Goal: Task Accomplishment & Management: Manage account settings

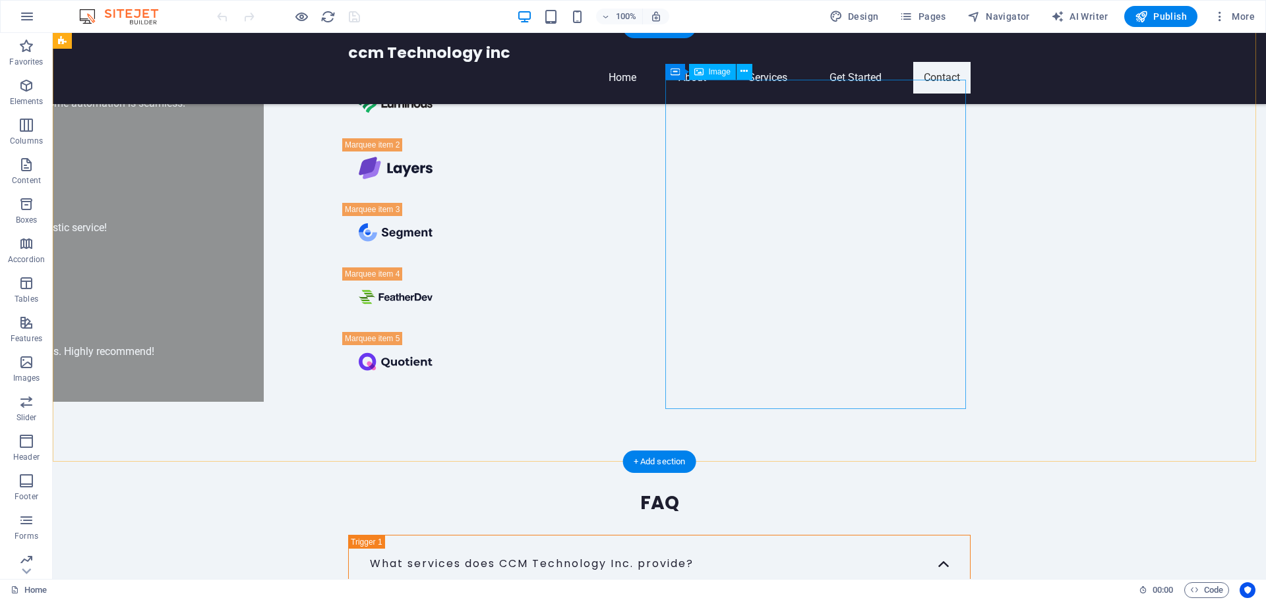
scroll to position [3271, 0]
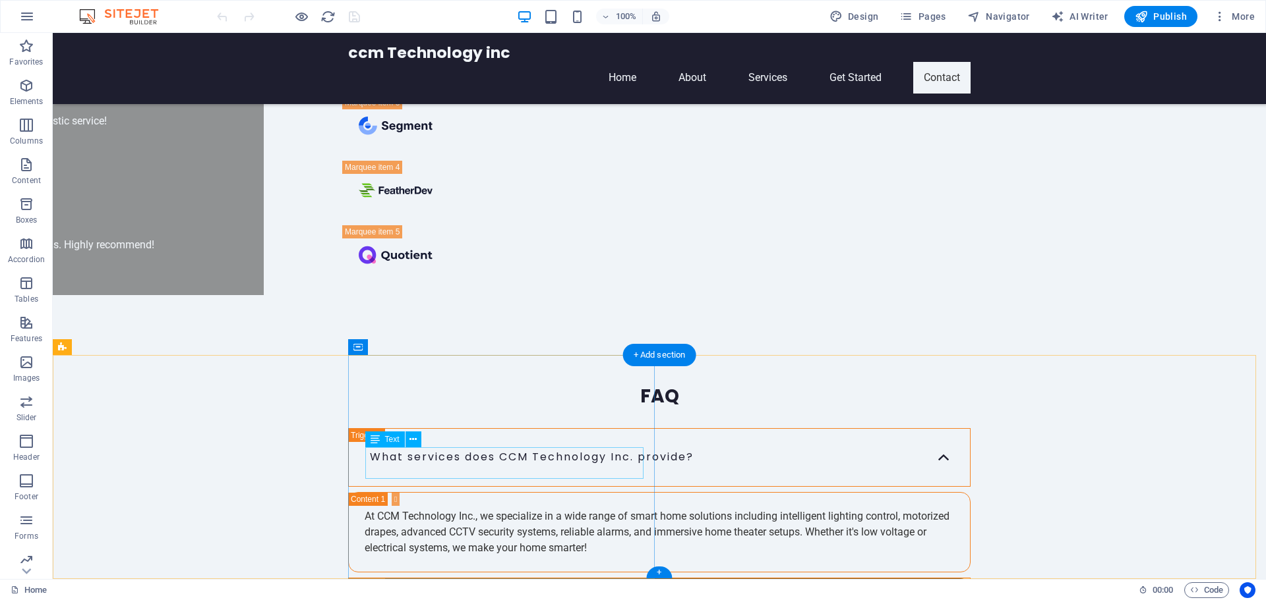
drag, startPoint x: 468, startPoint y: 457, endPoint x: 419, endPoint y: 458, distance: 49.5
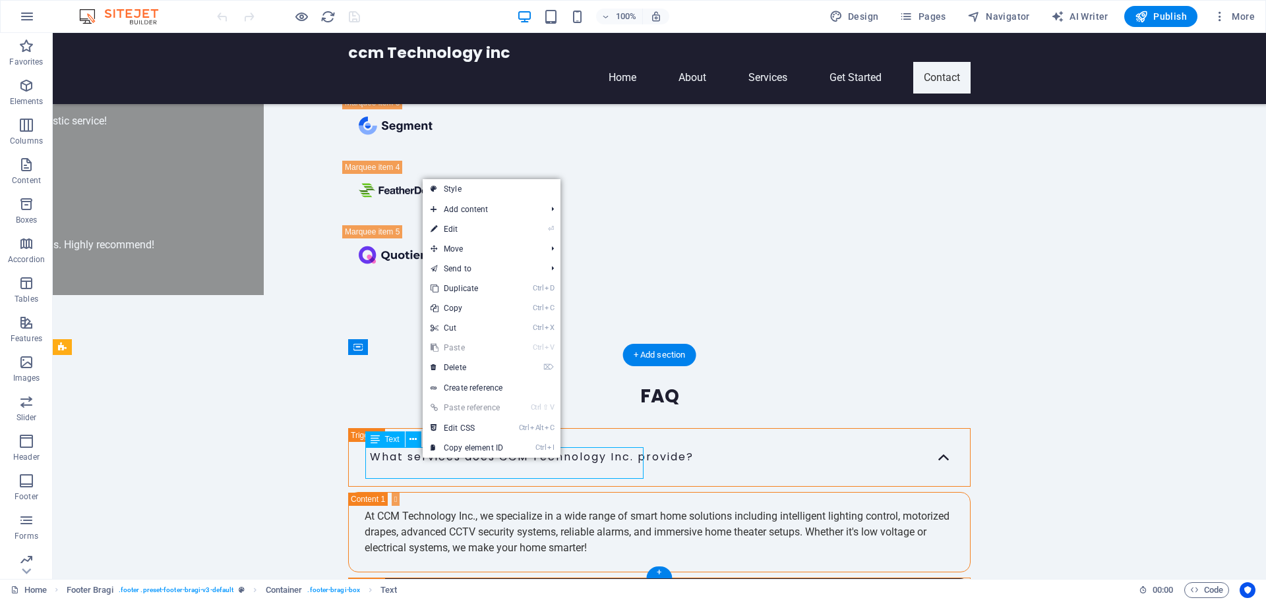
drag, startPoint x: 414, startPoint y: 465, endPoint x: 421, endPoint y: 465, distance: 7.3
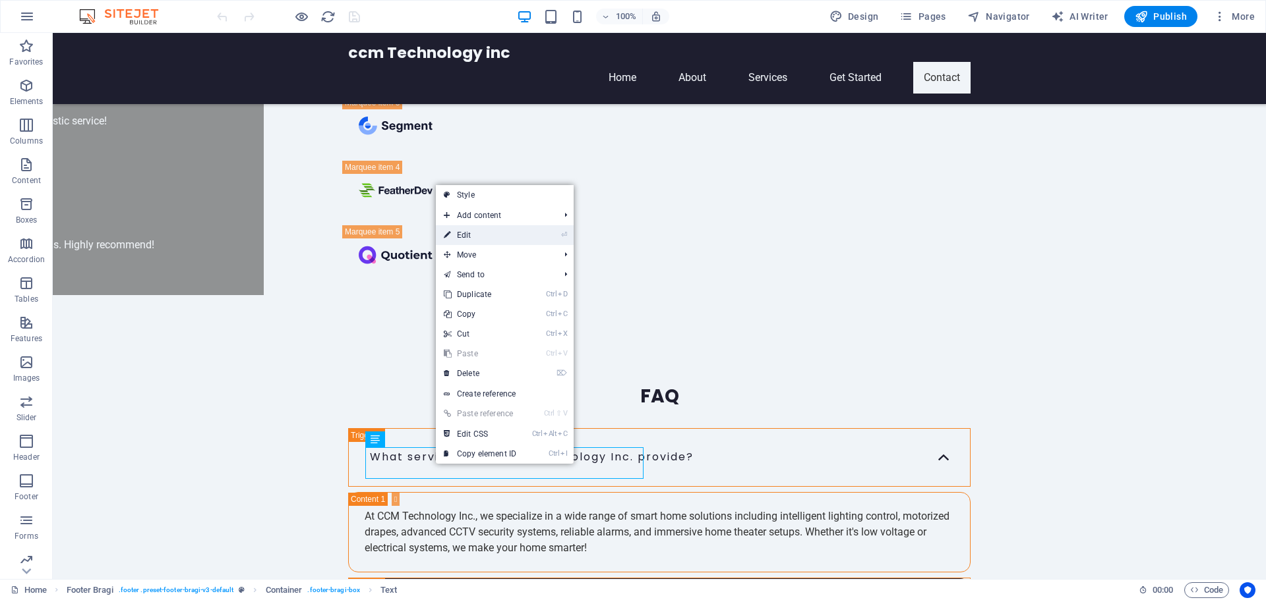
click at [487, 238] on link "⏎ Edit" at bounding box center [480, 235] width 88 height 20
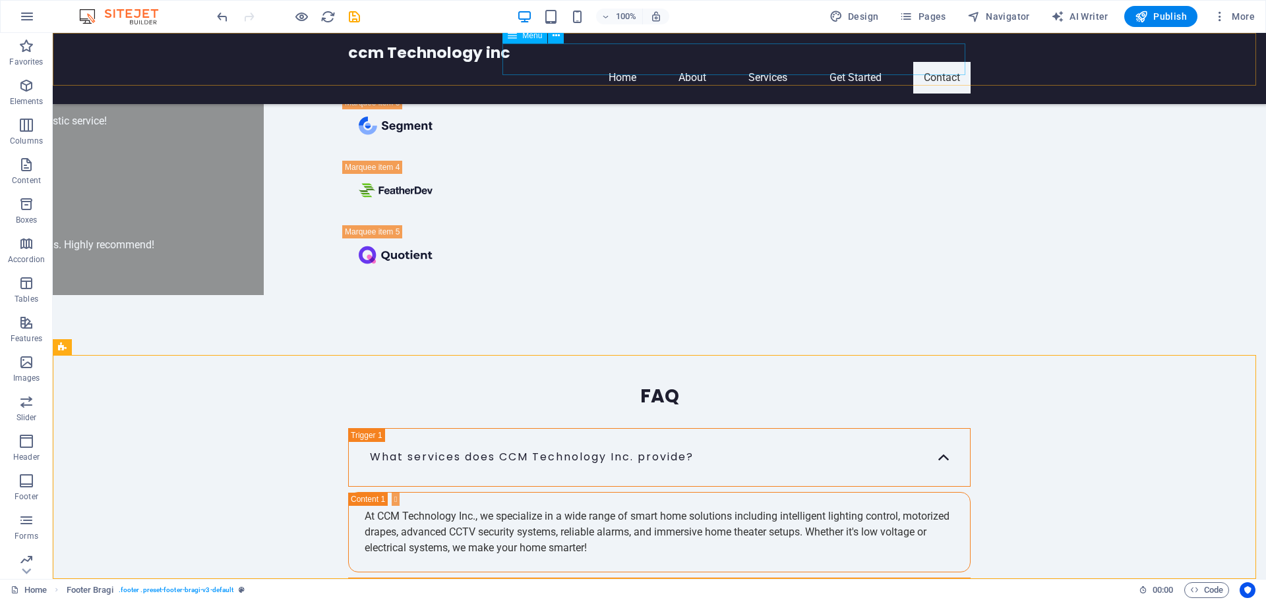
click at [931, 62] on nav "Home About Services Get Started Contact" at bounding box center [659, 78] width 622 height 32
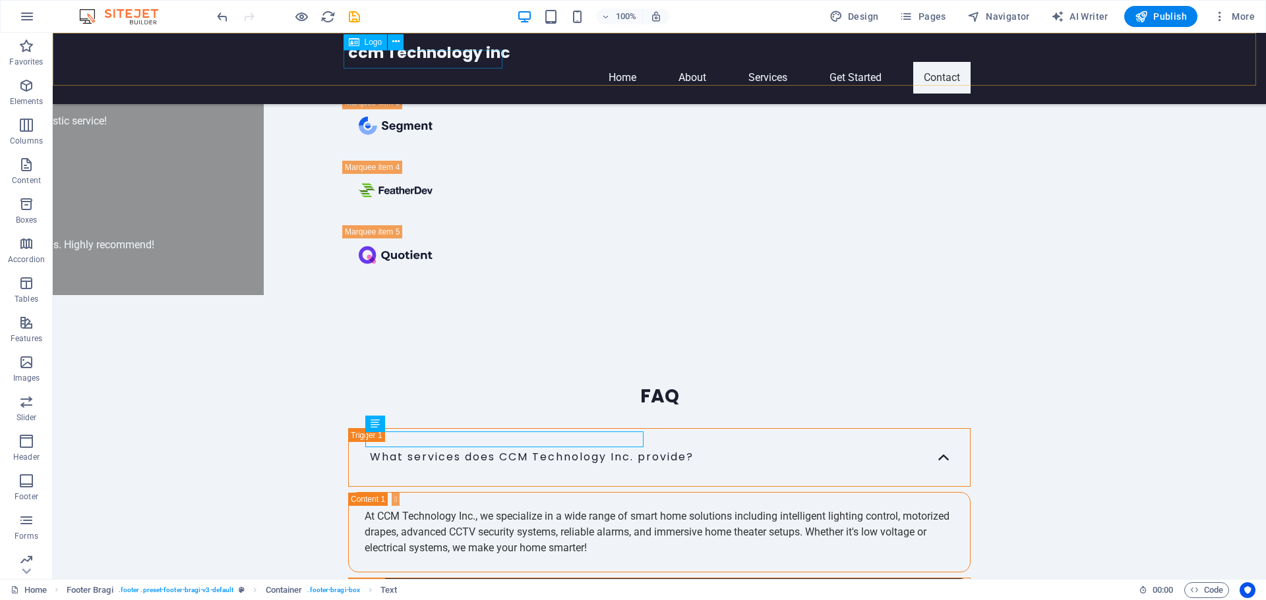
click at [378, 59] on div "ccm Technology inc" at bounding box center [659, 53] width 622 height 18
click at [378, 60] on div "ccm Technology inc" at bounding box center [659, 53] width 622 height 18
click at [147, 60] on div "ccm Technology inc Home About Services Get Started Contact" at bounding box center [659, 68] width 1213 height 71
click at [378, 57] on div "ccm Technology inc" at bounding box center [659, 53] width 622 height 18
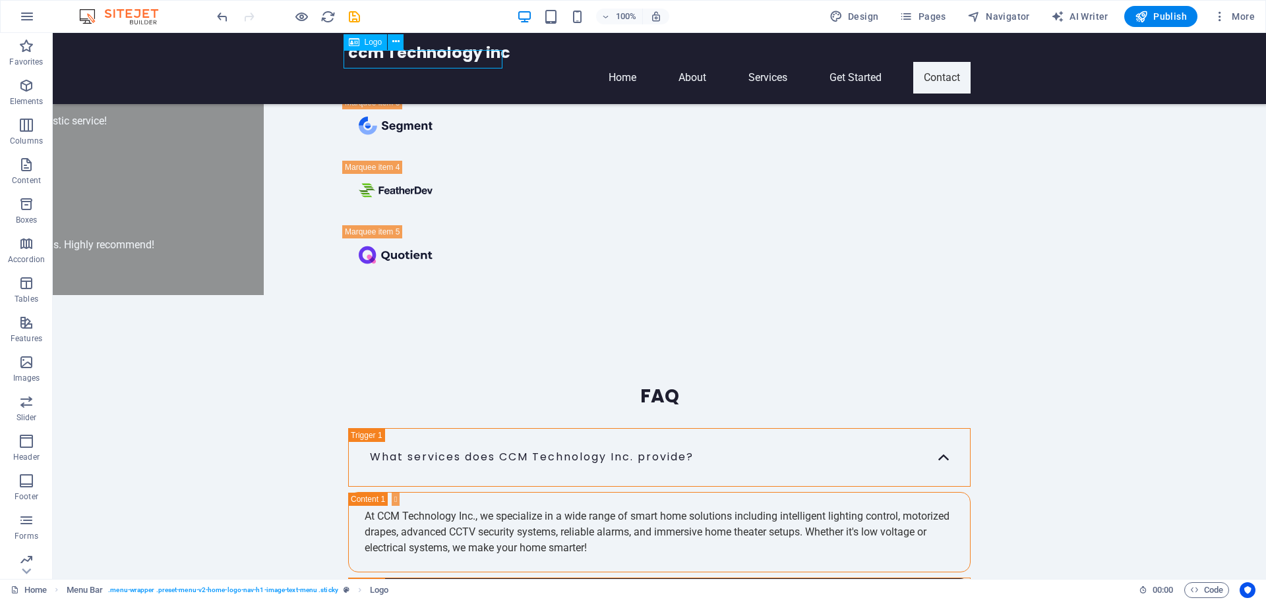
click at [378, 57] on div "ccm Technology inc" at bounding box center [659, 53] width 622 height 18
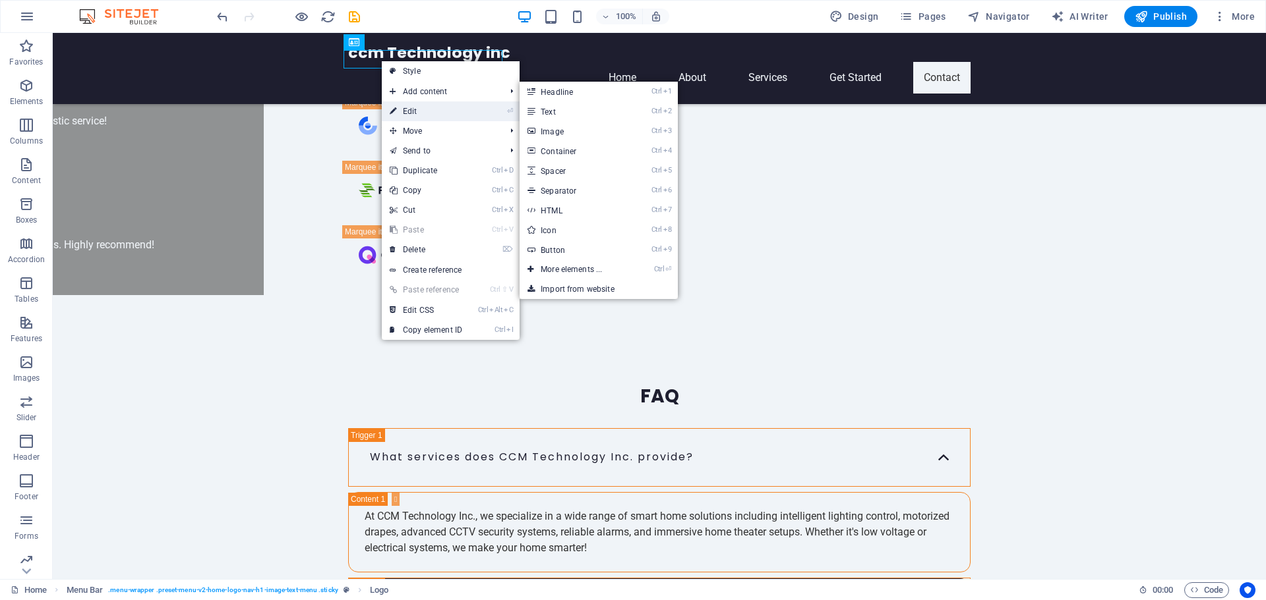
click at [407, 112] on link "⏎ Edit" at bounding box center [426, 112] width 88 height 20
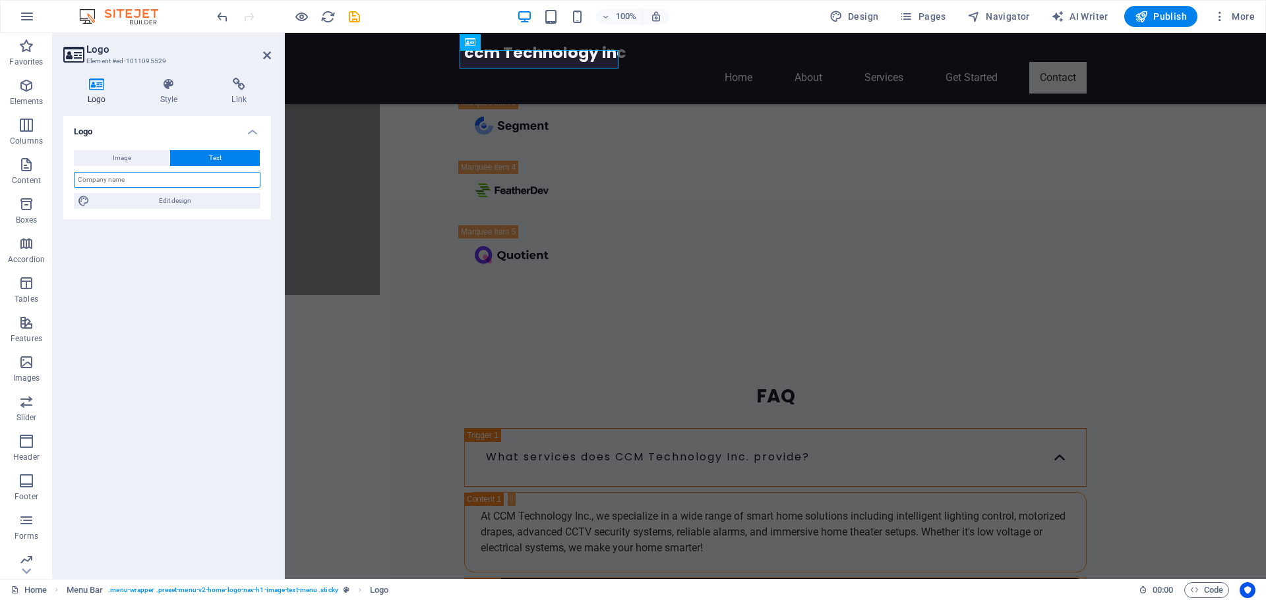
click at [161, 185] on input "text" at bounding box center [167, 180] width 187 height 16
type input "CCM Technolgy Inc"
click at [490, 55] on div "CCM Technolgy Inc" at bounding box center [775, 53] width 622 height 18
drag, startPoint x: 92, startPoint y: 178, endPoint x: 59, endPoint y: 179, distance: 33.0
click at [59, 179] on div "Logo Style Link Logo Image Text Drag files here, click to choose files or selec…" at bounding box center [167, 323] width 229 height 512
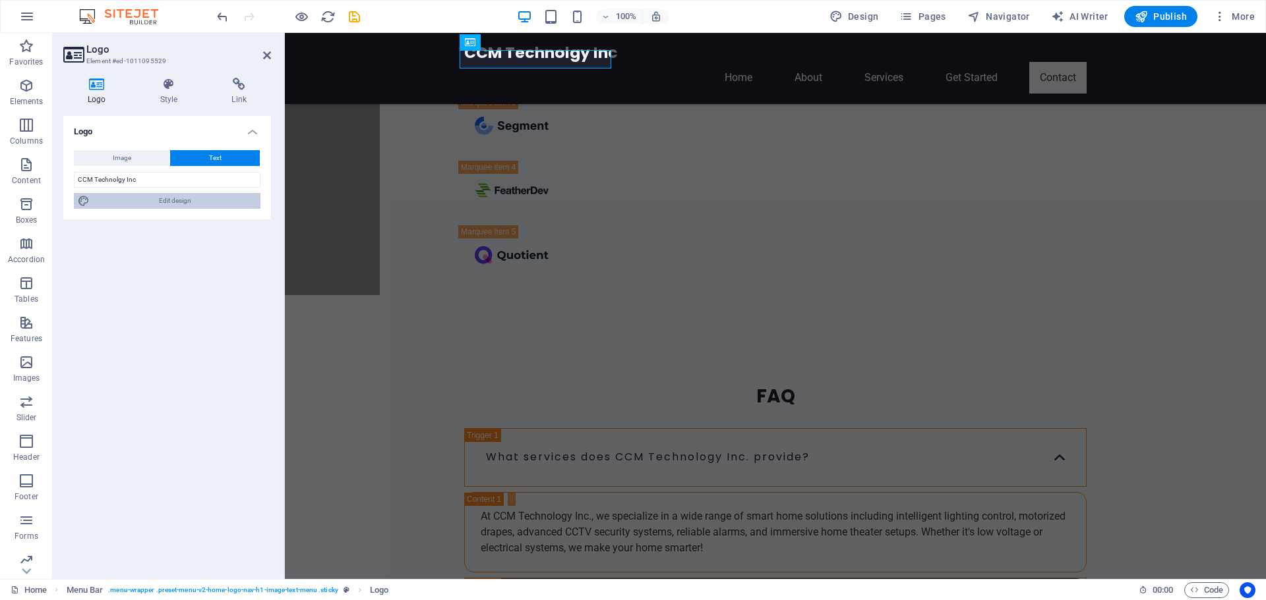
click at [173, 195] on span "Edit design" at bounding box center [175, 201] width 163 height 16
select select "rem"
select select "700"
select select "px"
select select "rem"
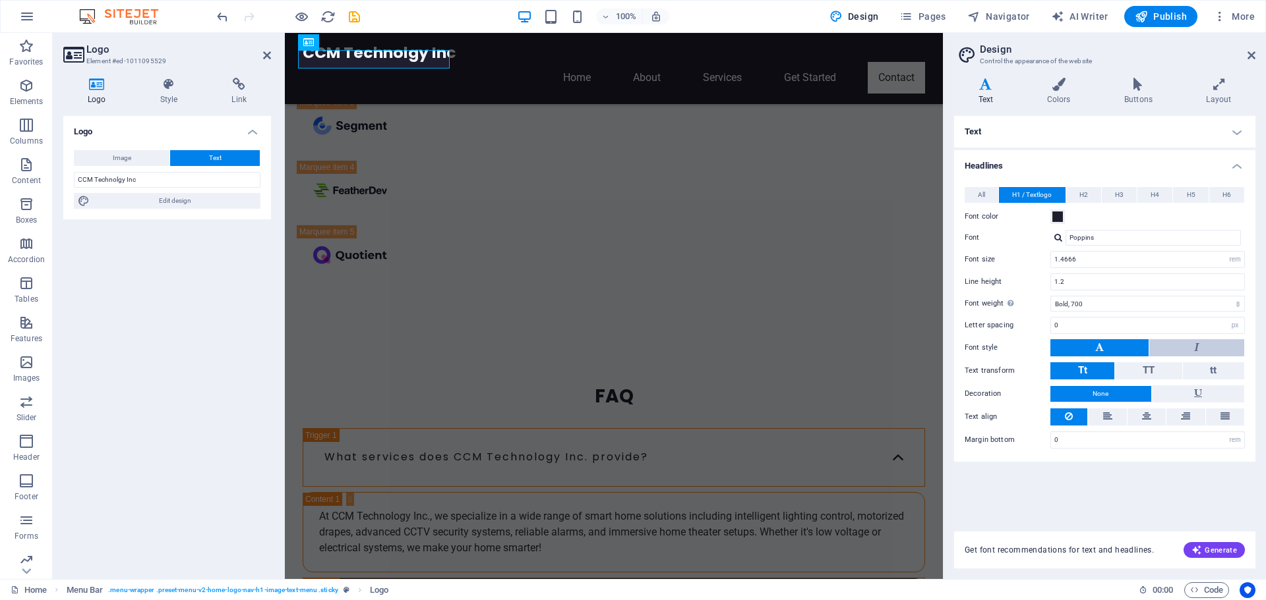
click at [1189, 352] on button at bounding box center [1196, 347] width 95 height 17
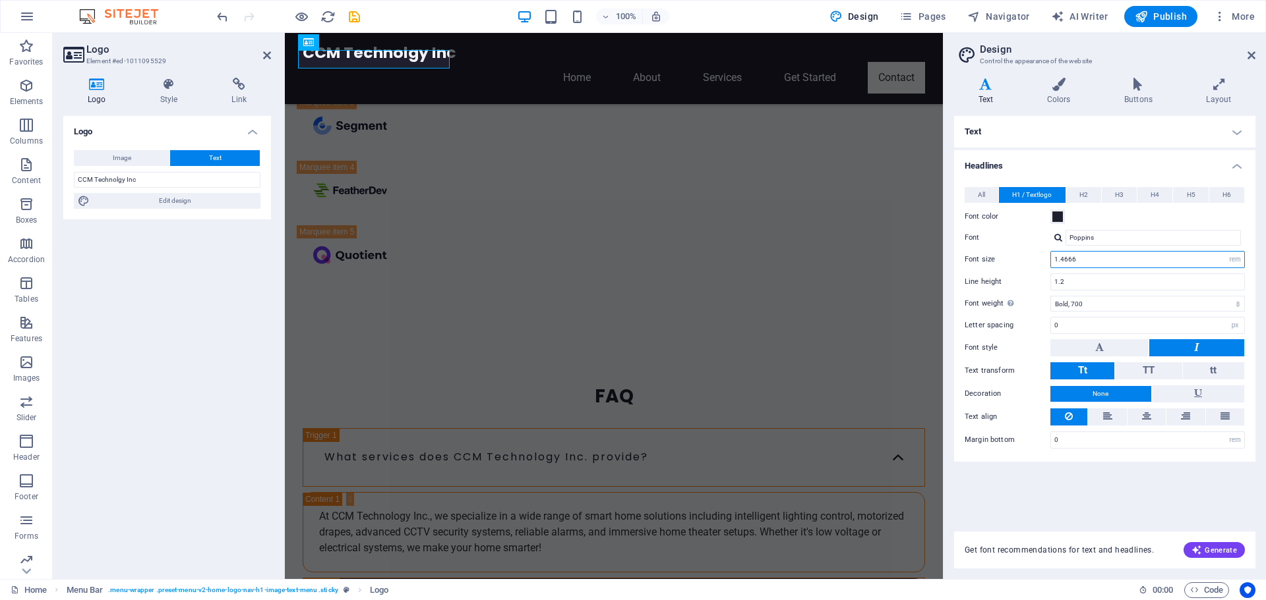
drag, startPoint x: 1165, startPoint y: 262, endPoint x: 1009, endPoint y: 260, distance: 156.2
click at [1009, 260] on div "Font size 1.4666 rem px em %" at bounding box center [1104, 259] width 280 height 17
type input "3"
click at [1080, 281] on input "1.2" at bounding box center [1147, 282] width 193 height 16
drag, startPoint x: 1080, startPoint y: 281, endPoint x: 1047, endPoint y: 281, distance: 32.3
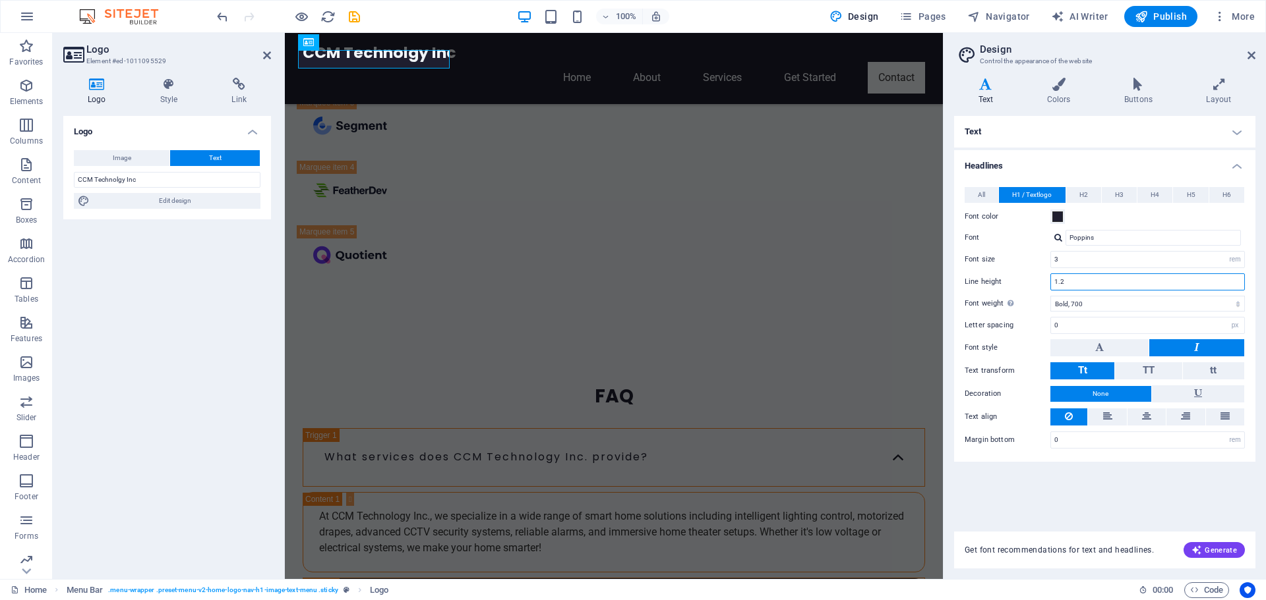
click at [1047, 281] on div "Line height 1.2" at bounding box center [1104, 282] width 280 height 17
type input "2"
click at [1047, 303] on label "Font weight To display the font weight correctly, it may need to be enabled. Ma…" at bounding box center [1007, 304] width 86 height 16
click at [1050, 303] on select "Thin, 100 Extra-light, 200 Light, 300 Regular, 400 Medium, 500 Semi-bold, 600 B…" at bounding box center [1147, 304] width 194 height 16
click at [1224, 547] on span "Generate" at bounding box center [1213, 550] width 45 height 11
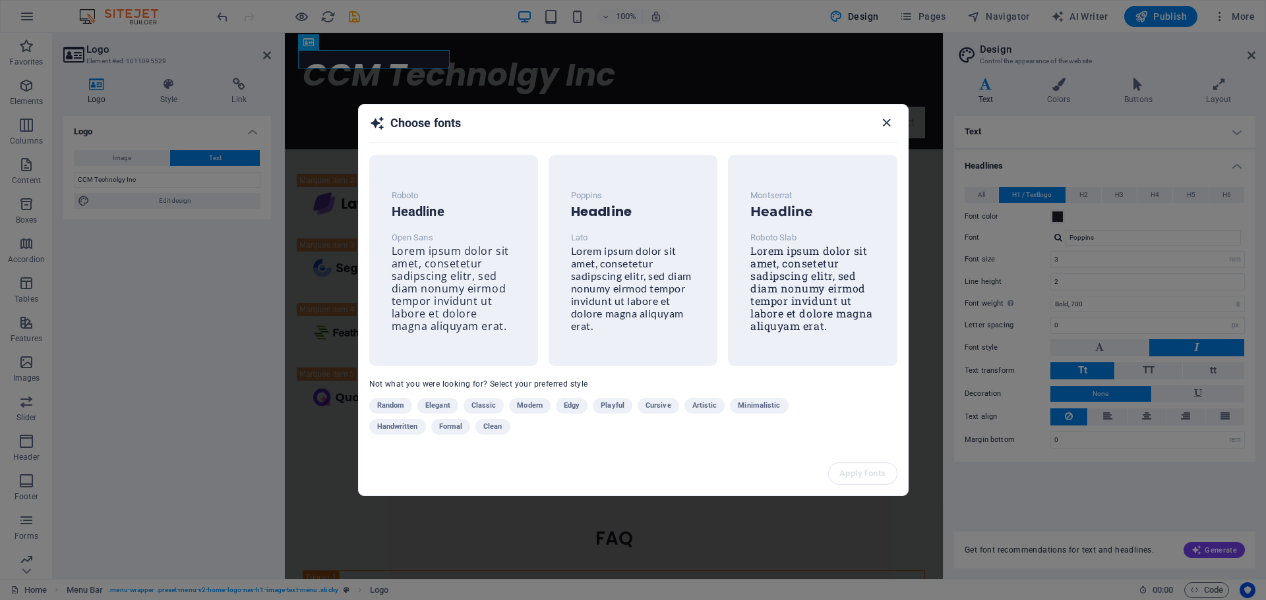
scroll to position [3318, 0]
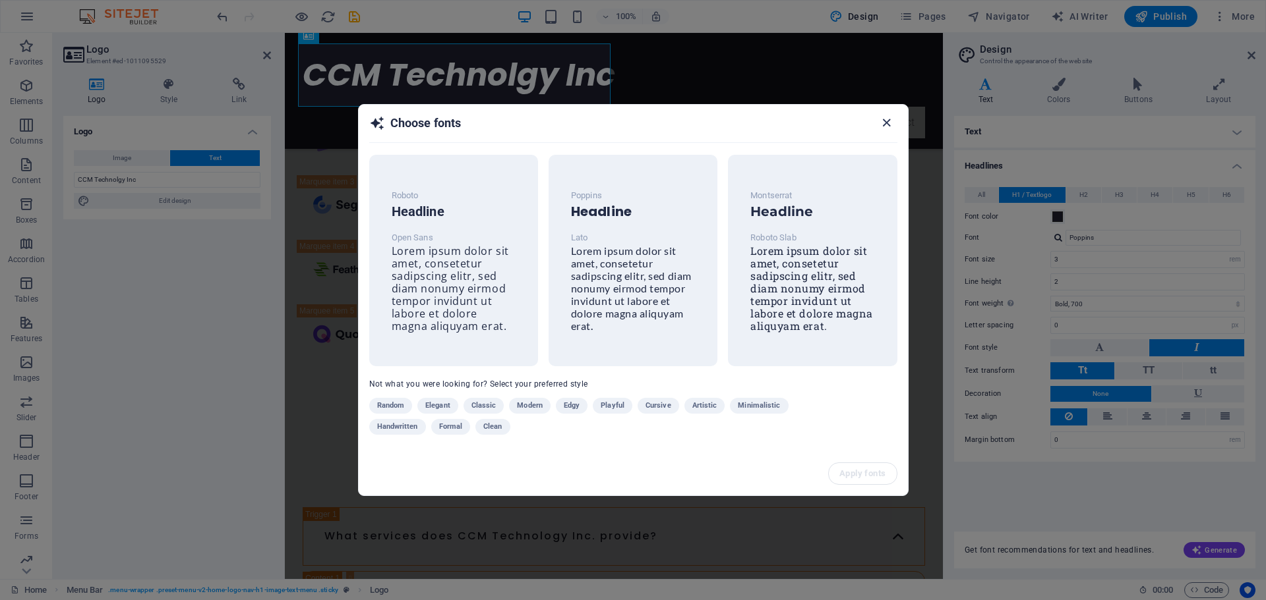
click at [887, 129] on icon "button" at bounding box center [886, 122] width 15 height 15
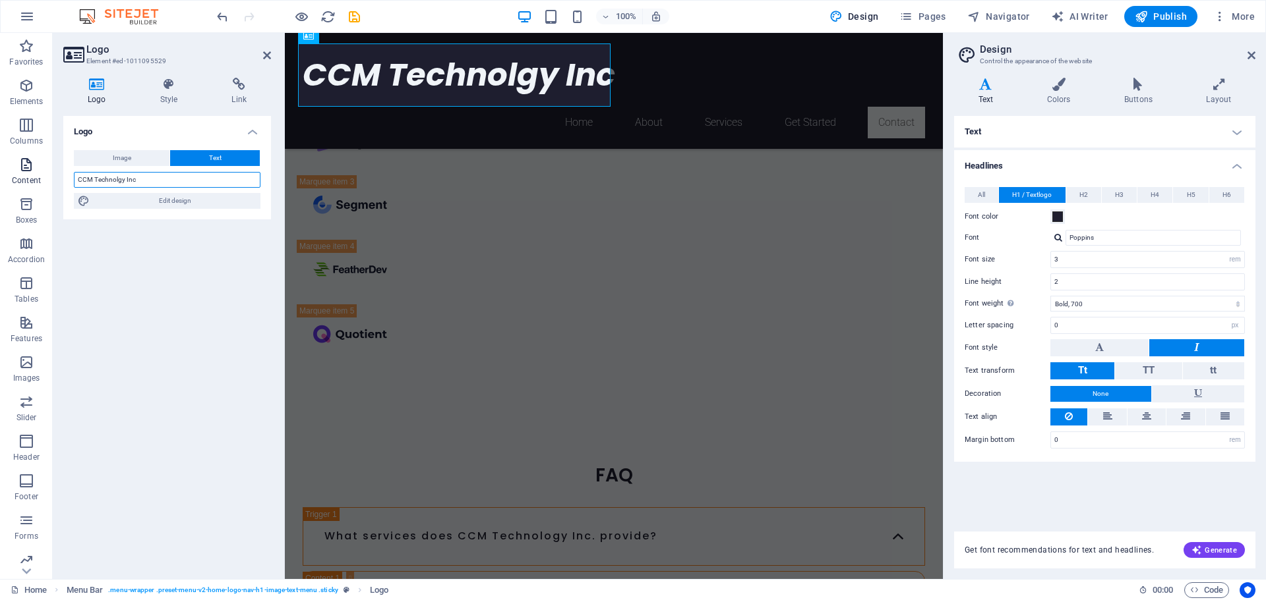
drag, startPoint x: 145, startPoint y: 181, endPoint x: 51, endPoint y: 173, distance: 94.5
click at [51, 173] on section "Favorites Elements Columns Content Boxes Accordion Tables Features Images Slide…" at bounding box center [471, 306] width 943 height 546
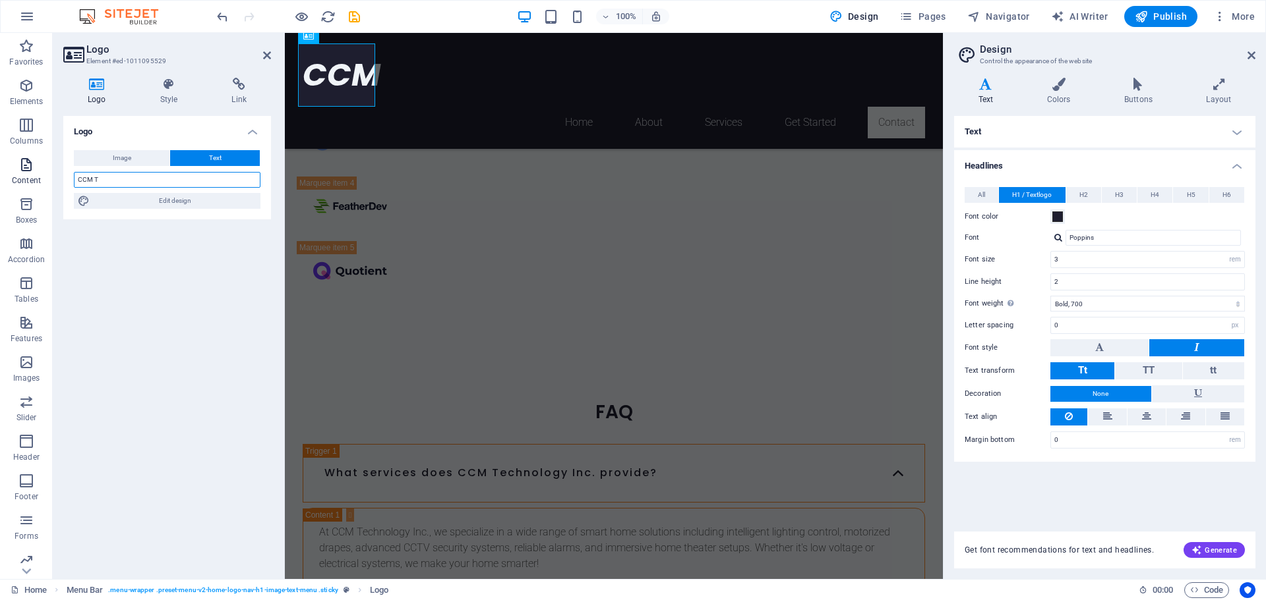
scroll to position [3286, 0]
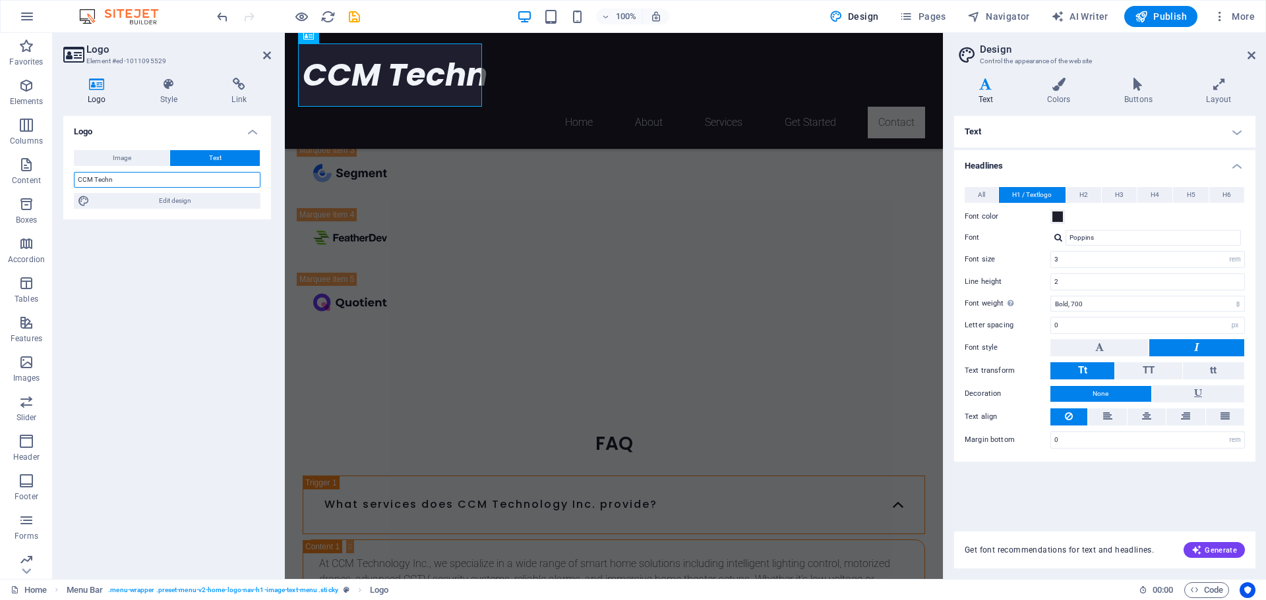
click at [120, 174] on input "CCM Techn" at bounding box center [167, 180] width 187 height 16
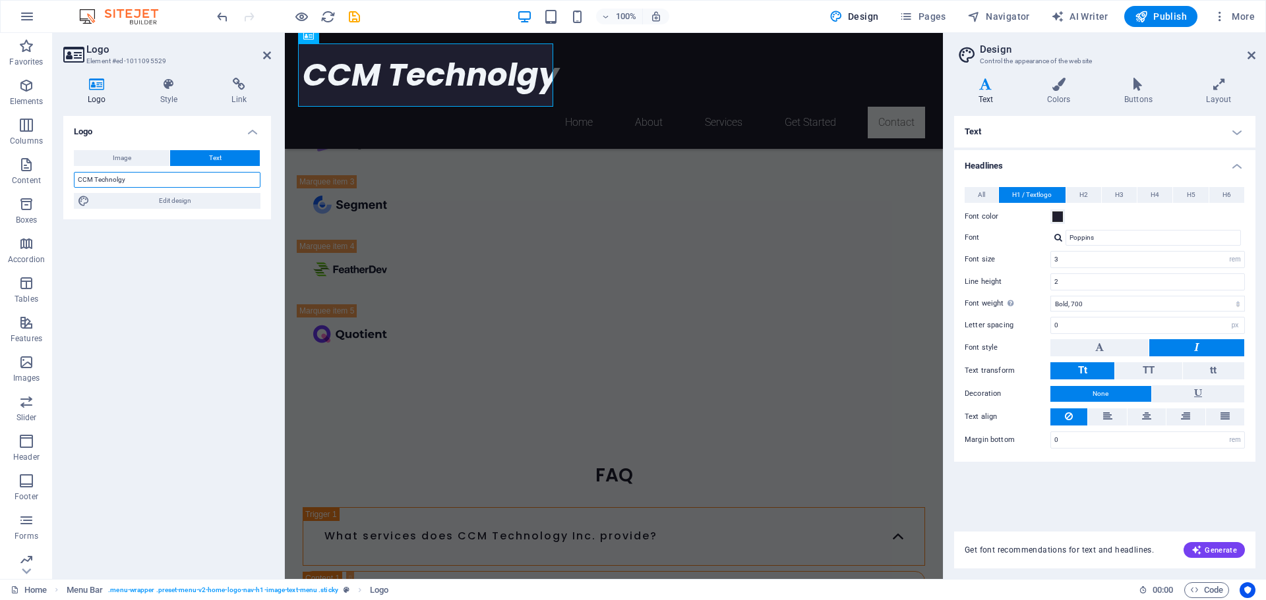
click at [119, 176] on input "CCM Technolgy" at bounding box center [167, 180] width 187 height 16
click at [156, 228] on div "Logo Image Text Drag files here, click to choose files or select files from Fil…" at bounding box center [167, 342] width 208 height 453
drag, startPoint x: 129, startPoint y: 179, endPoint x: 94, endPoint y: 180, distance: 35.6
click at [94, 180] on input "CCM Technology" at bounding box center [167, 180] width 187 height 16
paste input "t"
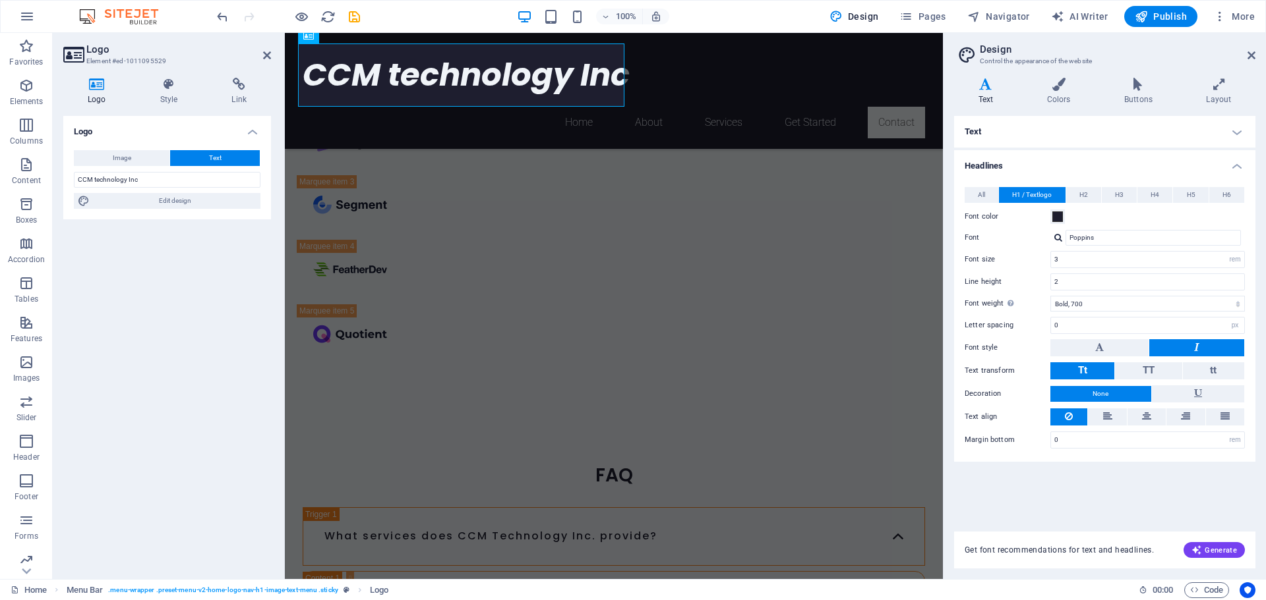
click at [205, 248] on div "Logo Image Text Drag files here, click to choose files or select files from Fil…" at bounding box center [167, 342] width 208 height 453
click at [95, 177] on input "CCM technology Inc" at bounding box center [167, 180] width 187 height 16
type input "CCM Technology Inc"
click at [218, 334] on div "Logo Image Text Drag files here, click to choose files or select files from Fil…" at bounding box center [167, 342] width 208 height 453
click at [267, 53] on icon at bounding box center [267, 55] width 8 height 11
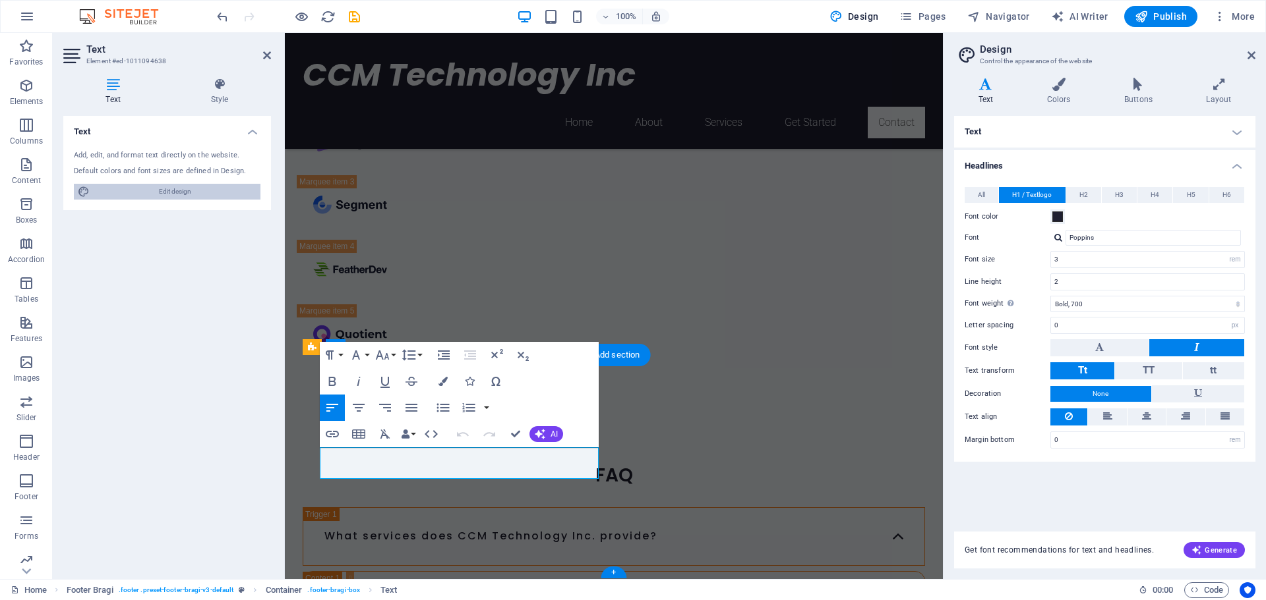
click at [185, 190] on span "Edit design" at bounding box center [175, 192] width 163 height 16
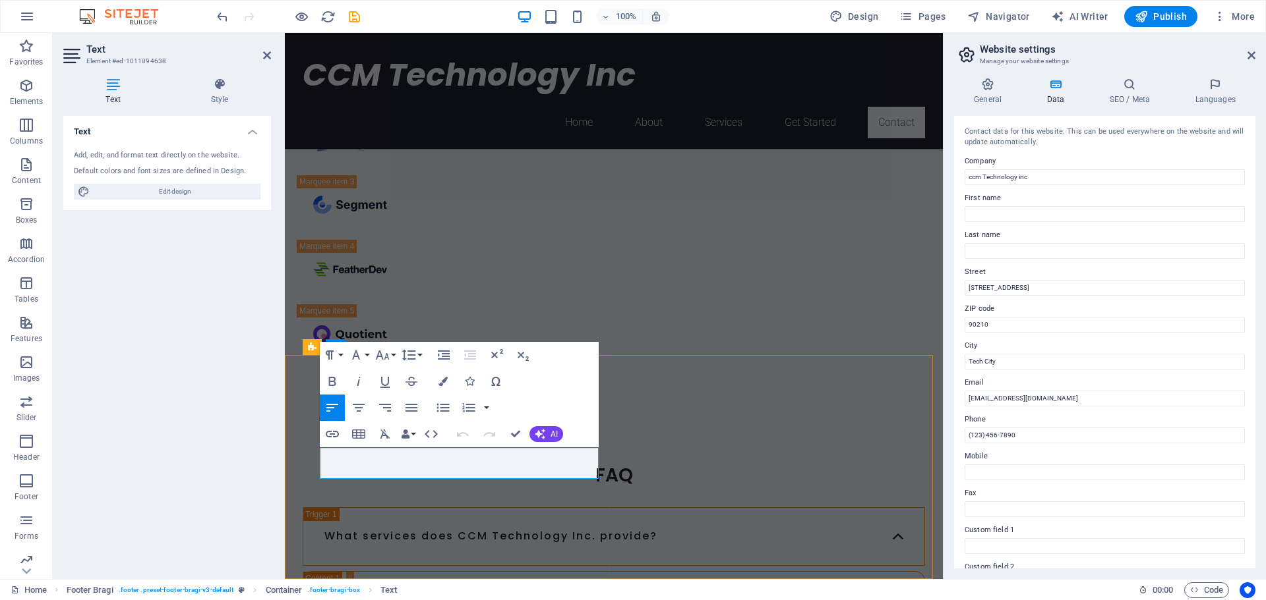
click at [994, 221] on input "First name" at bounding box center [1104, 214] width 280 height 16
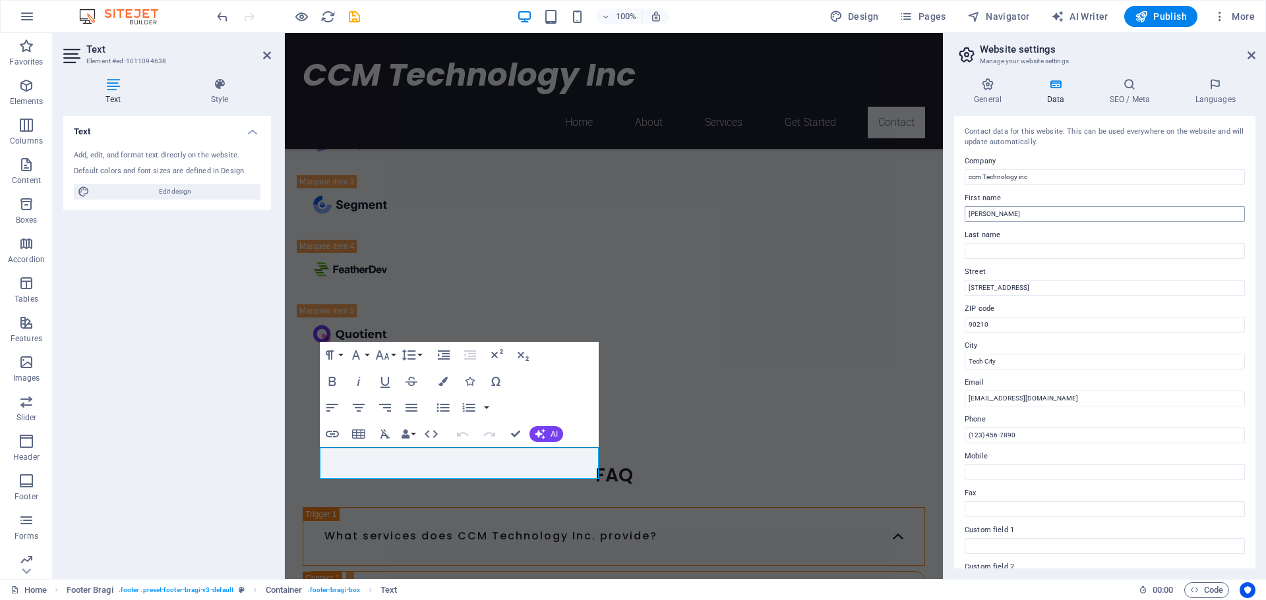
drag, startPoint x: 1012, startPoint y: 213, endPoint x: 982, endPoint y: 214, distance: 29.7
click at [982, 214] on input "[PERSON_NAME]" at bounding box center [1104, 214] width 280 height 16
type input "[PERSON_NAME]"
type input "Shilyan"
drag, startPoint x: 1313, startPoint y: 323, endPoint x: 926, endPoint y: 293, distance: 388.1
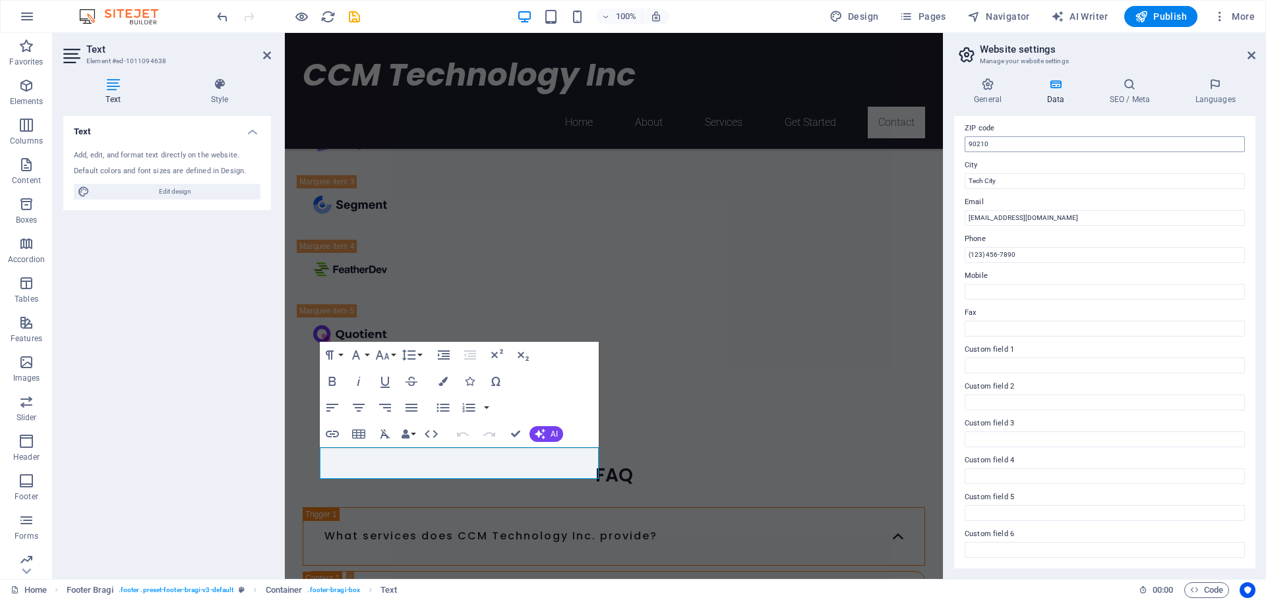
scroll to position [0, 0]
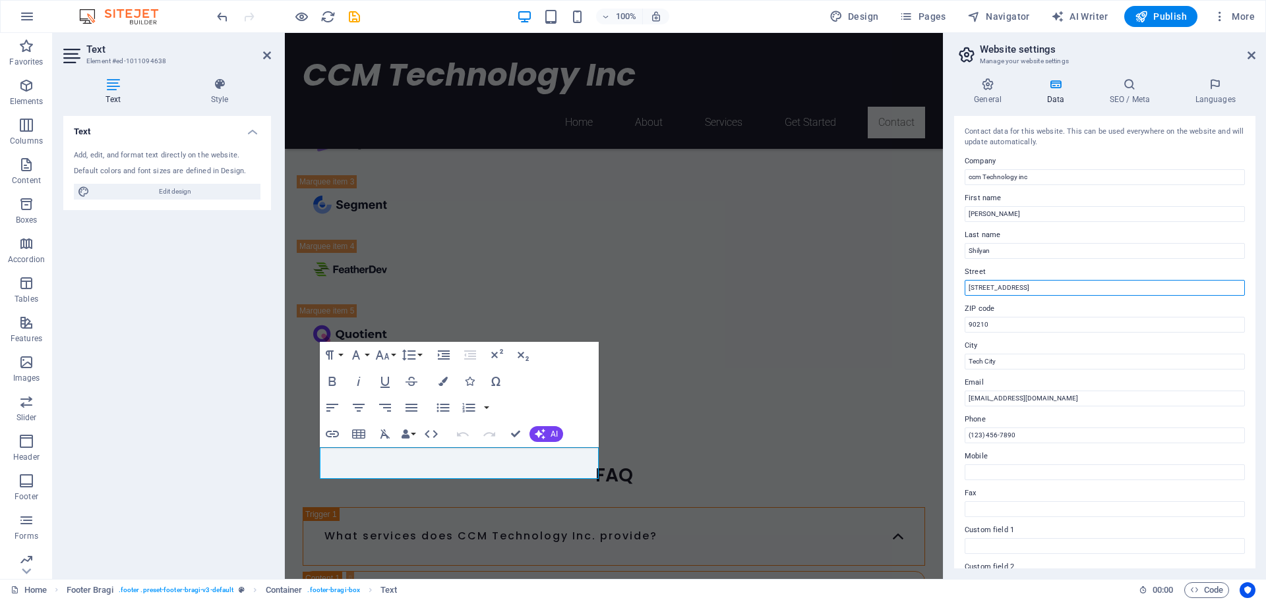
click at [1041, 287] on input "[STREET_ADDRESS]" at bounding box center [1104, 288] width 280 height 16
drag, startPoint x: 1322, startPoint y: 322, endPoint x: 930, endPoint y: 295, distance: 392.4
type input "[STREET_ADDRESS]"
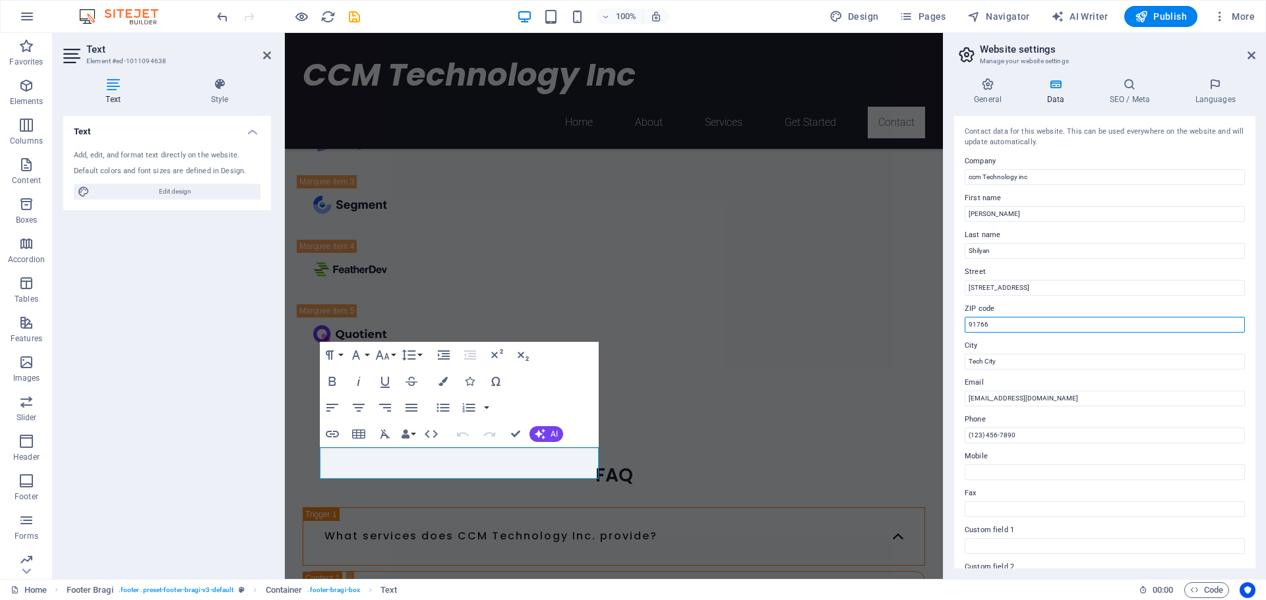
type input "91766"
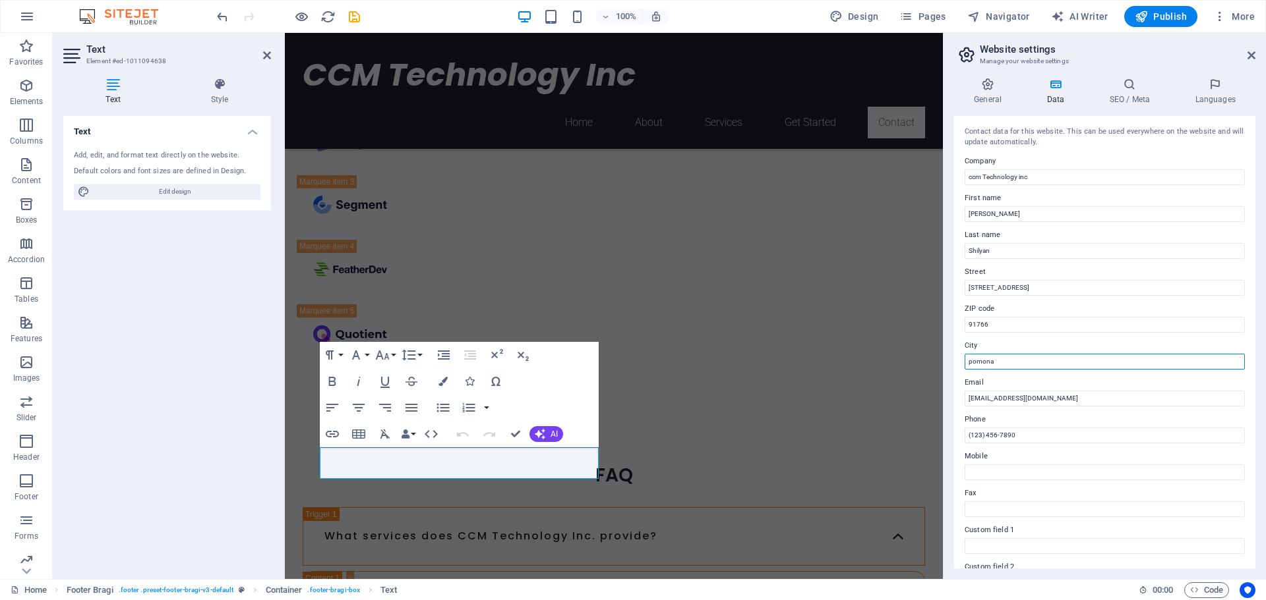
type input "pomona"
type input "[EMAIL_ADDRESS][DOMAIN_NAME]"
type input "5"
type input "8189742223"
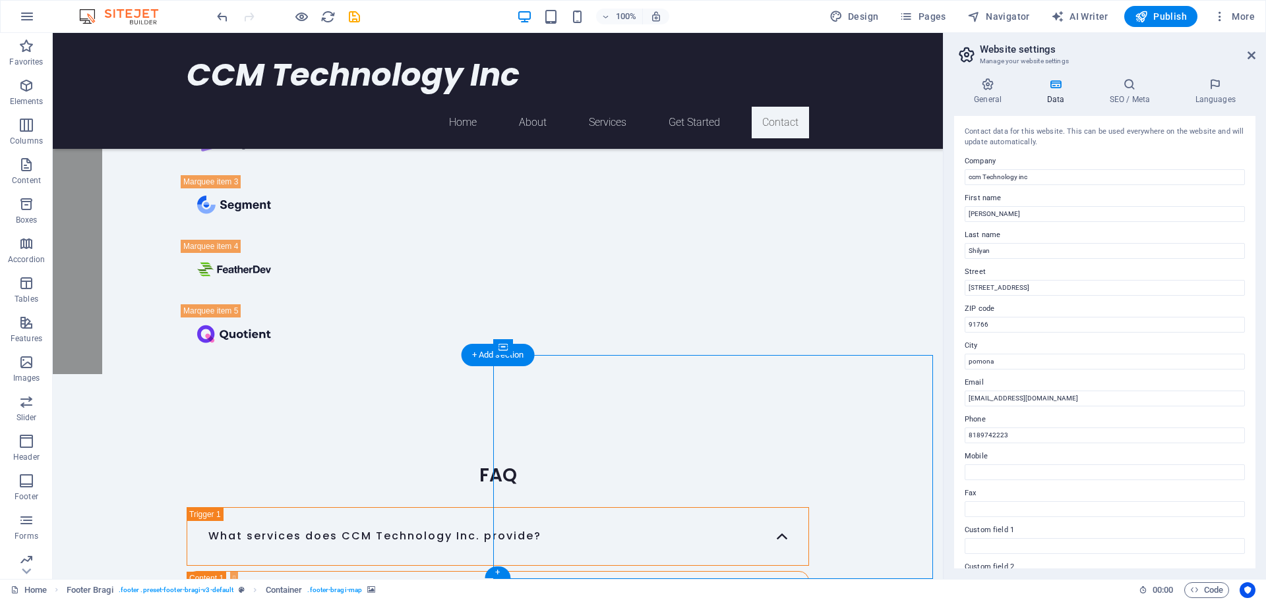
select select "px"
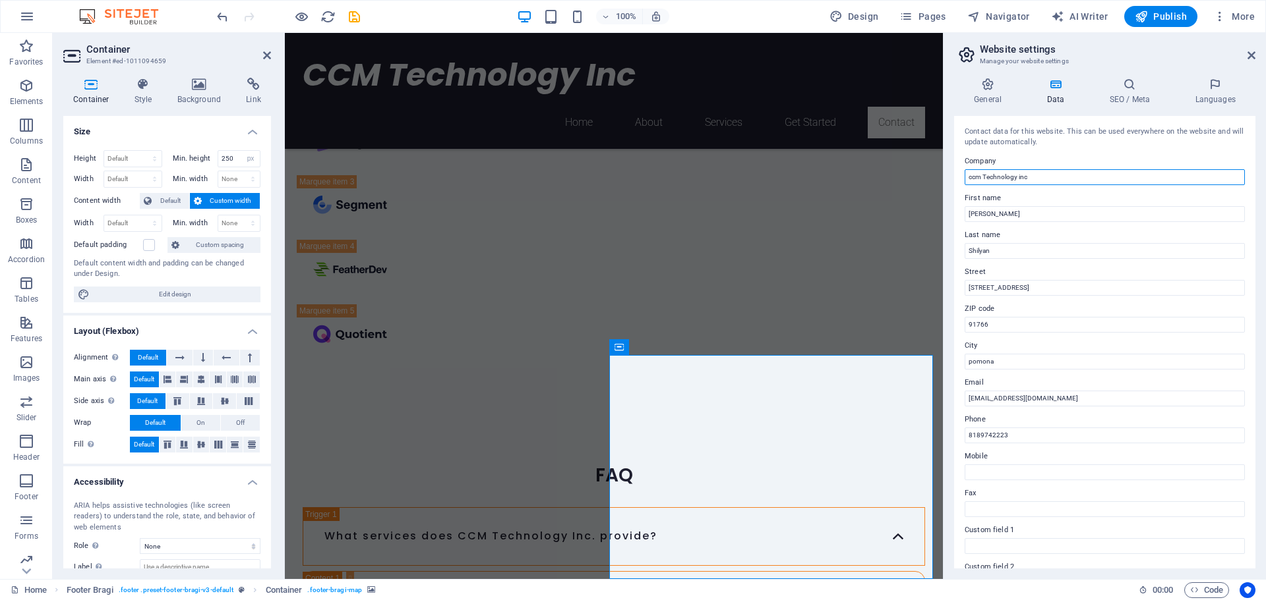
click at [974, 177] on input "ccm Technology inc" at bounding box center [1104, 177] width 280 height 16
drag, startPoint x: 1325, startPoint y: 210, endPoint x: 941, endPoint y: 177, distance: 385.0
type input "CCM Technology Inc"
click at [1020, 201] on label "First name" at bounding box center [1104, 198] width 280 height 16
click at [1020, 206] on input "[PERSON_NAME]" at bounding box center [1104, 214] width 280 height 16
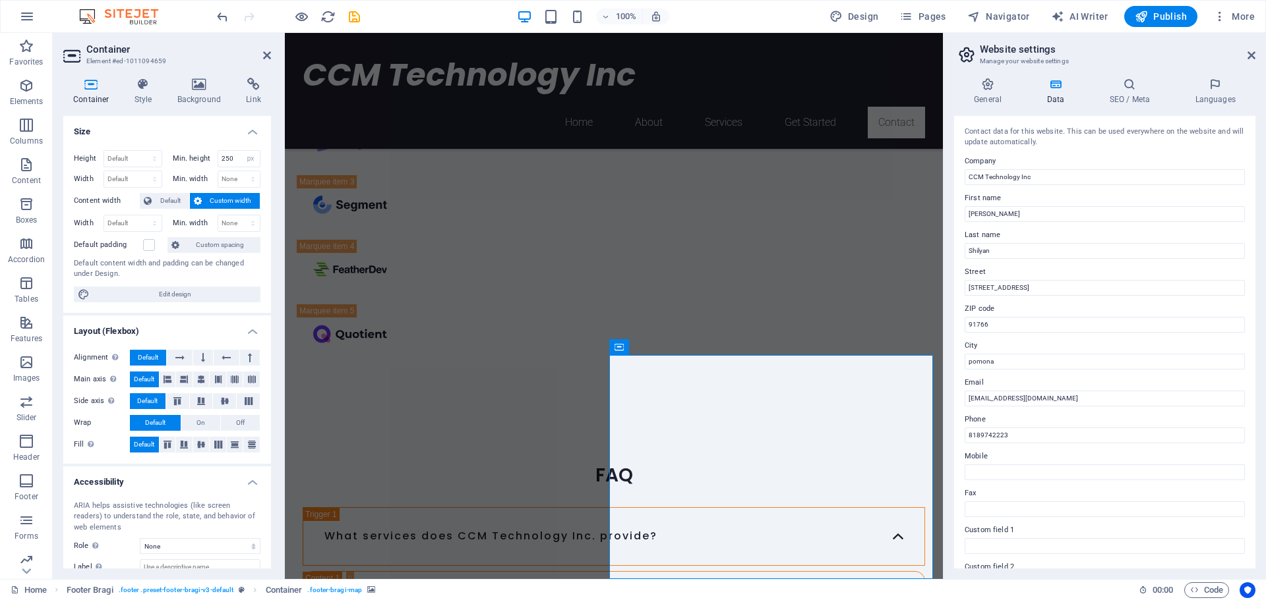
click at [649, 351] on span "Container" at bounding box center [646, 347] width 34 height 8
click at [678, 348] on icon at bounding box center [676, 347] width 7 height 14
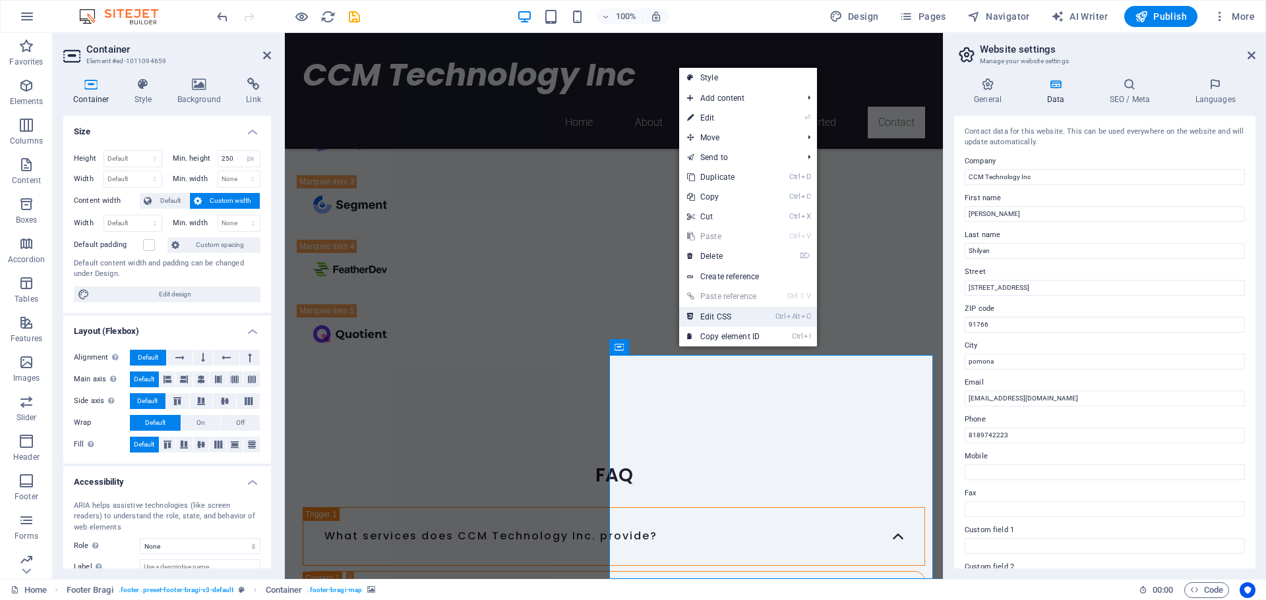
click at [724, 322] on link "Ctrl Alt C Edit CSS" at bounding box center [723, 317] width 88 height 20
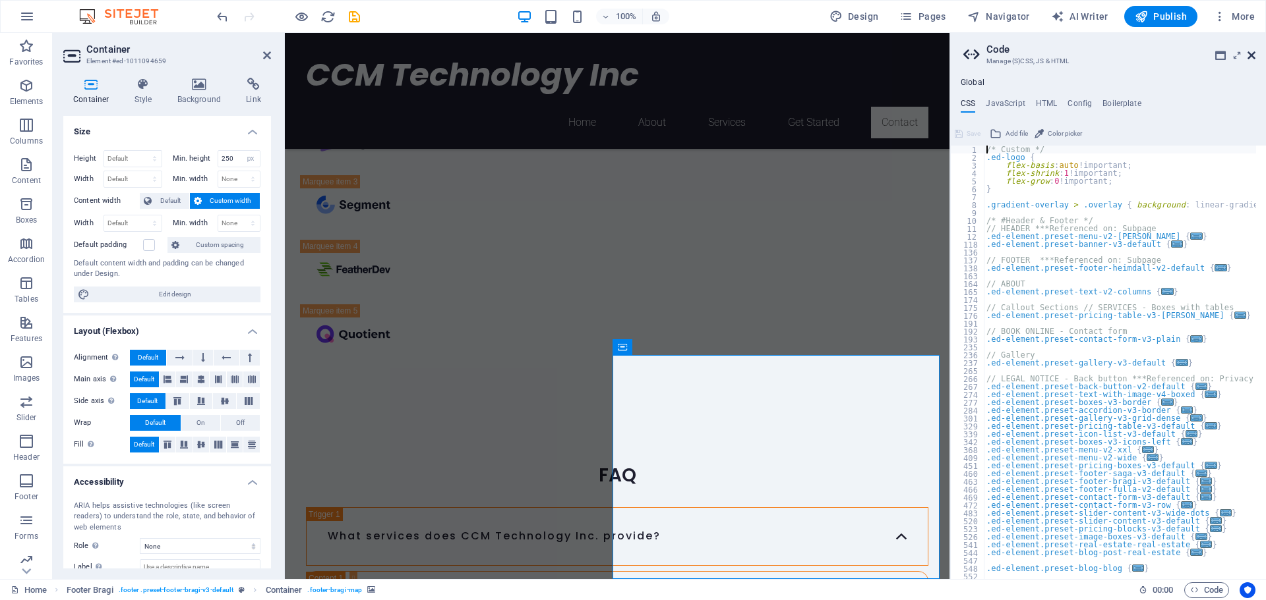
click at [1250, 52] on icon at bounding box center [1251, 55] width 8 height 11
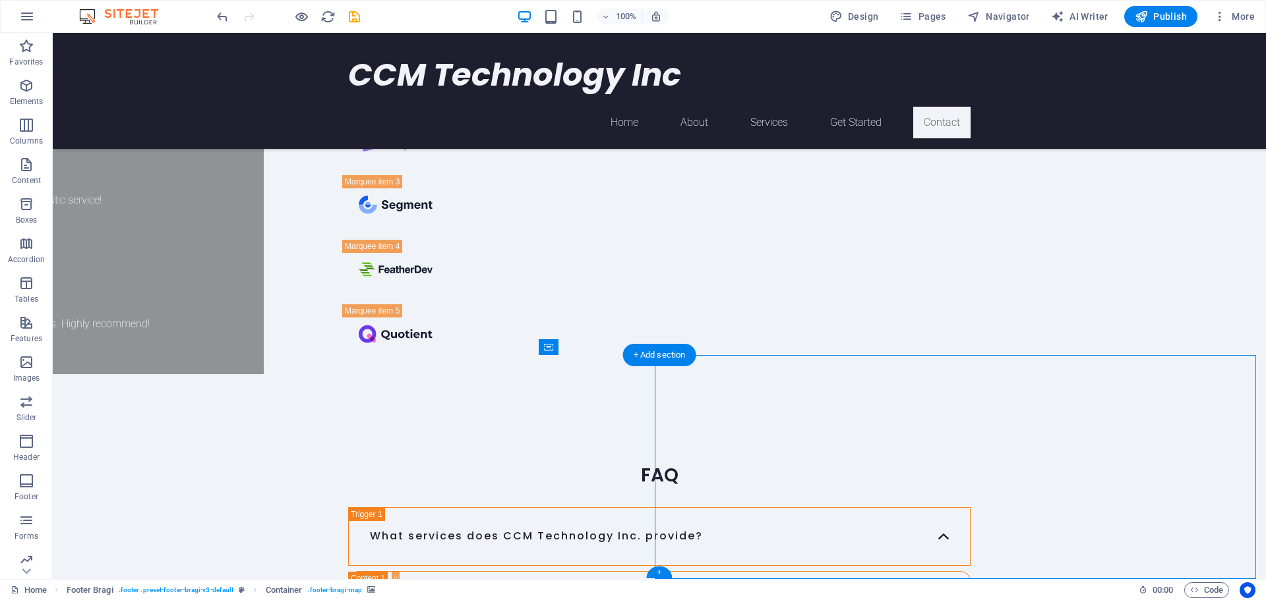
click at [653, 357] on div "+ Add section" at bounding box center [659, 355] width 73 height 22
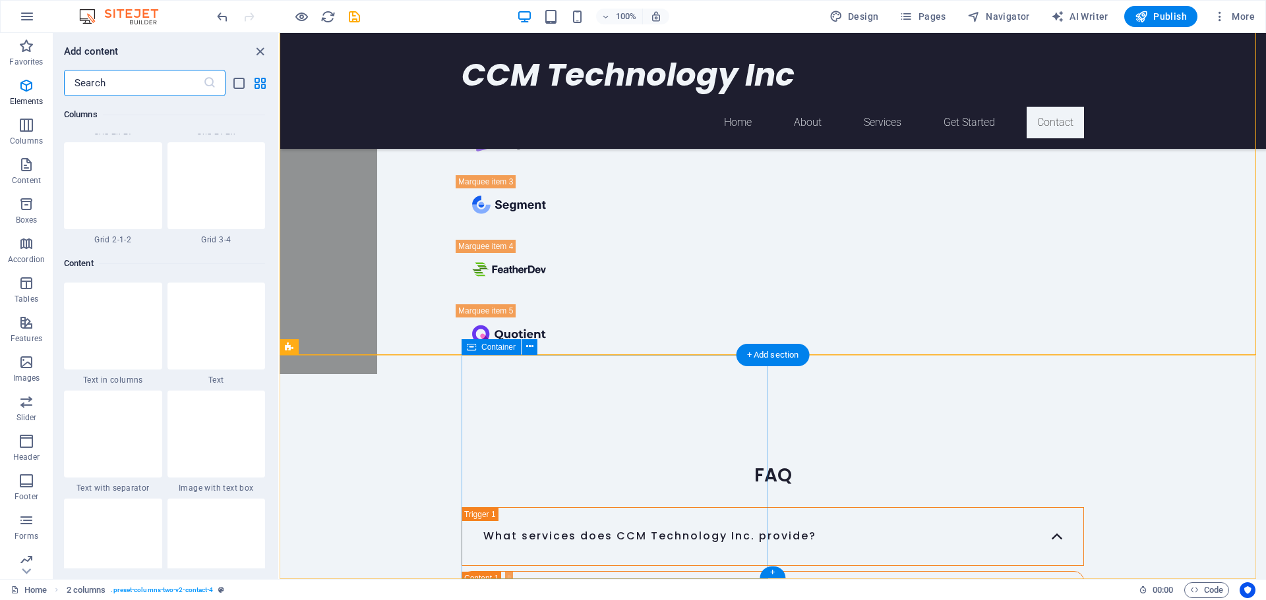
scroll to position [2306, 0]
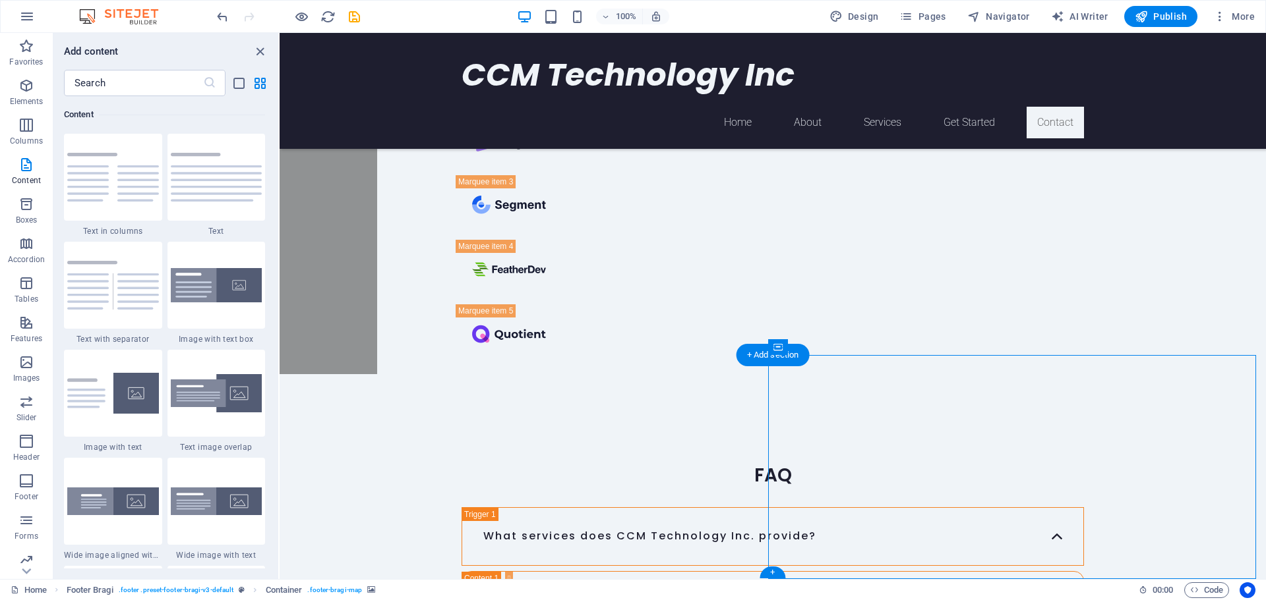
select select "px"
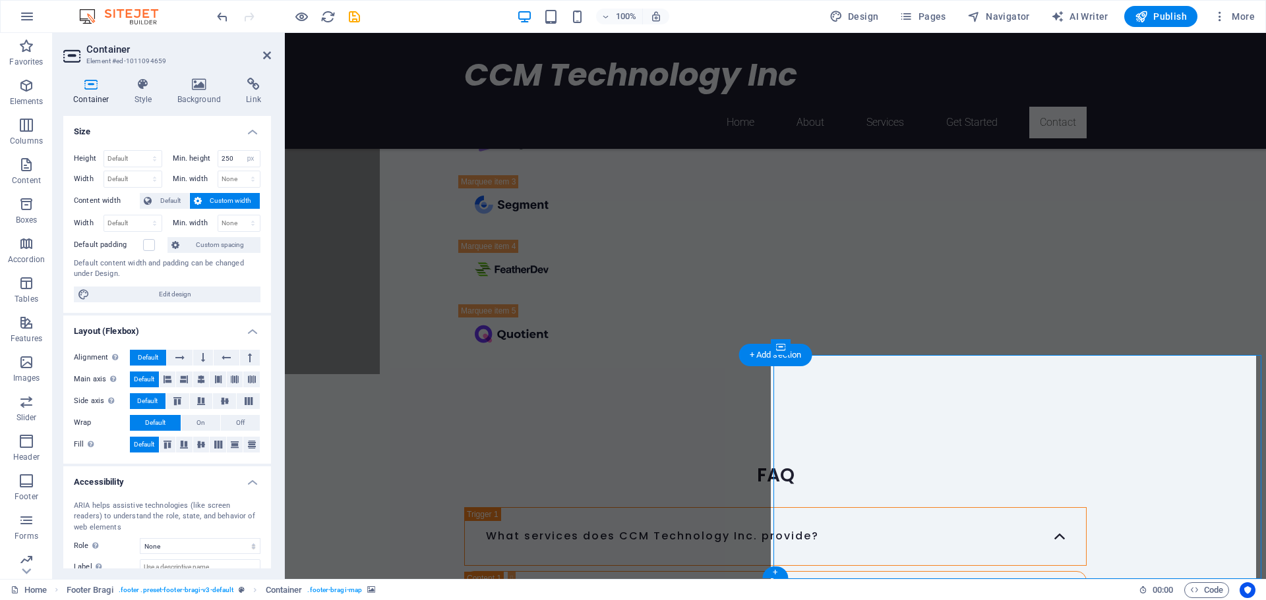
click at [248, 97] on h4 "Link" at bounding box center [253, 92] width 35 height 28
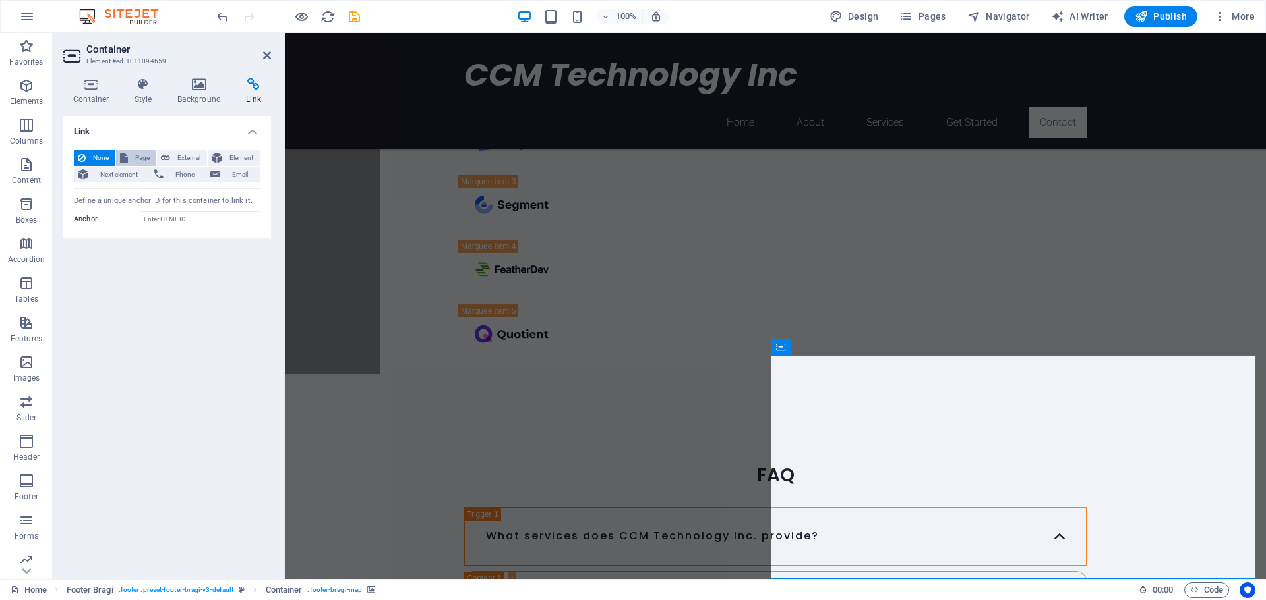
click at [125, 156] on icon at bounding box center [124, 158] width 8 height 16
select select
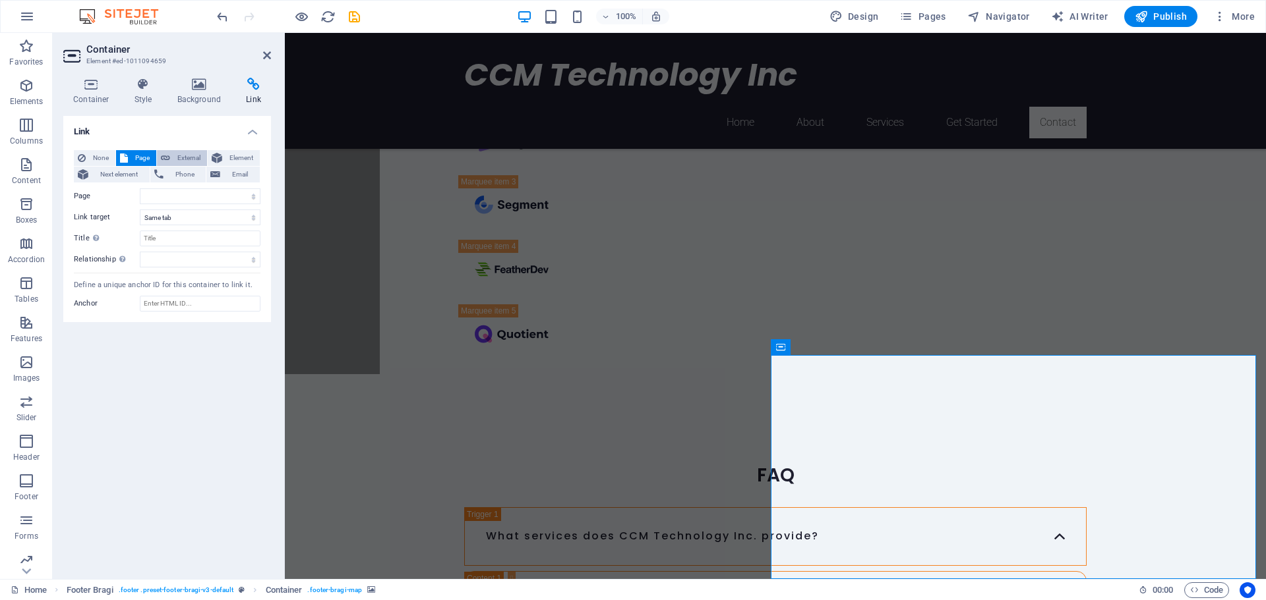
click at [169, 155] on icon at bounding box center [165, 158] width 9 height 16
select select "blank"
click at [223, 155] on button "Element" at bounding box center [234, 158] width 52 height 16
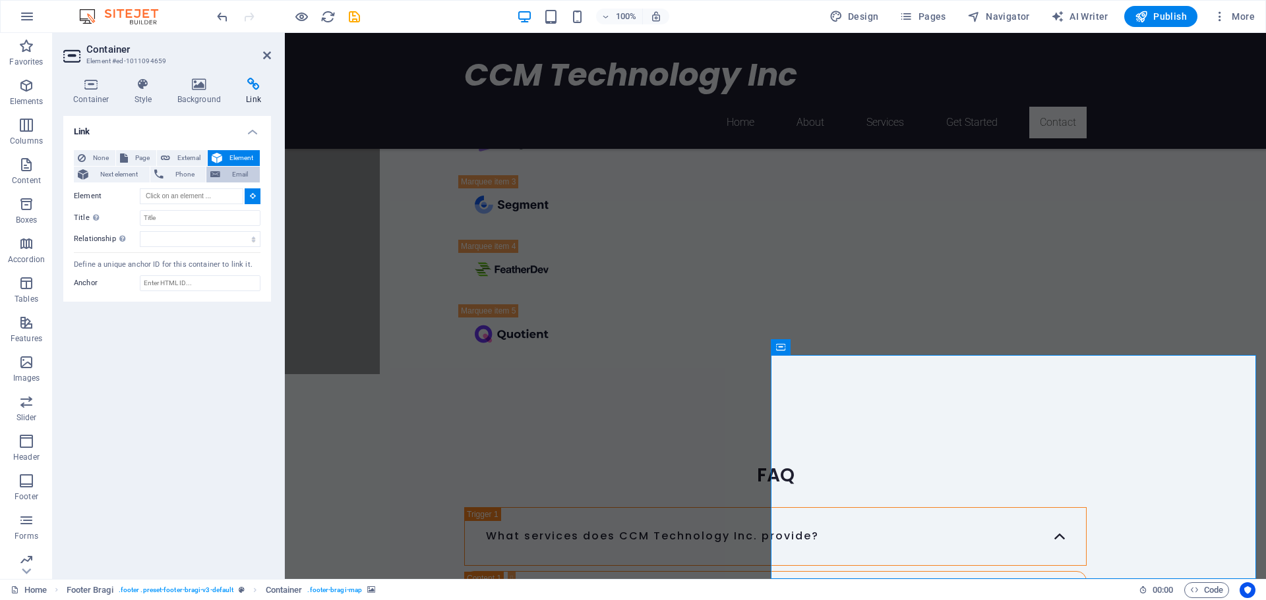
click at [230, 171] on span "Email" at bounding box center [240, 175] width 32 height 16
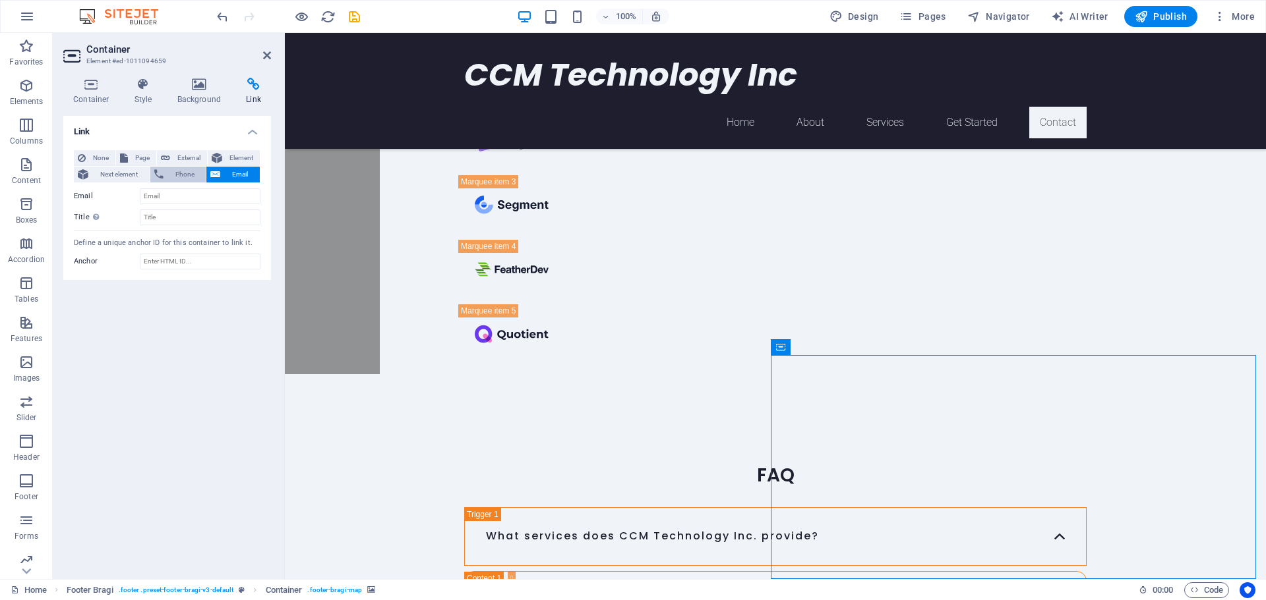
click at [189, 178] on span "Phone" at bounding box center [184, 175] width 35 height 16
click at [124, 176] on span "Next element" at bounding box center [118, 175] width 53 height 16
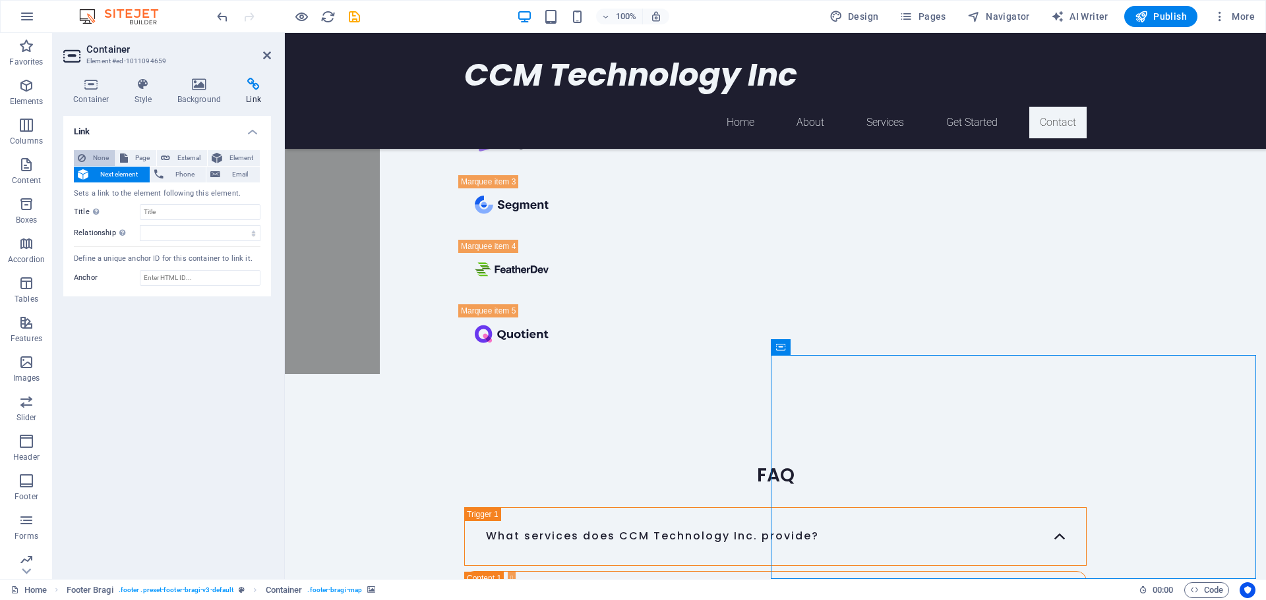
click at [80, 155] on icon at bounding box center [82, 158] width 8 height 16
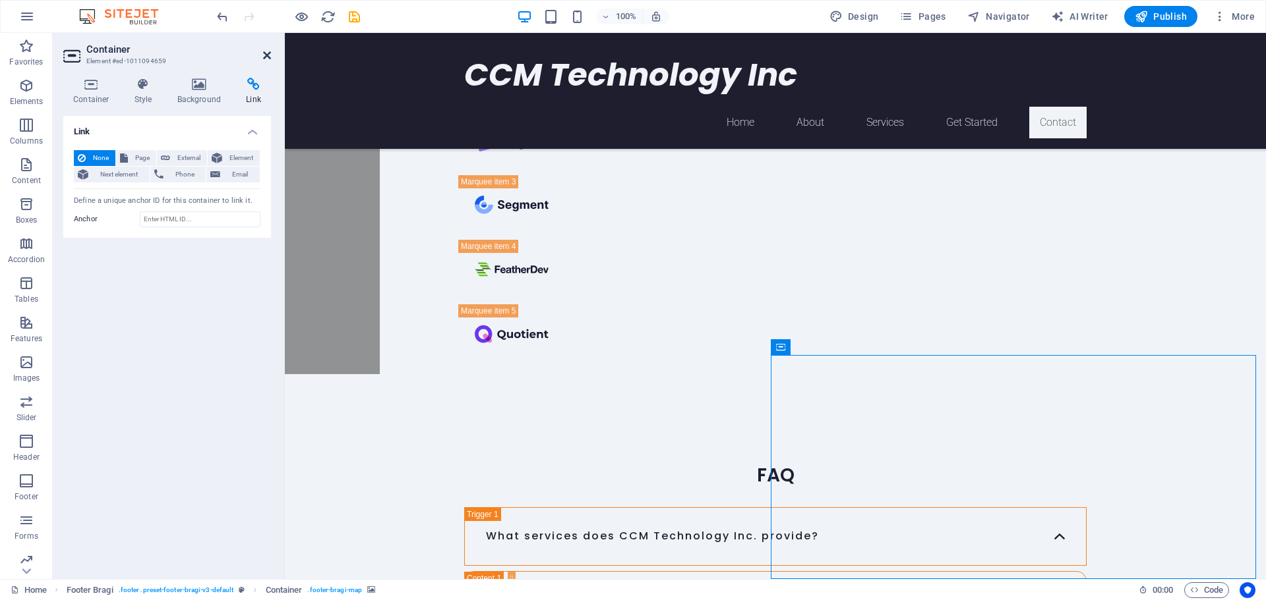
drag, startPoint x: 274, startPoint y: 50, endPoint x: 266, endPoint y: 51, distance: 7.4
click at [266, 51] on aside "Container Element #ed-1011094659 Container Style Background Link Size Height De…" at bounding box center [169, 306] width 232 height 546
click at [264, 52] on icon at bounding box center [267, 55] width 8 height 11
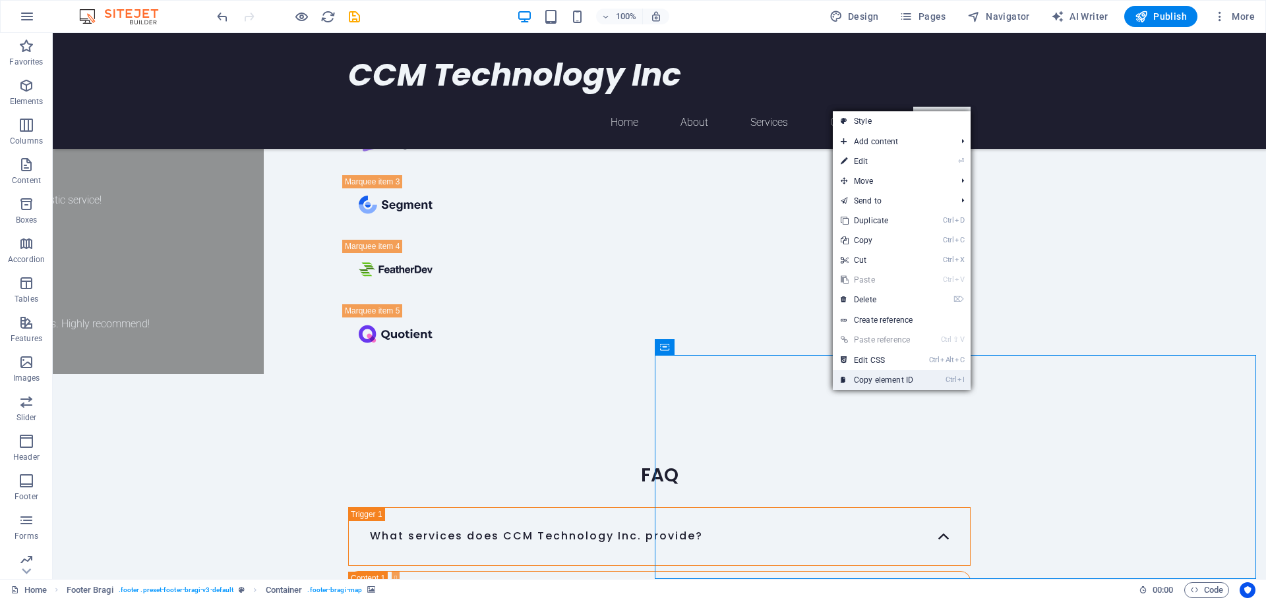
click at [865, 382] on link "Ctrl I Copy element ID" at bounding box center [876, 380] width 88 height 20
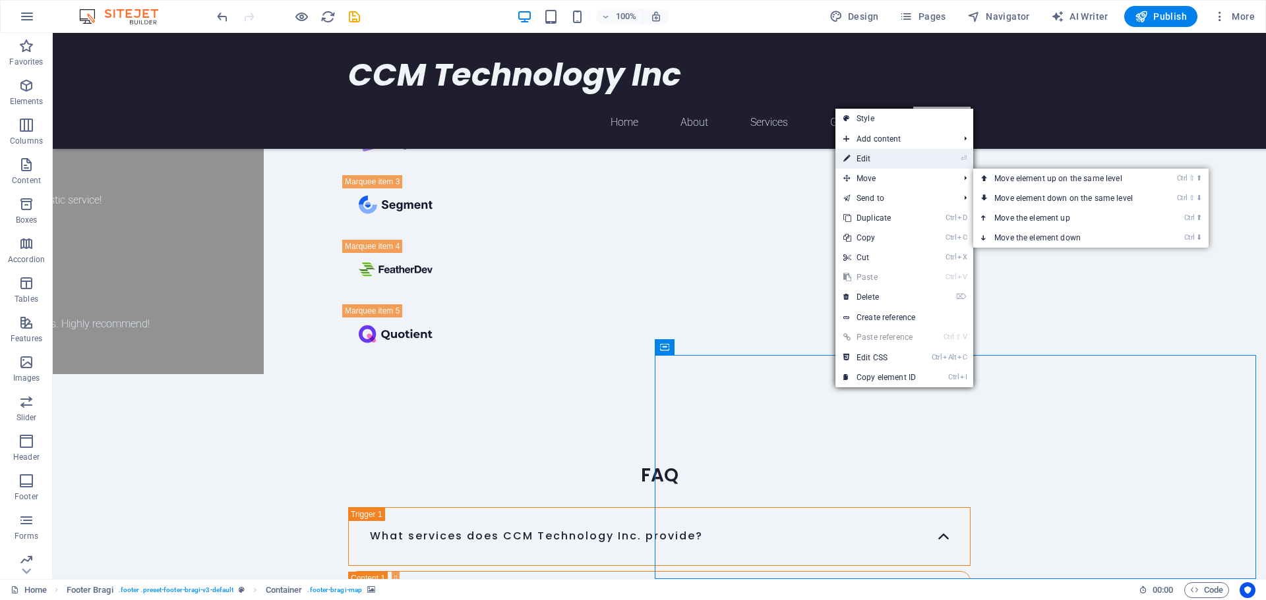
click at [871, 156] on link "⏎ Edit" at bounding box center [879, 159] width 88 height 20
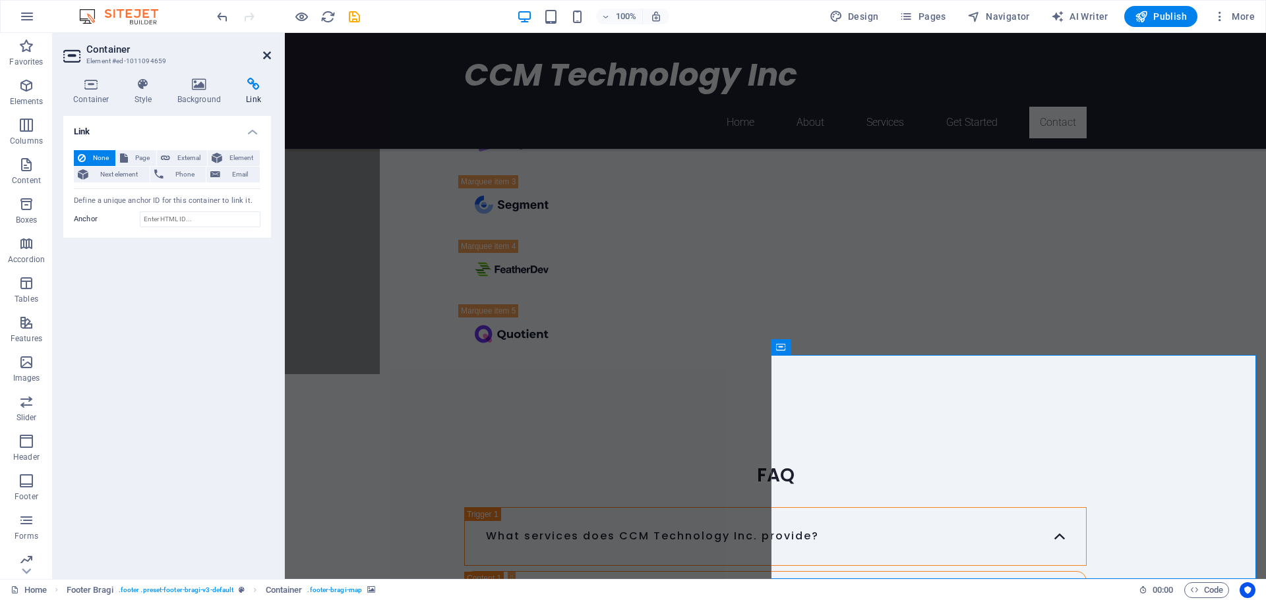
click at [268, 57] on icon at bounding box center [267, 55] width 8 height 11
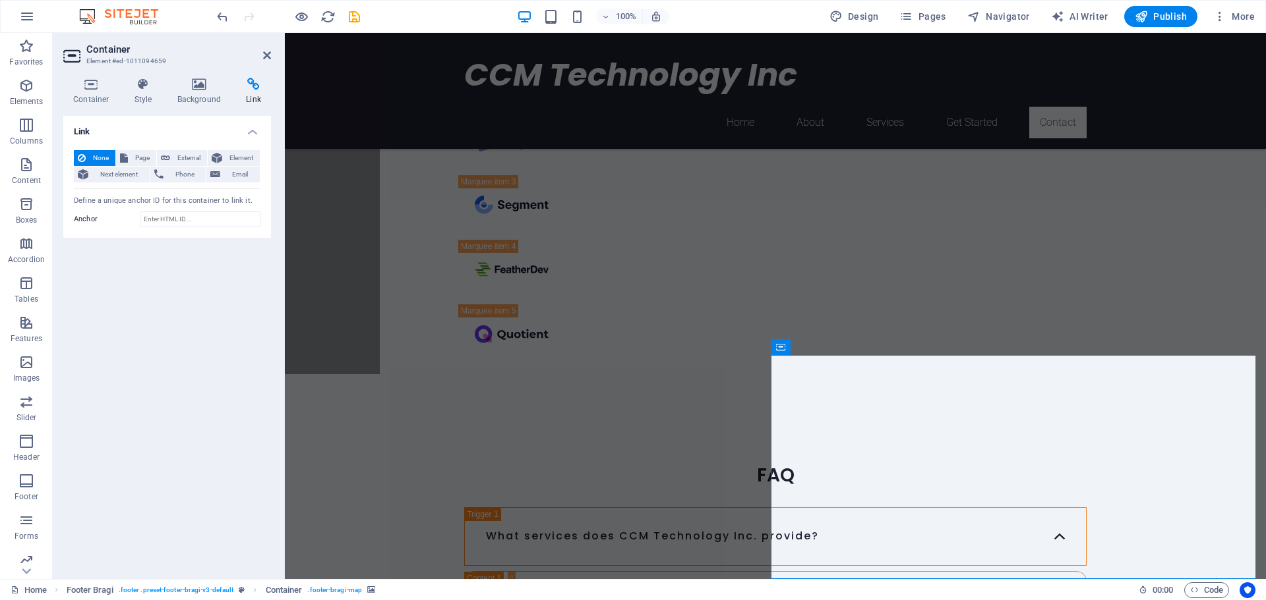
click at [1210, 592] on span "Code" at bounding box center [1206, 591] width 33 height 16
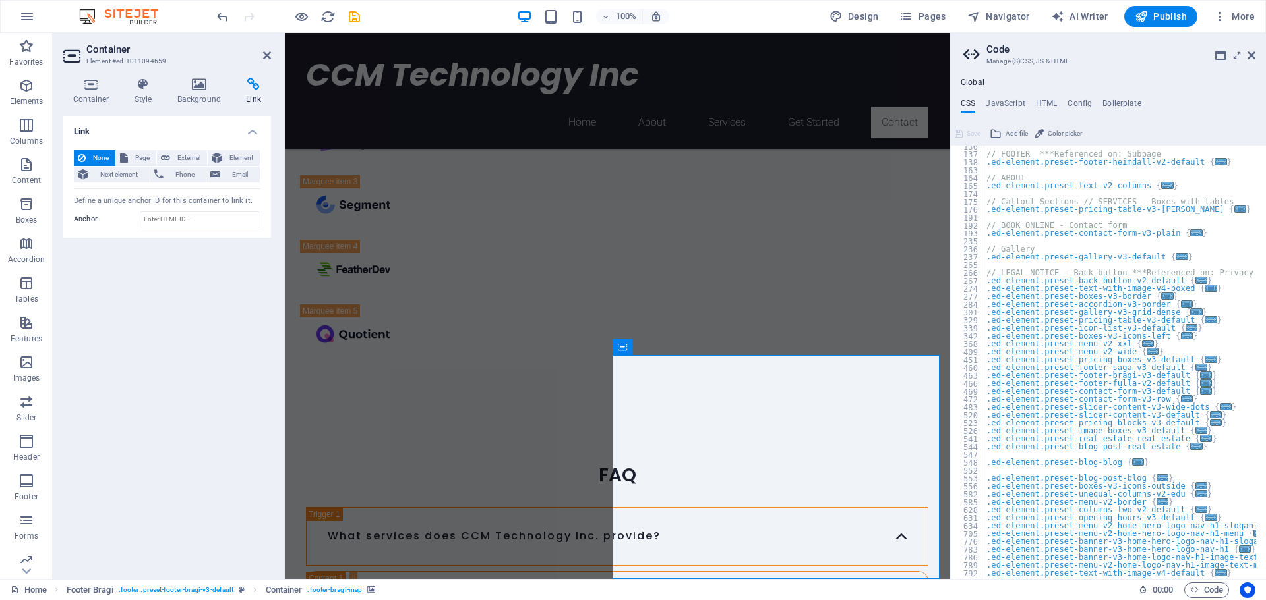
scroll to position [0, 0]
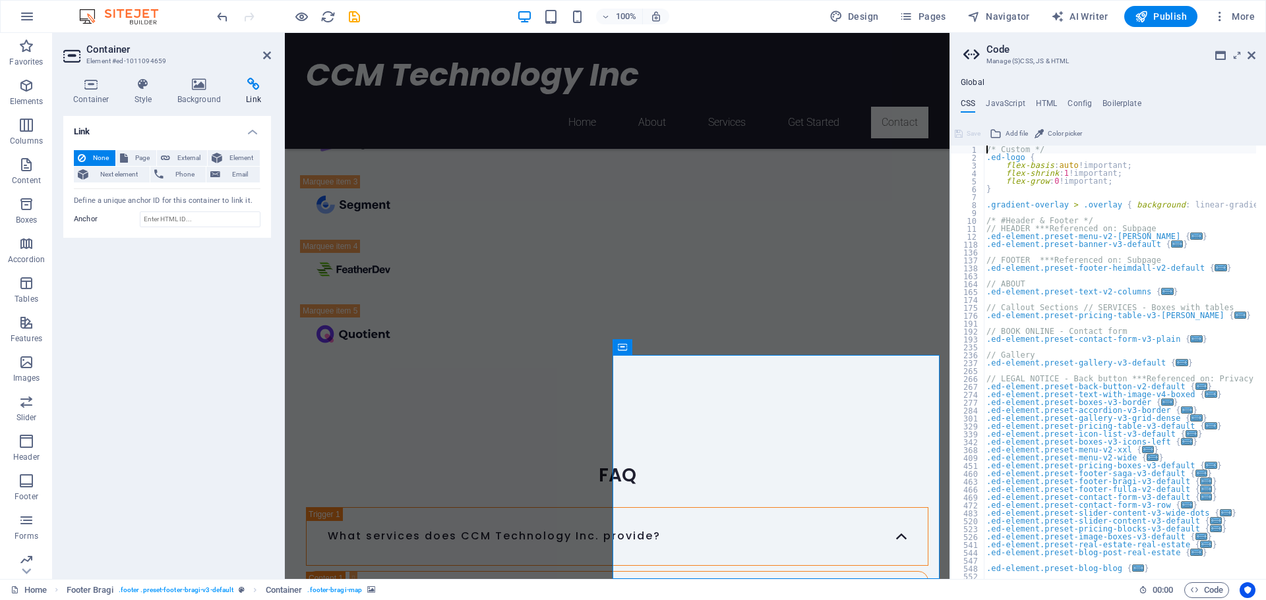
click at [1253, 53] on icon at bounding box center [1251, 55] width 8 height 11
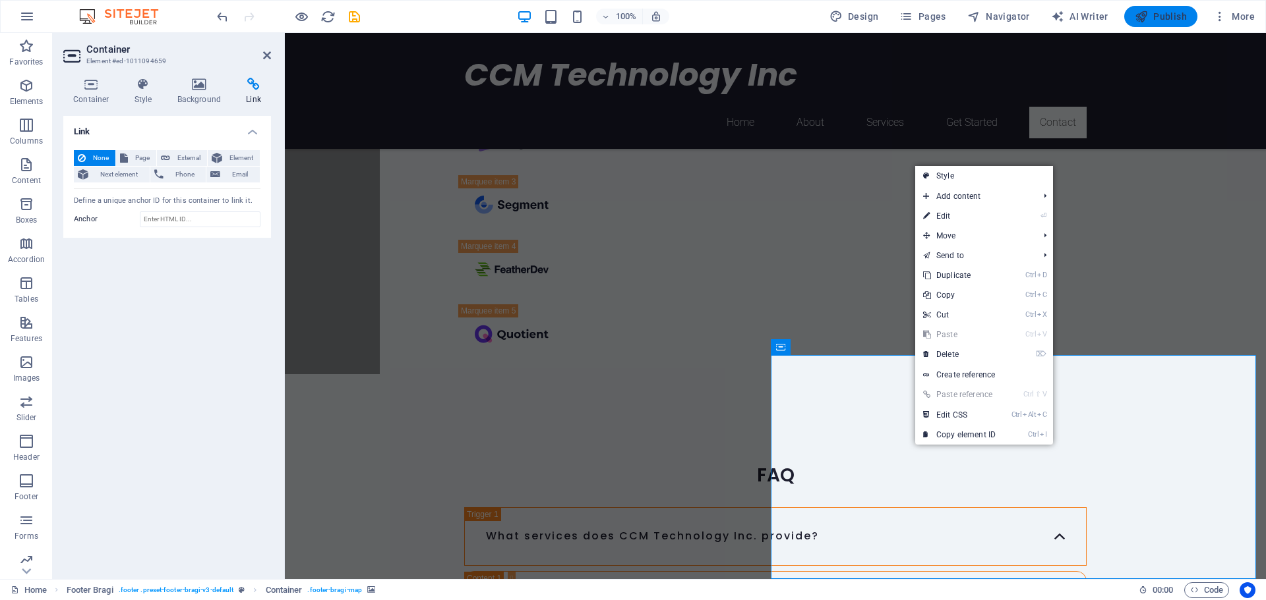
click at [1155, 20] on span "Publish" at bounding box center [1160, 16] width 52 height 13
checkbox input "false"
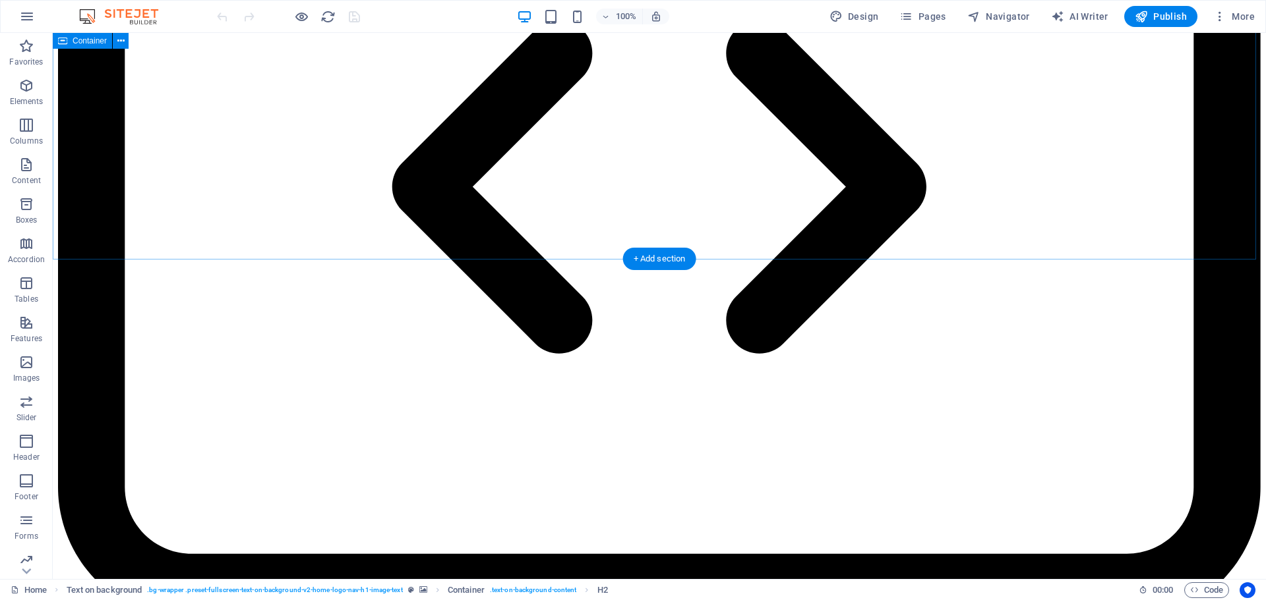
scroll to position [3334, 0]
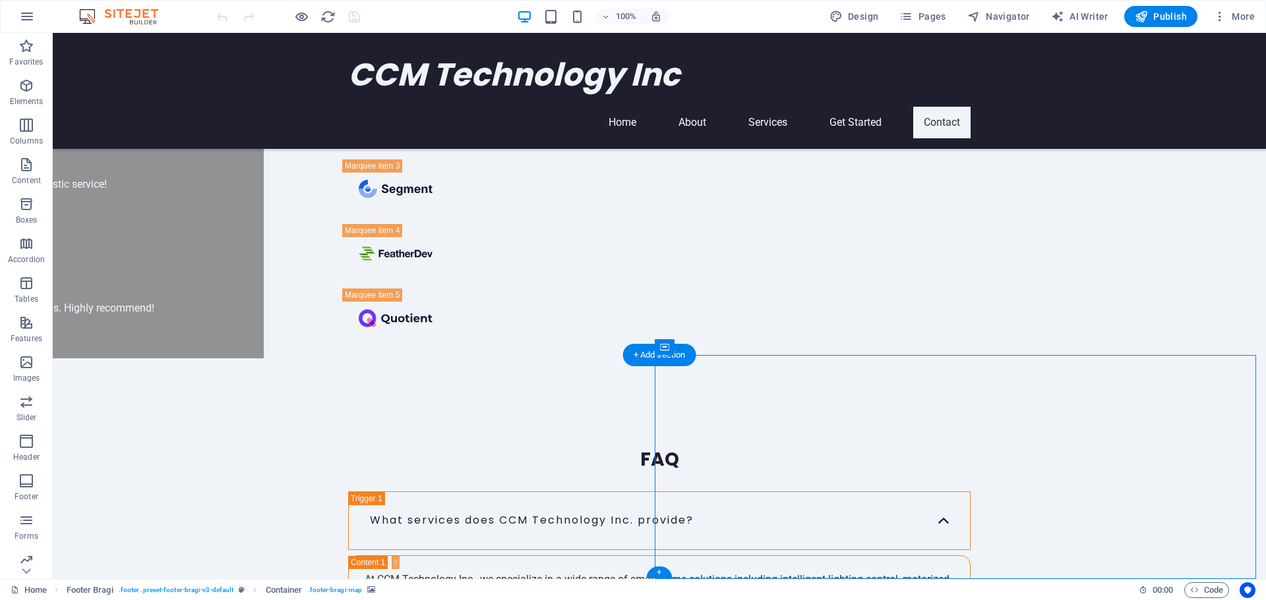
drag, startPoint x: 745, startPoint y: 382, endPoint x: 738, endPoint y: 381, distance: 6.6
drag, startPoint x: 734, startPoint y: 377, endPoint x: 717, endPoint y: 352, distance: 30.3
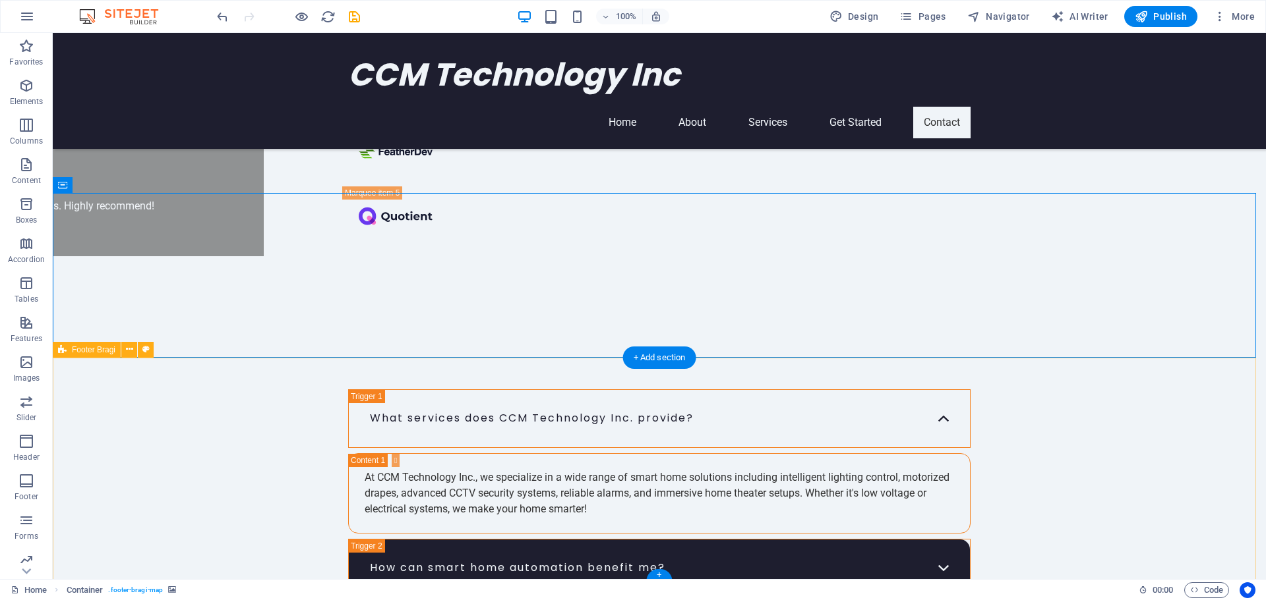
scroll to position [3499, 0]
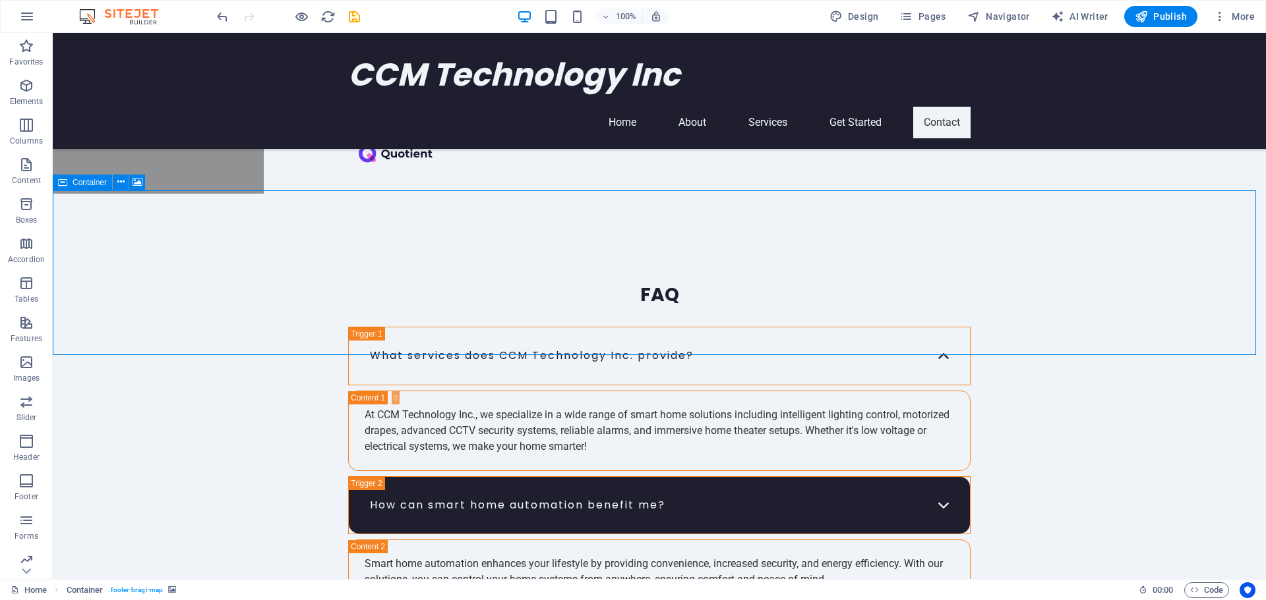
click at [83, 183] on span "Container" at bounding box center [90, 183] width 34 height 8
click at [63, 183] on icon at bounding box center [62, 183] width 9 height 16
click at [118, 181] on icon at bounding box center [120, 182] width 7 height 14
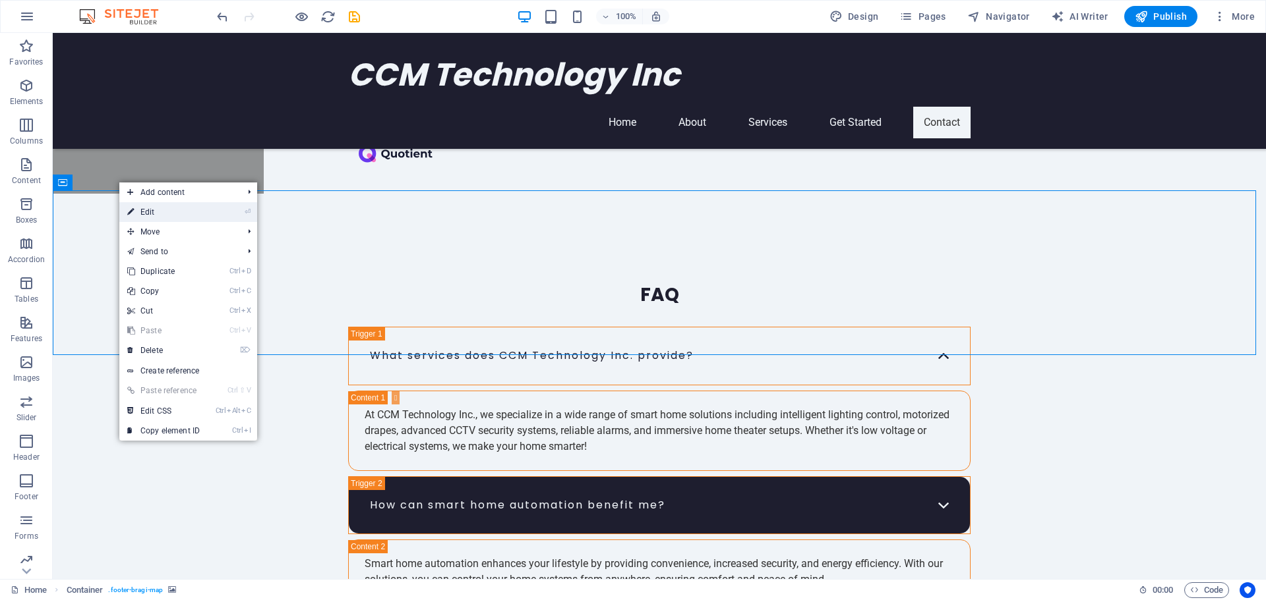
click at [210, 206] on li "⏎ Edit" at bounding box center [188, 212] width 138 height 20
click at [245, 207] on li "⏎ Edit" at bounding box center [188, 212] width 138 height 20
click at [144, 212] on link "⏎ Edit" at bounding box center [163, 212] width 88 height 20
select select "px"
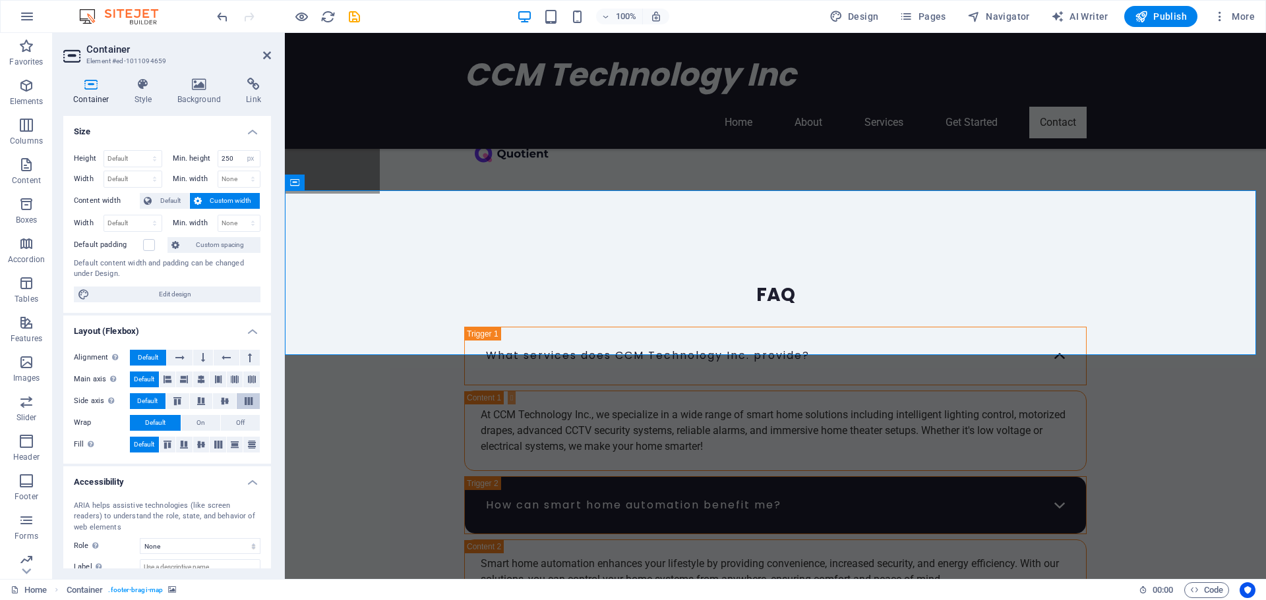
scroll to position [80, 0]
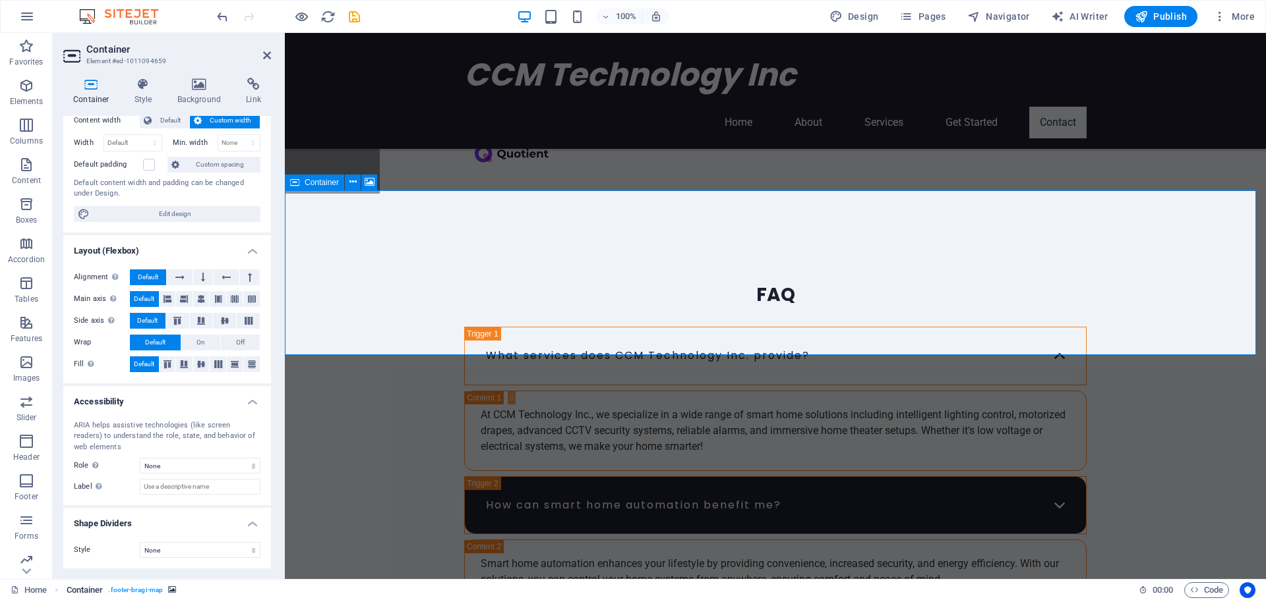
click at [134, 591] on span ". footer-bragi-map" at bounding box center [135, 591] width 55 height 16
click at [171, 589] on icon "breadcrumb" at bounding box center [172, 590] width 8 height 7
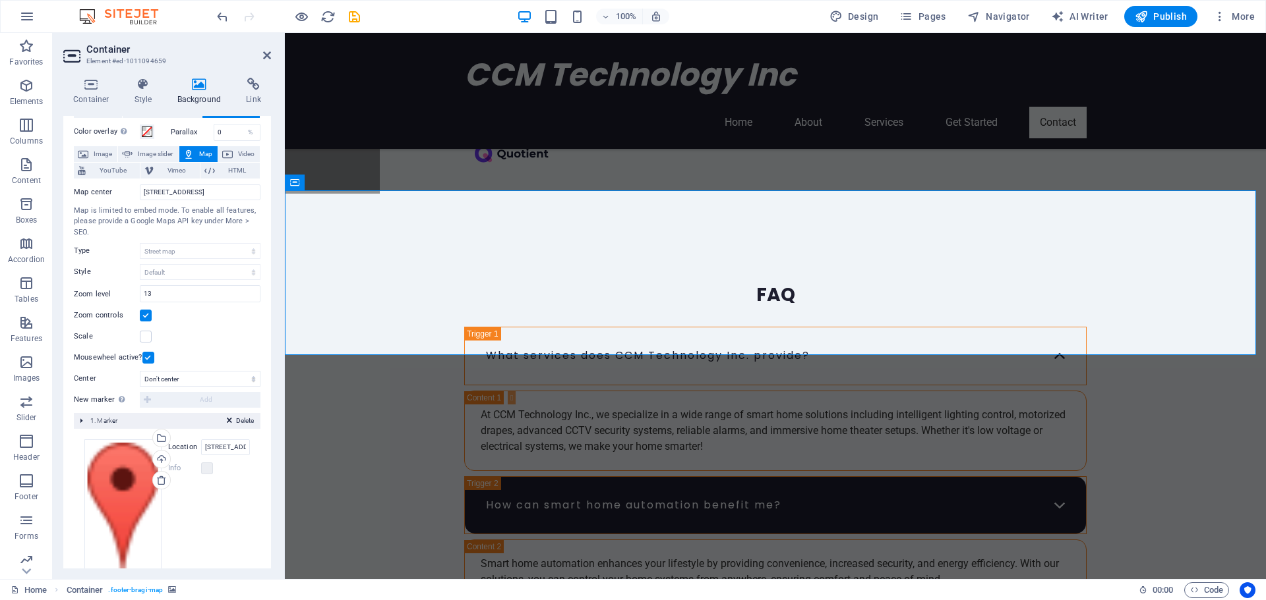
scroll to position [72, 0]
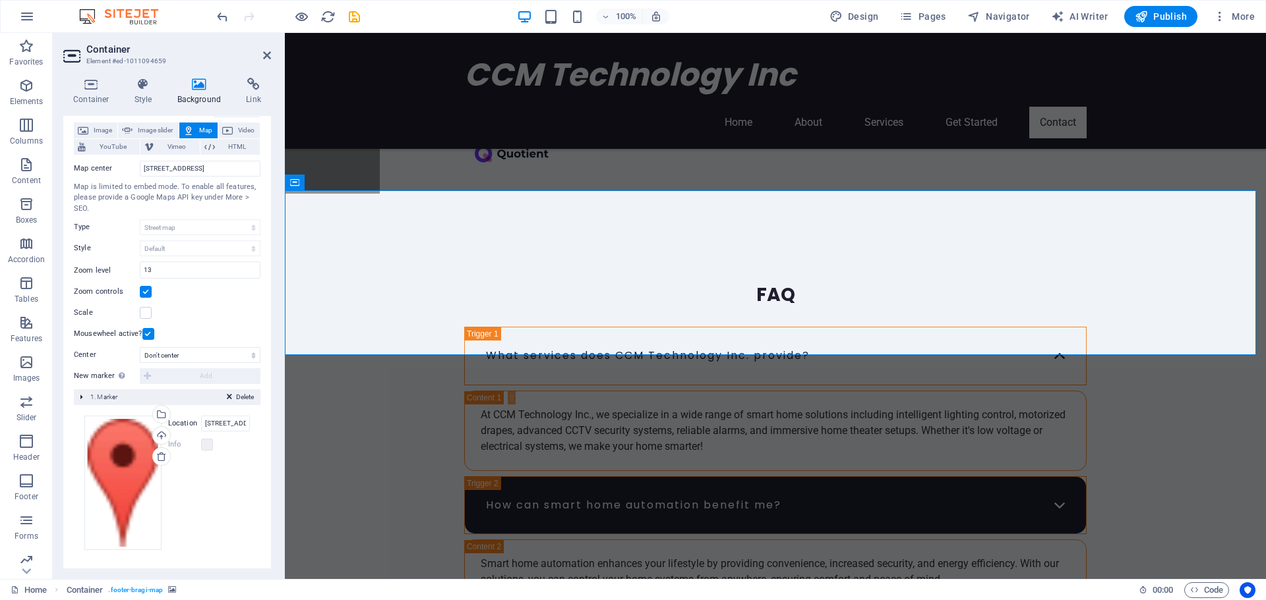
click at [175, 424] on label "Location" at bounding box center [184, 424] width 33 height 16
click at [201, 424] on input "[STREET_ADDRESS]" at bounding box center [225, 424] width 49 height 16
click at [173, 420] on div "Select files from the file manager, stock photos, or upload file(s)" at bounding box center [213, 416] width 86 height 49
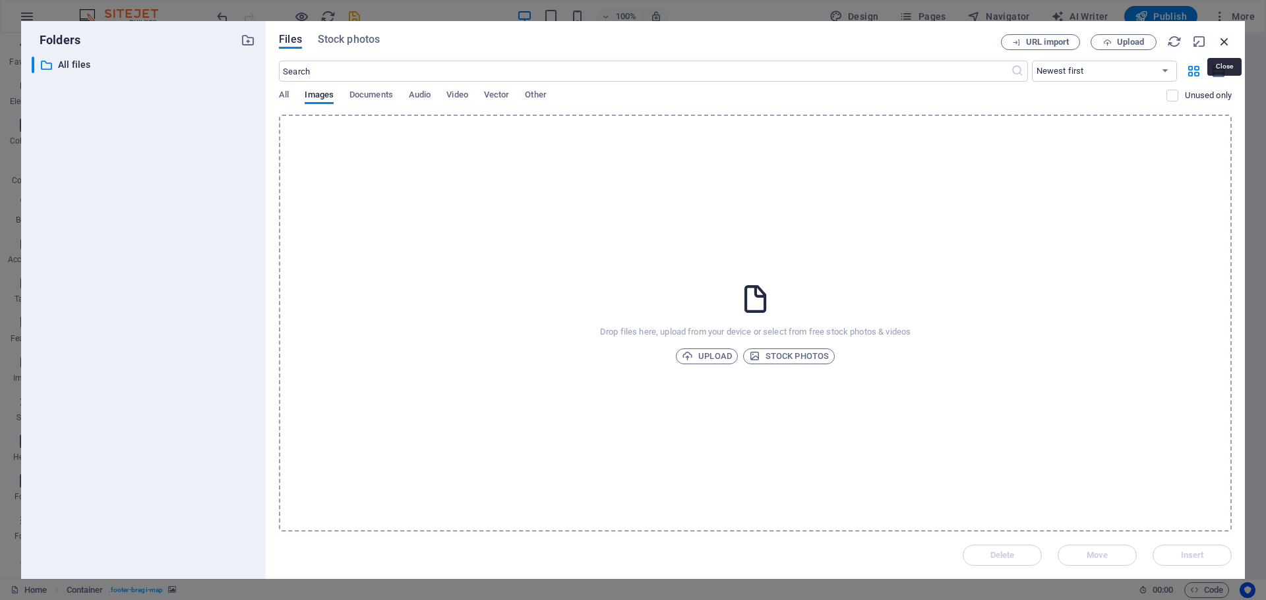
click at [1225, 37] on icon "button" at bounding box center [1224, 41] width 15 height 15
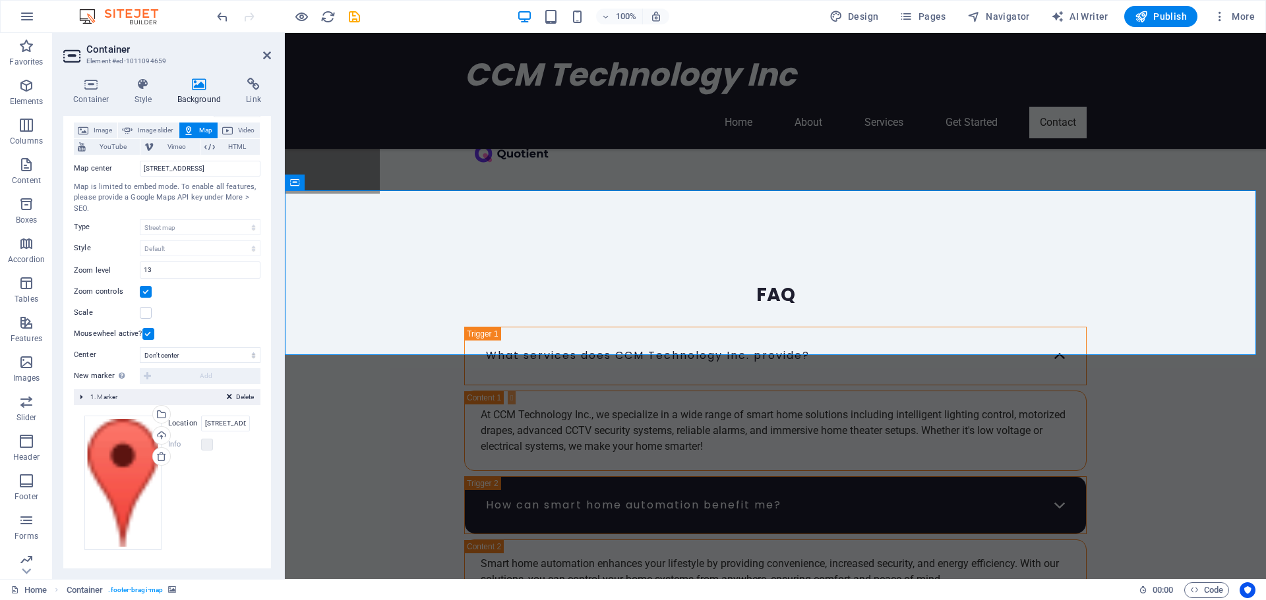
click at [189, 425] on label "Location" at bounding box center [184, 424] width 33 height 16
click at [201, 425] on input "[STREET_ADDRESS]" at bounding box center [225, 424] width 49 height 16
drag, startPoint x: 242, startPoint y: 422, endPoint x: 175, endPoint y: 422, distance: 66.6
click at [175, 422] on div "Location 123 Innovation Drive, 90210 Tech City" at bounding box center [209, 424] width 82 height 16
click at [216, 419] on input "Location" at bounding box center [225, 424] width 49 height 16
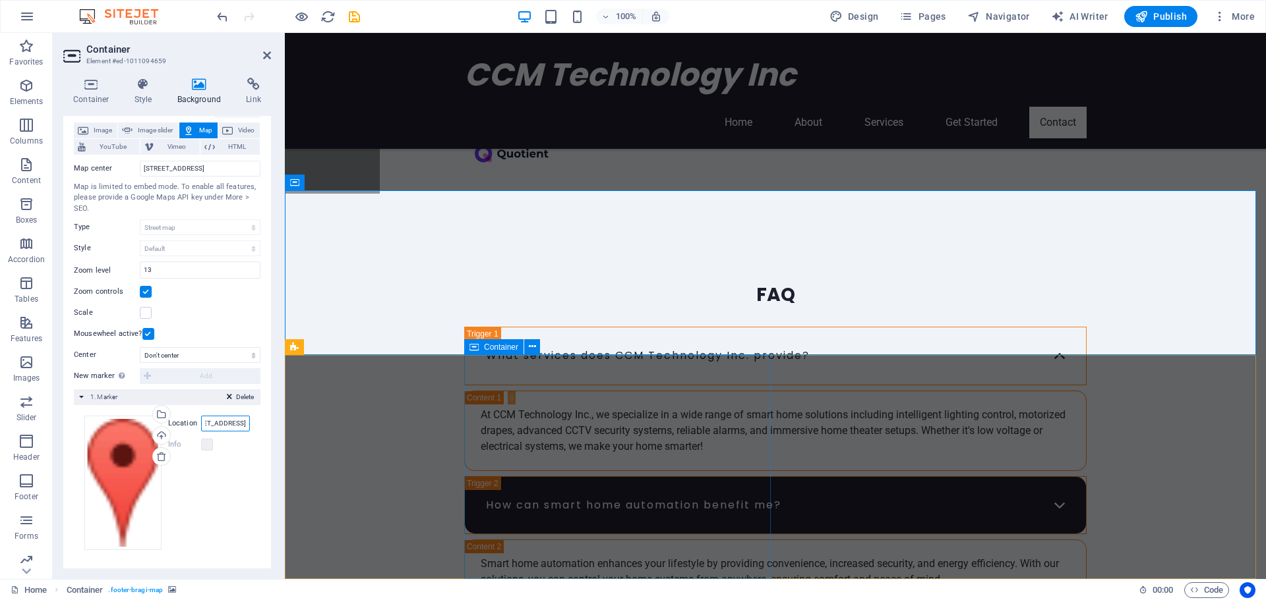
scroll to position [0, 65]
type input "1050 hibiscus ct pomona ca 91766"
drag, startPoint x: 807, startPoint y: 302, endPoint x: 703, endPoint y: 330, distance: 107.9
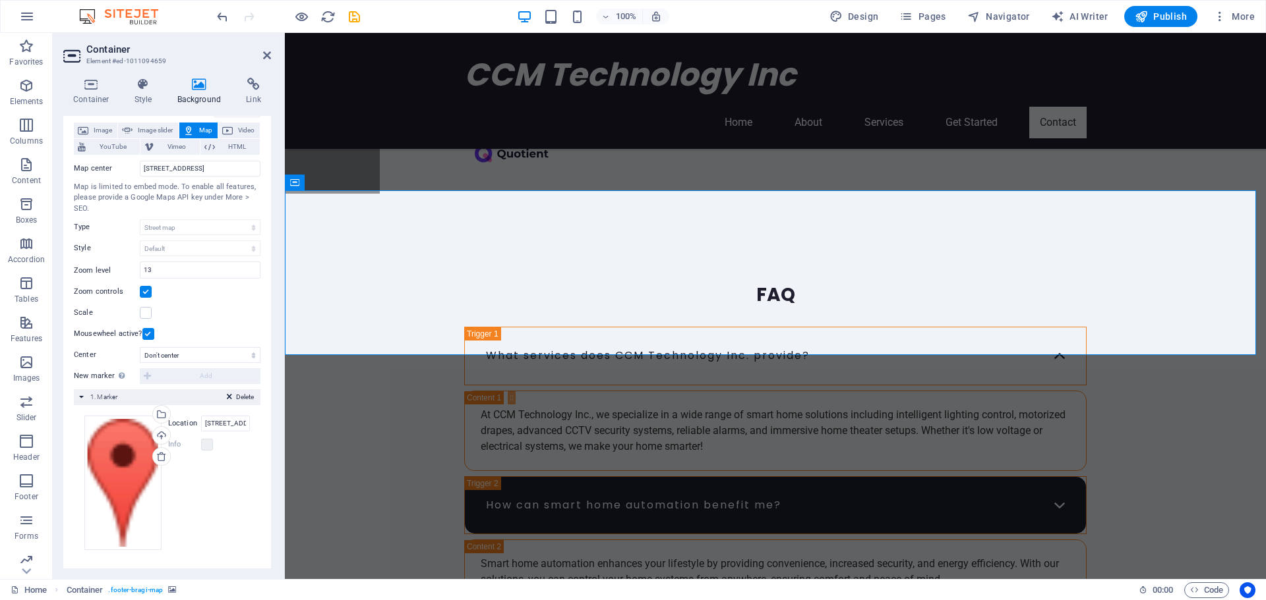
drag, startPoint x: 738, startPoint y: 307, endPoint x: 626, endPoint y: 326, distance: 114.2
click at [176, 447] on label "Info" at bounding box center [184, 445] width 33 height 16
click at [208, 443] on label at bounding box center [207, 445] width 12 height 12
click at [206, 445] on label at bounding box center [207, 445] width 12 height 12
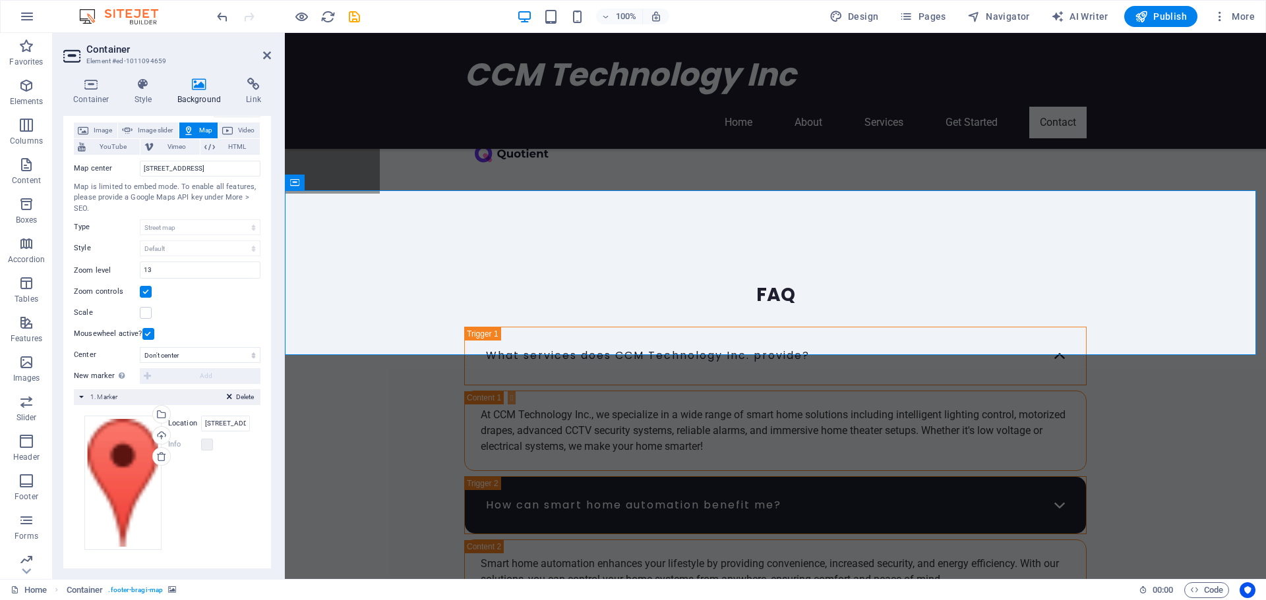
click at [188, 423] on label "Location" at bounding box center [184, 424] width 33 height 16
click at [201, 423] on input "1050 hibiscus ct pomona ca 91766" at bounding box center [225, 424] width 49 height 16
click at [105, 396] on span "1. Marker" at bounding box center [103, 396] width 27 height 7
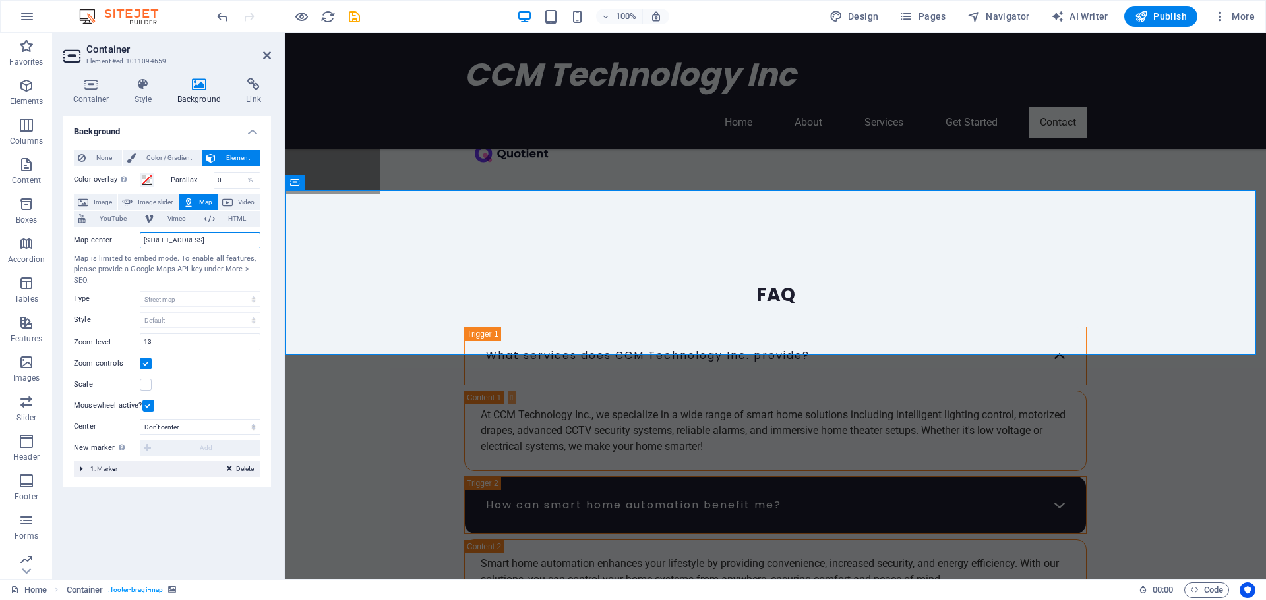
click at [193, 245] on input "[STREET_ADDRESS]" at bounding box center [200, 241] width 121 height 16
drag, startPoint x: 256, startPoint y: 242, endPoint x: 83, endPoint y: 252, distance: 173.6
click at [83, 252] on div "Map center 123 Innovation Drive, 90210 Tech City Map is limited to embed mode. …" at bounding box center [167, 320] width 187 height 187
type input "1050 hibiscus ct pomona ca 91766"
click at [1173, 18] on span "Publish" at bounding box center [1160, 16] width 52 height 13
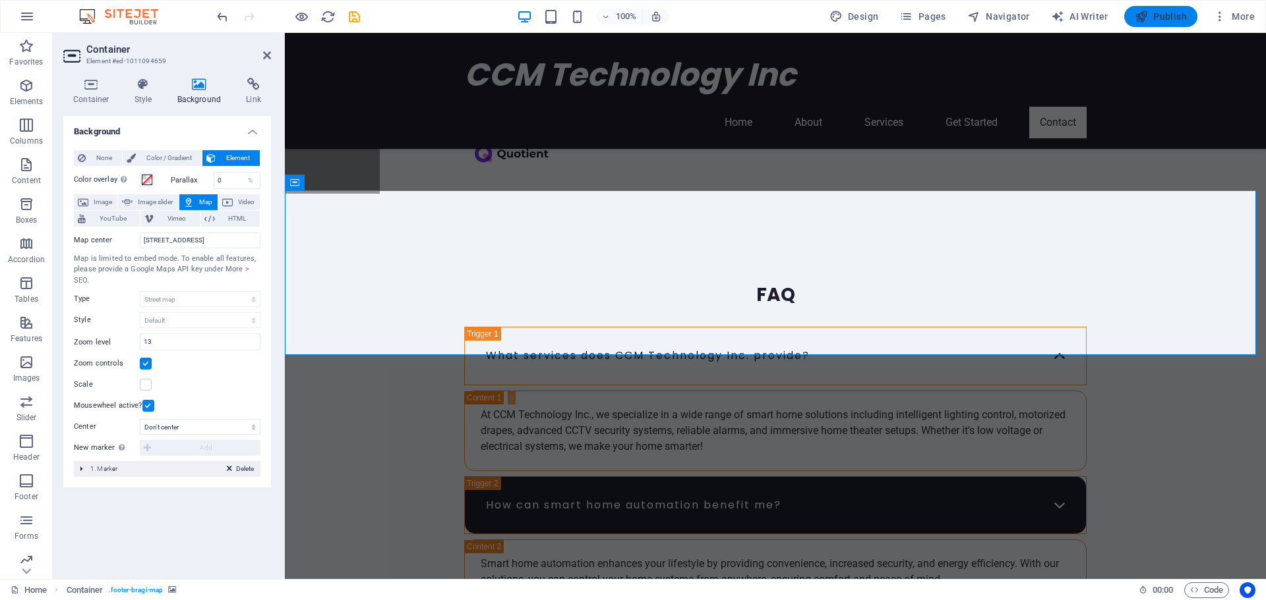
checkbox input "false"
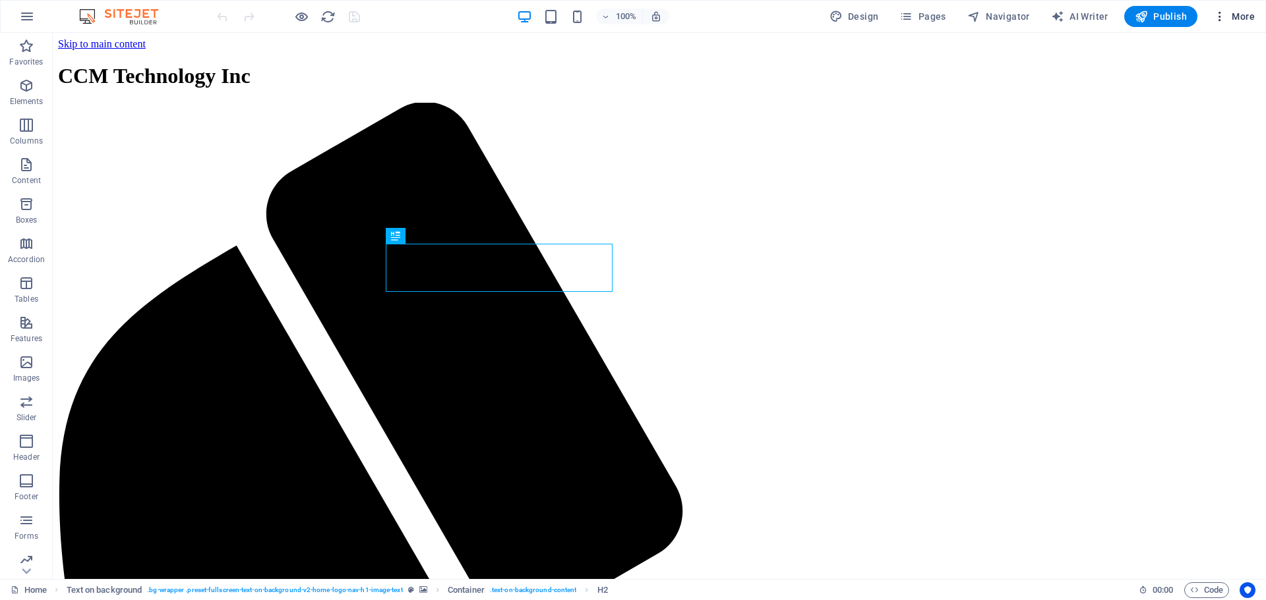
click at [1218, 24] on button "More" at bounding box center [1234, 16] width 52 height 21
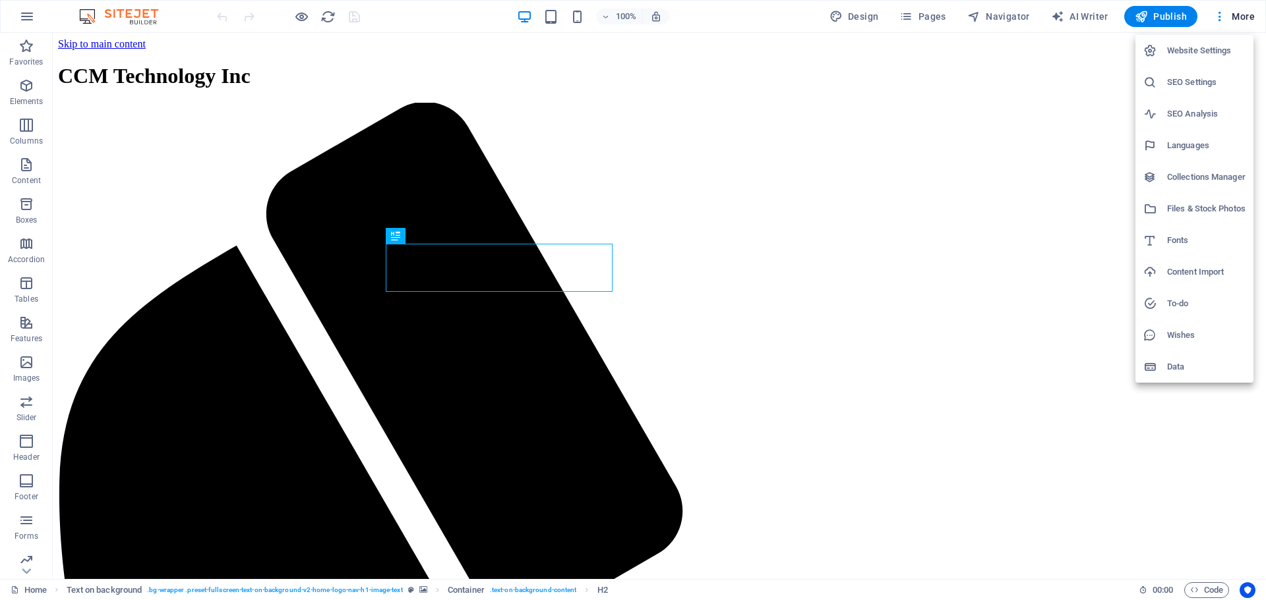
click at [1197, 57] on h6 "Website Settings" at bounding box center [1206, 51] width 78 height 16
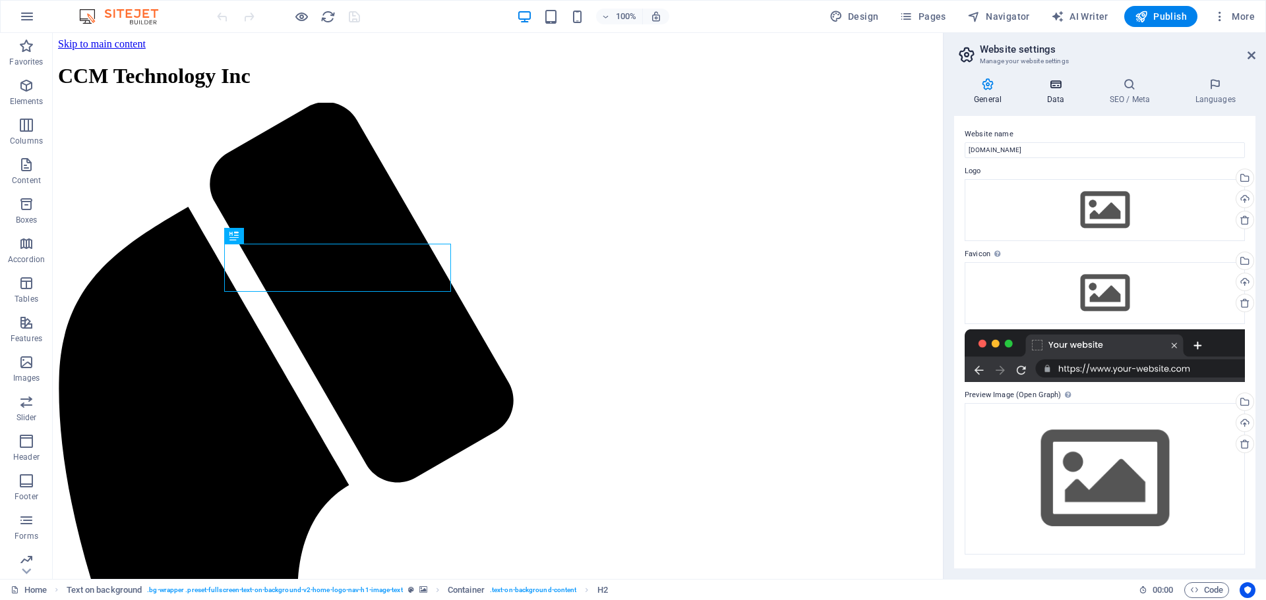
click at [1062, 86] on icon at bounding box center [1054, 84] width 57 height 13
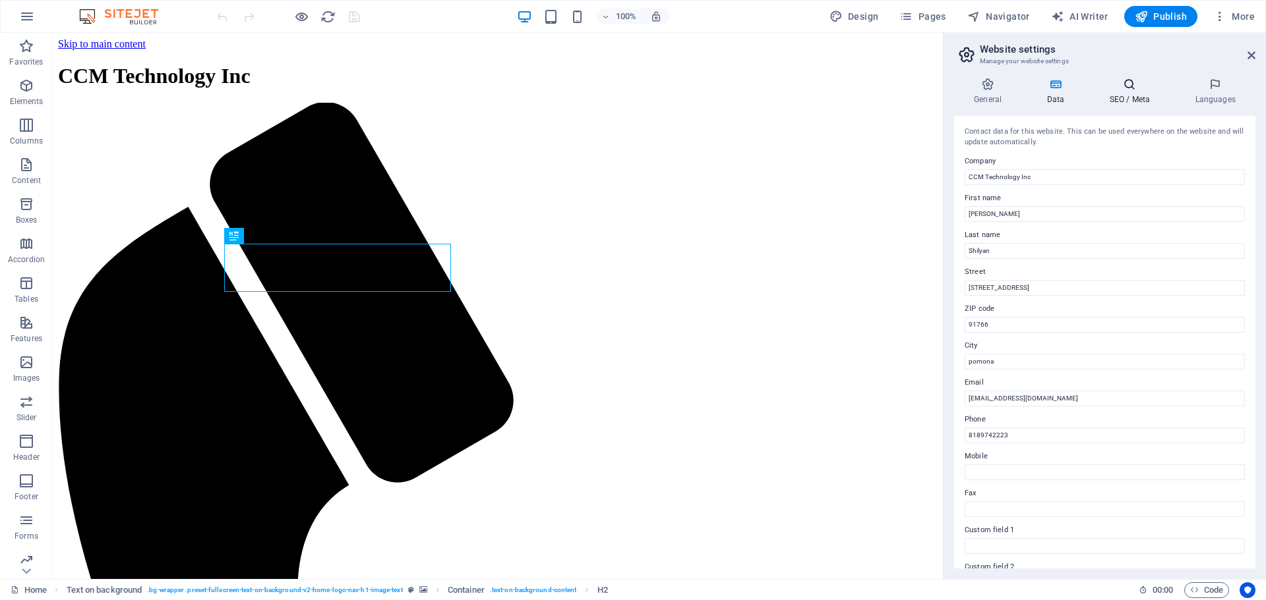
click at [1129, 84] on icon at bounding box center [1129, 84] width 80 height 13
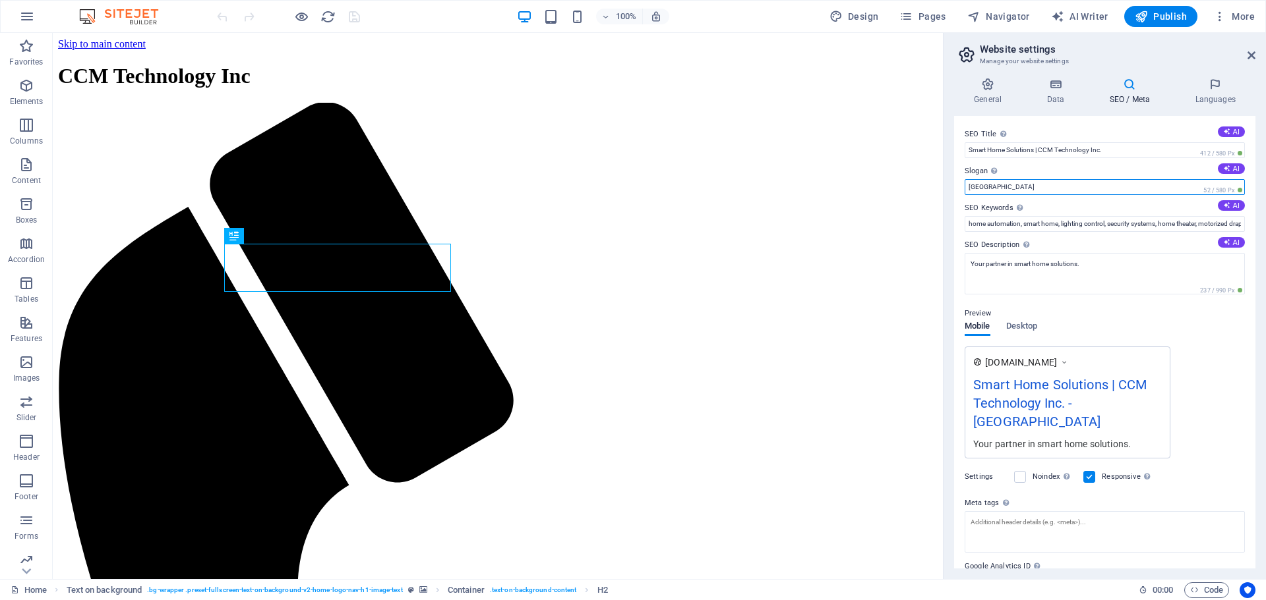
drag, startPoint x: 1166, startPoint y: 223, endPoint x: 844, endPoint y: 190, distance: 324.0
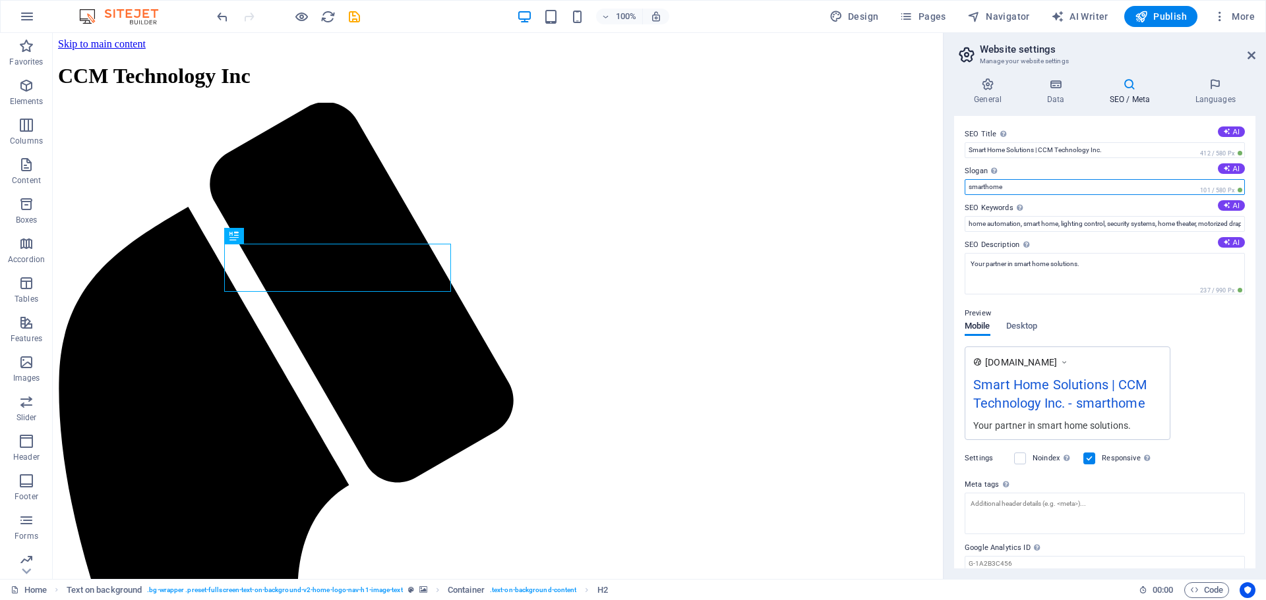
click at [1033, 185] on input "smarthome" at bounding box center [1104, 187] width 280 height 16
type input "smarthome"
click at [1008, 201] on label "SEO Keywords Comma-separated list of keywords representing your website. AI" at bounding box center [1104, 208] width 280 height 16
click at [1008, 216] on input "home automation, smart home, lighting control, security systems, home theater, …" at bounding box center [1104, 224] width 280 height 16
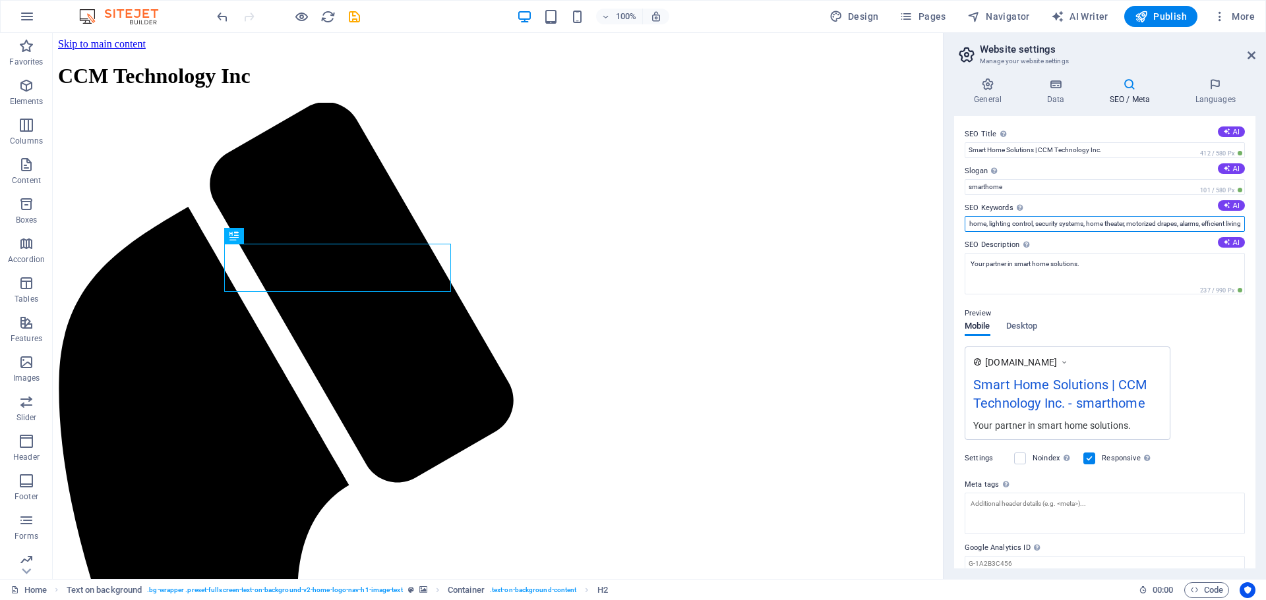
click at [1034, 227] on input "home automation, smart home, lighting control, security systems, home theater, …" at bounding box center [1104, 224] width 280 height 16
drag, startPoint x: 1037, startPoint y: 221, endPoint x: 1265, endPoint y: 218, distance: 227.4
click at [1265, 218] on div "General Data SEO / Meta Languages Website name techytech.com Logo Drag files he…" at bounding box center [1104, 323] width 322 height 512
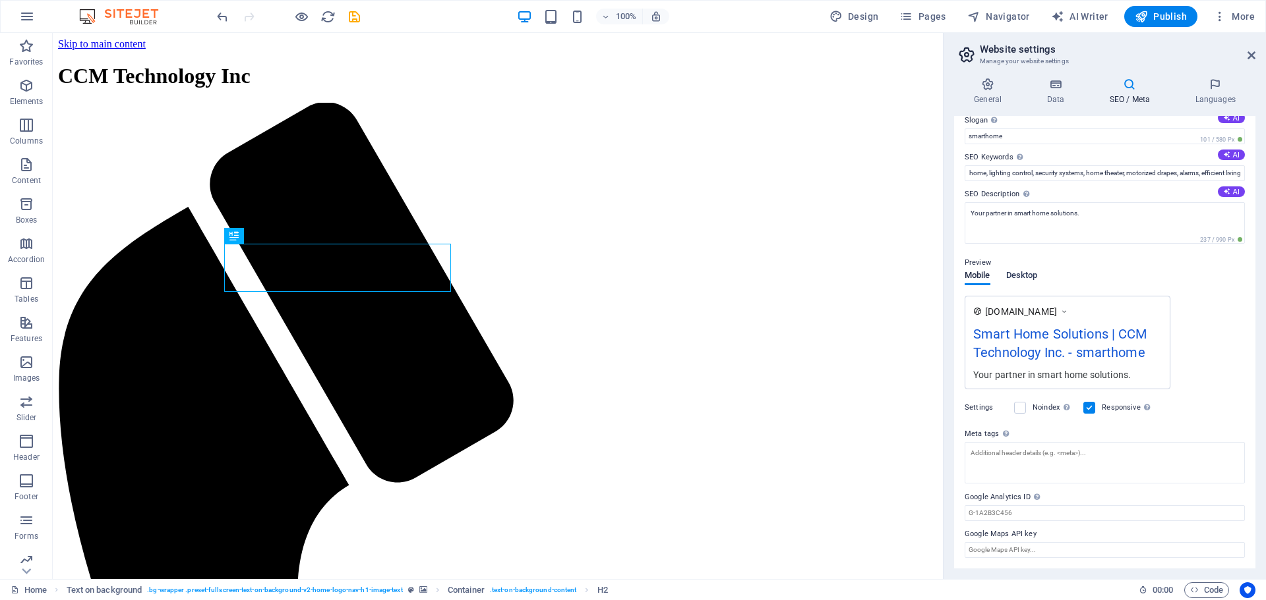
scroll to position [0, 0]
click at [1020, 274] on span "Desktop" at bounding box center [1022, 277] width 32 height 18
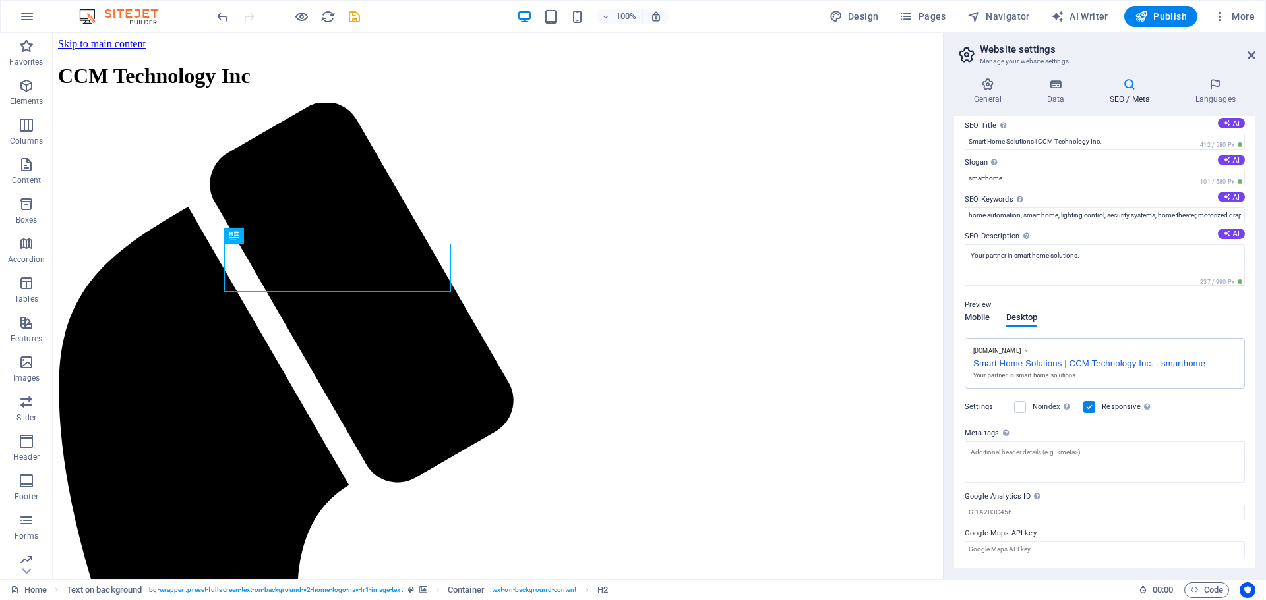
click at [978, 313] on span "Mobile" at bounding box center [977, 319] width 26 height 18
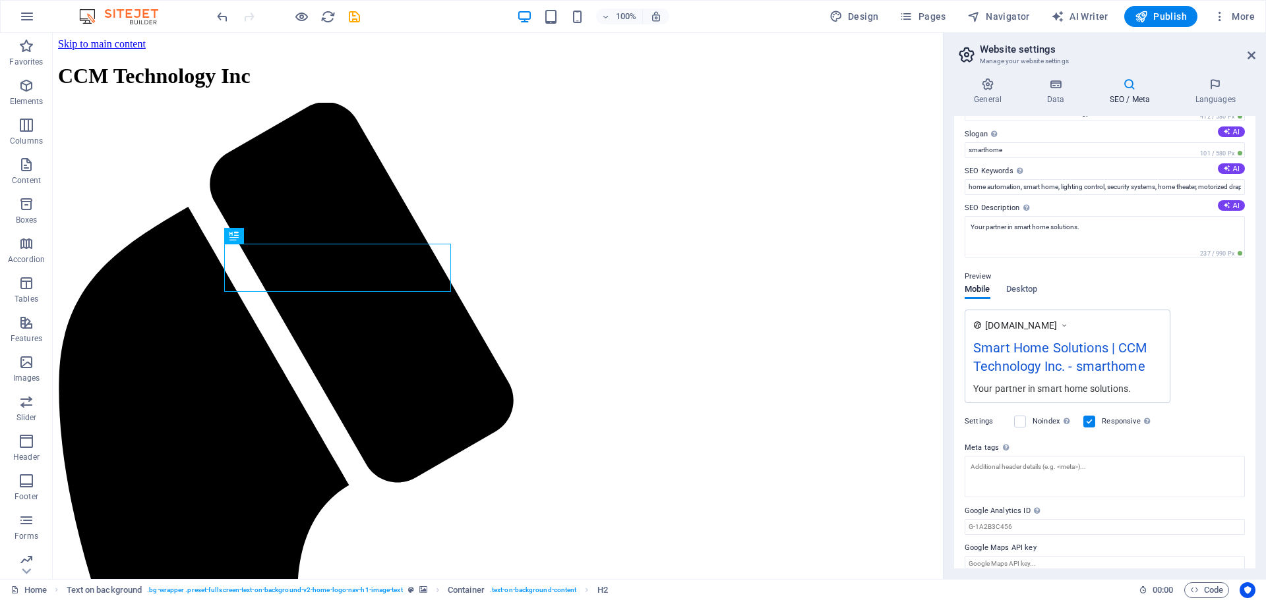
scroll to position [51, 0]
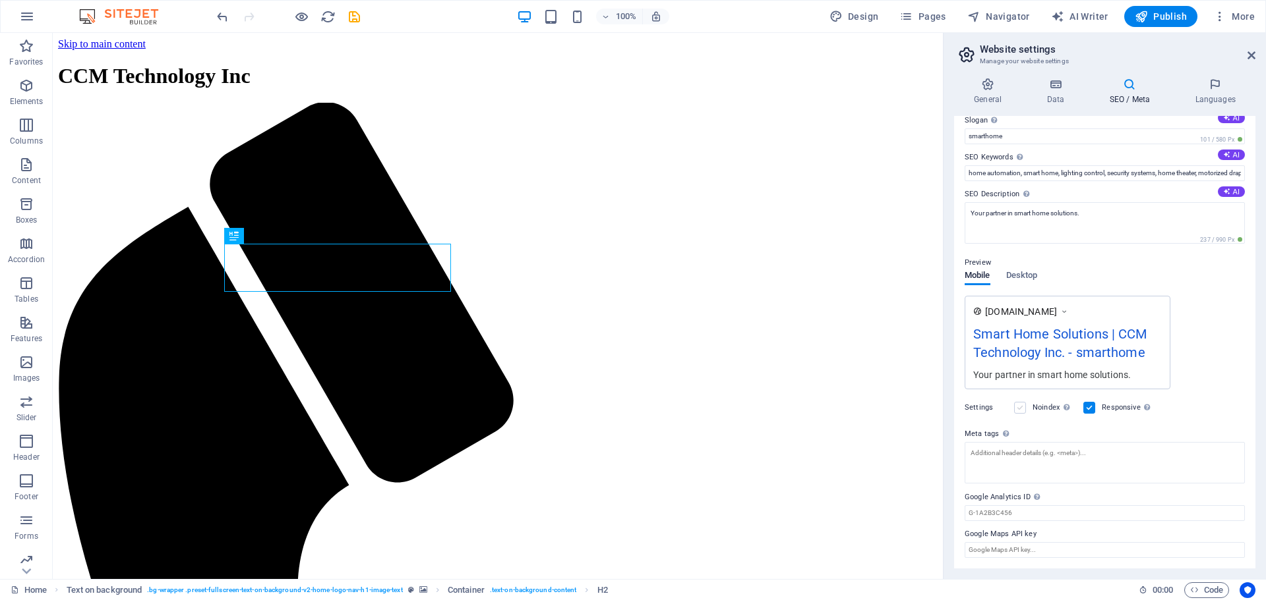
click at [1019, 407] on label at bounding box center [1020, 408] width 12 height 12
click at [0, 0] on input "Noindex Instruct search engines to exclude this website from search results." at bounding box center [0, 0] width 0 height 0
click at [1047, 461] on textarea "Meta tags Enter HTML code here that will be placed inside the tags of your webs…" at bounding box center [1104, 467] width 280 height 51
click at [1041, 451] on textarea "alarm. tv installation" at bounding box center [1104, 467] width 280 height 51
click at [977, 461] on textarea "alarm. tv installation, networking, camera system, shade and drape, lighting Lu…" at bounding box center [1104, 467] width 280 height 51
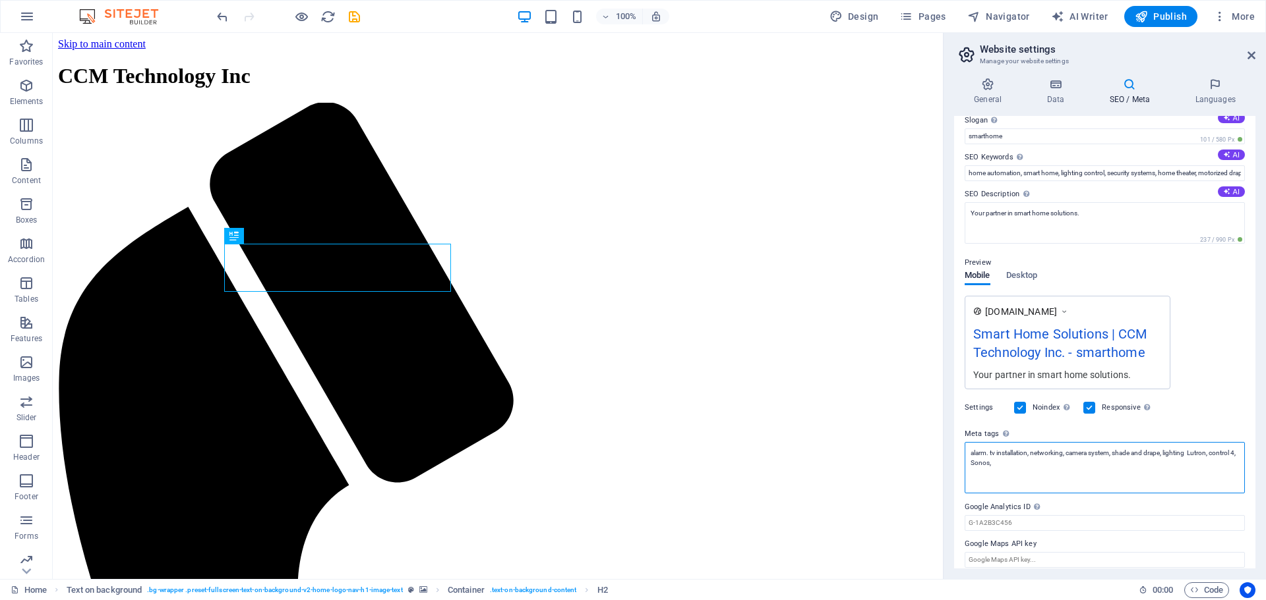
click at [1008, 463] on textarea "alarm. tv installation, networking, camera system, shade and drape, lighting Lu…" at bounding box center [1104, 467] width 280 height 51
click at [1026, 463] on textarea "alarm. tv installation, networking, camera system, shade and drape, lighting Lu…" at bounding box center [1104, 467] width 280 height 51
click at [1016, 463] on textarea "alarm. tv installation, networking, camera system, shade and drape, lighting Lu…" at bounding box center [1104, 467] width 280 height 51
click at [1026, 461] on textarea "alarm. tv installation, networking, camera system, shade and drape, lighting Lu…" at bounding box center [1104, 467] width 280 height 51
type textarea "alarm. tv installation, networking, camera system, shade and drape, lighting Lu…"
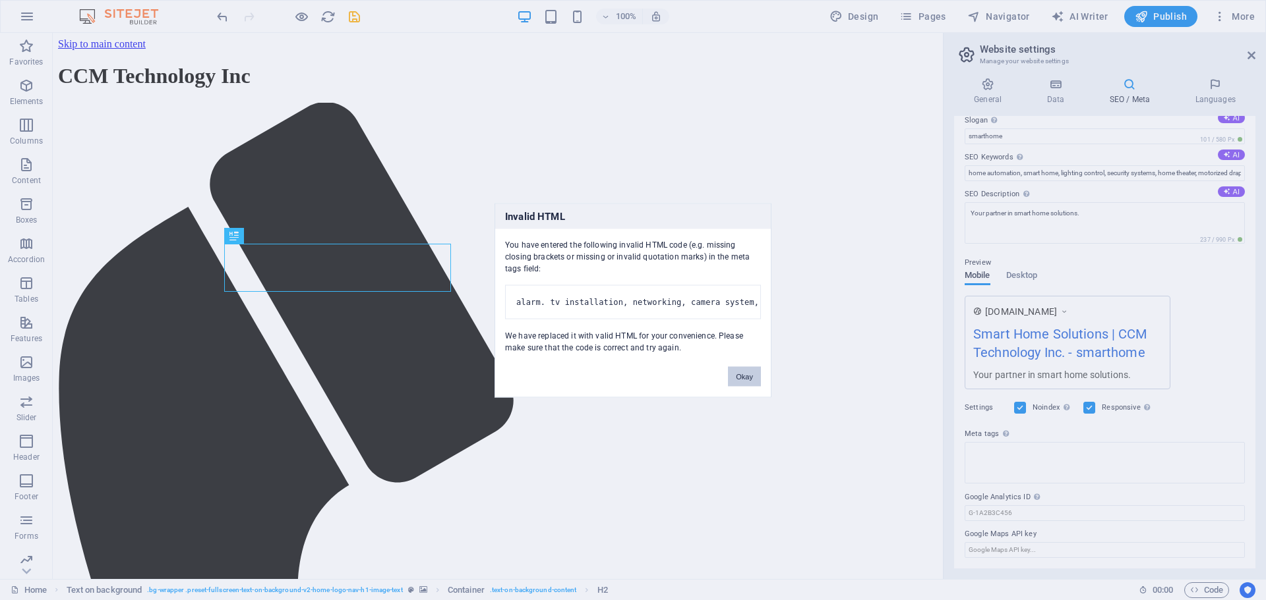
click at [743, 382] on button "Okay" at bounding box center [744, 376] width 33 height 20
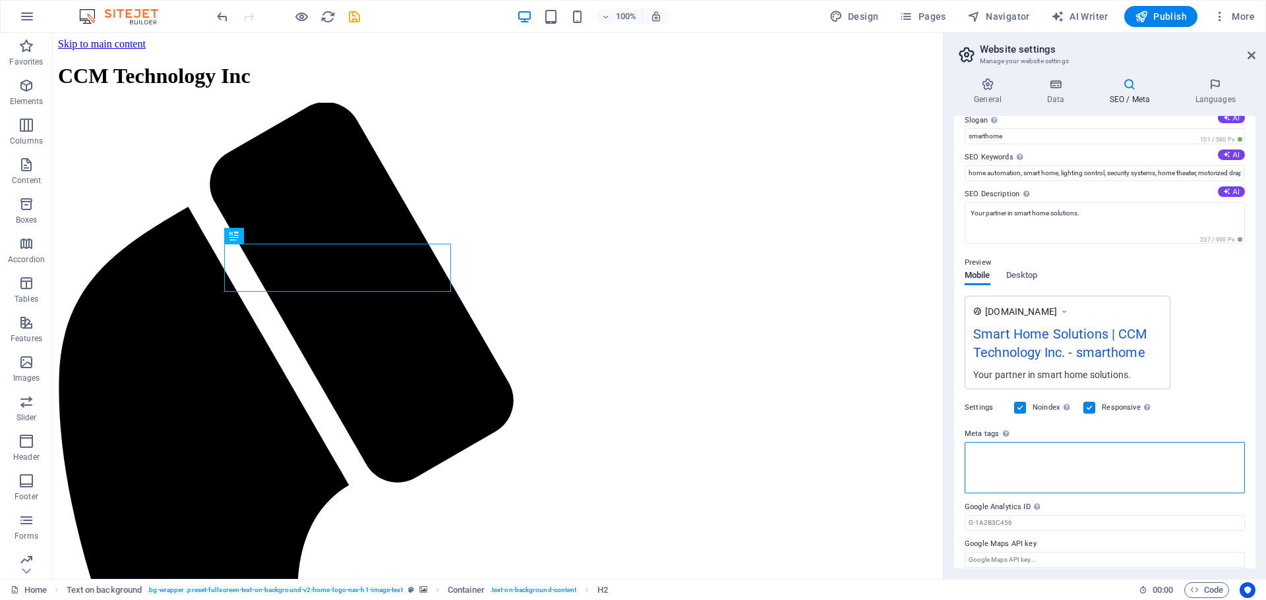
click at [1018, 457] on textarea "Meta tags Enter HTML code here that will be placed inside the tags of your webs…" at bounding box center [1104, 467] width 280 height 51
click at [1015, 451] on textarea "Meta tags Enter HTML code here that will be placed inside the tags of your webs…" at bounding box center [1104, 467] width 280 height 51
click at [1013, 451] on textarea "Meta tags Enter HTML code here that will be placed inside the tags of your webs…" at bounding box center [1104, 467] width 280 height 51
click at [996, 477] on textarea "Meta tags Enter HTML code here that will be placed inside the tags of your webs…" at bounding box center [1104, 467] width 280 height 51
drag, startPoint x: 978, startPoint y: 455, endPoint x: 1032, endPoint y: 469, distance: 55.8
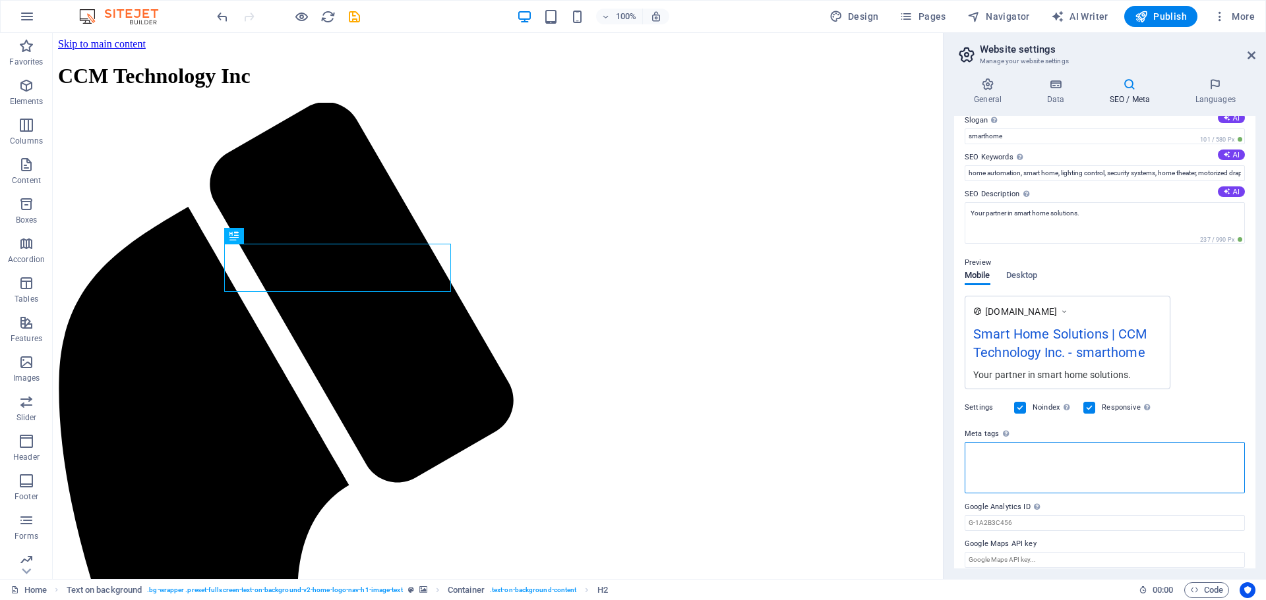
click at [989, 459] on textarea "Meta tags Enter HTML code here that will be placed inside the tags of your webs…" at bounding box center [1104, 467] width 280 height 51
drag, startPoint x: 1017, startPoint y: 451, endPoint x: 1010, endPoint y: 448, distance: 7.4
click at [1010, 448] on textarea "Meta tags Enter HTML code here that will be placed inside the tags of your webs…" at bounding box center [1104, 467] width 280 height 51
click at [983, 445] on textarea "Meta tags Enter HTML code here that will be placed inside the tags of your webs…" at bounding box center [1104, 467] width 280 height 51
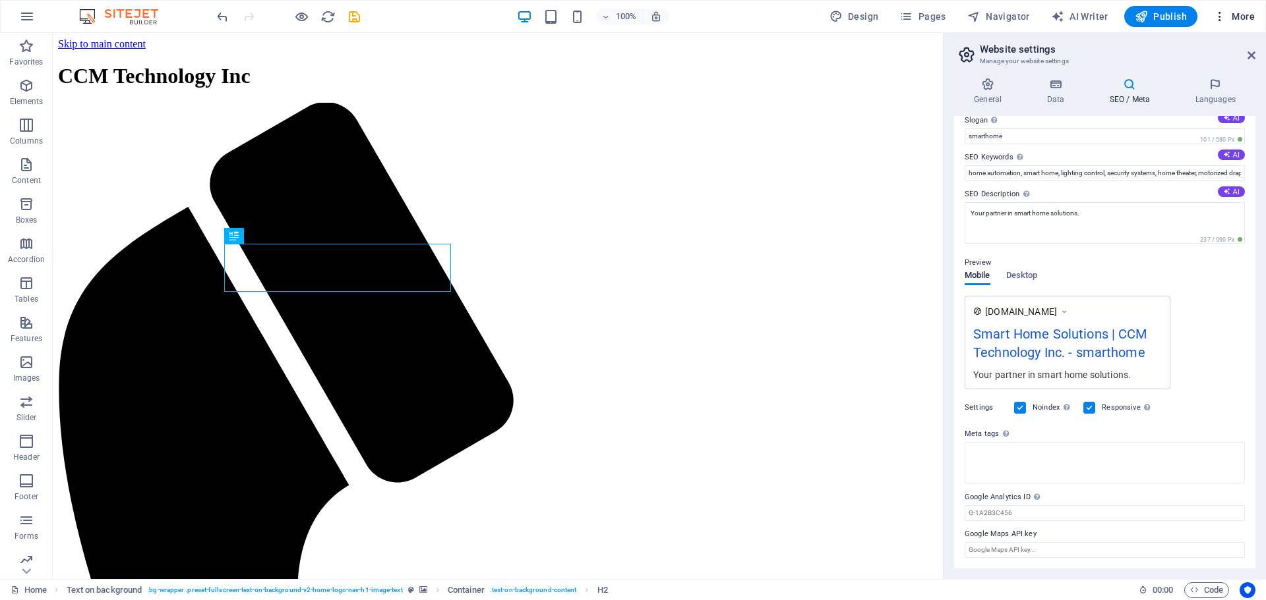
click at [1215, 20] on icon "button" at bounding box center [1219, 16] width 13 height 13
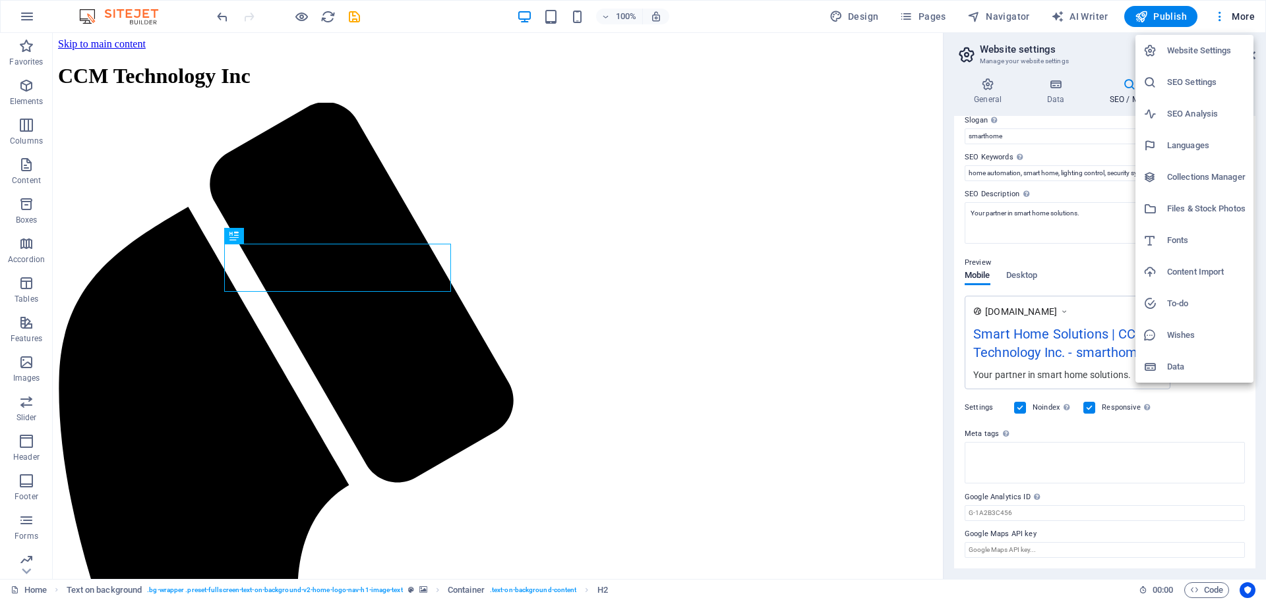
click at [1199, 173] on h6 "Collections Manager" at bounding box center [1206, 177] width 78 height 16
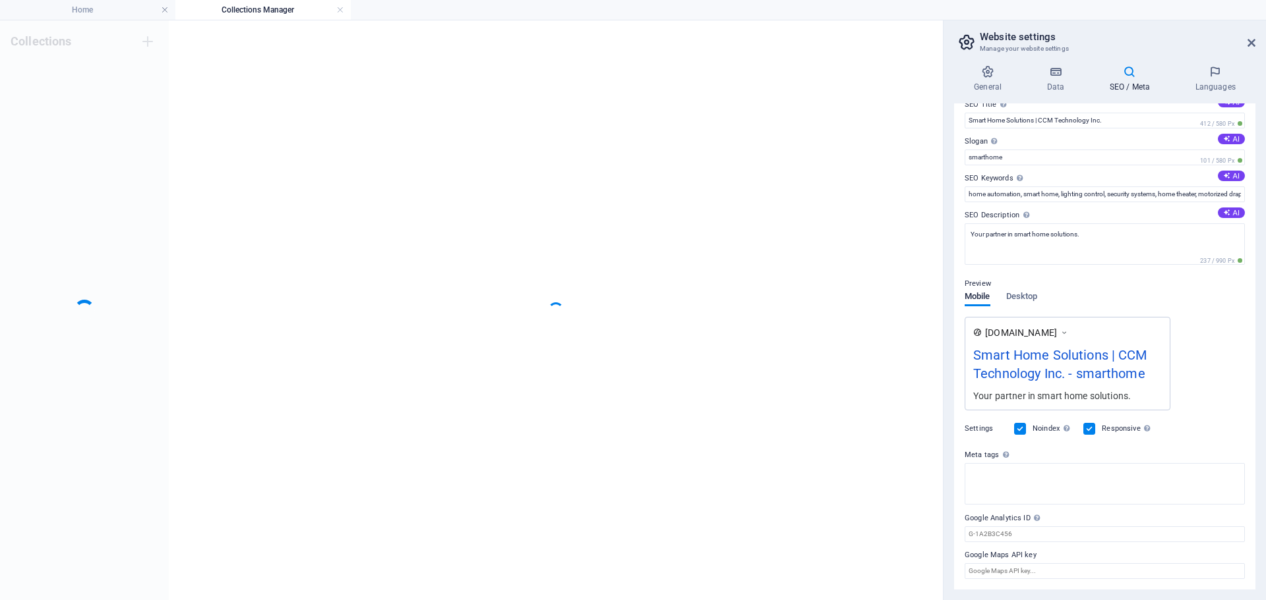
scroll to position [17, 0]
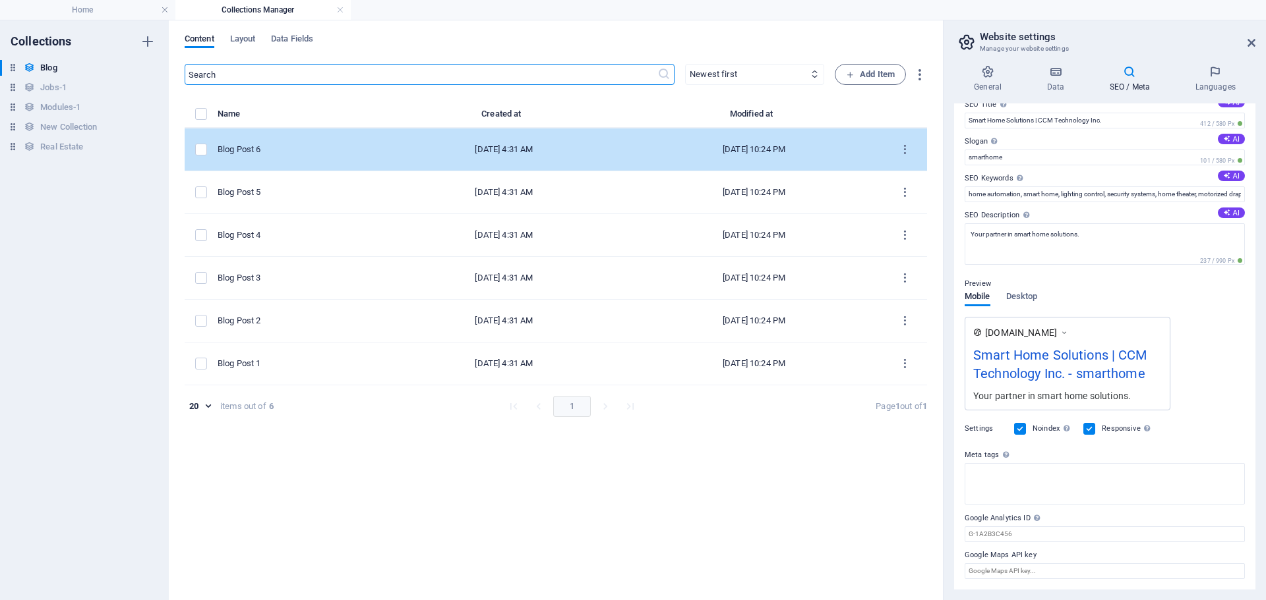
click at [277, 153] on div "Blog Post 6" at bounding box center [295, 150] width 154 height 12
select select "Category 2"
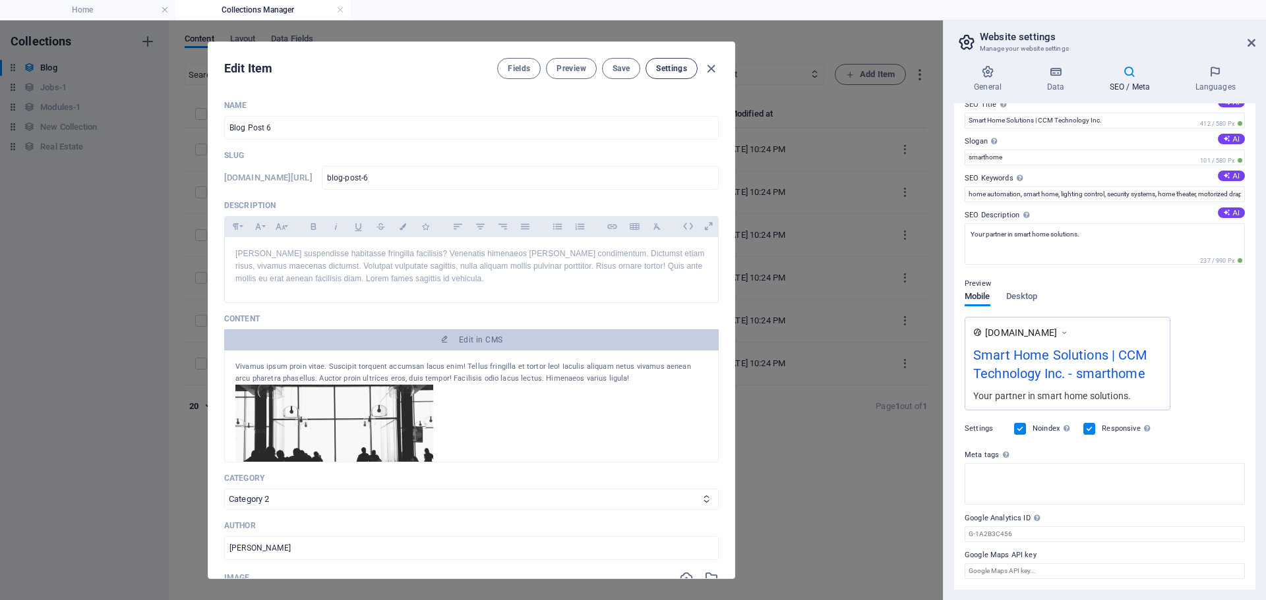
click at [664, 62] on button "Settings" at bounding box center [671, 68] width 52 height 21
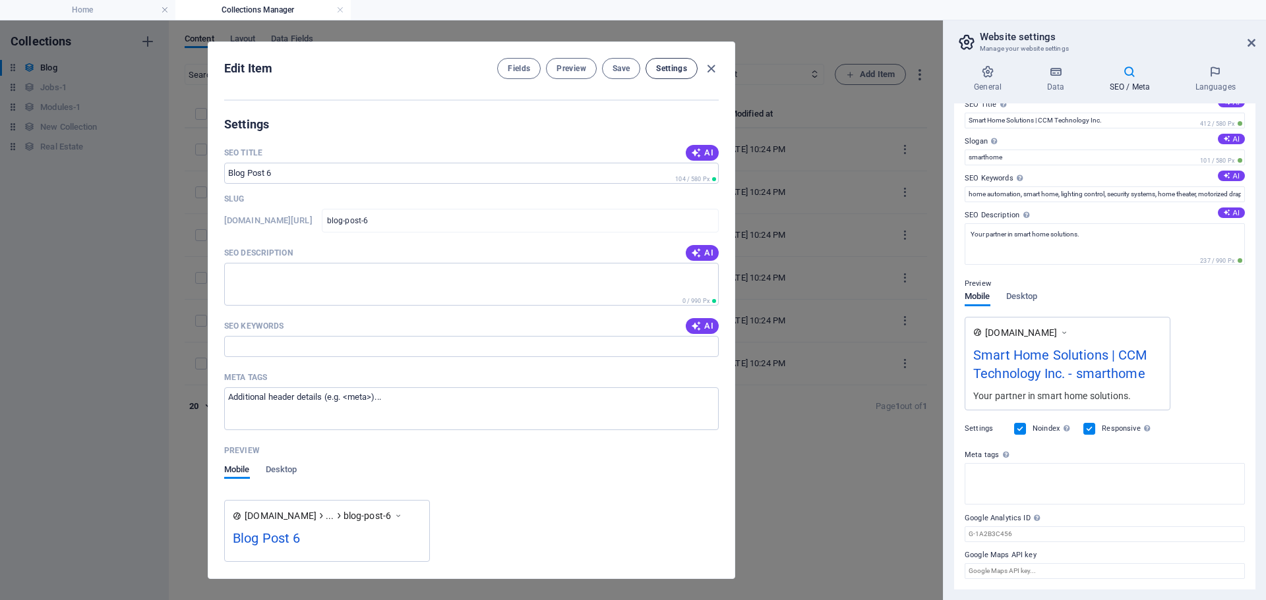
scroll to position [848, 0]
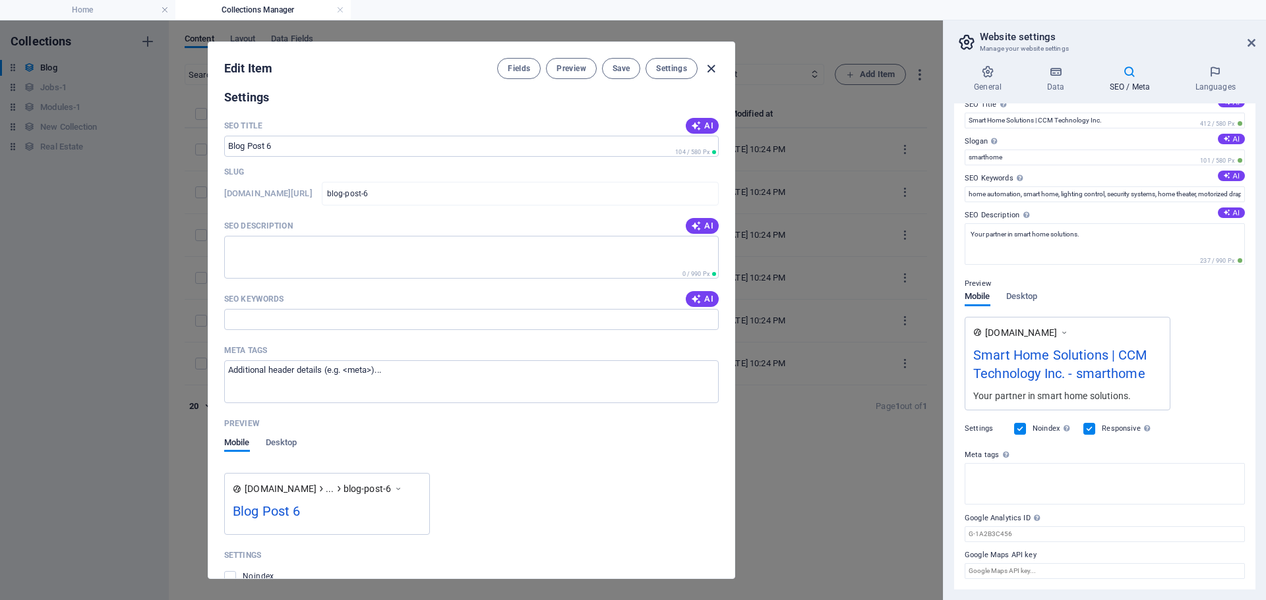
click at [712, 67] on icon "button" at bounding box center [710, 68] width 15 height 15
type input "2025-10-03"
type input "blog-post-6"
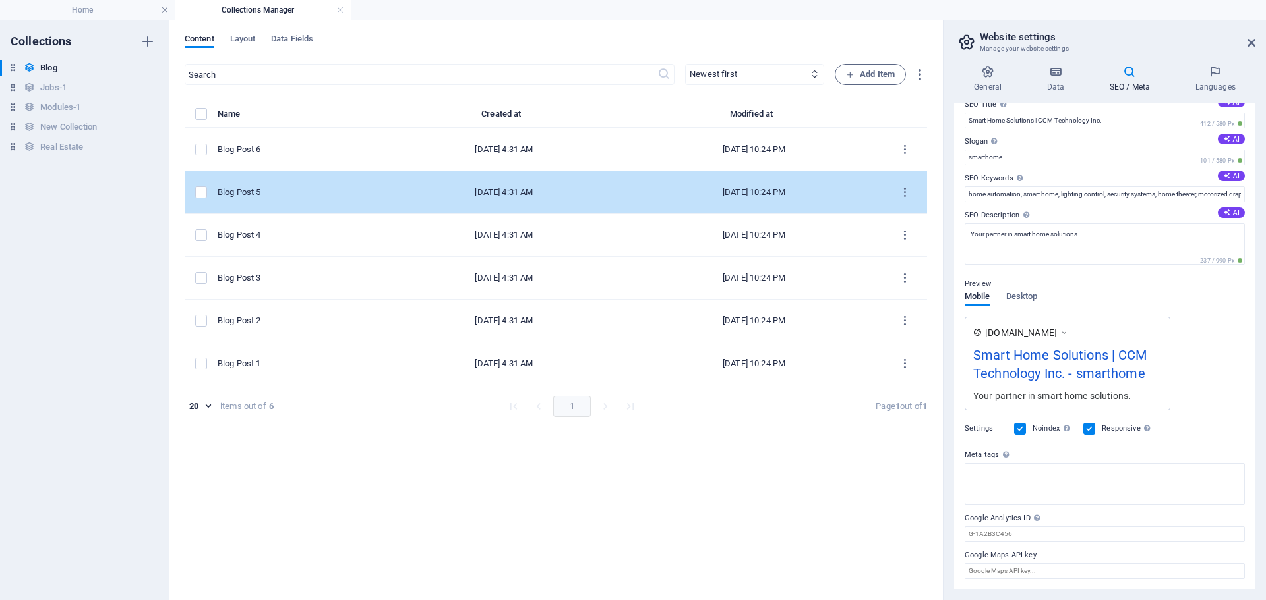
click at [276, 202] on td "Blog Post 5" at bounding box center [300, 192] width 165 height 43
select select "Category 2"
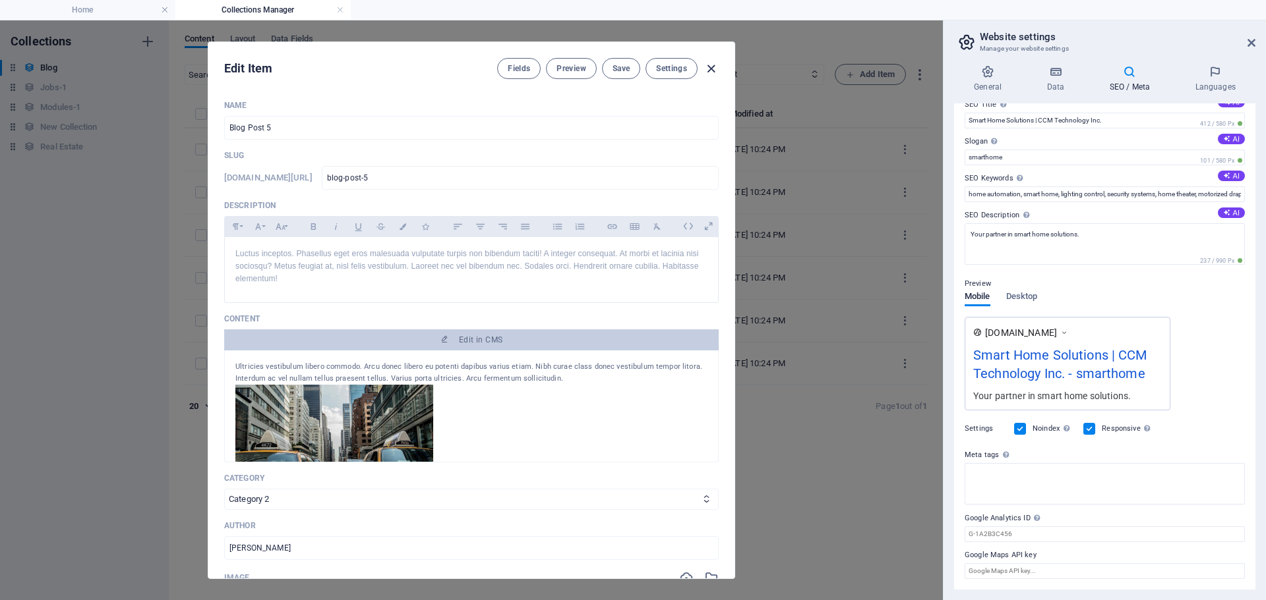
click at [712, 68] on icon "button" at bounding box center [710, 68] width 15 height 15
type input "2025-10-03"
type input "blog-post-5"
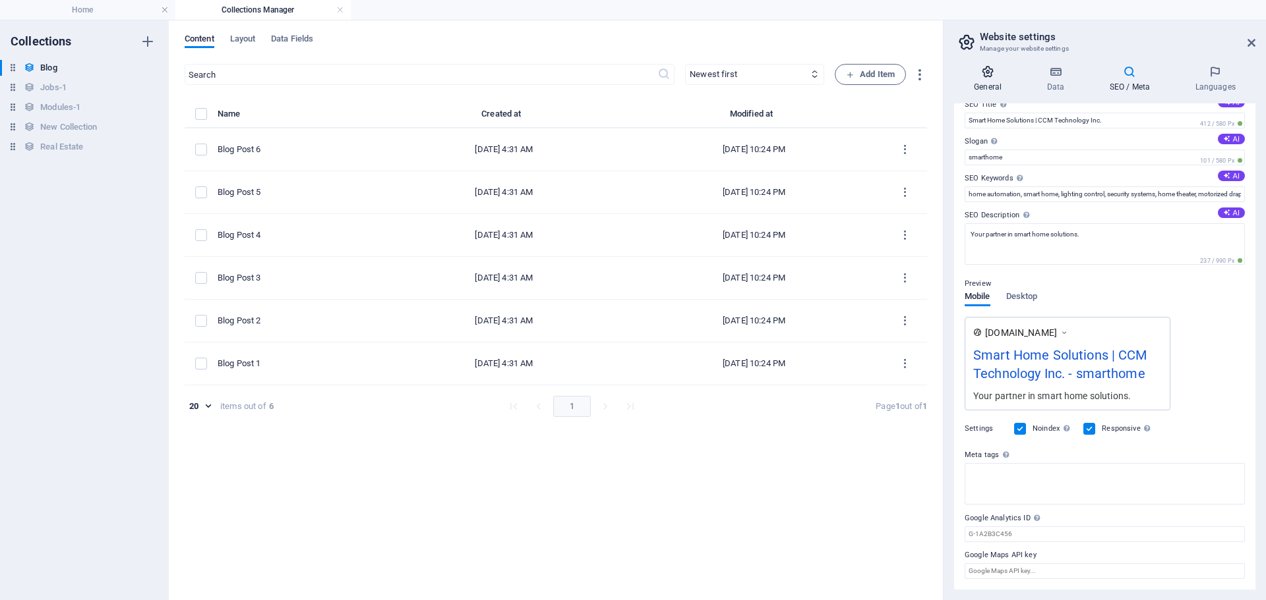
click at [987, 77] on icon at bounding box center [987, 71] width 67 height 13
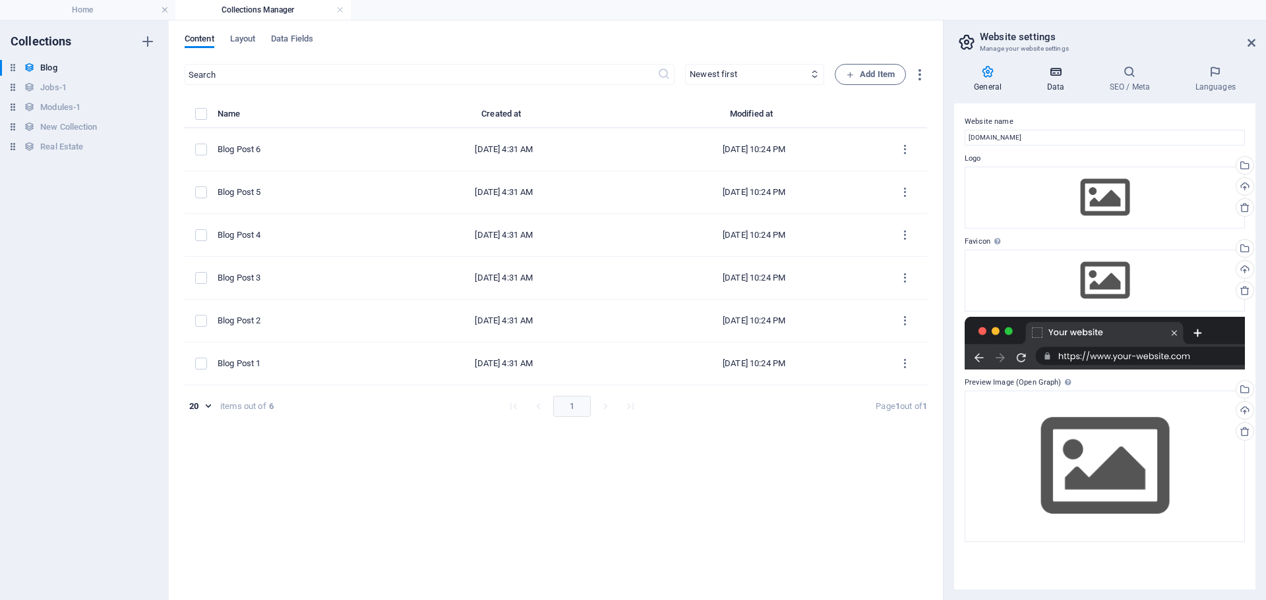
drag, startPoint x: 1020, startPoint y: 77, endPoint x: 1041, endPoint y: 77, distance: 21.1
click at [1025, 77] on h4 "General" at bounding box center [990, 79] width 73 height 28
click at [1042, 77] on icon at bounding box center [1054, 71] width 57 height 13
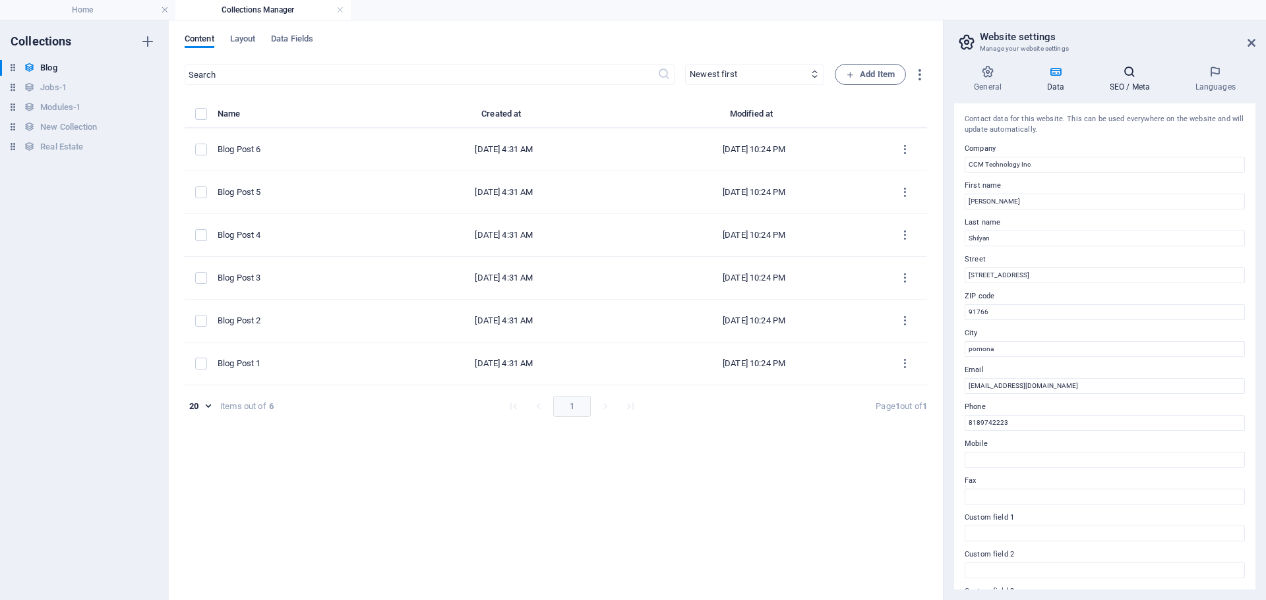
click at [1115, 79] on h4 "SEO / Meta" at bounding box center [1132, 79] width 86 height 28
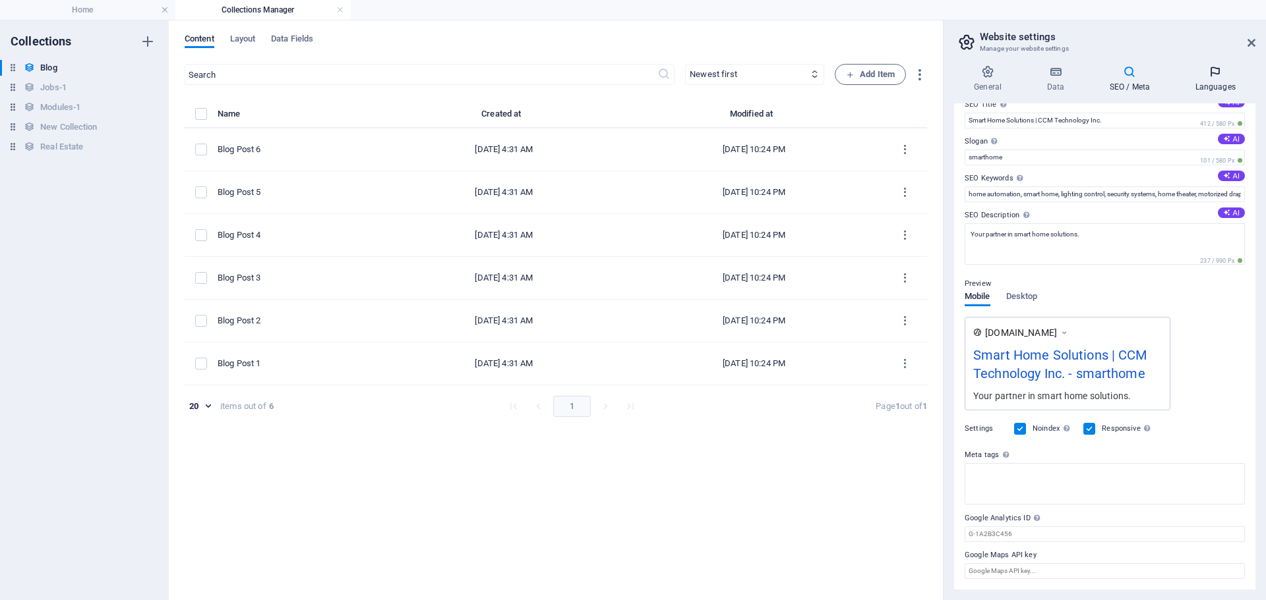
click at [1206, 80] on h4 "Languages" at bounding box center [1215, 79] width 80 height 28
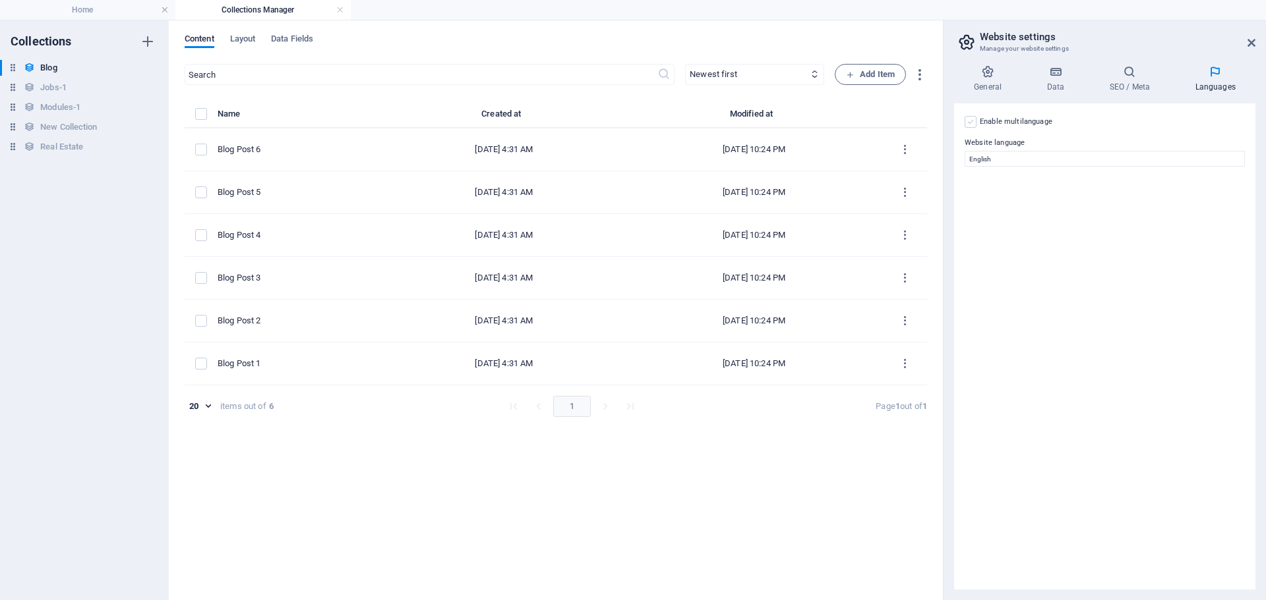
click at [978, 123] on div "Enable multilanguage To disable multilanguage delete all languages until only o…" at bounding box center [1104, 122] width 280 height 16
click at [974, 121] on label at bounding box center [970, 122] width 12 height 12
click at [0, 0] on input "Enable multilanguage To disable multilanguage delete all languages until only o…" at bounding box center [0, 0] width 0 height 0
select select
click at [968, 122] on label at bounding box center [970, 122] width 12 height 12
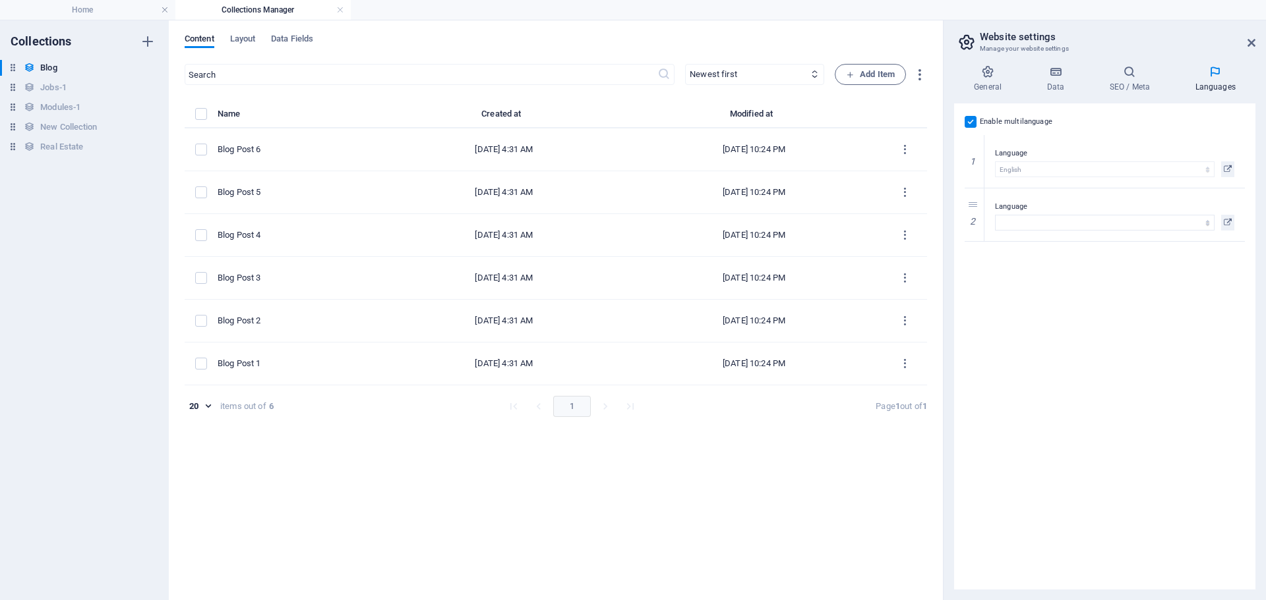
click at [0, 0] on input "Enable multilanguage To disable multilanguage delete all languages until only o…" at bounding box center [0, 0] width 0 height 0
click at [1012, 158] on select "Abkhazian Afar Afrikaans Akan Albanian Amharic Arabic Aragonese Armenian Assame…" at bounding box center [1104, 159] width 280 height 16
click at [1012, 157] on select "Abkhazian Afar Afrikaans Akan Albanian Amharic Arabic Aragonese Armenian Assame…" at bounding box center [1104, 159] width 280 height 16
click at [1138, 82] on h4 "SEO / Meta" at bounding box center [1132, 79] width 86 height 28
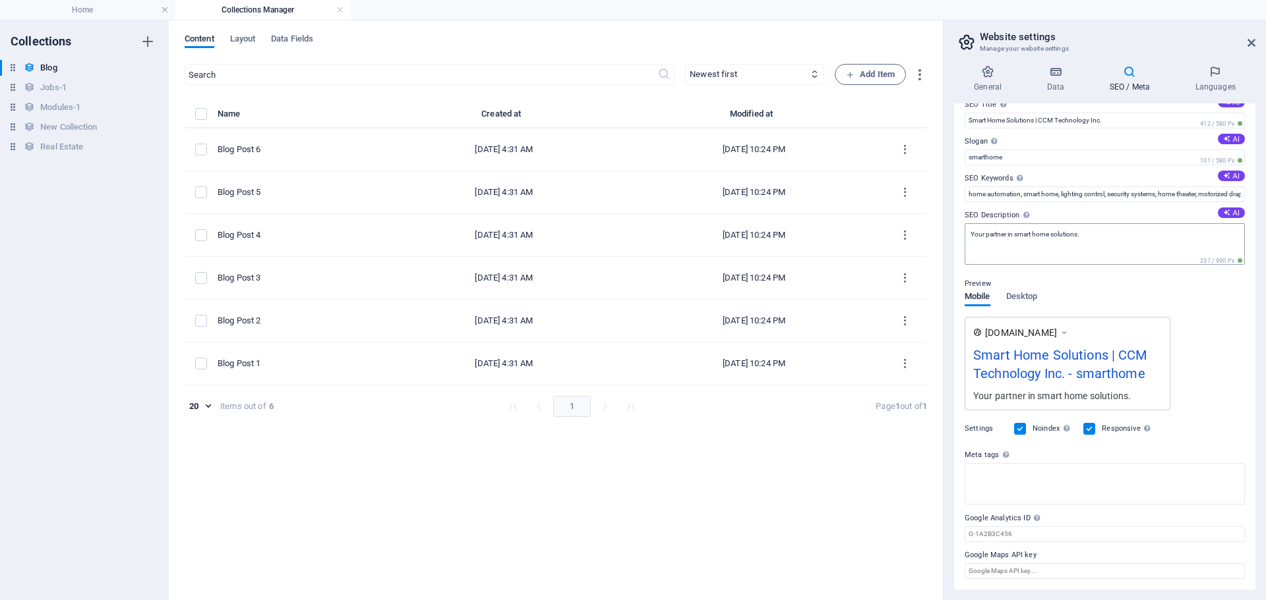
scroll to position [0, 0]
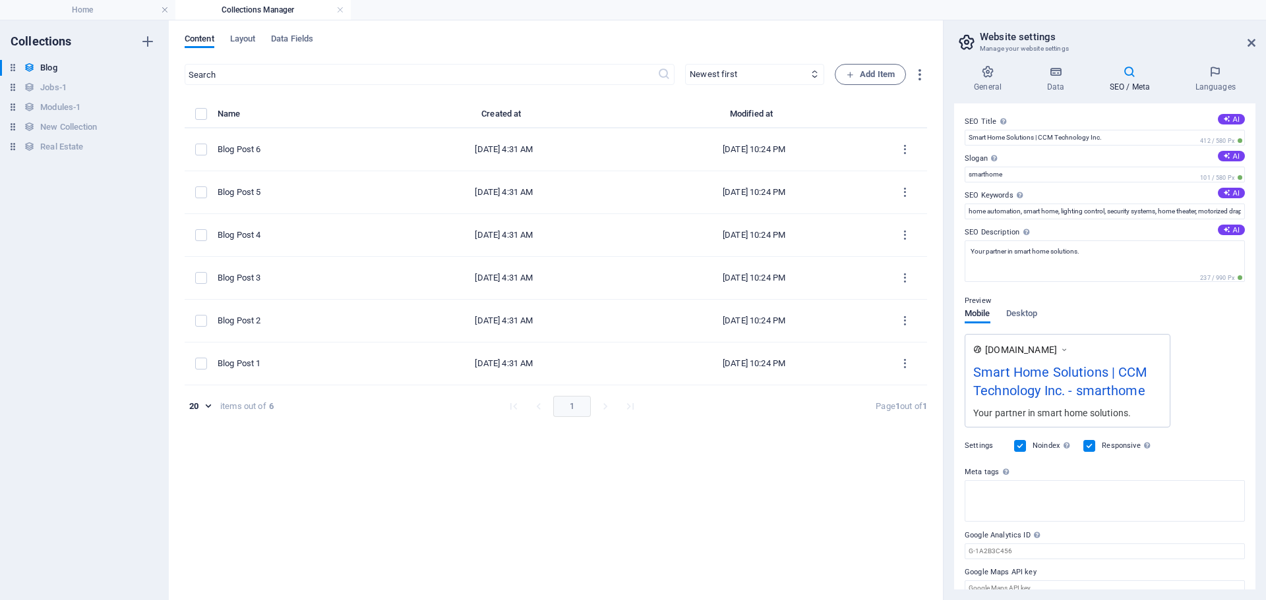
click at [1134, 80] on h4 "SEO / Meta" at bounding box center [1132, 79] width 86 height 28
click at [1213, 76] on icon at bounding box center [1215, 71] width 80 height 13
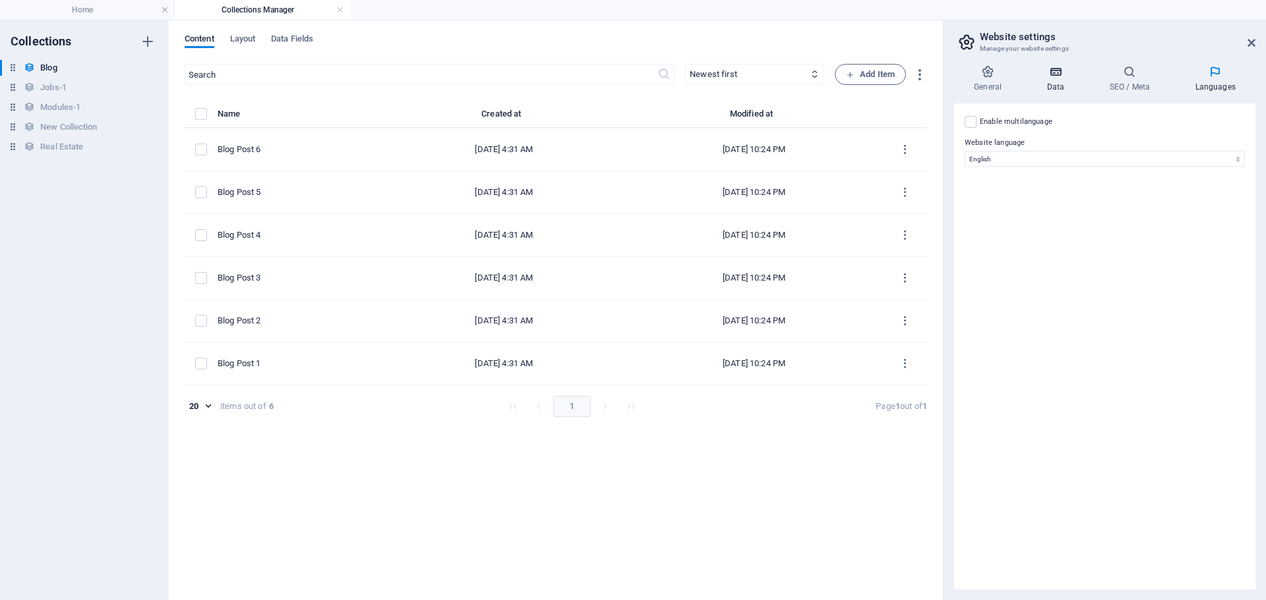
click at [1050, 78] on icon at bounding box center [1054, 71] width 57 height 13
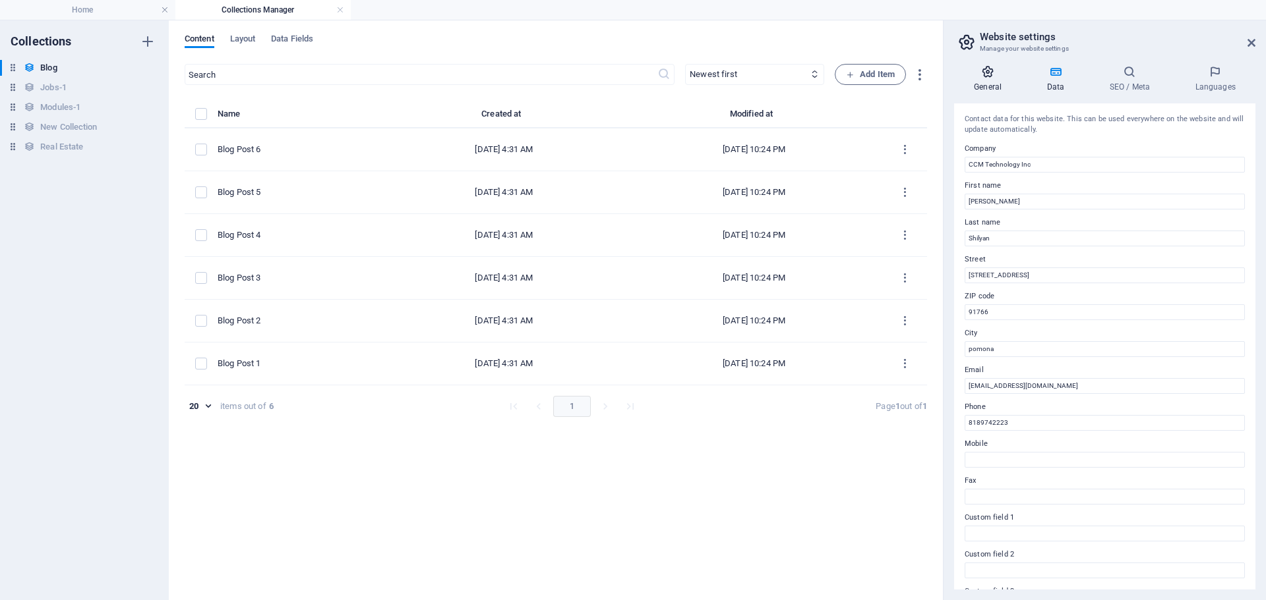
drag, startPoint x: 975, startPoint y: 70, endPoint x: 998, endPoint y: 77, distance: 24.2
click at [997, 77] on icon at bounding box center [987, 71] width 67 height 13
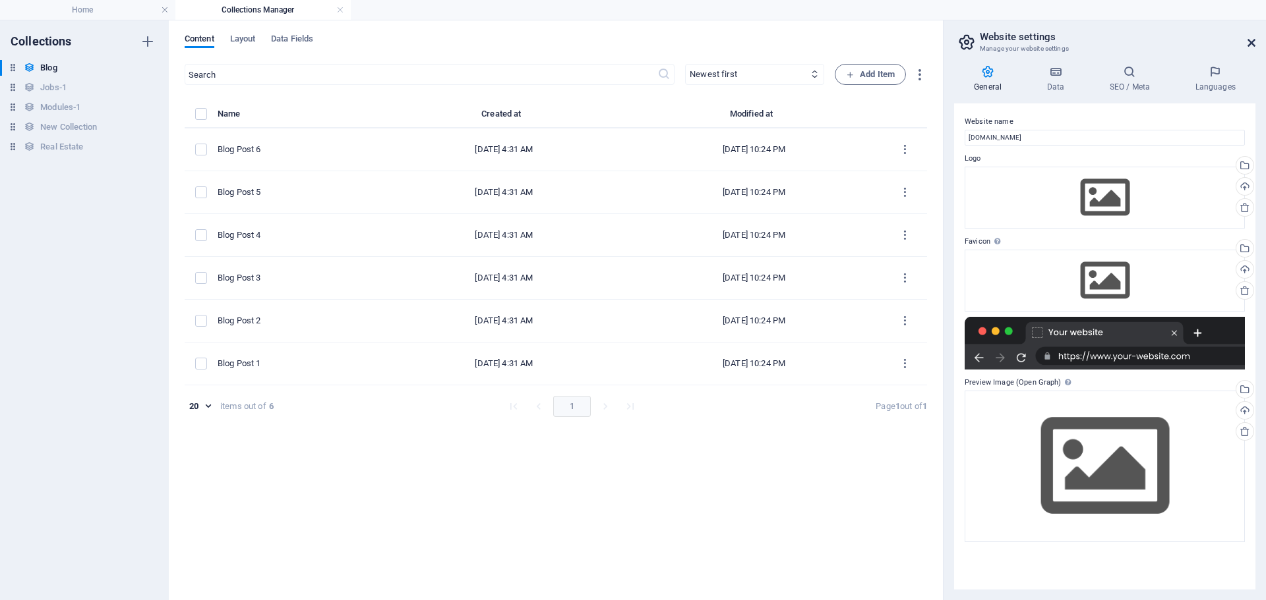
click at [1248, 42] on icon at bounding box center [1251, 43] width 8 height 11
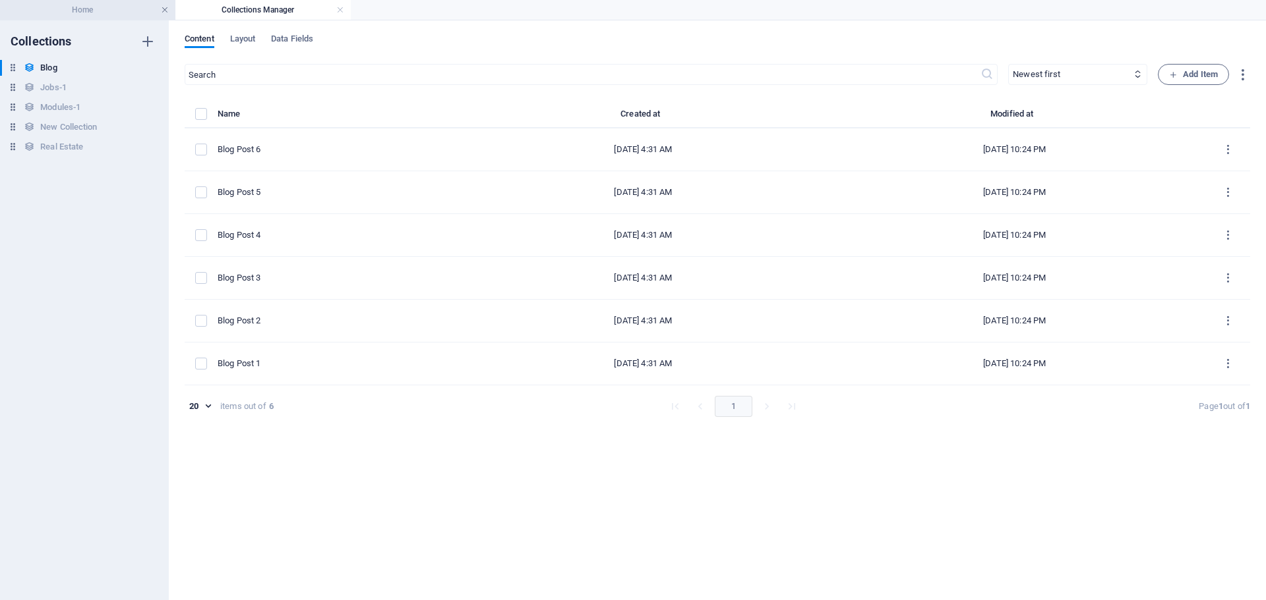
click at [166, 8] on link at bounding box center [165, 10] width 8 height 13
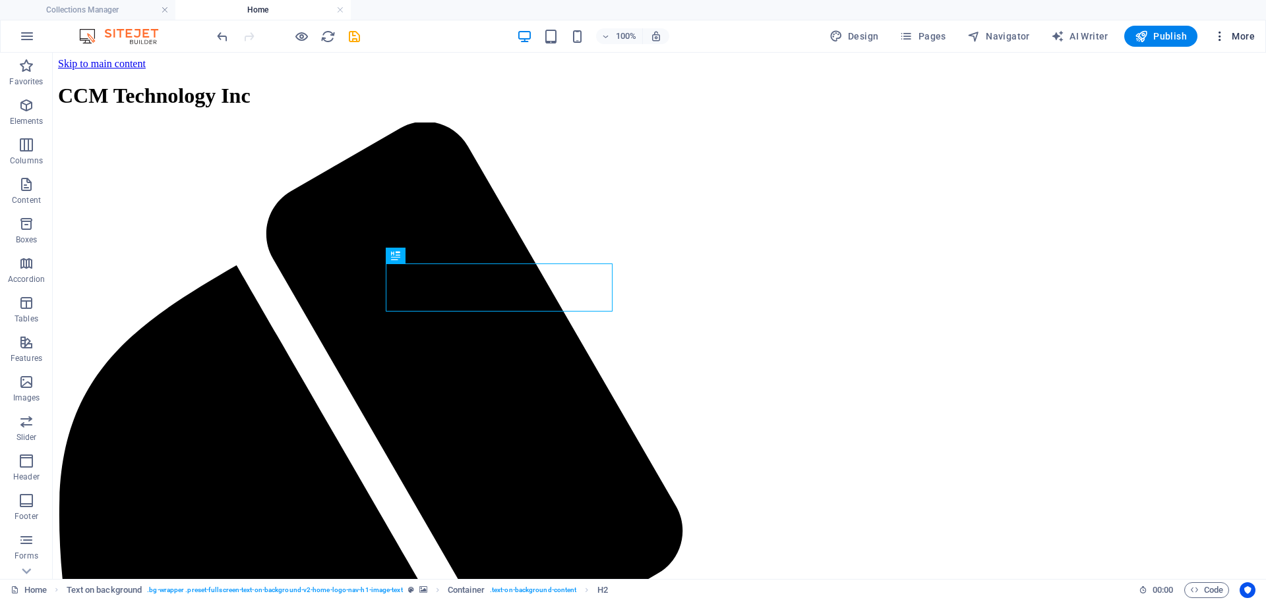
click at [1220, 37] on icon "button" at bounding box center [1219, 36] width 13 height 13
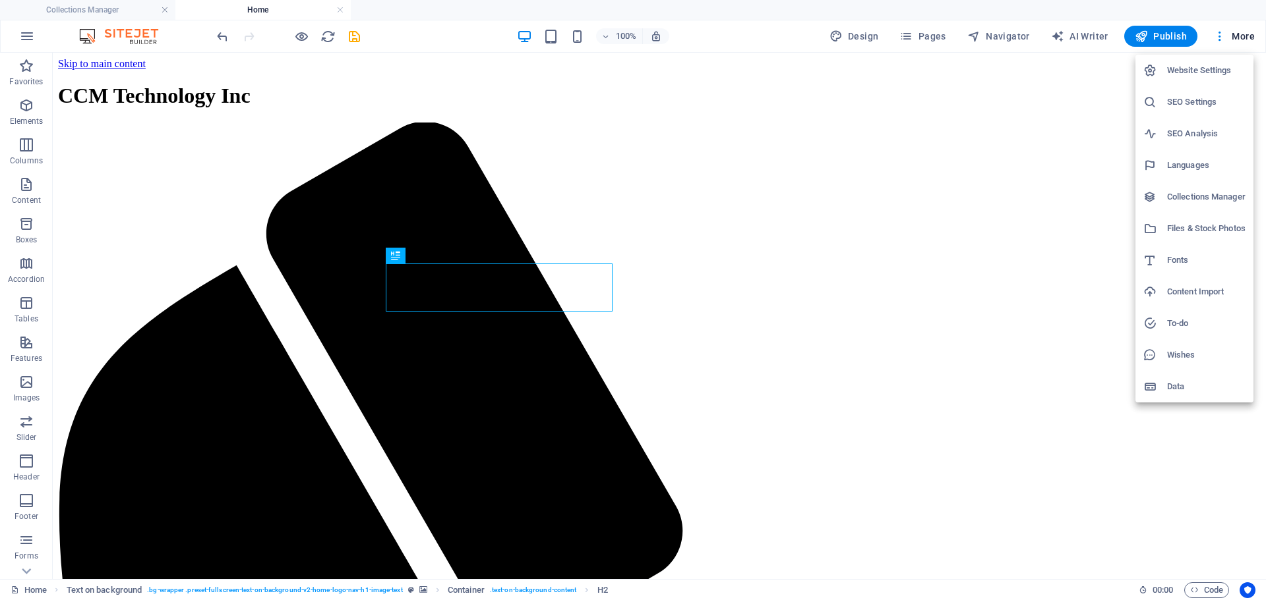
click at [1188, 320] on h6 "To-do" at bounding box center [1206, 324] width 78 height 16
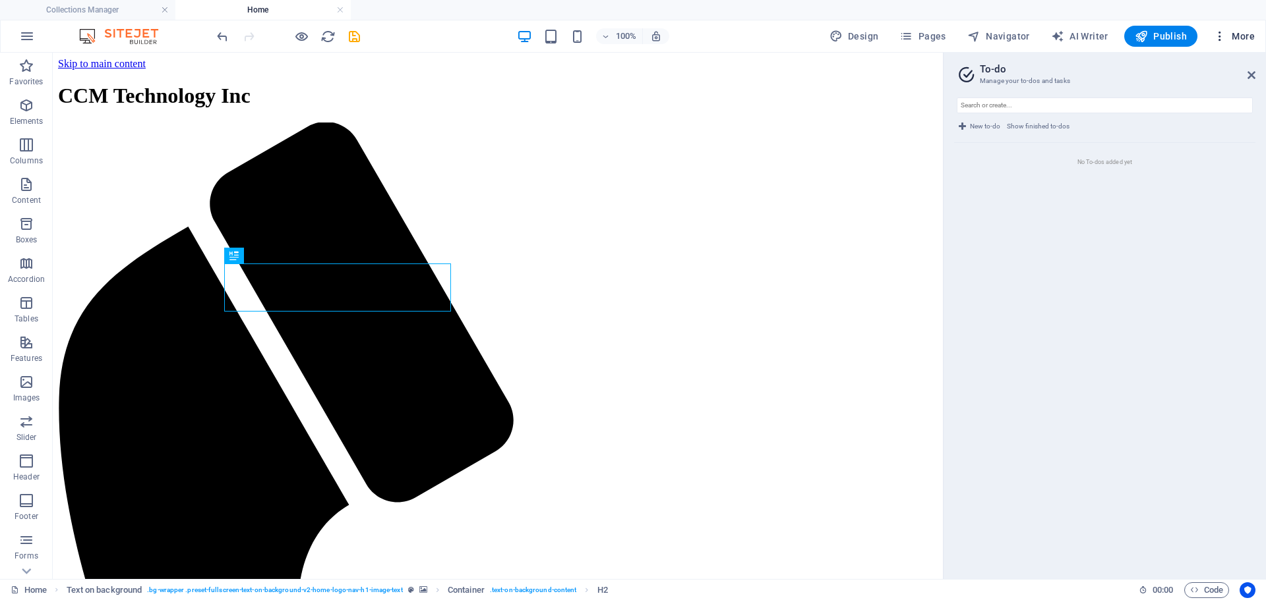
click at [1220, 32] on icon "button" at bounding box center [1219, 36] width 13 height 13
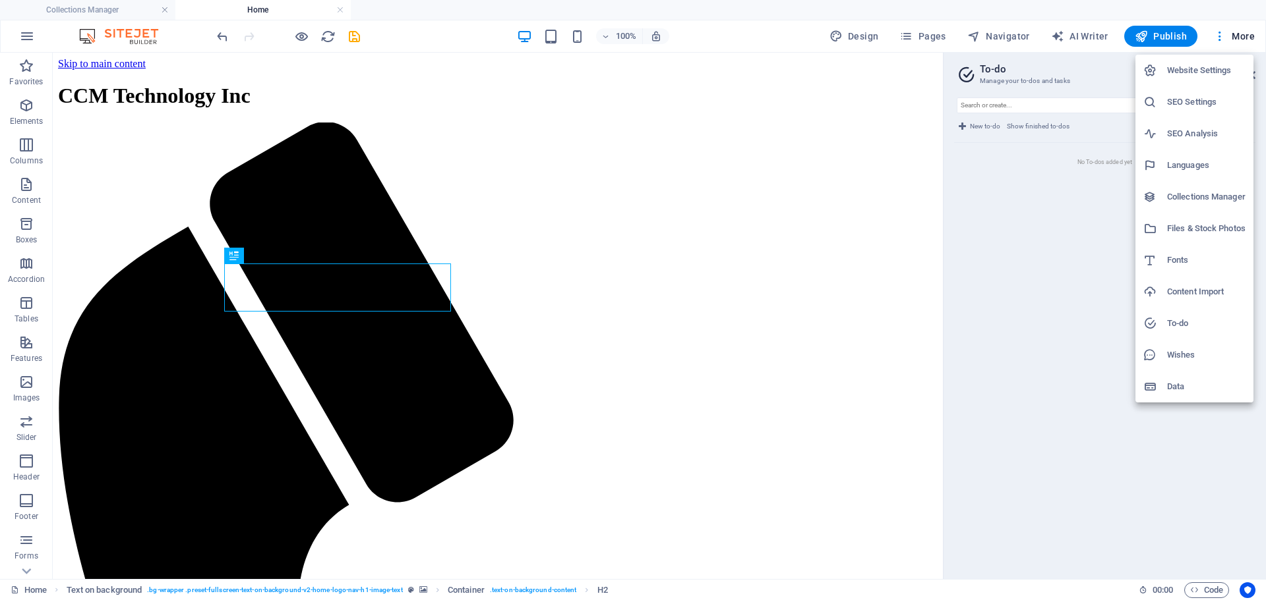
click at [1175, 382] on h6 "Data" at bounding box center [1206, 387] width 78 height 16
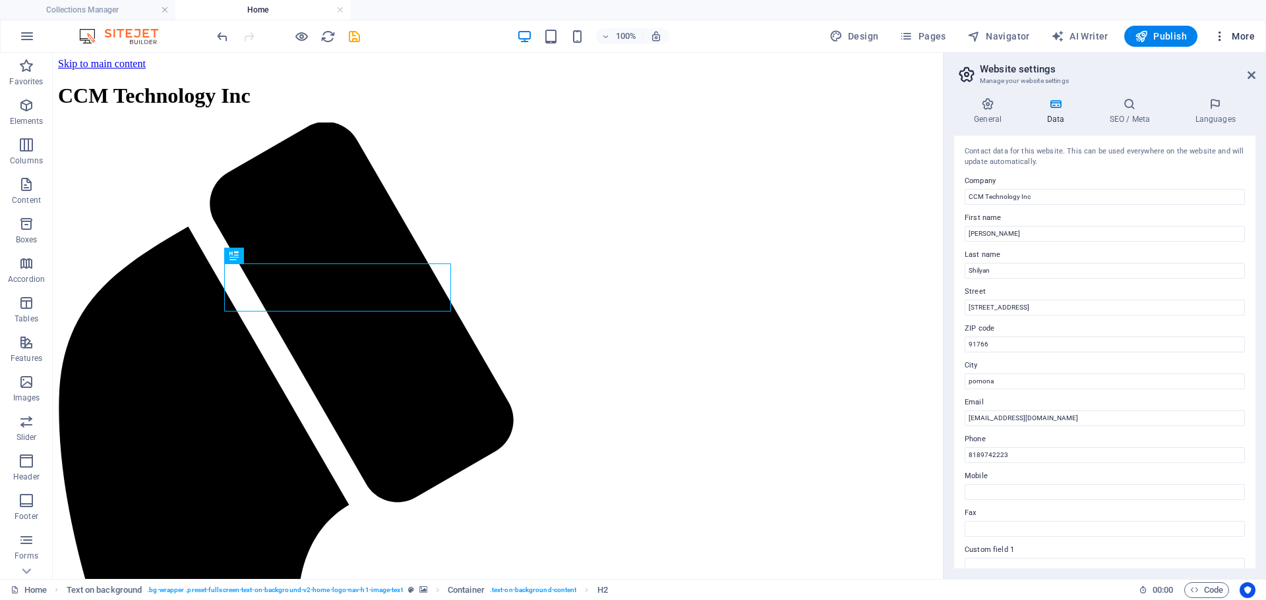
click at [1217, 38] on icon "button" at bounding box center [1219, 36] width 13 height 13
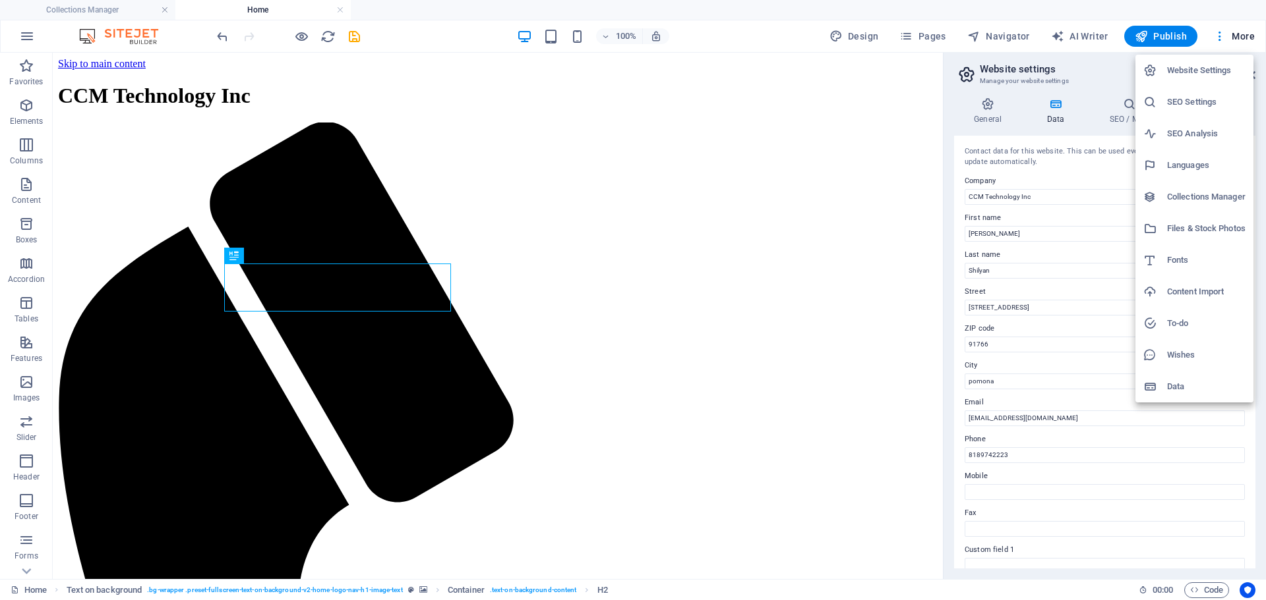
click at [1209, 68] on h6 "Website Settings" at bounding box center [1206, 71] width 78 height 16
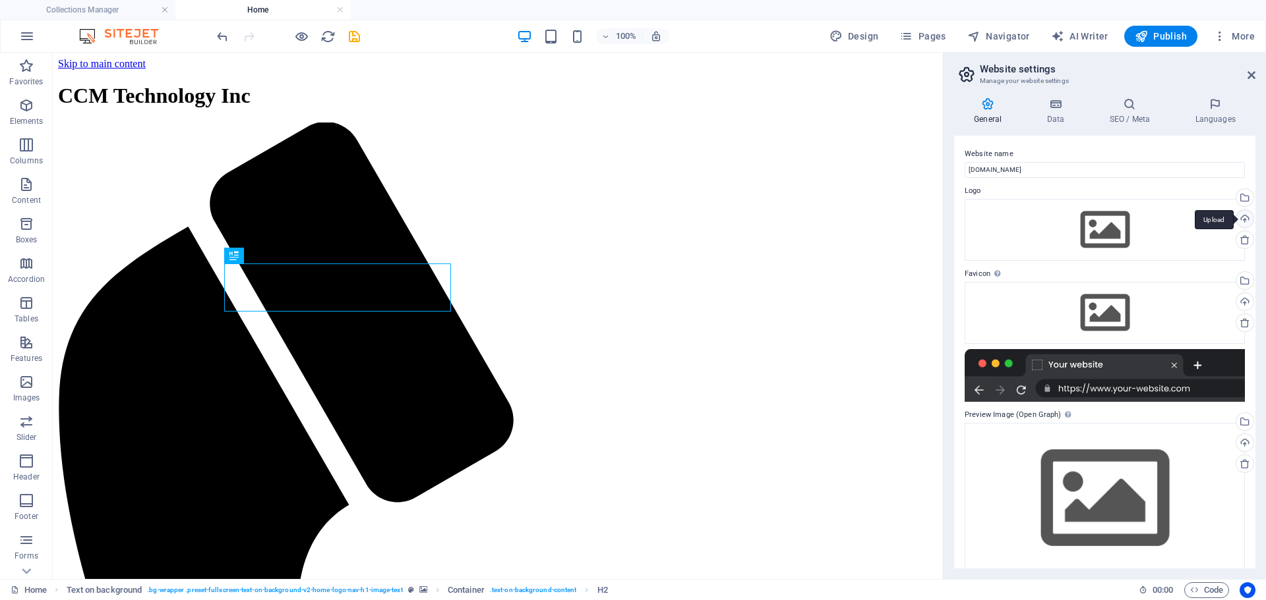
click at [1242, 217] on div "Upload" at bounding box center [1243, 220] width 20 height 20
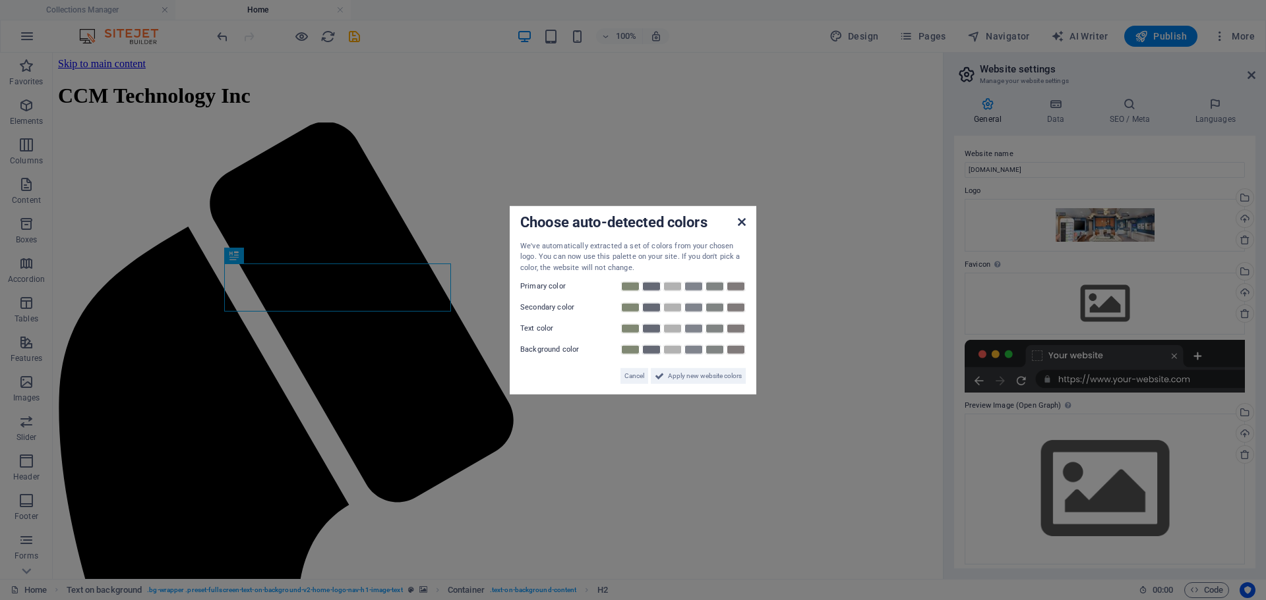
click at [743, 219] on icon at bounding box center [742, 221] width 8 height 11
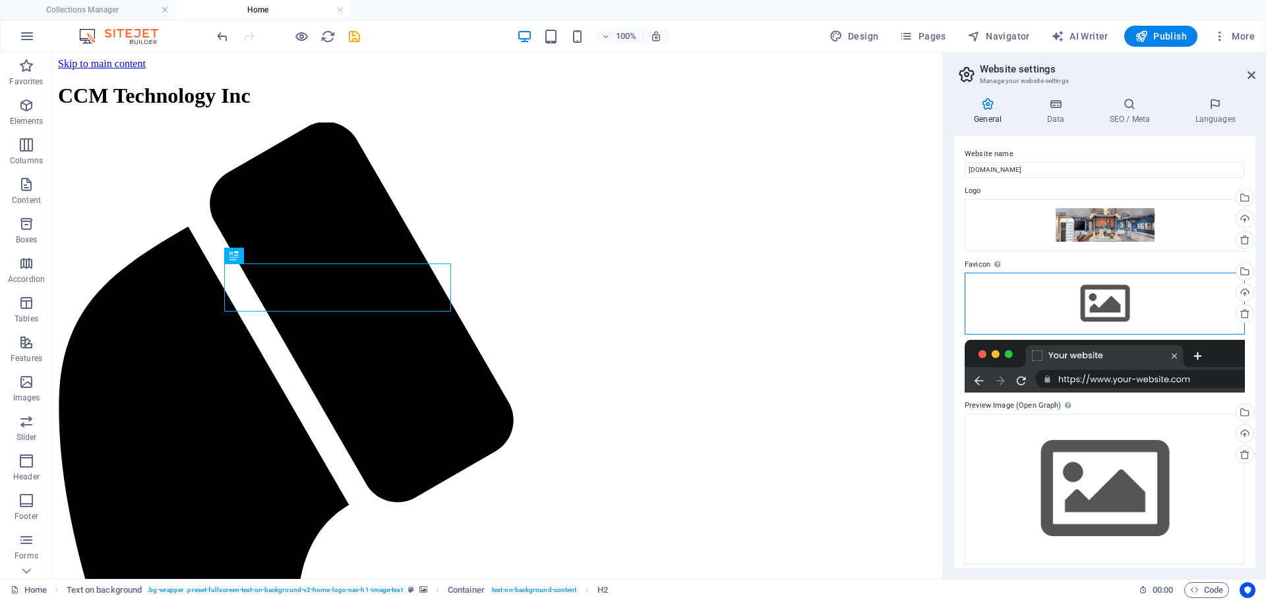
click at [1146, 309] on div "Drag files here, click to choose files or select files from Files or our free s…" at bounding box center [1104, 304] width 280 height 62
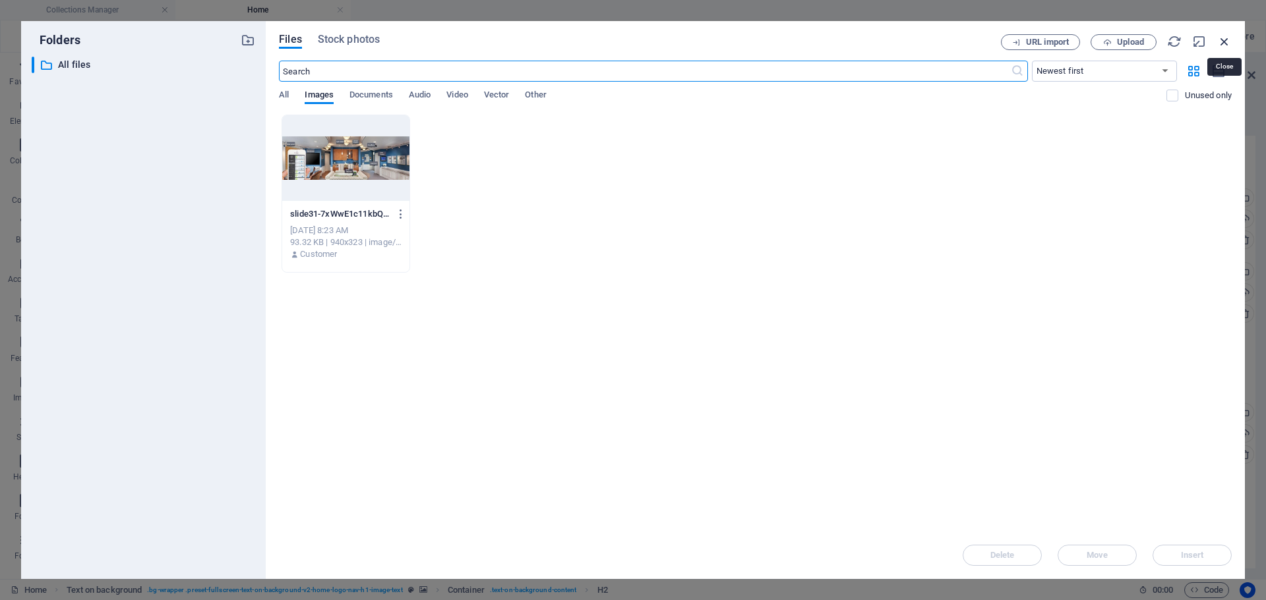
click at [1221, 42] on icon "button" at bounding box center [1224, 41] width 15 height 15
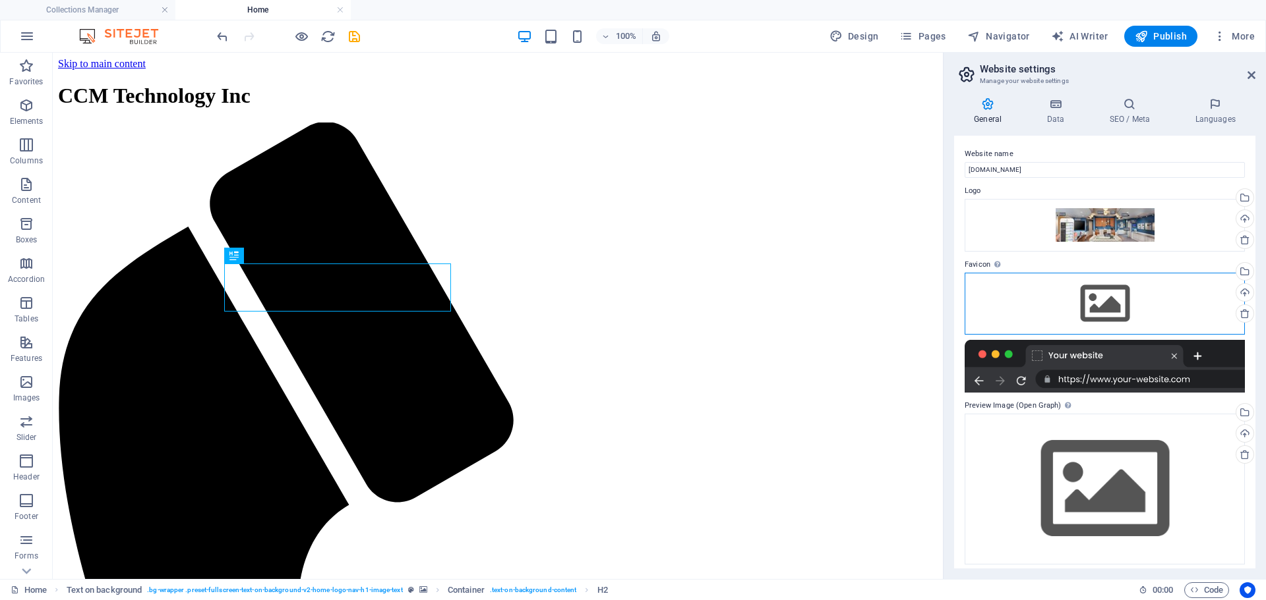
click at [1099, 297] on div "Drag files here, click to choose files or select files from Files or our free s…" at bounding box center [1104, 304] width 280 height 62
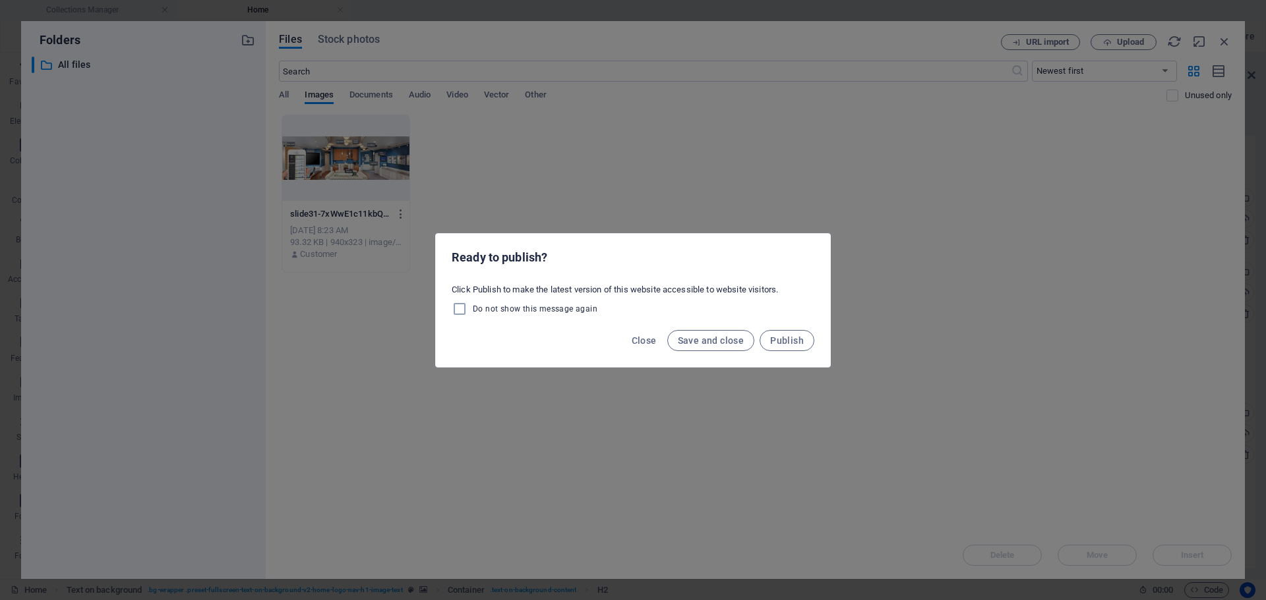
click at [641, 175] on div "Ready to publish? Click Publish to make the latest version of this website acce…" at bounding box center [633, 300] width 1266 height 600
click at [653, 342] on span "Close" at bounding box center [643, 340] width 25 height 11
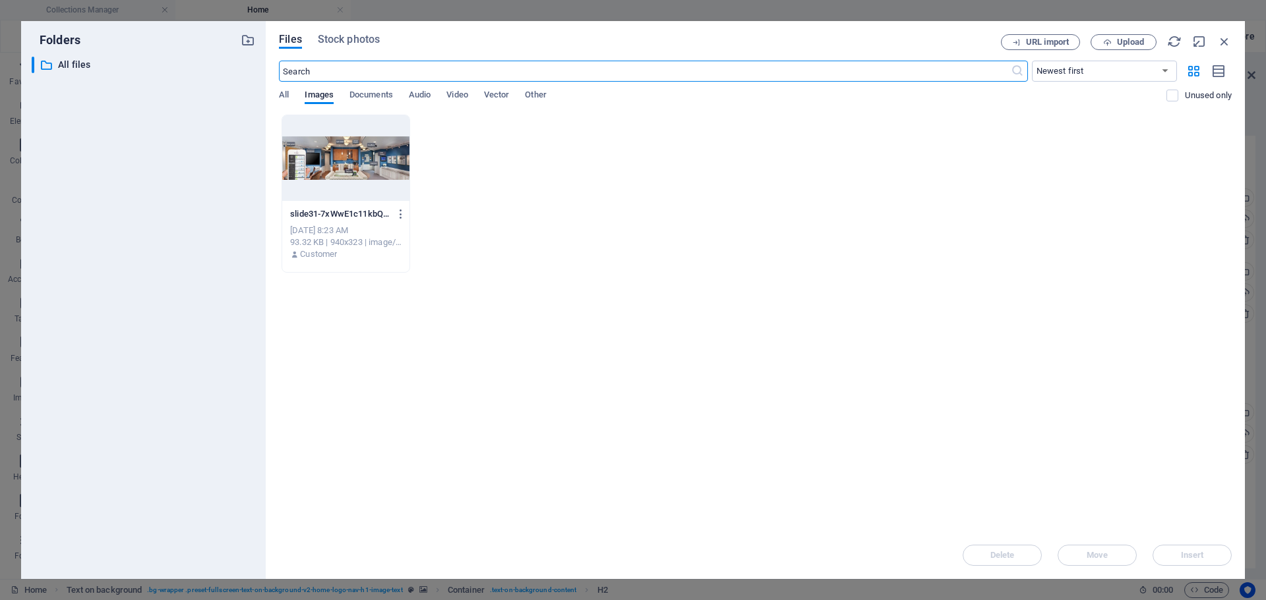
click at [1228, 40] on icon "button" at bounding box center [1224, 41] width 15 height 15
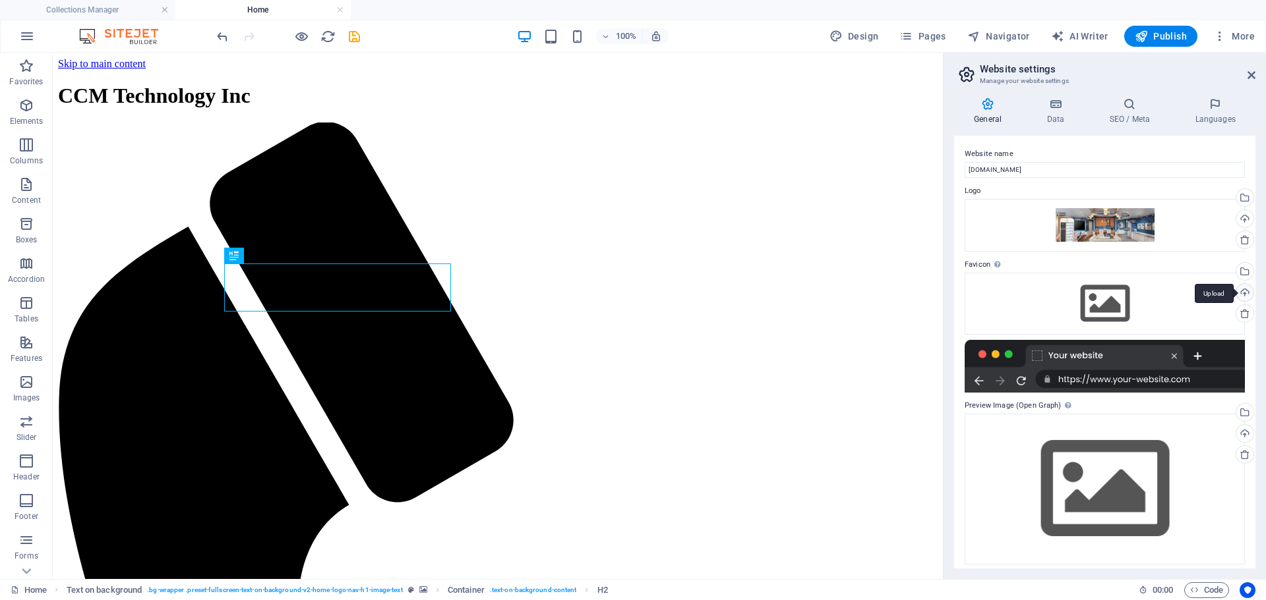
click at [1243, 290] on div "Upload" at bounding box center [1243, 294] width 20 height 20
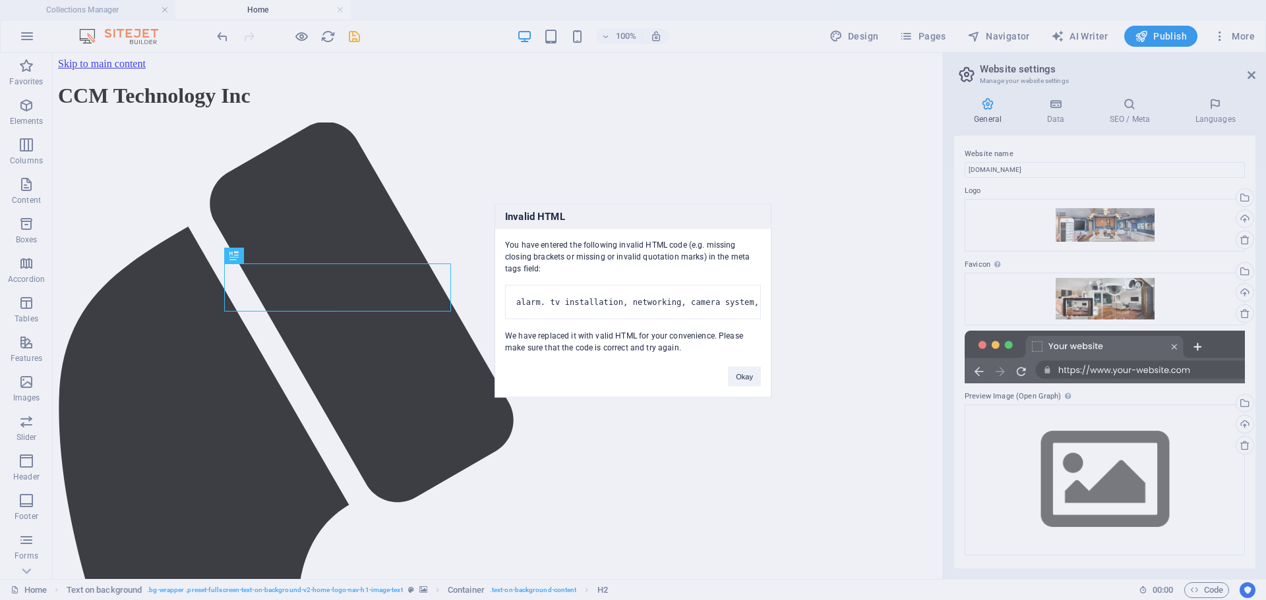
click at [691, 295] on pre "alarm. tv installation, networking, camera system, shade and drape, lighting Lu…" at bounding box center [633, 302] width 256 height 34
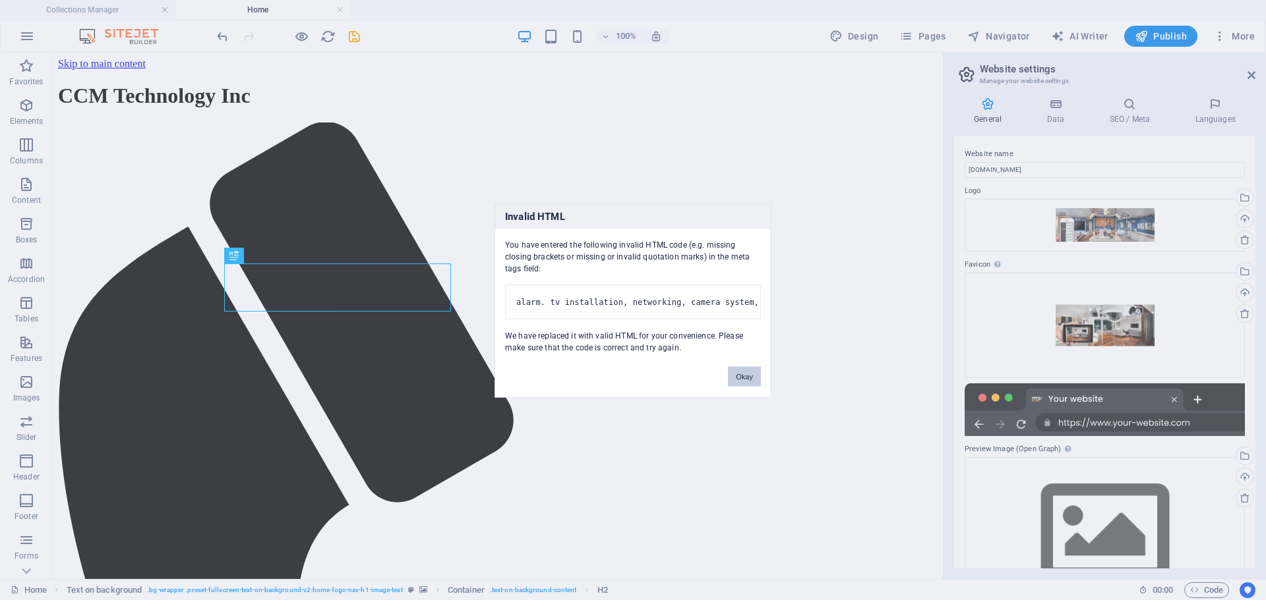
click at [746, 381] on button "Okay" at bounding box center [744, 376] width 33 height 20
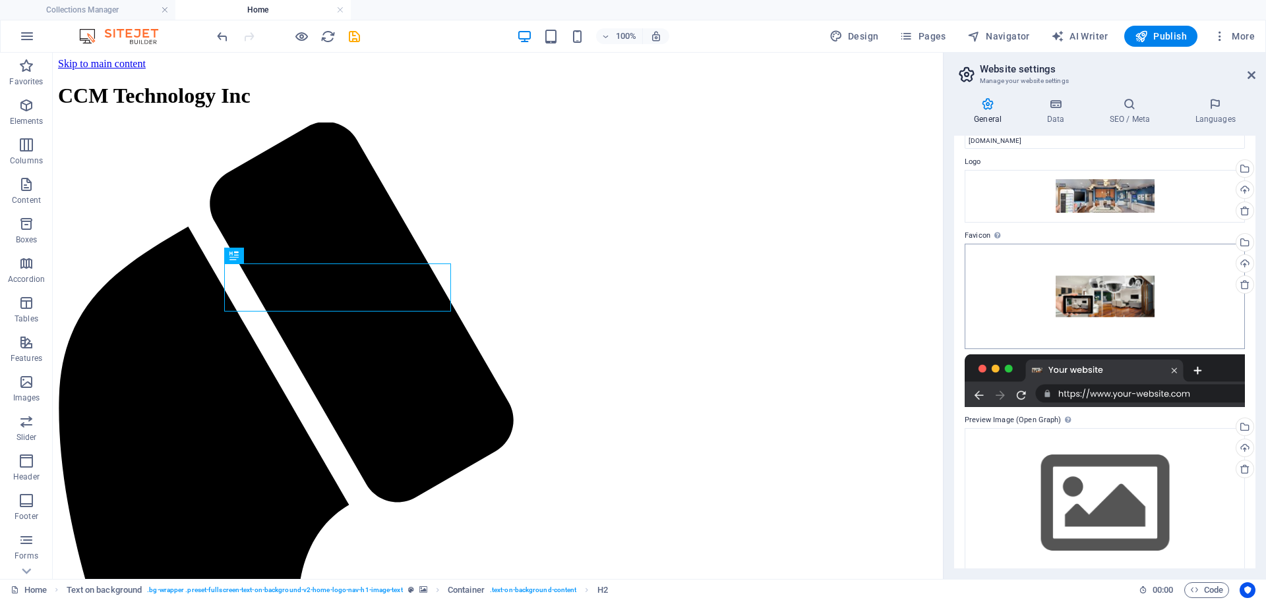
scroll to position [50, 0]
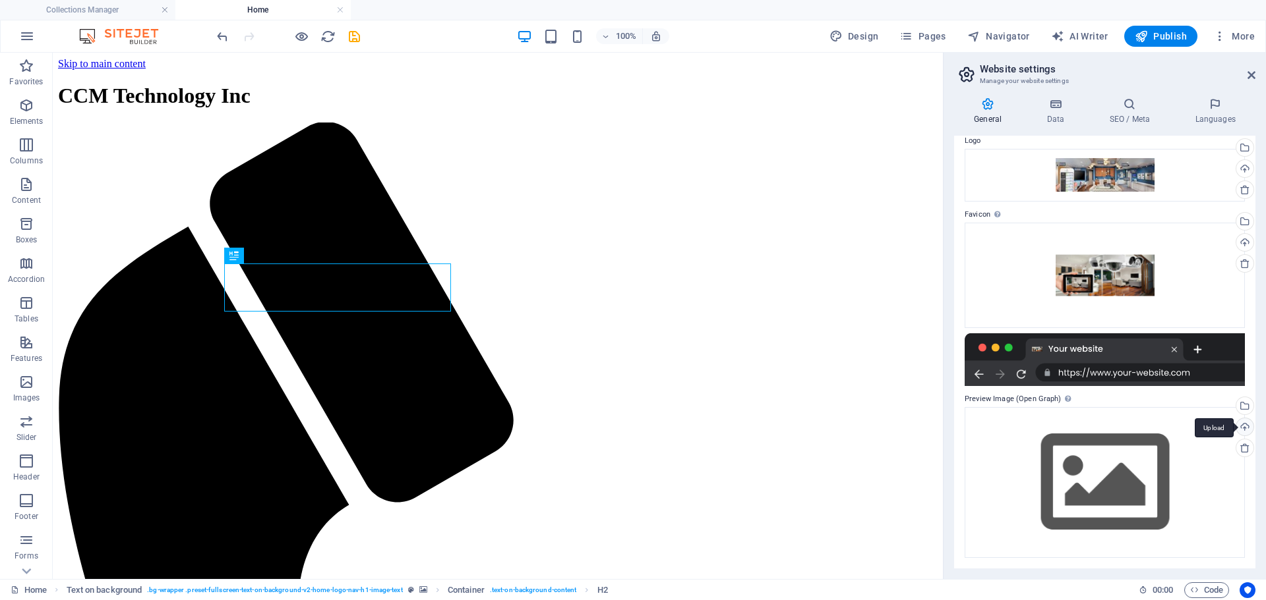
click at [1242, 425] on div "Upload" at bounding box center [1243, 429] width 20 height 20
click at [1003, 397] on label "Preview Image (Open Graph) This image will be shown when the website is shared …" at bounding box center [1104, 400] width 280 height 16
click at [1205, 589] on span "Code" at bounding box center [1206, 591] width 33 height 16
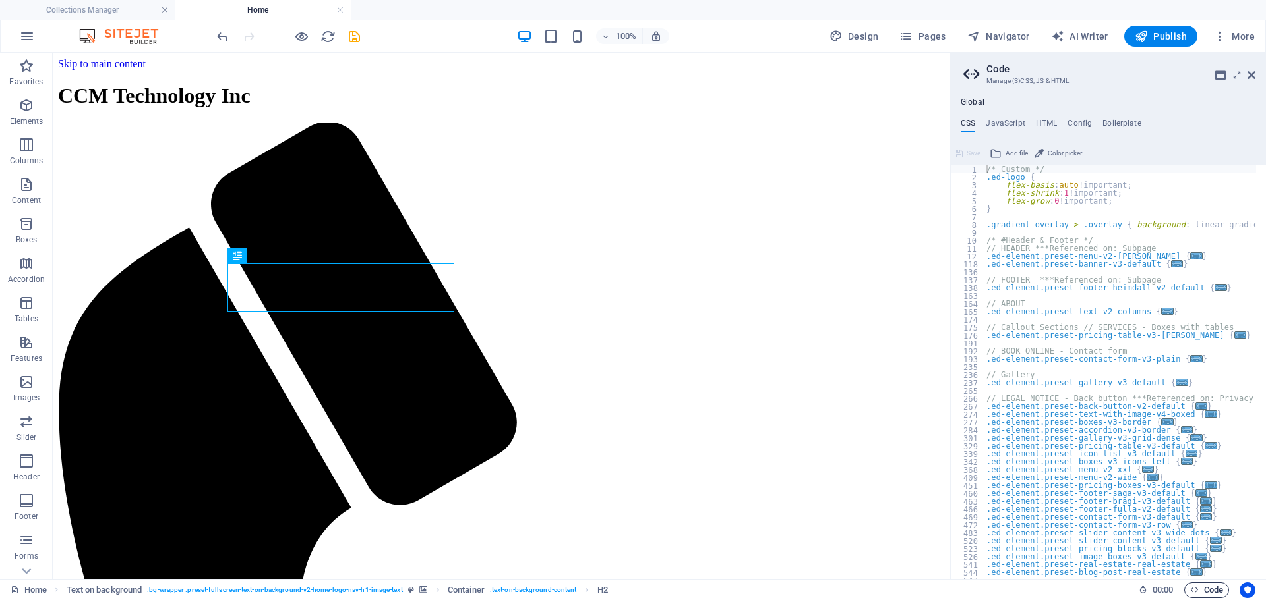
click at [1205, 589] on span "Code" at bounding box center [1206, 591] width 33 height 16
click at [1248, 74] on icon at bounding box center [1251, 75] width 8 height 11
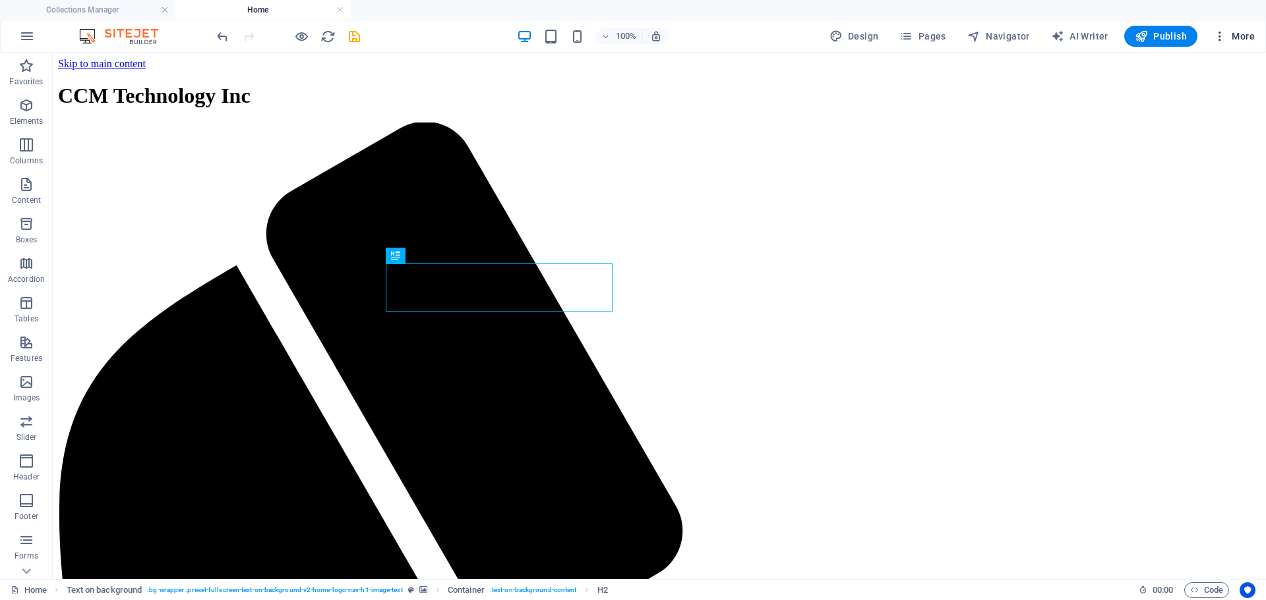
click at [1221, 34] on icon "button" at bounding box center [1219, 36] width 13 height 13
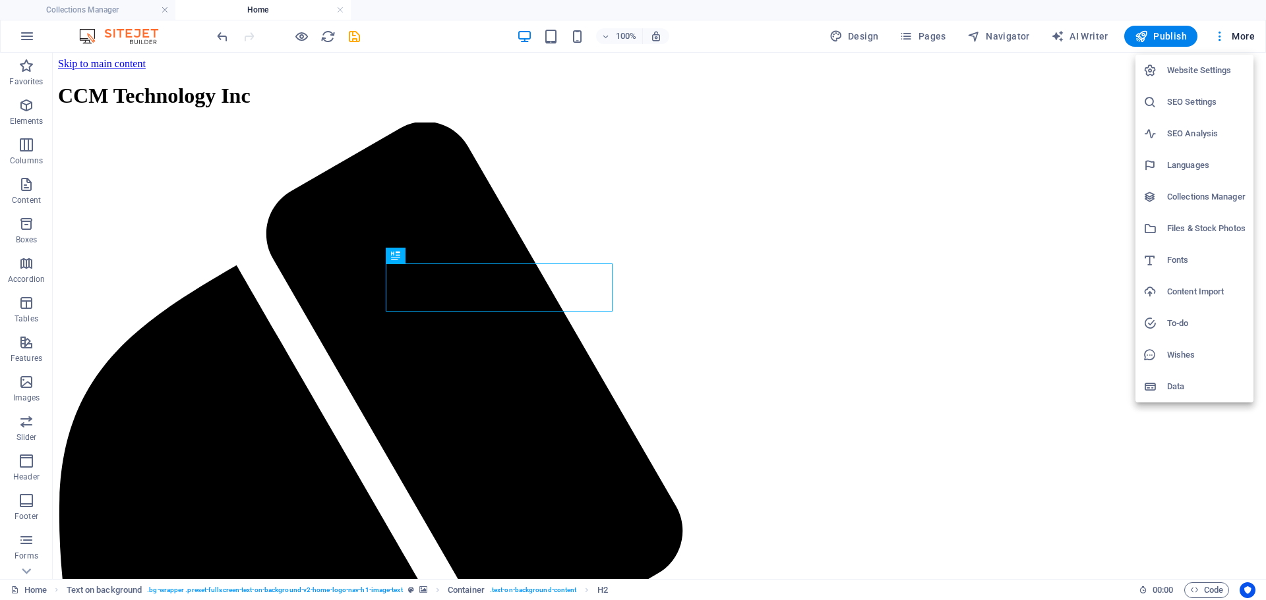
click at [1185, 384] on h6 "Data" at bounding box center [1206, 387] width 78 height 16
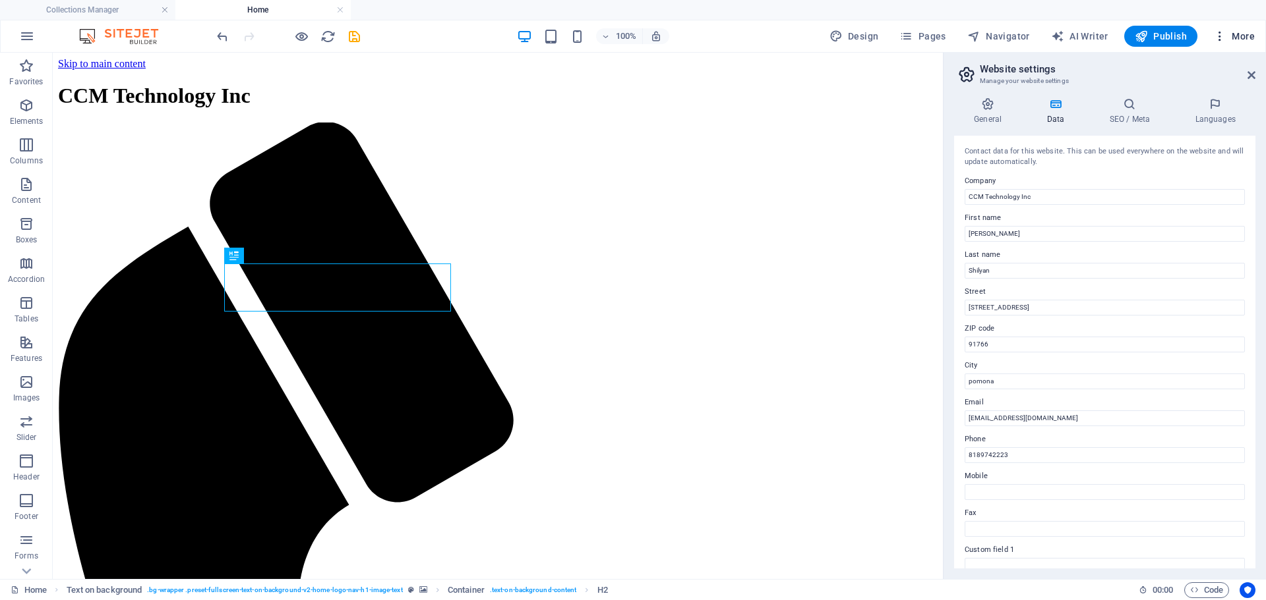
click at [1217, 37] on icon "button" at bounding box center [1219, 36] width 13 height 13
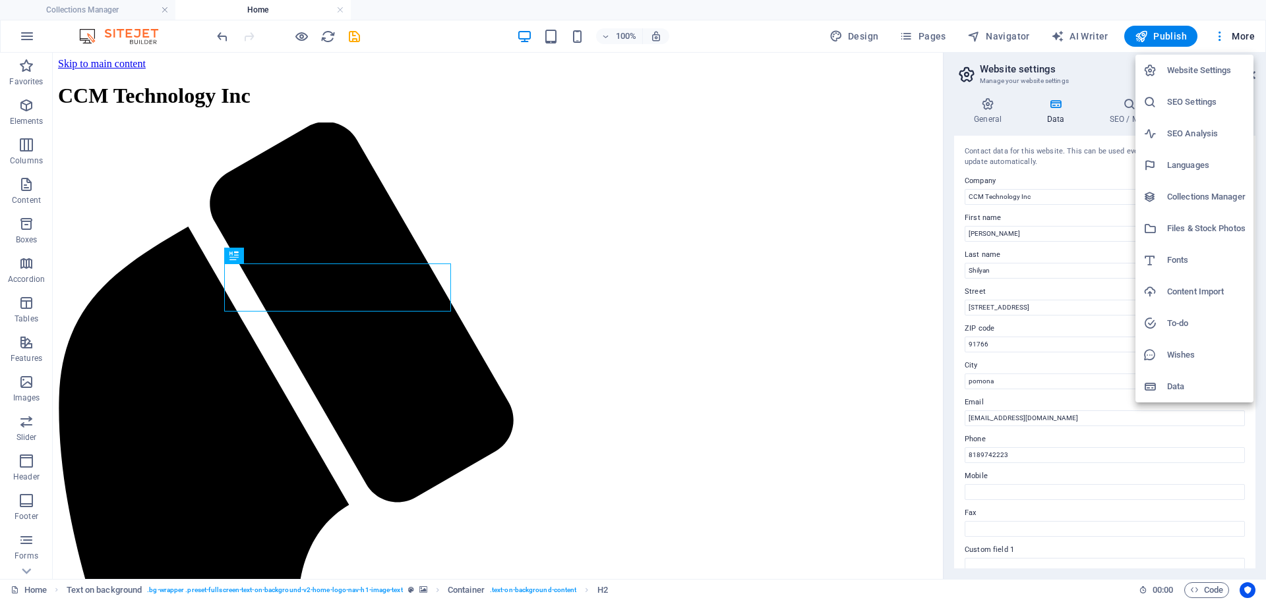
click at [1179, 69] on h6 "Website Settings" at bounding box center [1206, 71] width 78 height 16
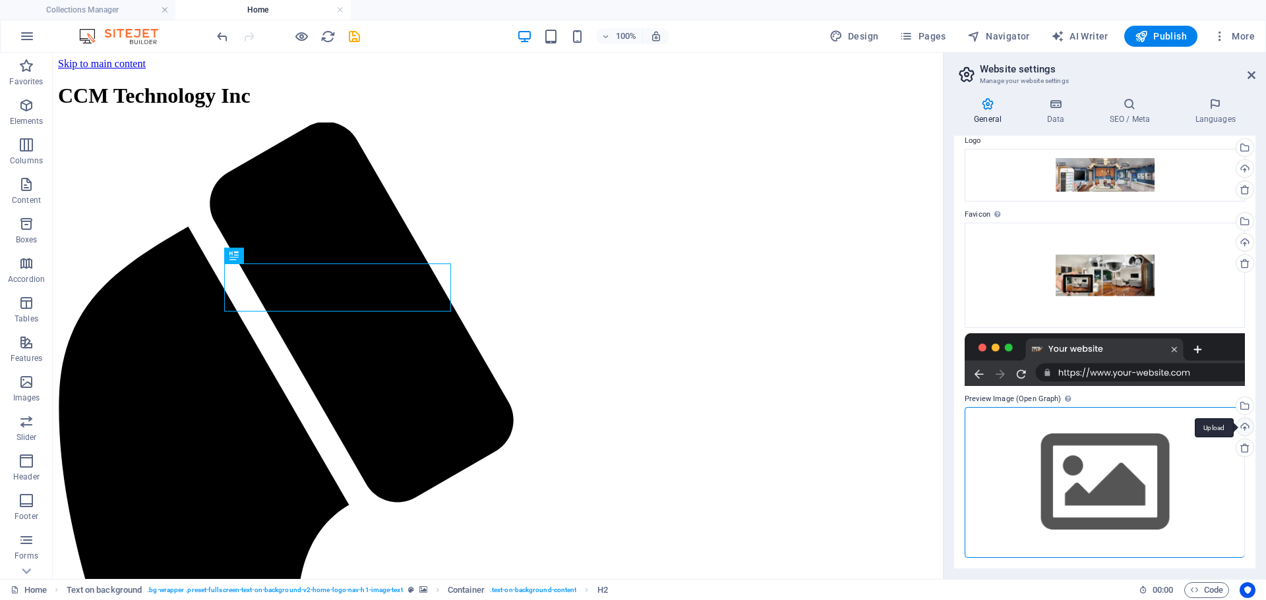
click at [1239, 426] on div "Upload" at bounding box center [1243, 429] width 20 height 20
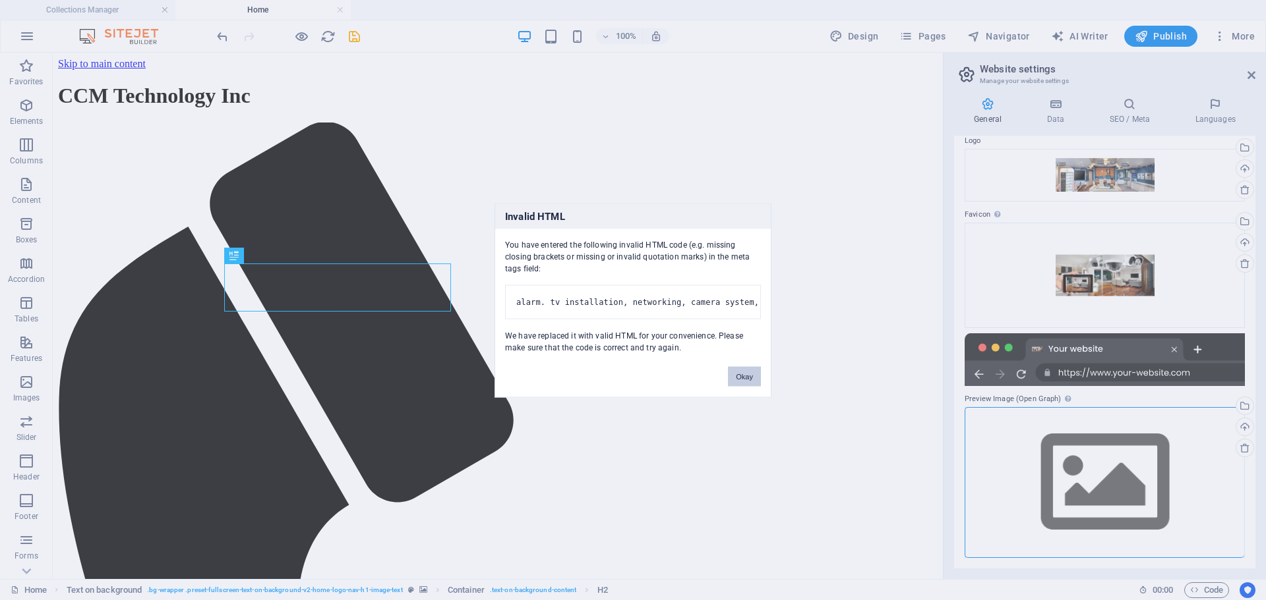
click at [753, 386] on button "Okay" at bounding box center [744, 376] width 33 height 20
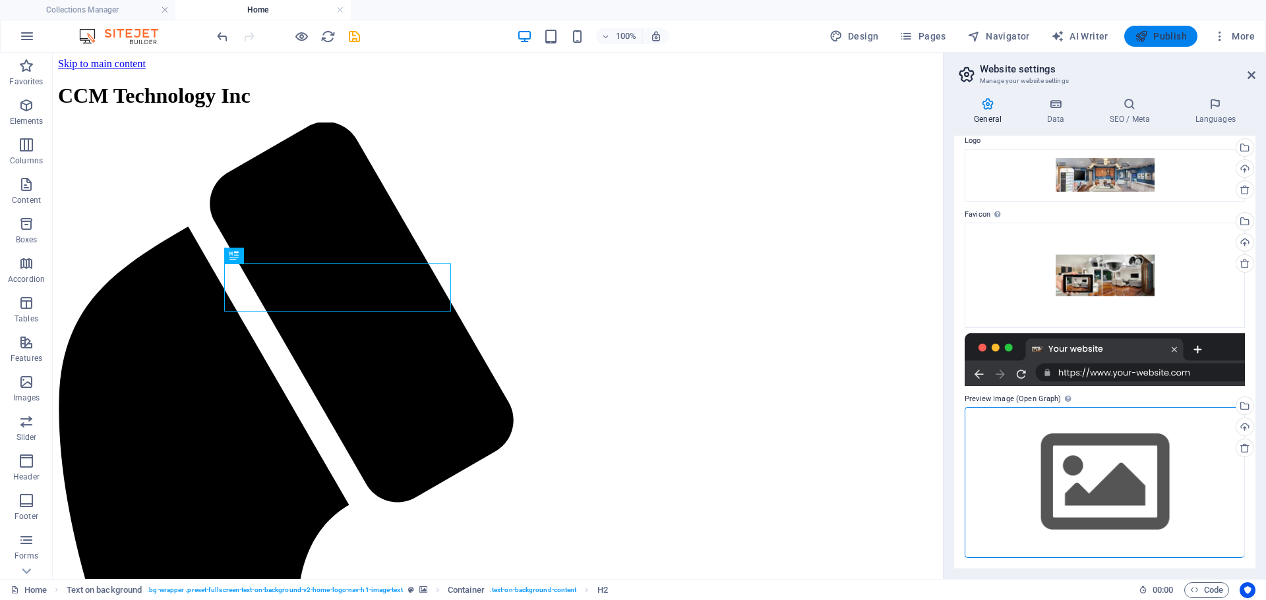
click at [1163, 38] on span "Publish" at bounding box center [1160, 36] width 52 height 13
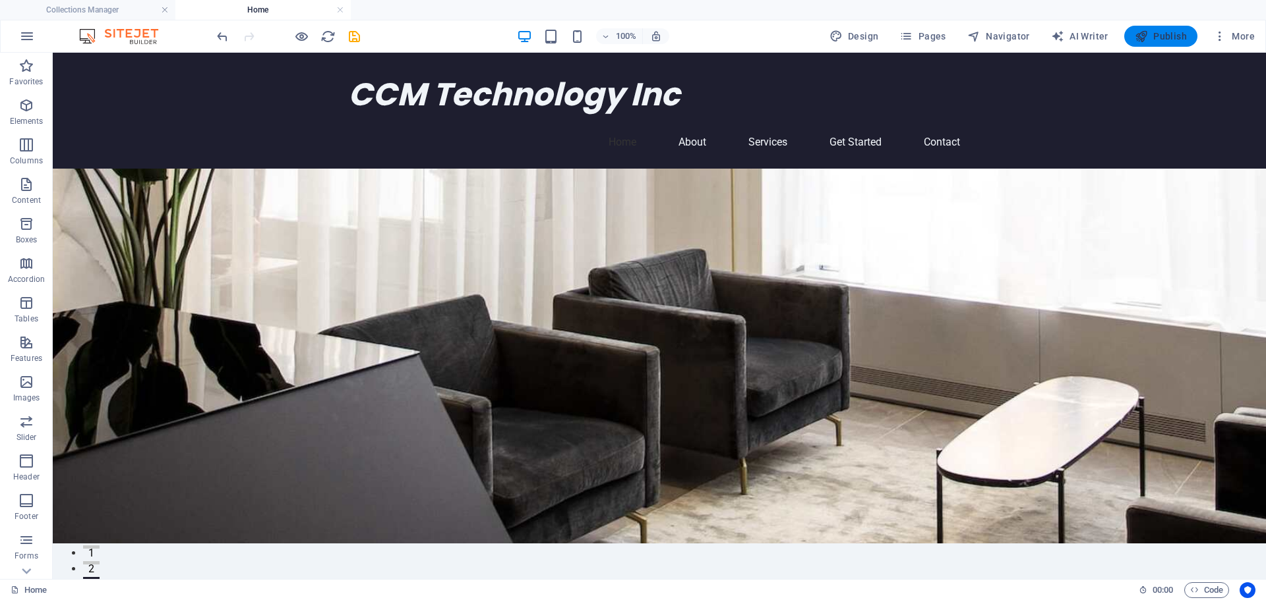
click at [1172, 30] on span "Publish" at bounding box center [1160, 36] width 52 height 13
click at [327, 36] on icon "reload" at bounding box center [327, 36] width 15 height 15
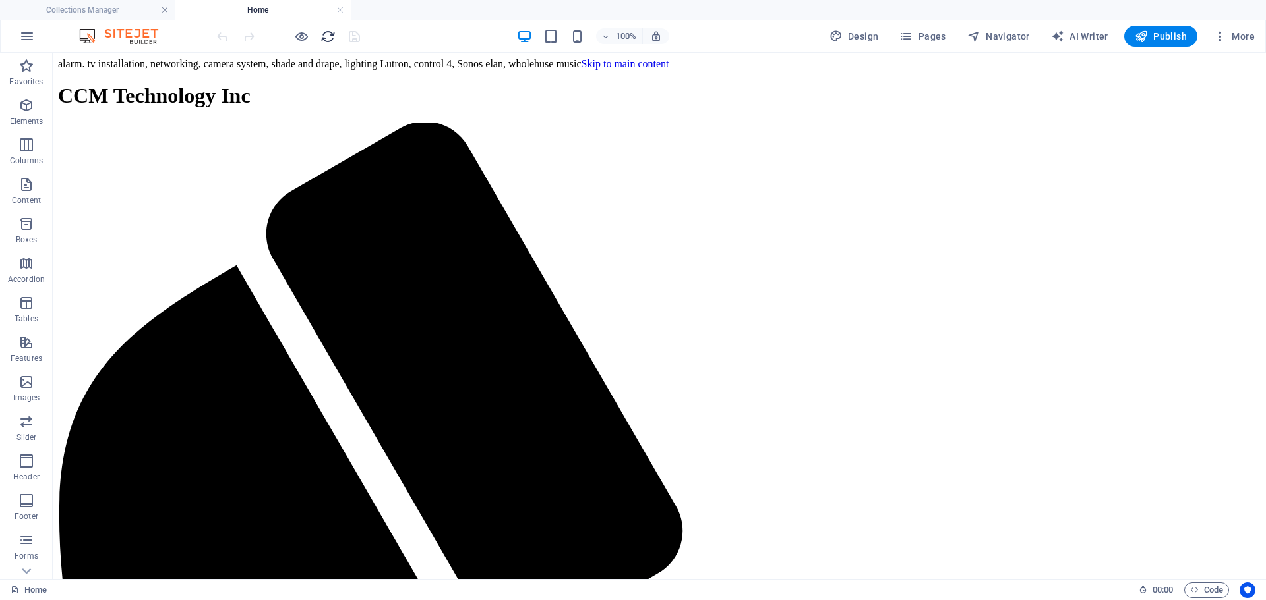
scroll to position [0, 0]
click at [1146, 26] on button "Publish" at bounding box center [1160, 36] width 73 height 21
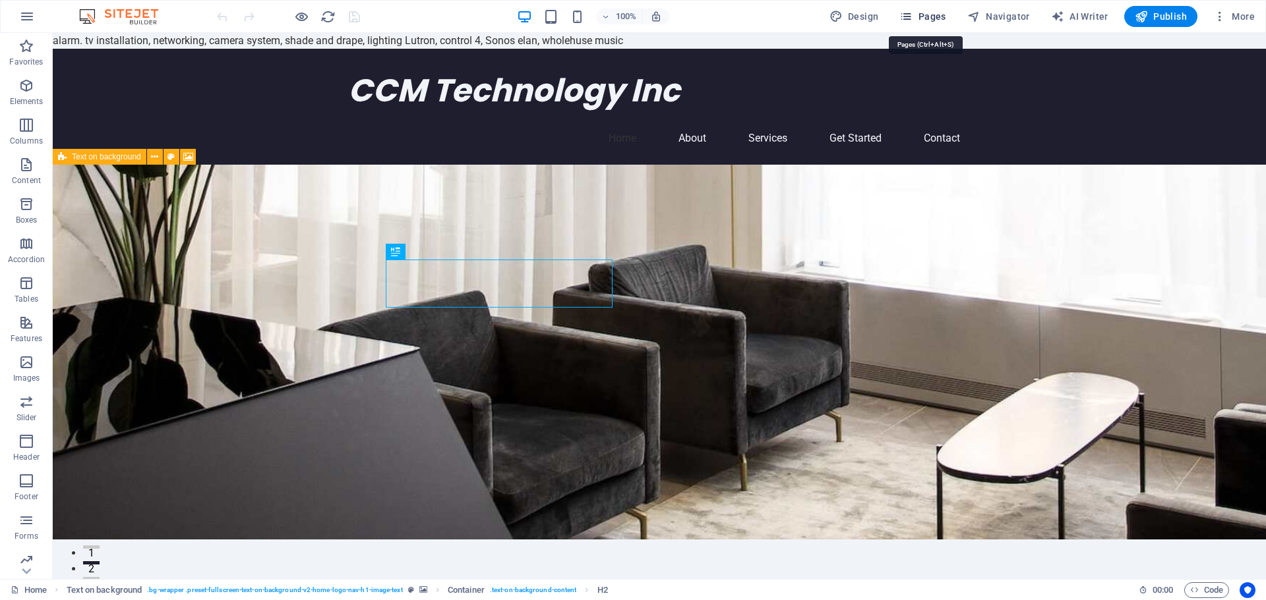
click at [939, 15] on span "Pages" at bounding box center [922, 16] width 46 height 13
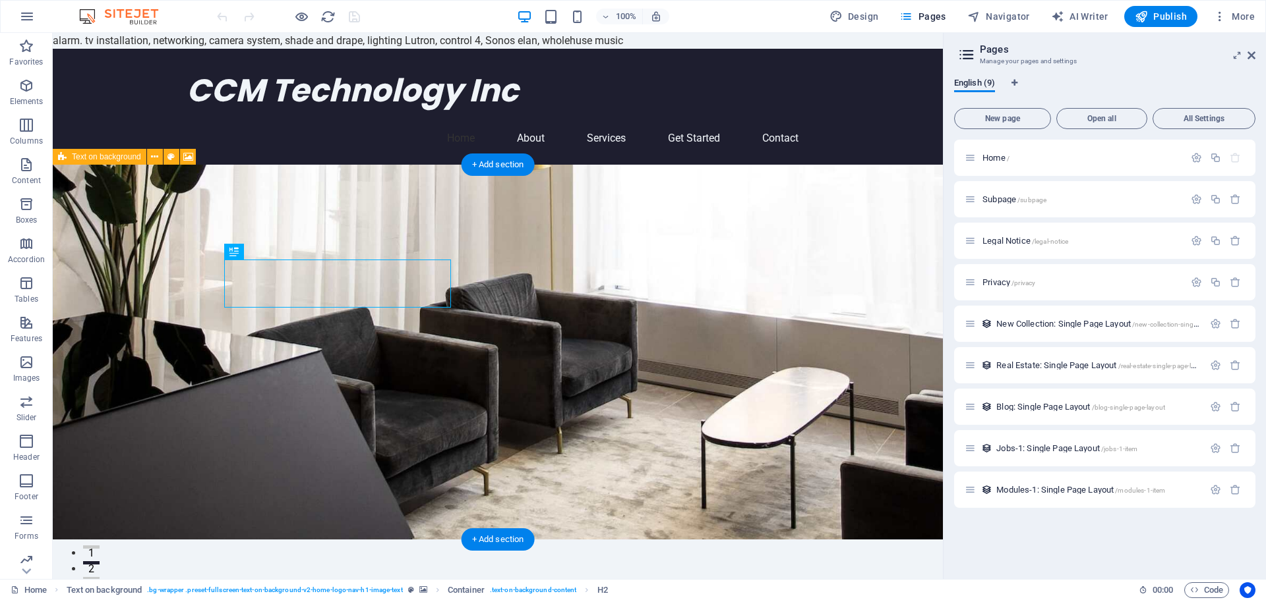
click at [619, 340] on figure at bounding box center [498, 352] width 890 height 375
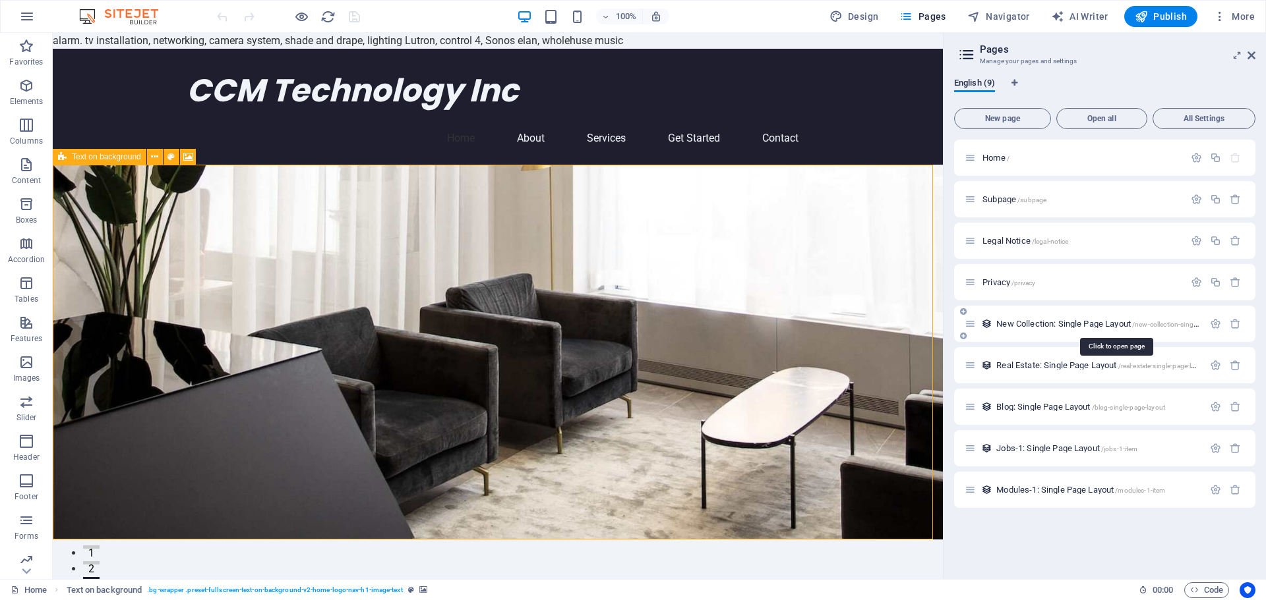
click at [1037, 324] on span "New Collection: Single Page Layout /new-collection-single-page-layout" at bounding box center [1115, 324] width 239 height 10
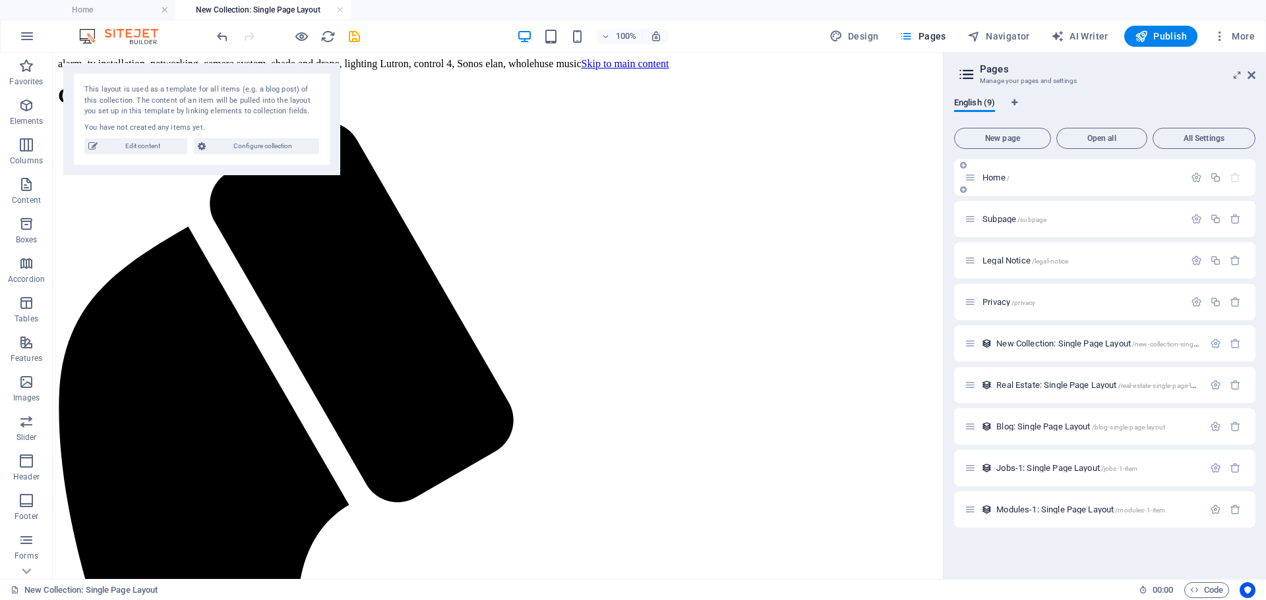
click at [989, 183] on div "Home /" at bounding box center [1073, 177] width 219 height 15
click at [990, 178] on span "Home /" at bounding box center [995, 178] width 27 height 10
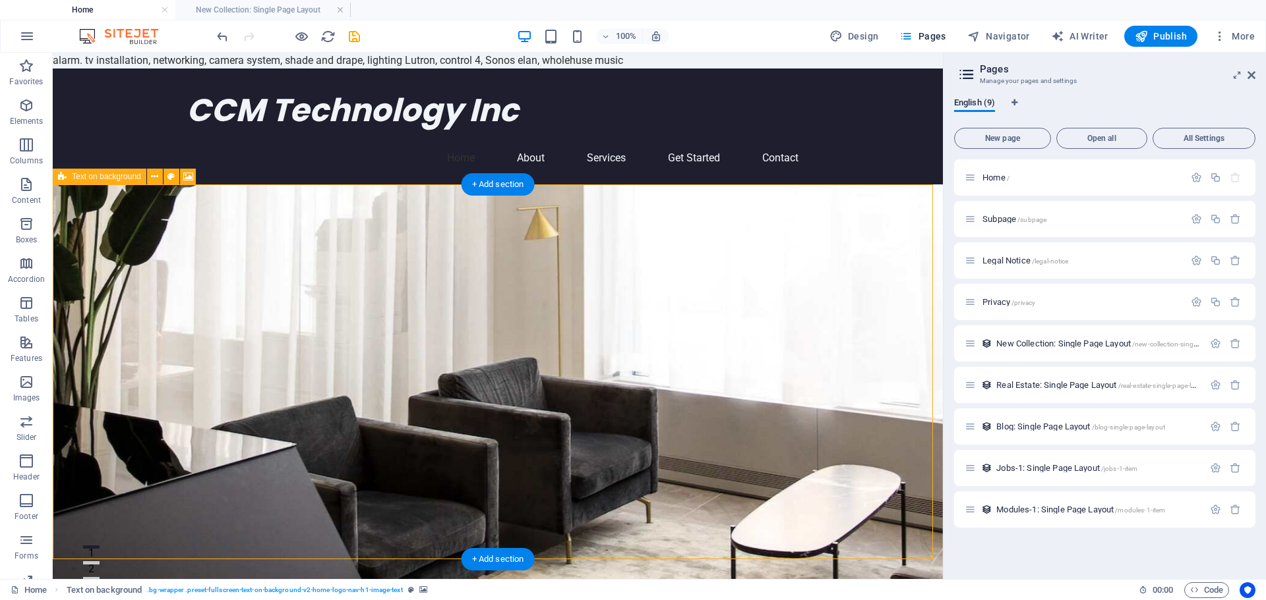
click at [811, 307] on figure at bounding box center [498, 448] width 890 height 527
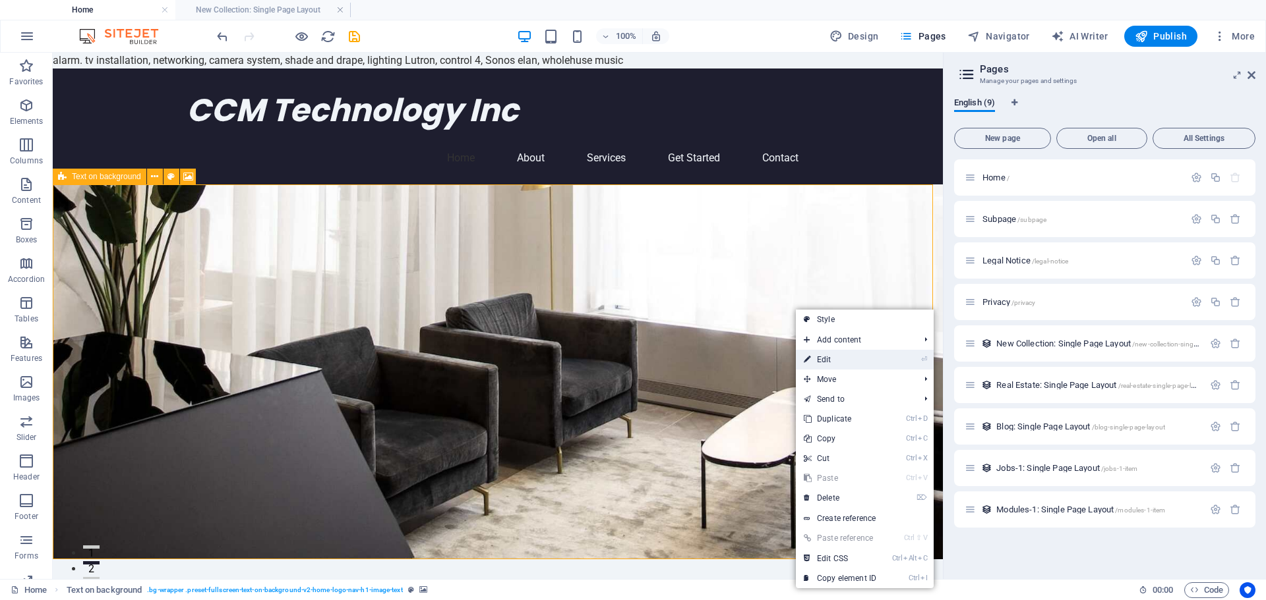
click at [829, 353] on link "⏎ Edit" at bounding box center [840, 360] width 88 height 20
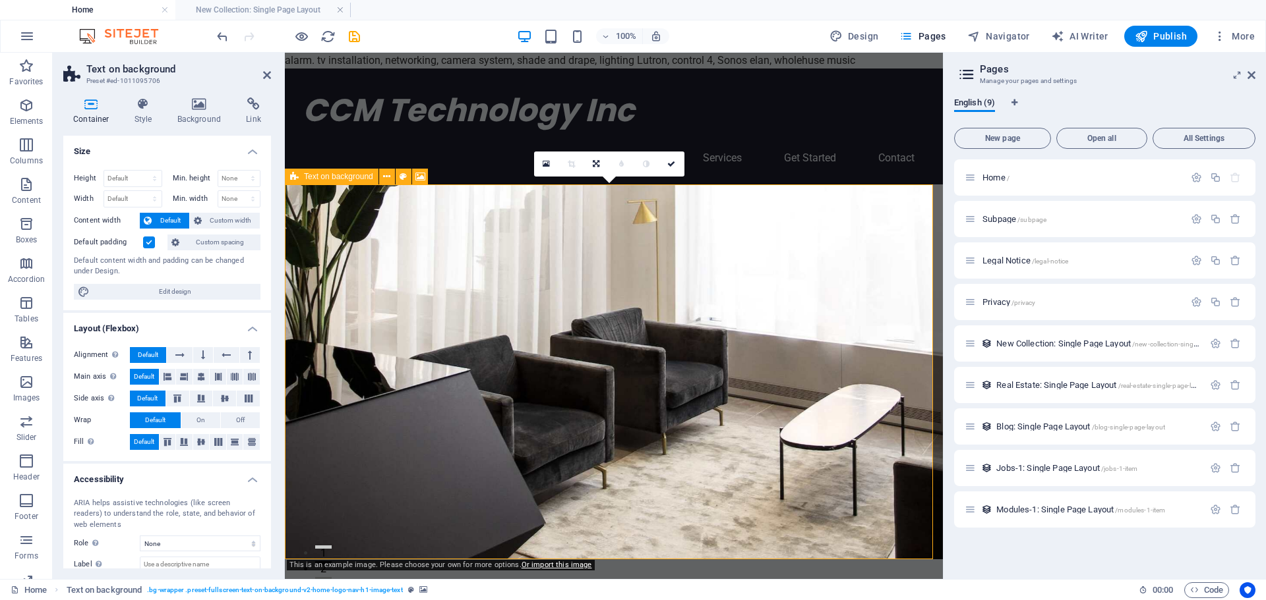
click at [765, 324] on figure at bounding box center [614, 372] width 658 height 375
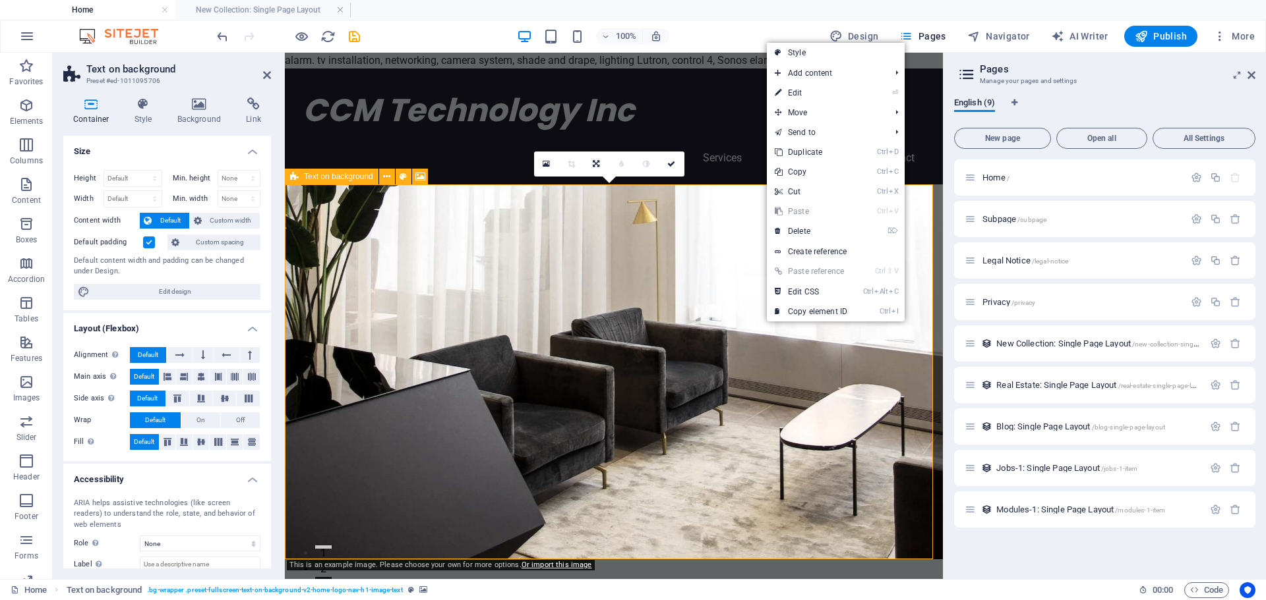
click at [748, 334] on figure at bounding box center [614, 372] width 658 height 375
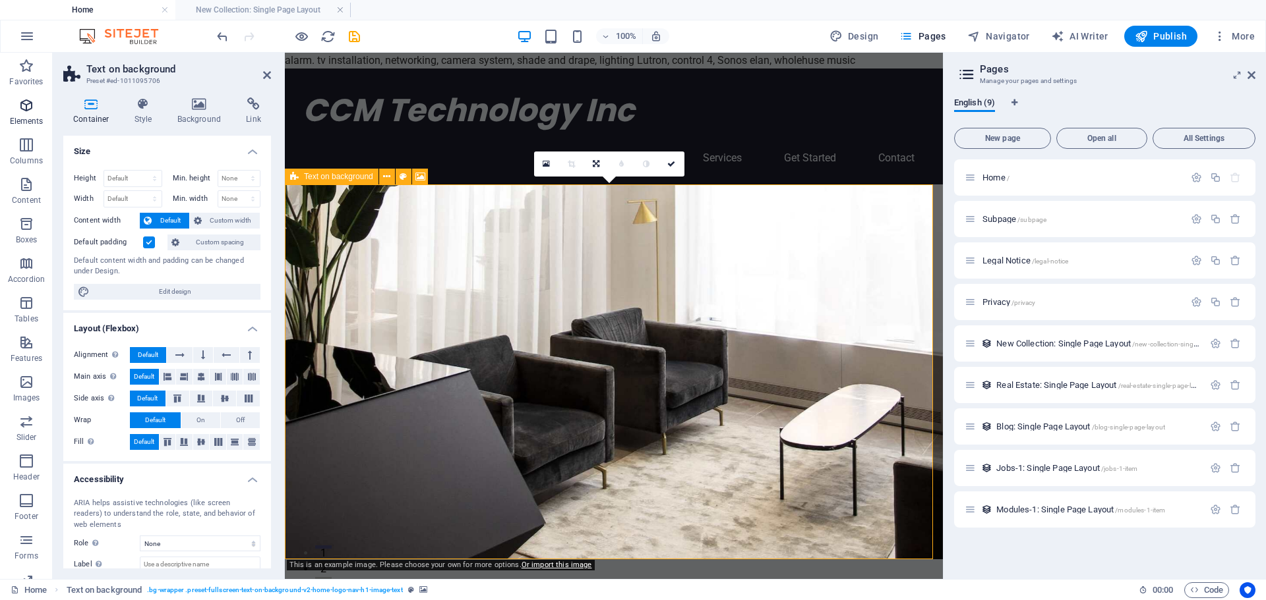
click at [36, 113] on span "Elements" at bounding box center [26, 114] width 53 height 32
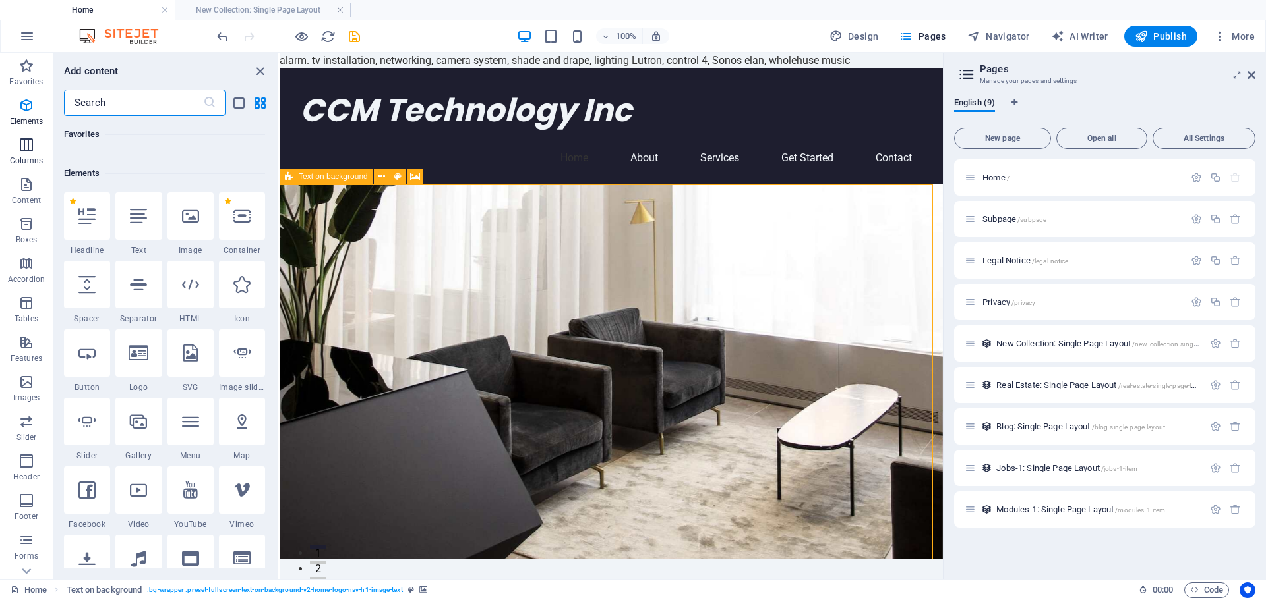
click at [28, 141] on icon "button" at bounding box center [26, 145] width 16 height 16
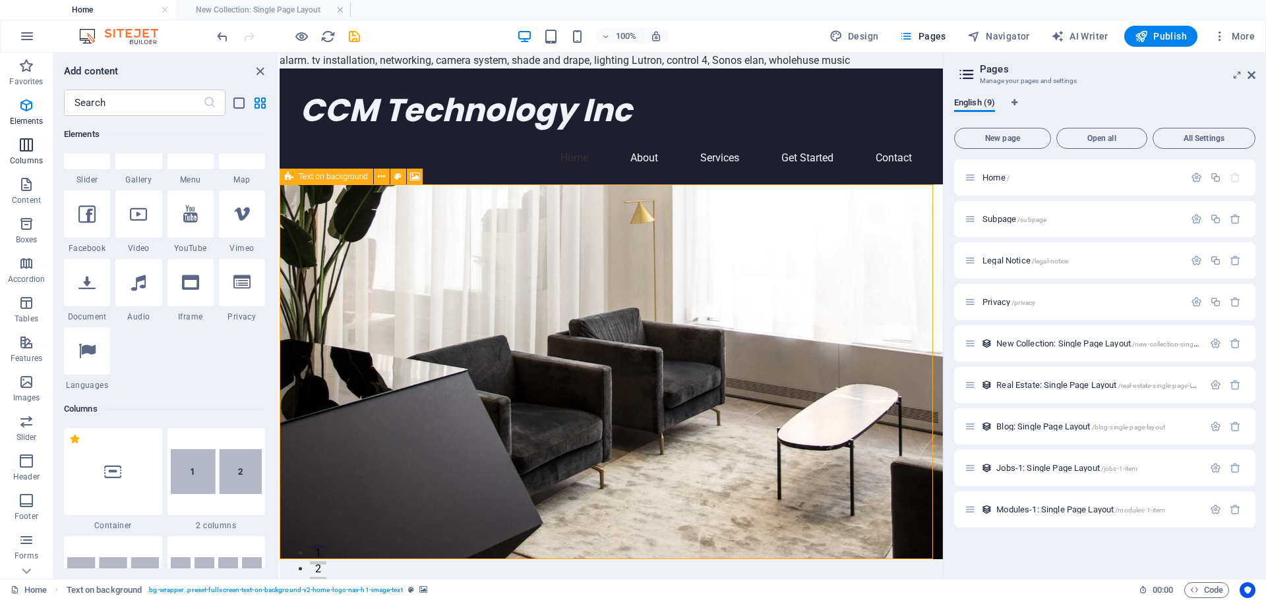
scroll to position [653, 0]
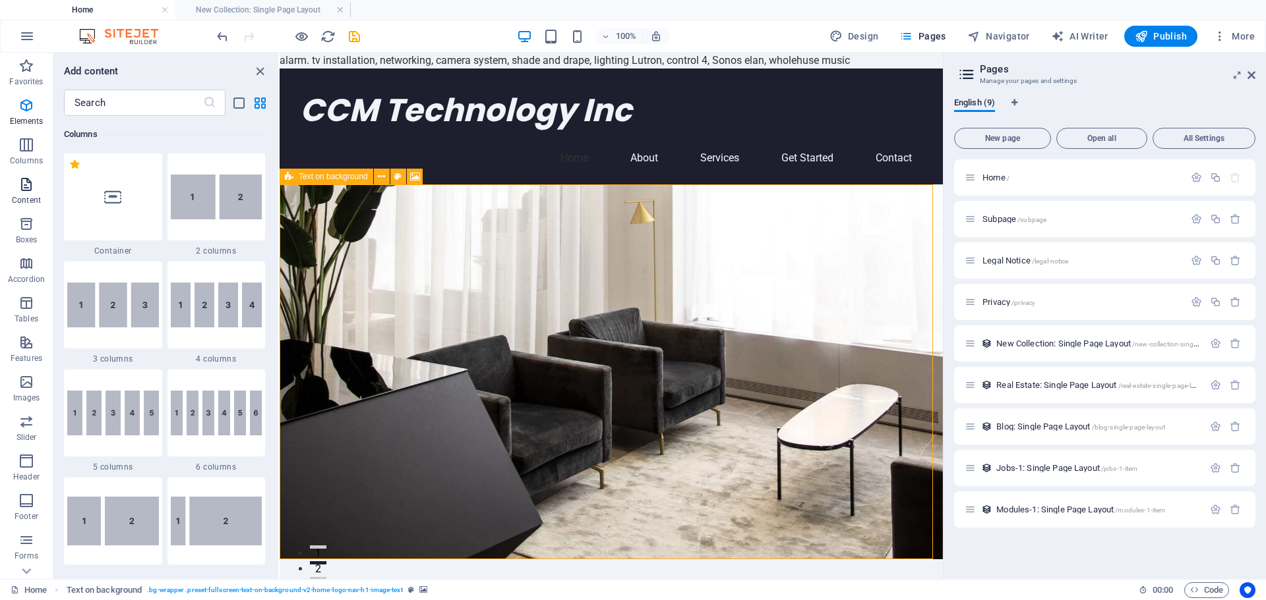
click at [22, 179] on icon "button" at bounding box center [26, 185] width 16 height 16
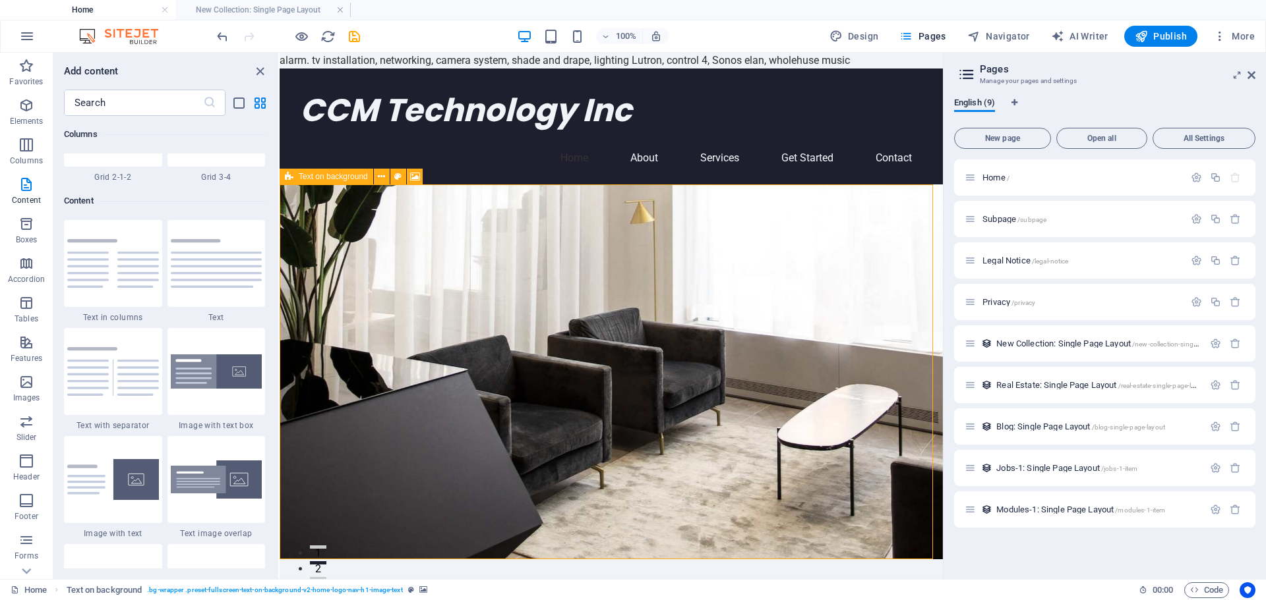
scroll to position [2306, 0]
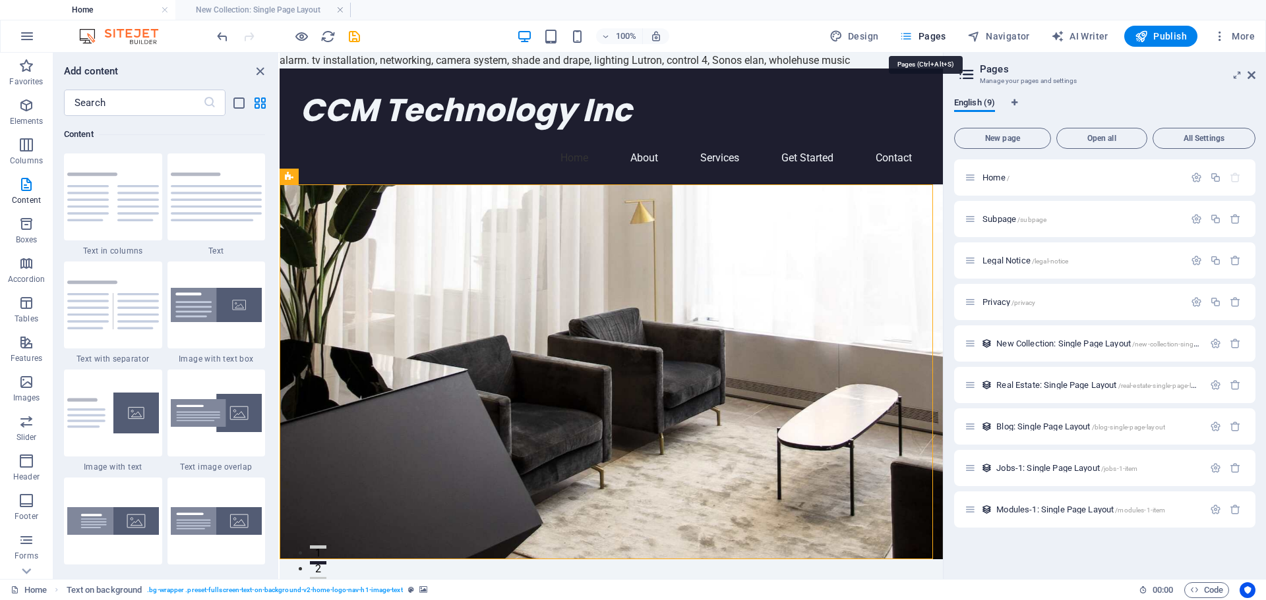
click at [939, 36] on span "Pages" at bounding box center [922, 36] width 46 height 13
click at [983, 34] on span "Navigator" at bounding box center [998, 36] width 63 height 13
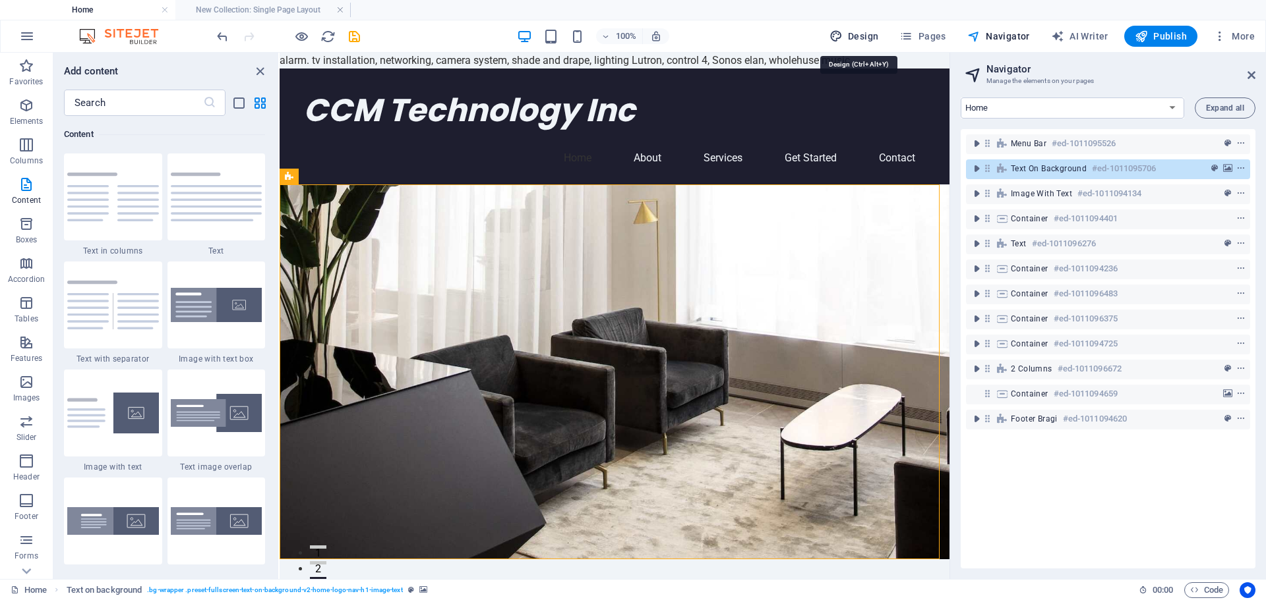
click at [875, 39] on span "Design" at bounding box center [853, 36] width 49 height 13
select select "px"
select select "200"
select select "px"
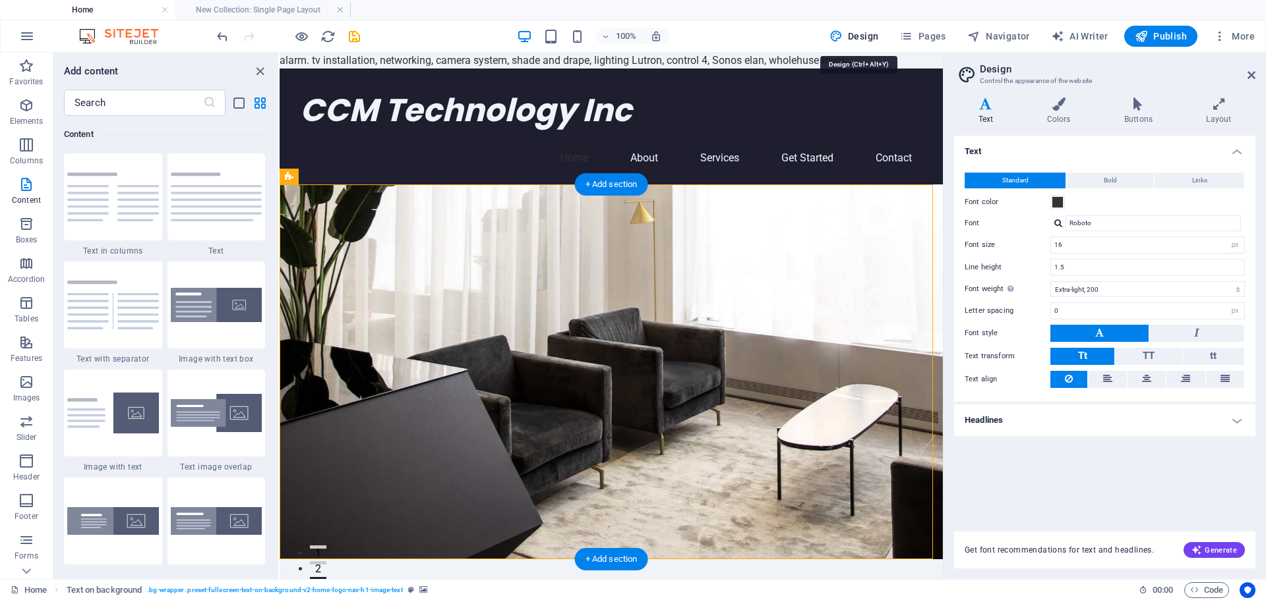
click at [740, 288] on figure at bounding box center [610, 372] width 663 height 375
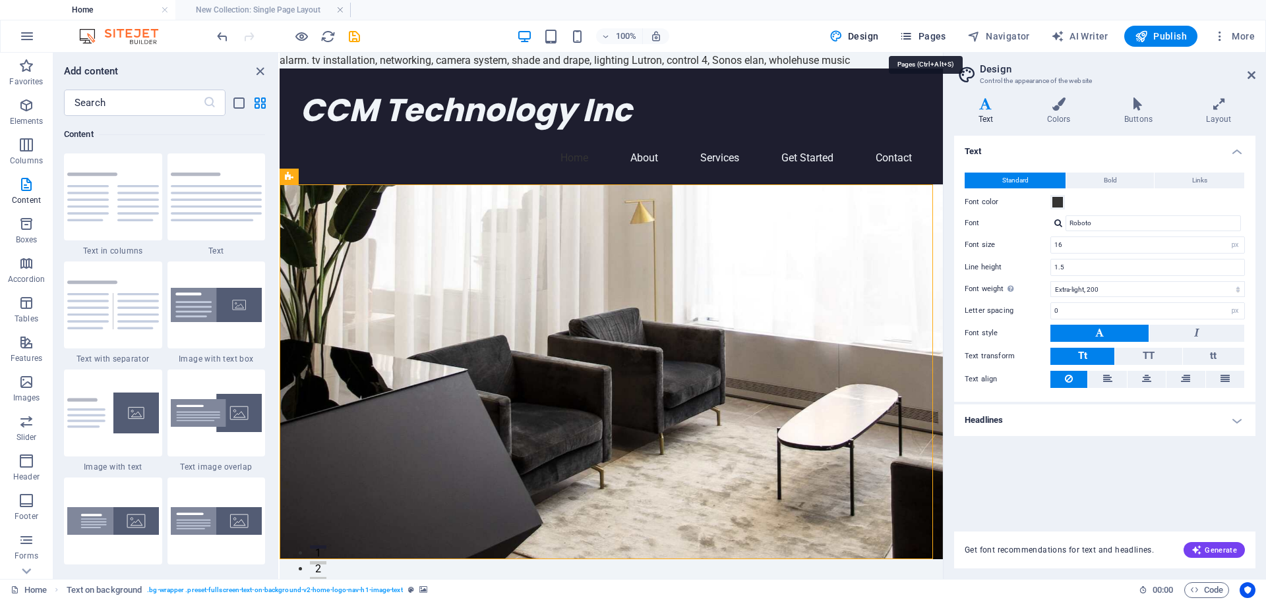
click at [929, 32] on span "Pages" at bounding box center [922, 36] width 46 height 13
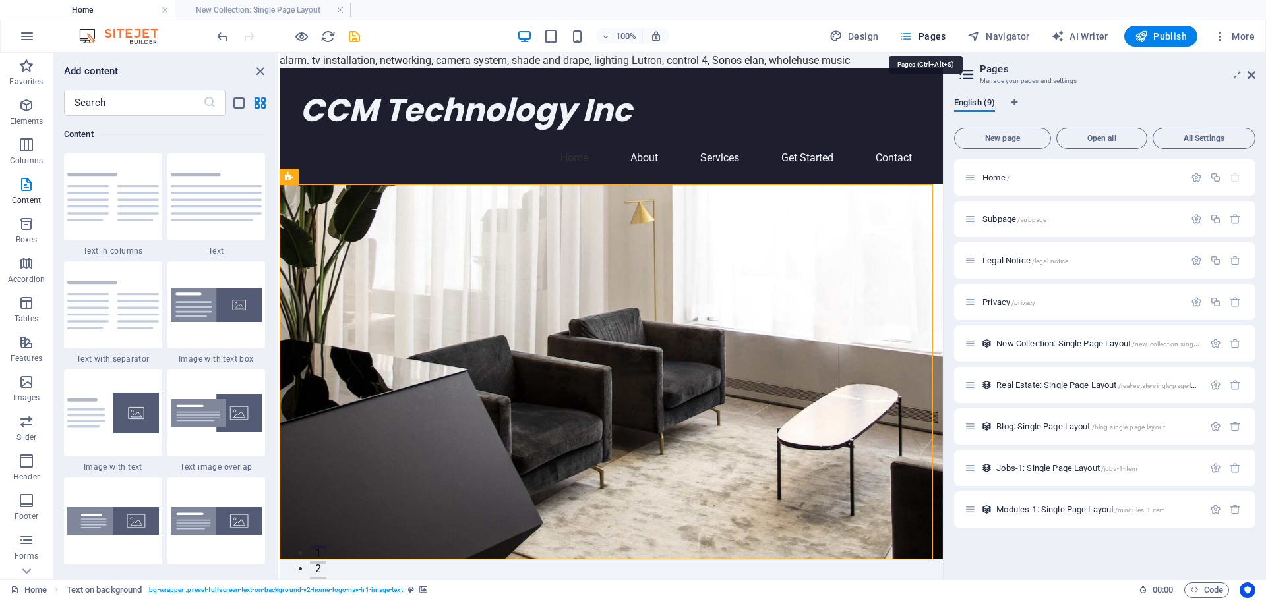
click at [929, 32] on span "Pages" at bounding box center [922, 36] width 46 height 13
click at [1196, 217] on icon "button" at bounding box center [1195, 219] width 11 height 11
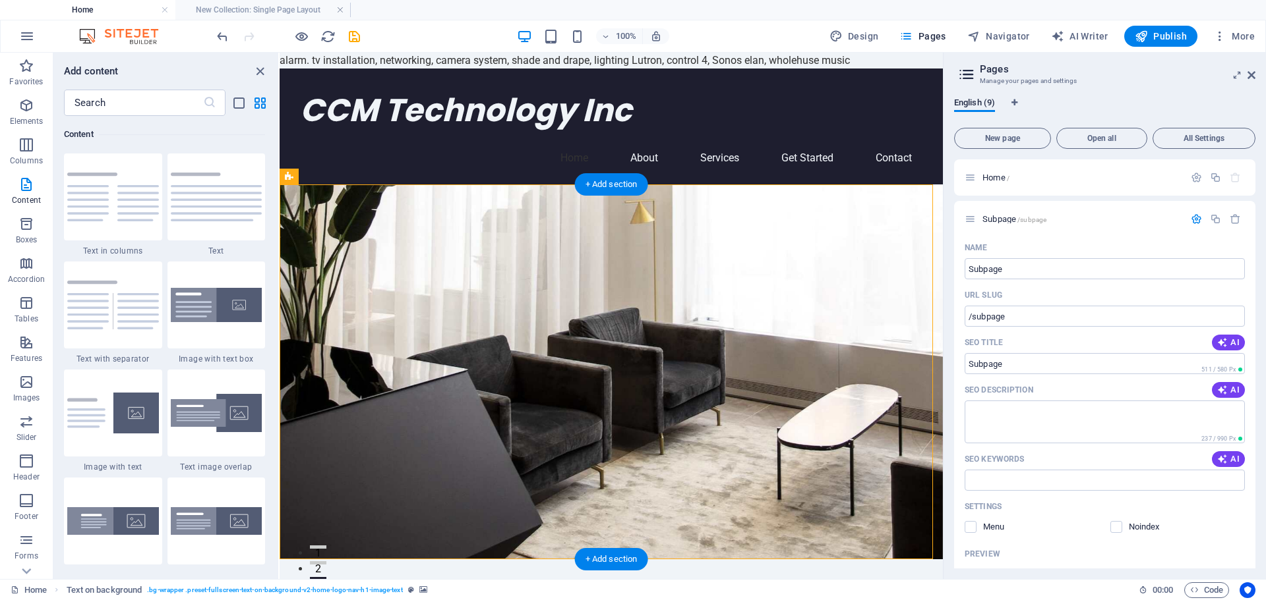
click at [631, 326] on figure at bounding box center [610, 372] width 663 height 375
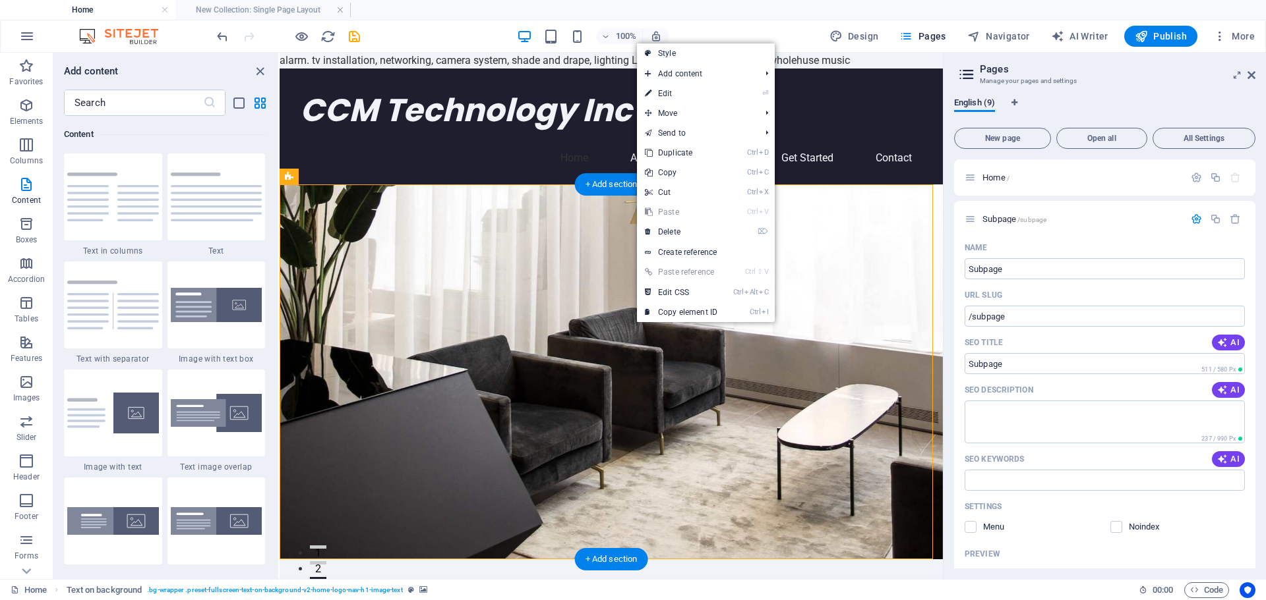
click at [640, 328] on figure at bounding box center [610, 372] width 663 height 375
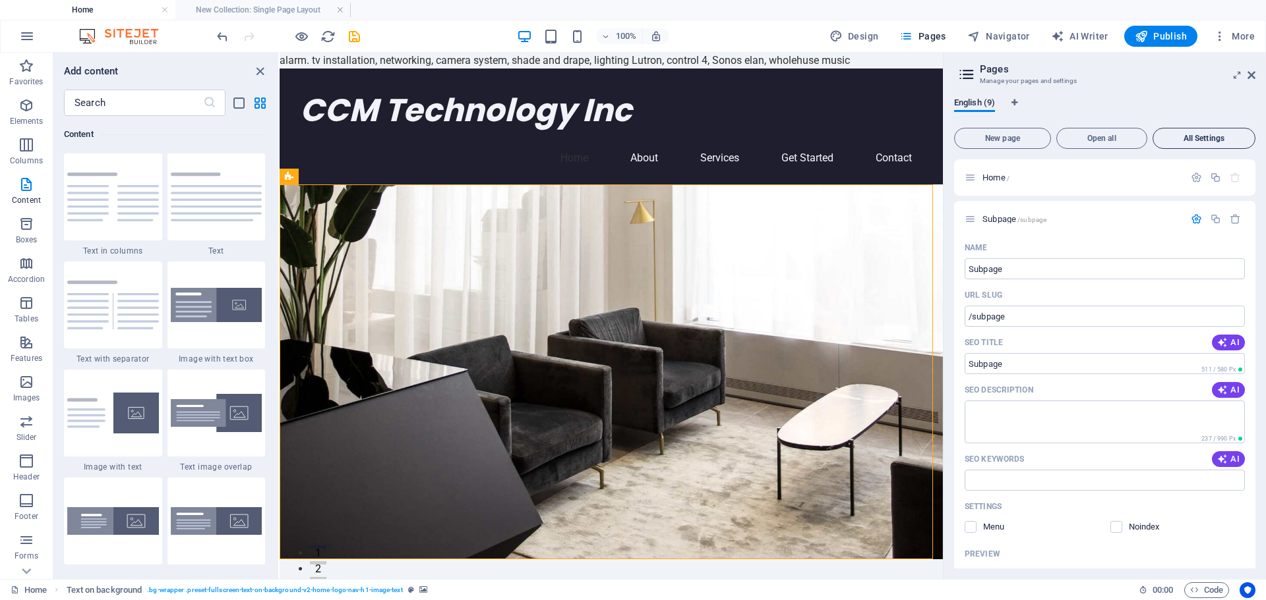
click at [1181, 138] on span "All Settings" at bounding box center [1203, 138] width 91 height 8
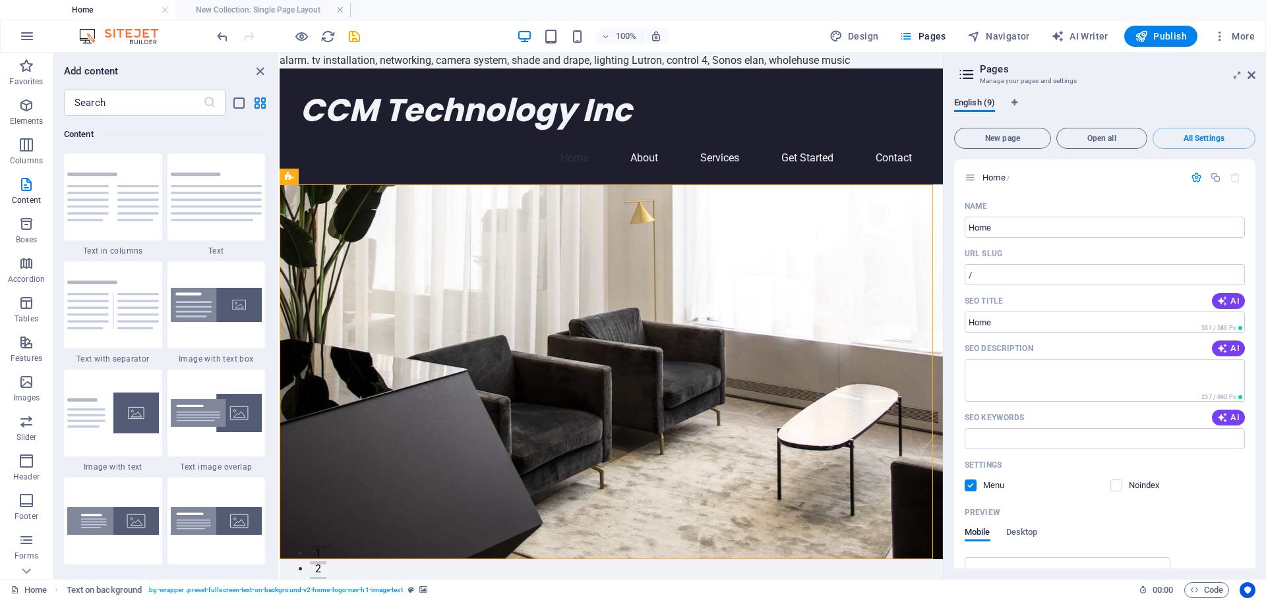
scroll to position [2489, 0]
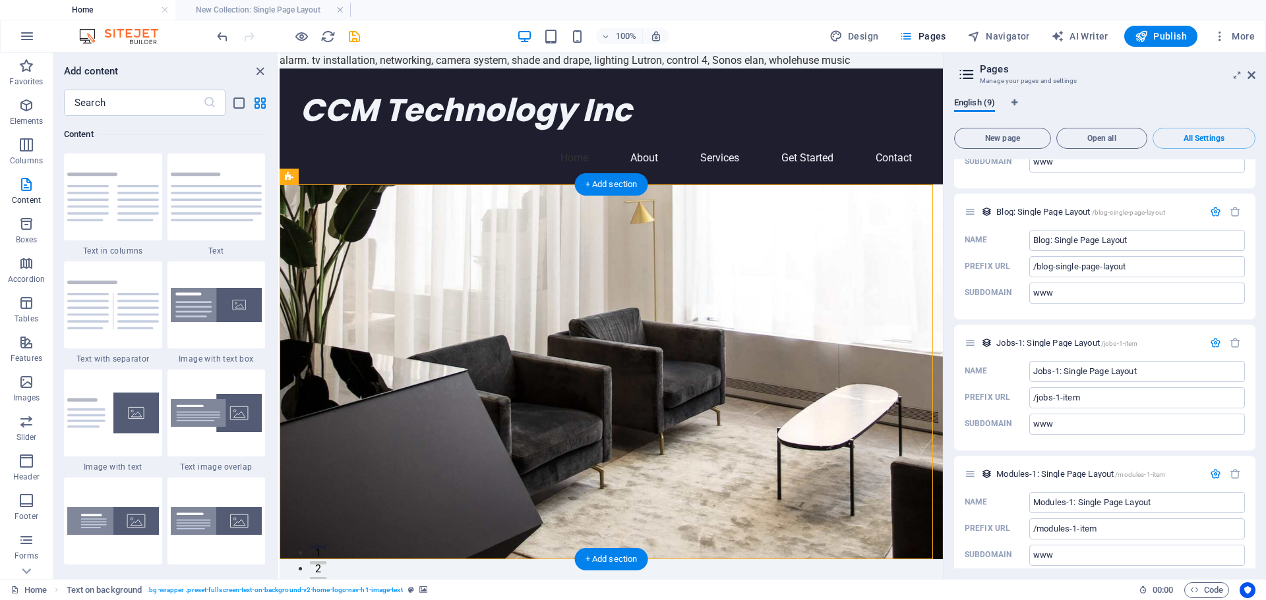
click at [871, 234] on figure at bounding box center [610, 372] width 663 height 375
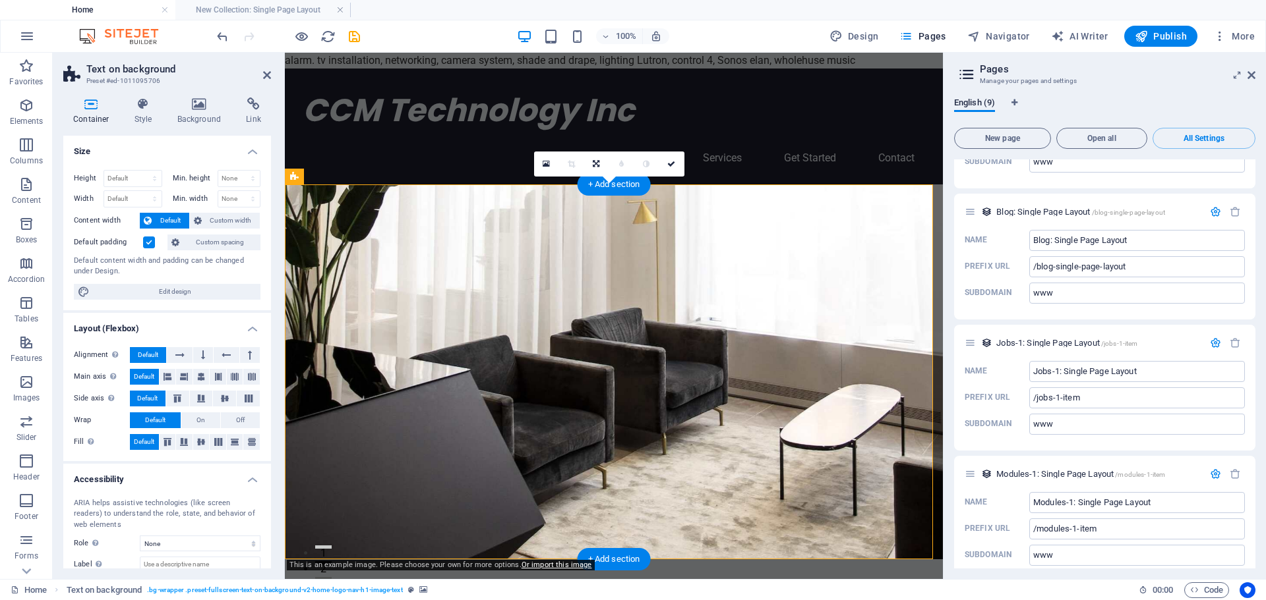
click at [871, 234] on figure at bounding box center [614, 372] width 658 height 375
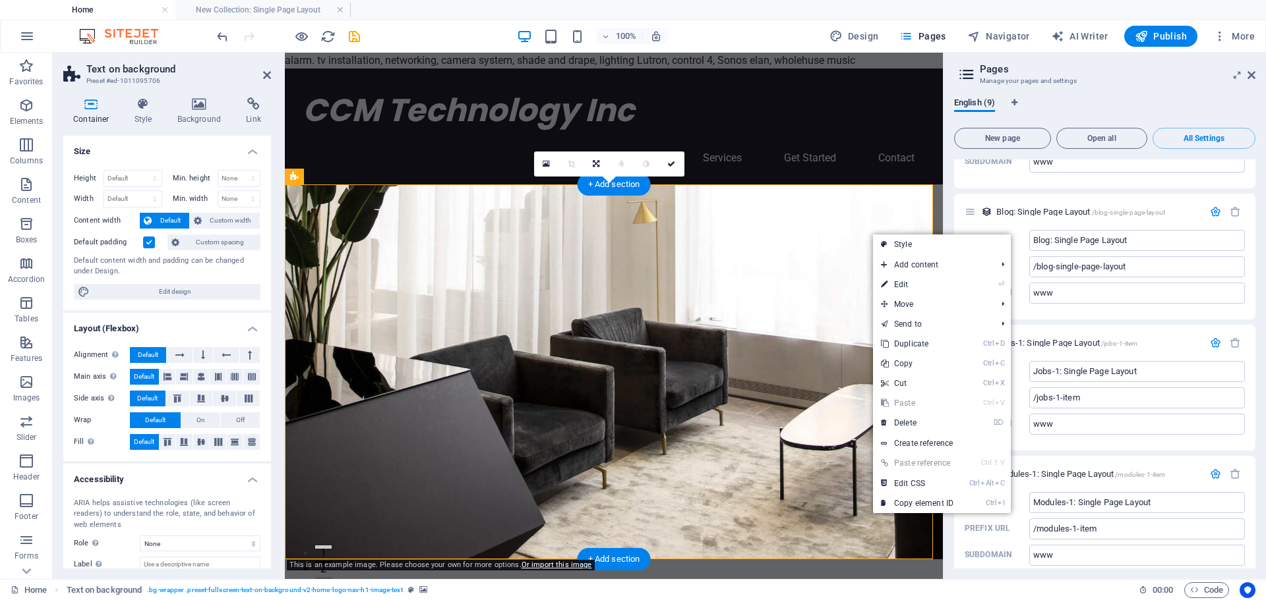
click at [834, 249] on figure at bounding box center [614, 372] width 658 height 375
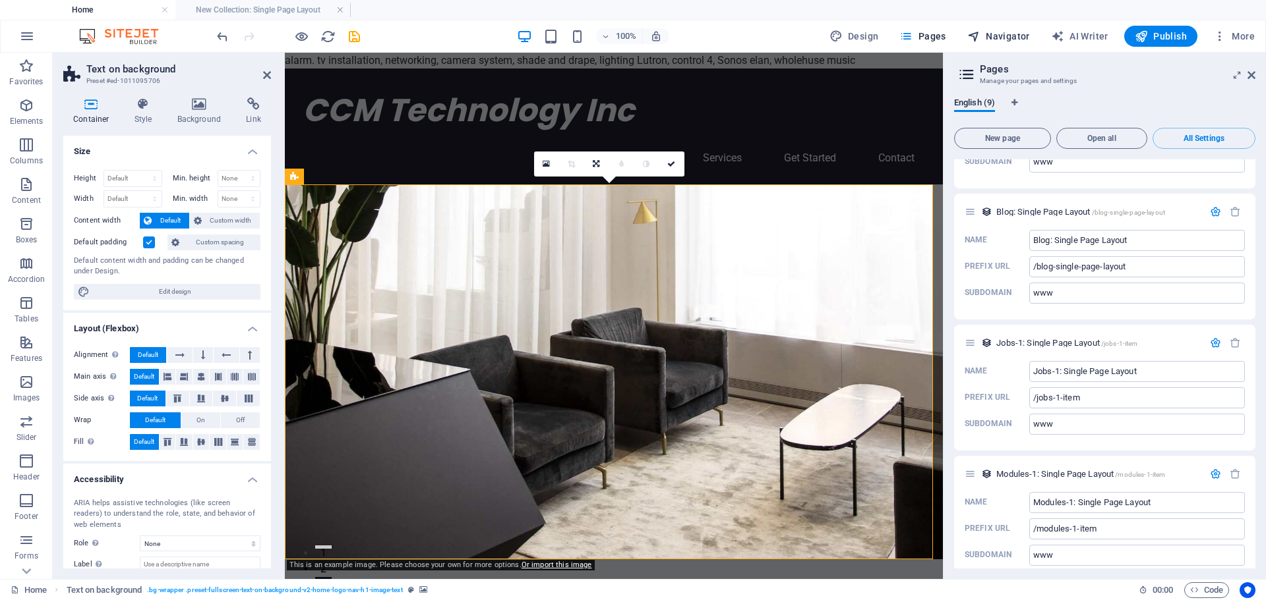
click at [997, 35] on span "Navigator" at bounding box center [998, 36] width 63 height 13
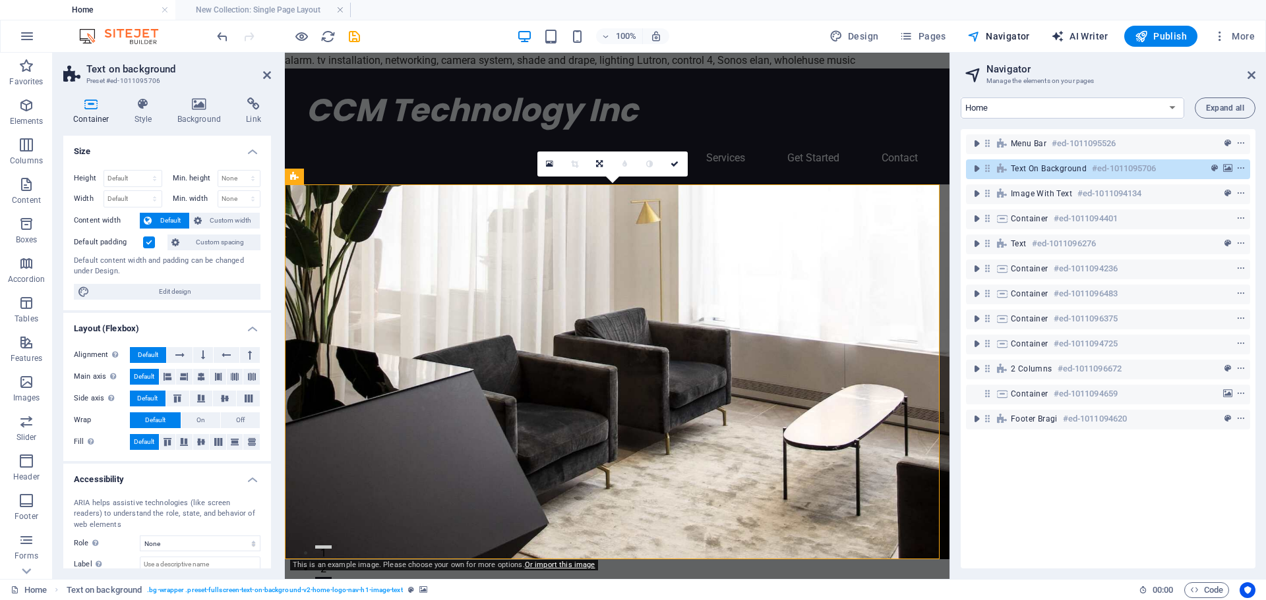
click at [1088, 35] on span "AI Writer" at bounding box center [1079, 36] width 57 height 13
select select "English"
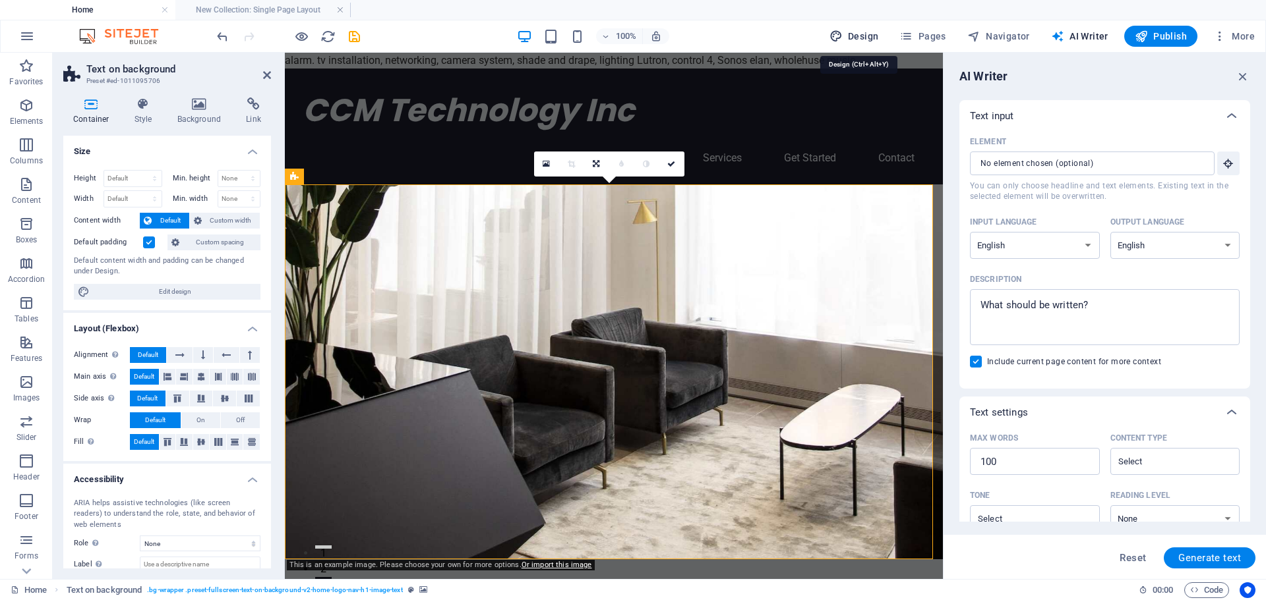
click at [879, 38] on span "Design" at bounding box center [853, 36] width 49 height 13
select select "px"
select select "200"
select select "px"
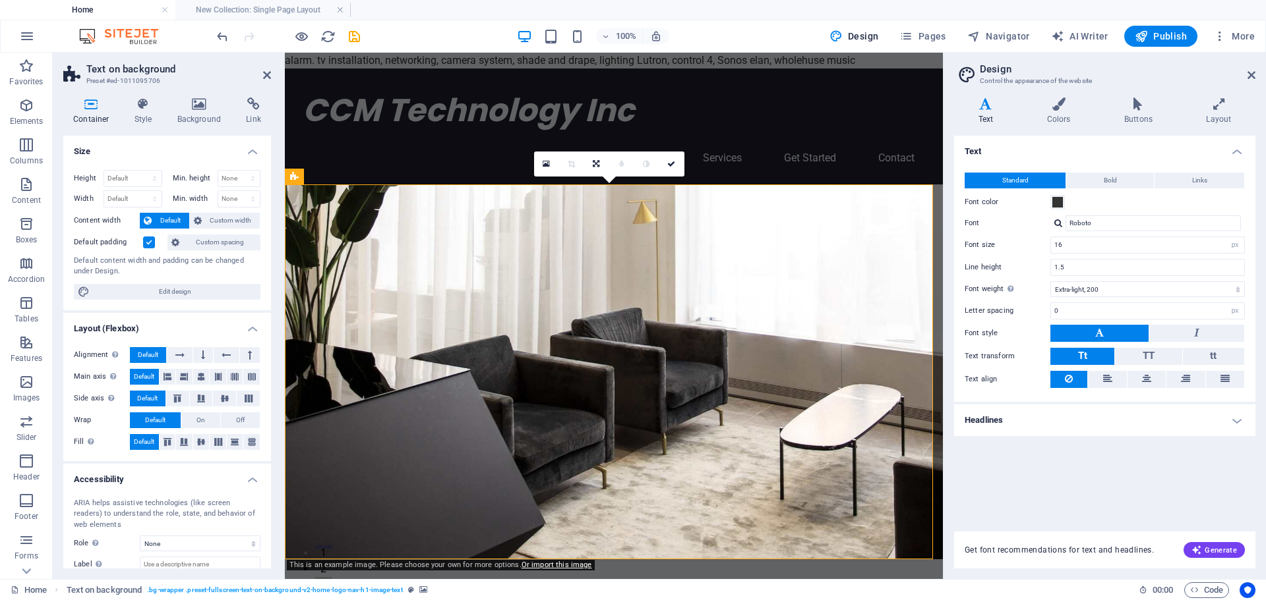
click at [774, 357] on figure at bounding box center [614, 372] width 658 height 375
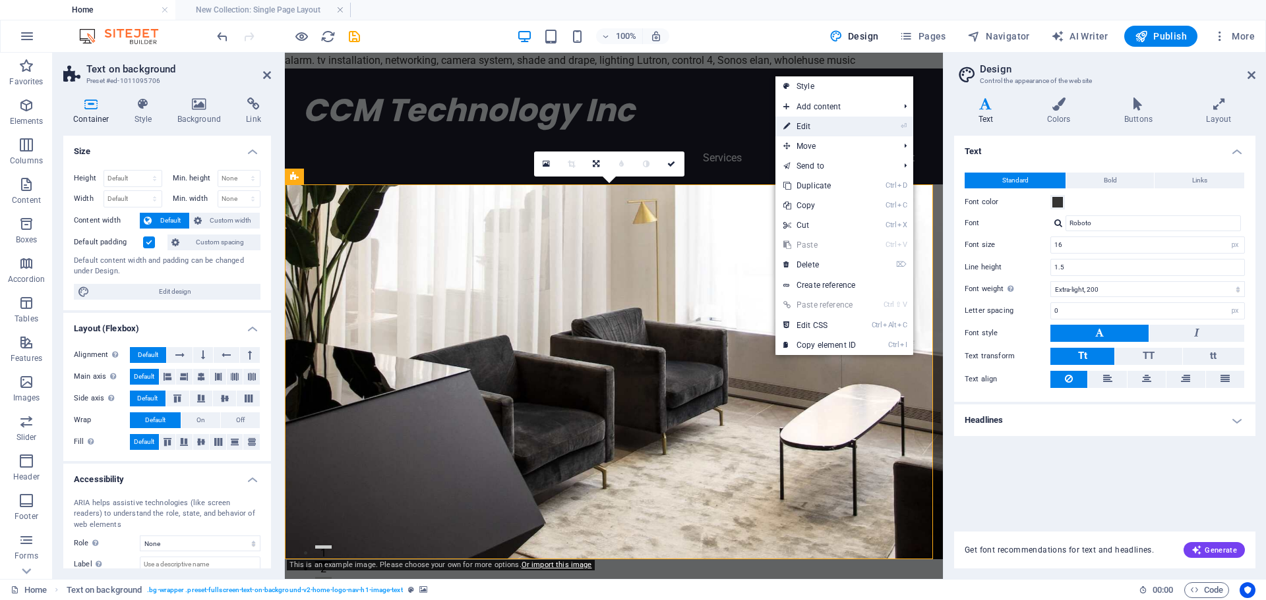
click at [820, 117] on link "⏎ Edit" at bounding box center [819, 127] width 88 height 20
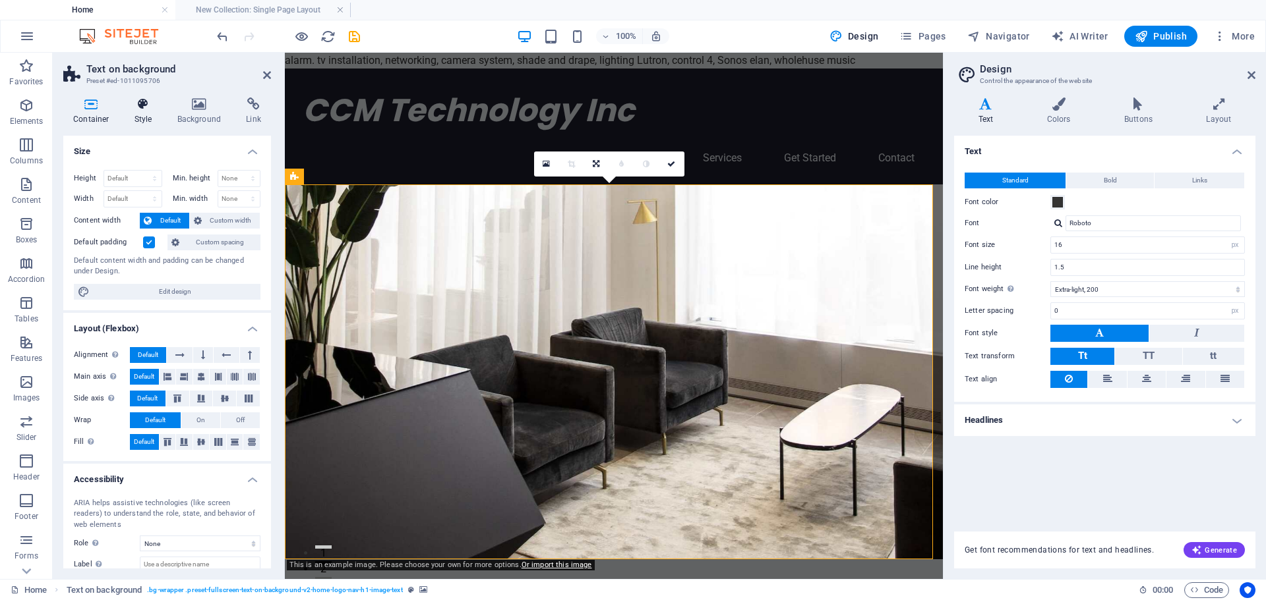
click at [148, 115] on h4 "Style" at bounding box center [146, 112] width 43 height 28
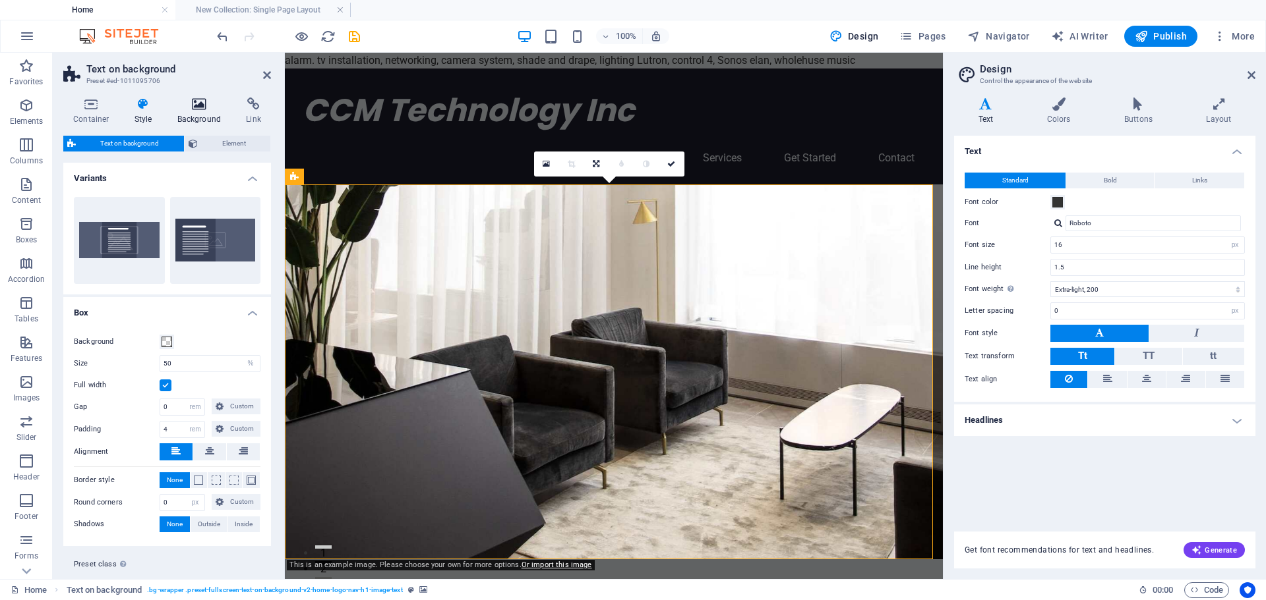
click at [210, 107] on icon at bounding box center [199, 104] width 64 height 13
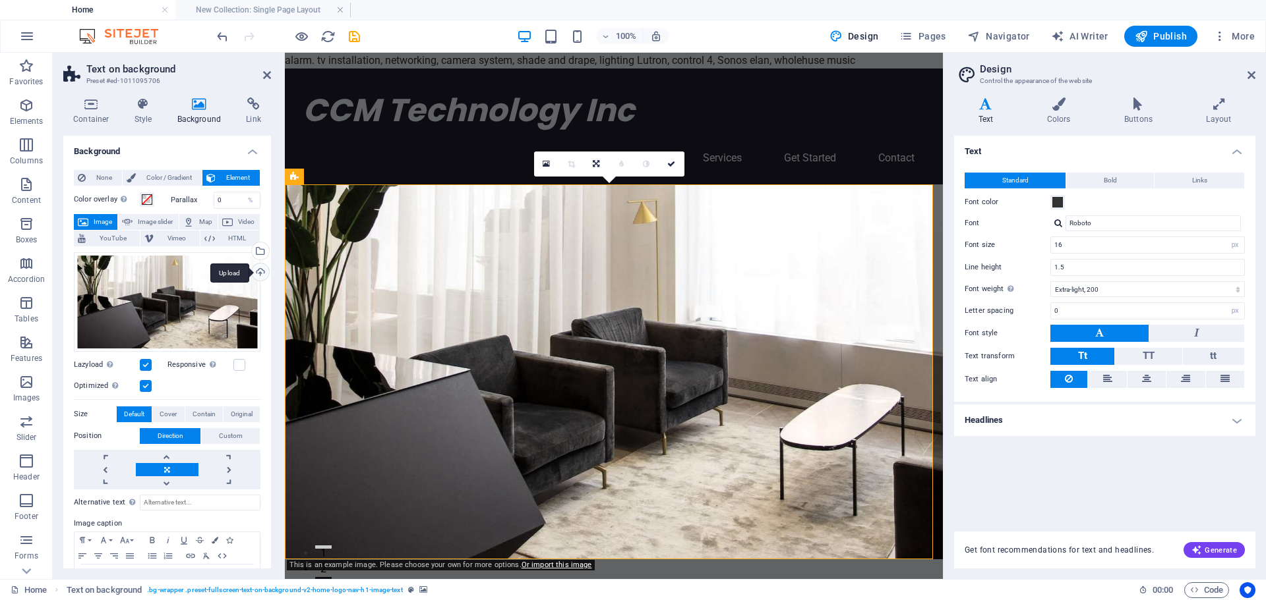
click at [262, 272] on div "Upload" at bounding box center [259, 274] width 20 height 20
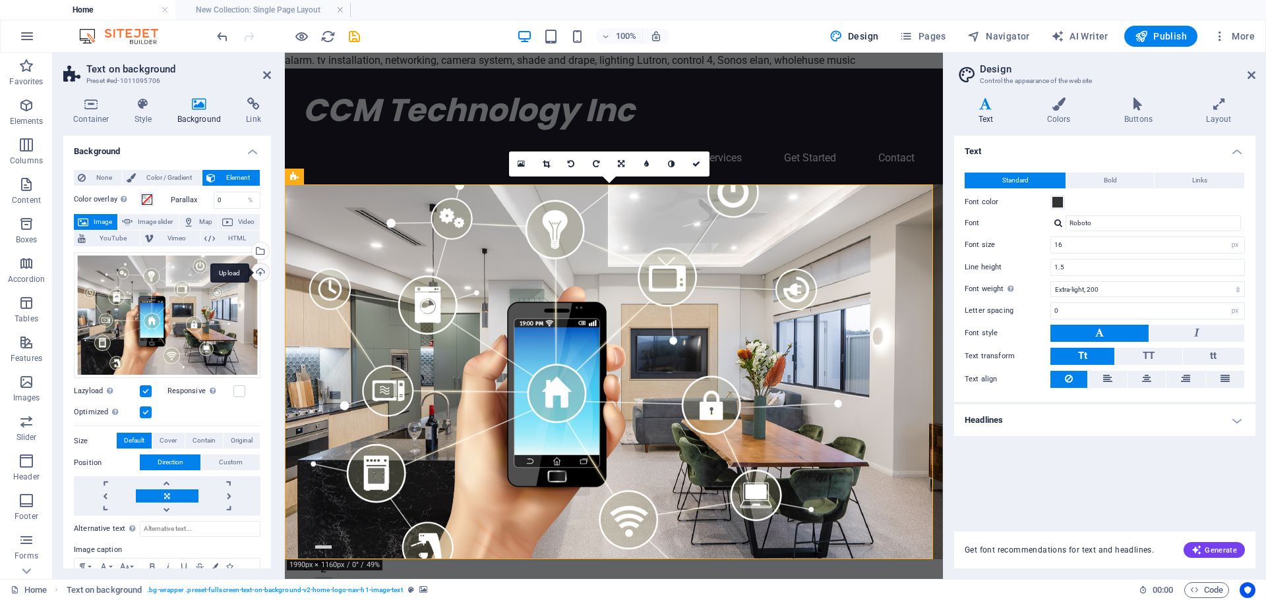
click at [252, 272] on div "Upload" at bounding box center [259, 274] width 20 height 20
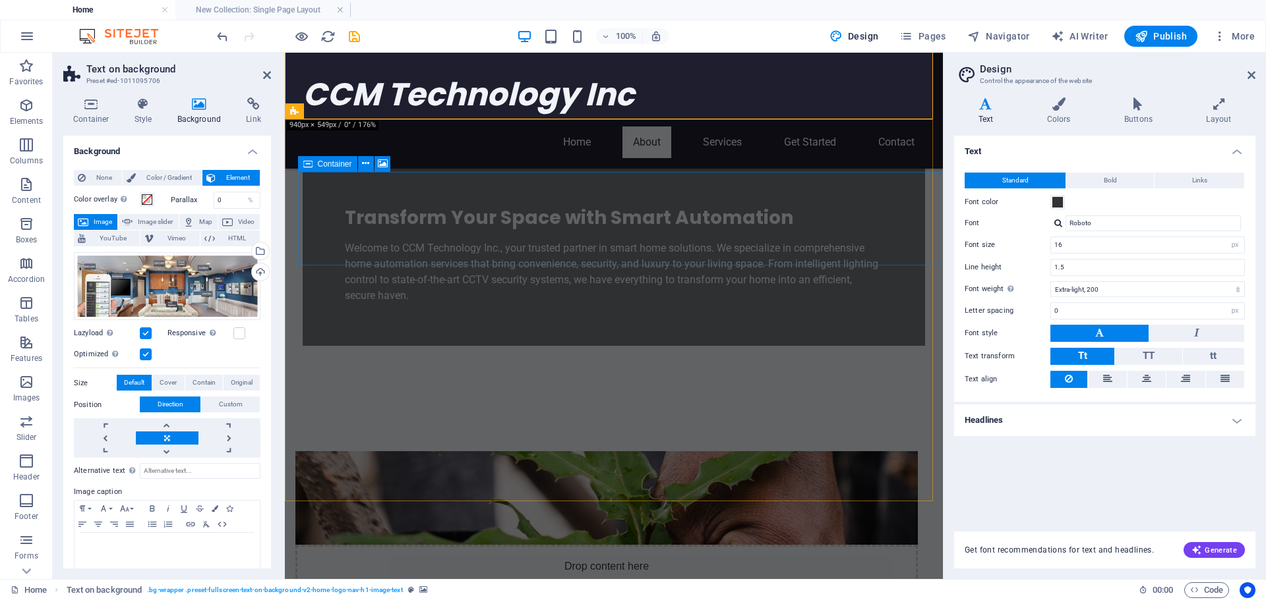
scroll to position [461, 0]
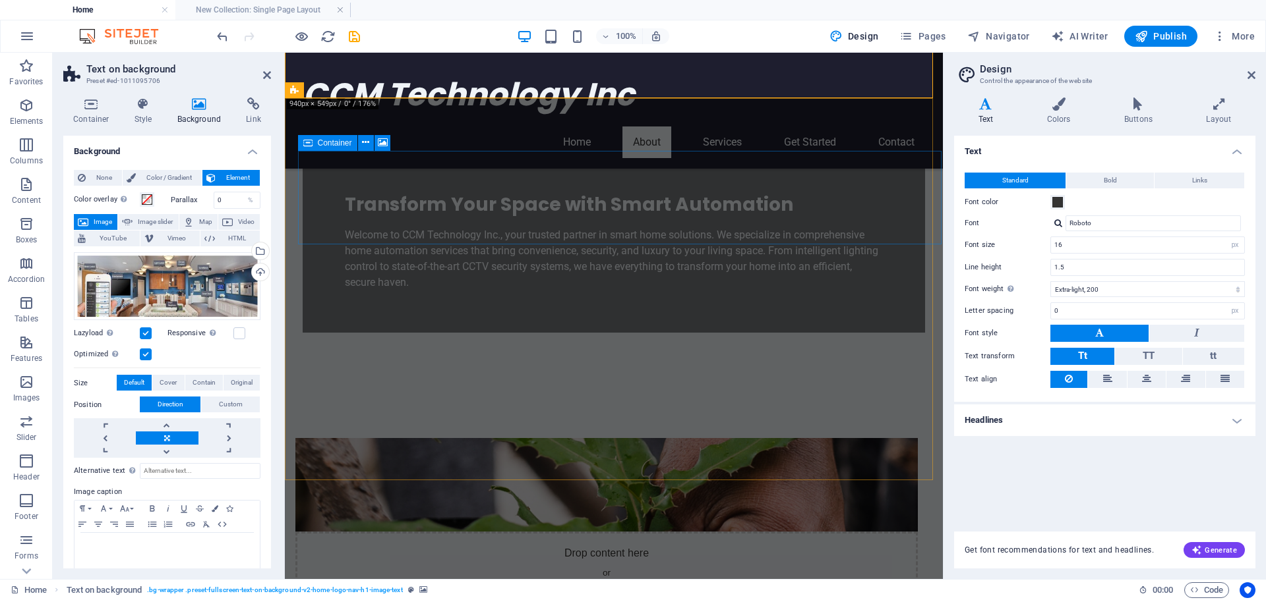
click at [767, 532] on div "Drop content here or Add elements Paste clipboard" at bounding box center [606, 579] width 622 height 94
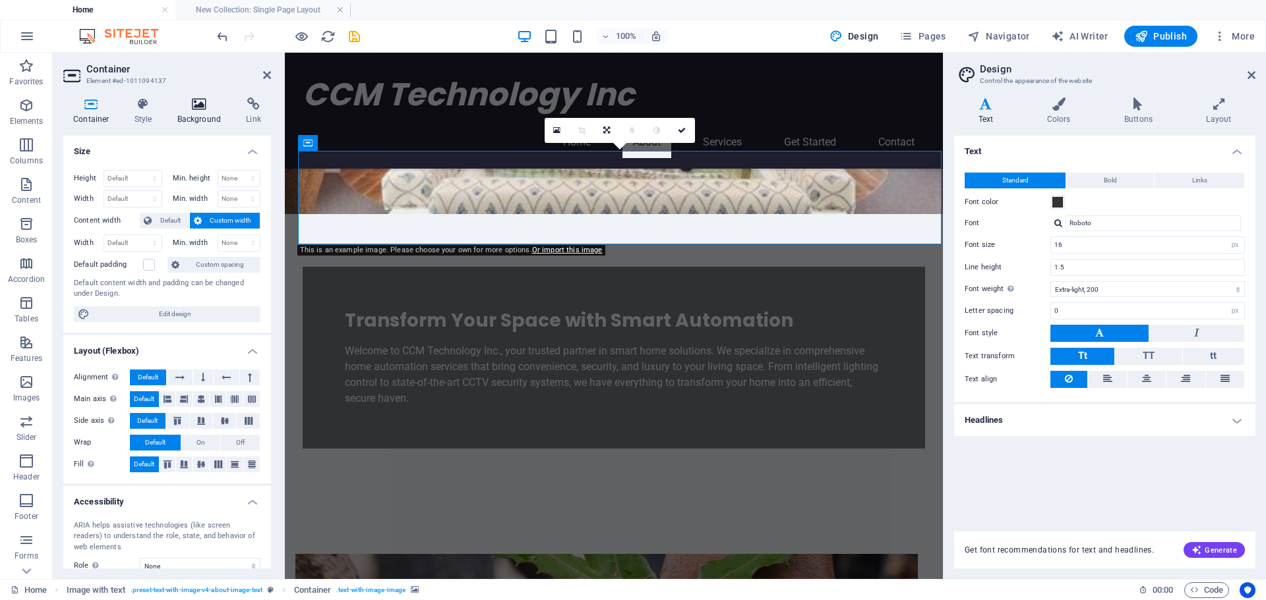
click at [192, 112] on h4 "Background" at bounding box center [201, 112] width 69 height 28
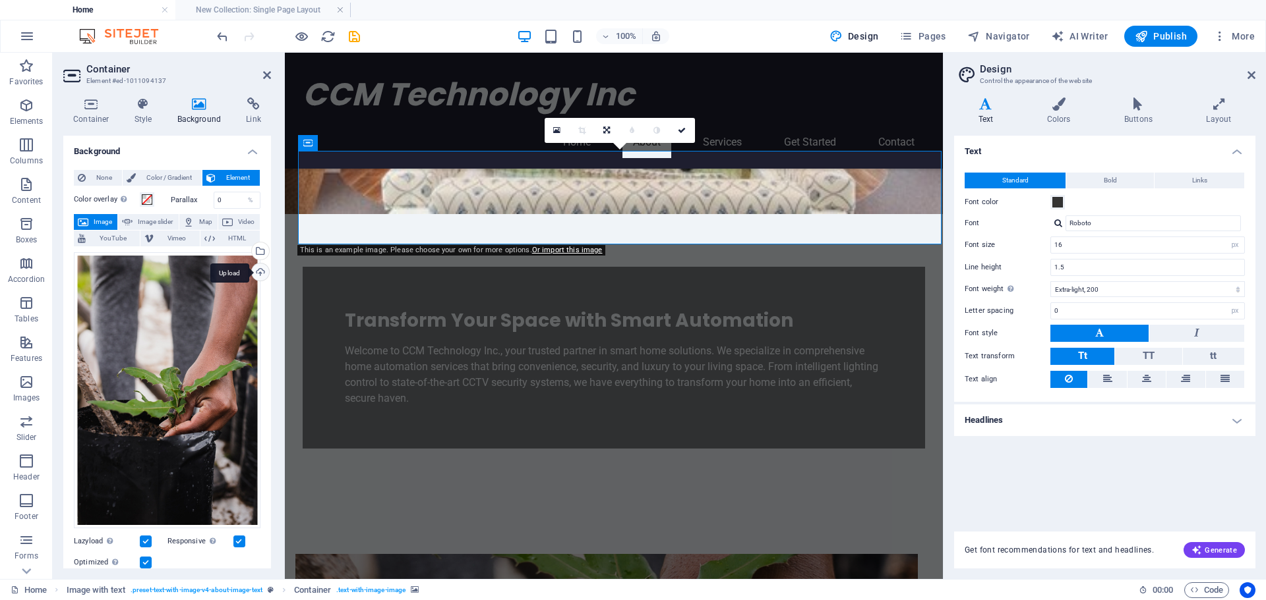
click at [260, 270] on div "Upload" at bounding box center [259, 274] width 20 height 20
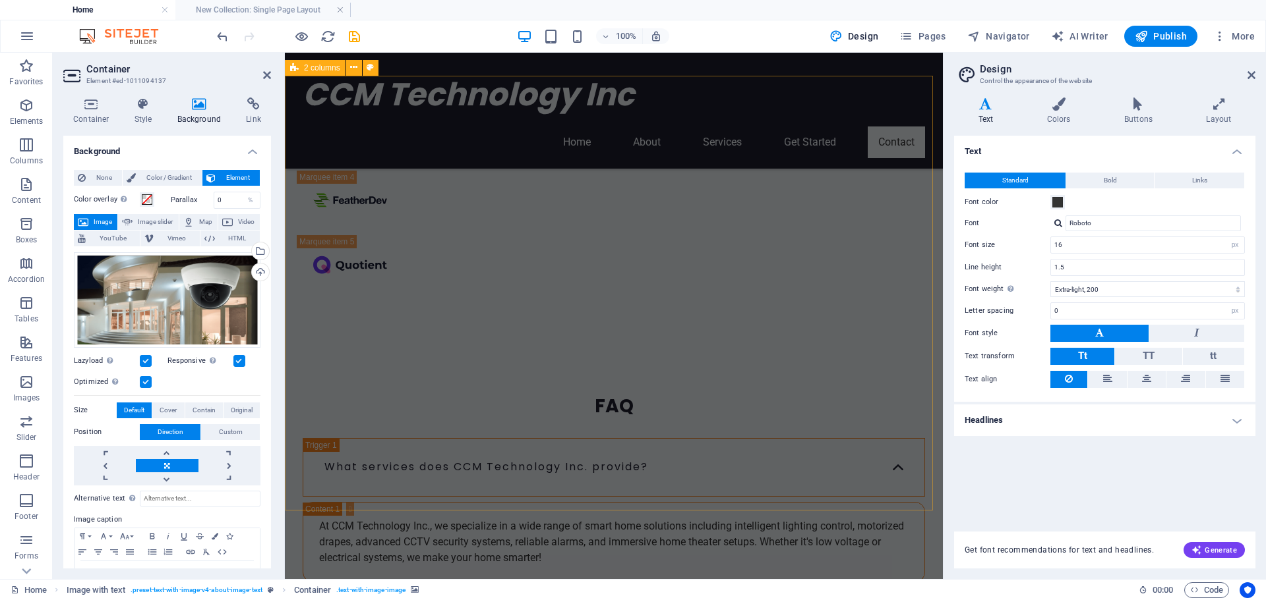
scroll to position [3296, 0]
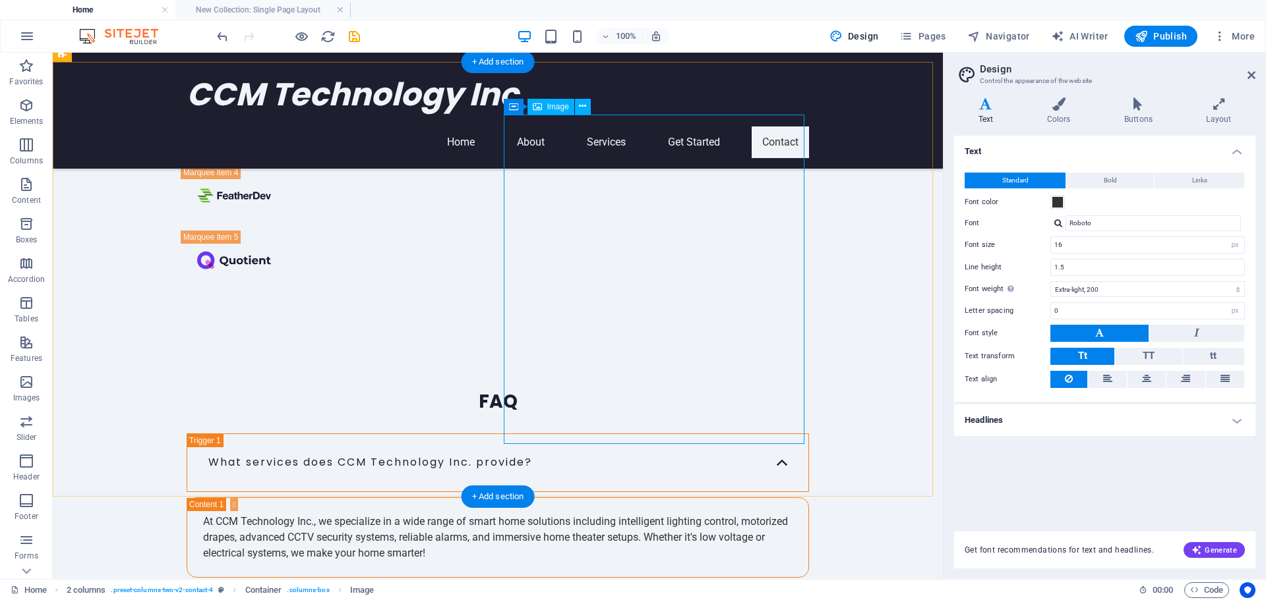
select select "px"
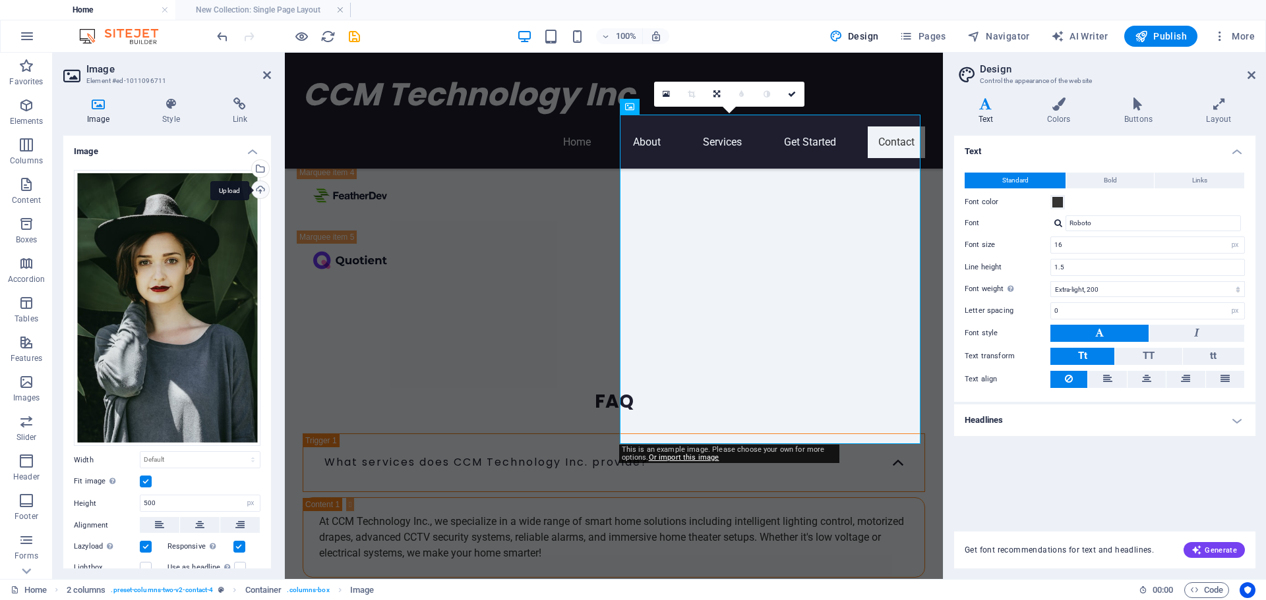
click at [256, 192] on div "Upload" at bounding box center [259, 191] width 20 height 20
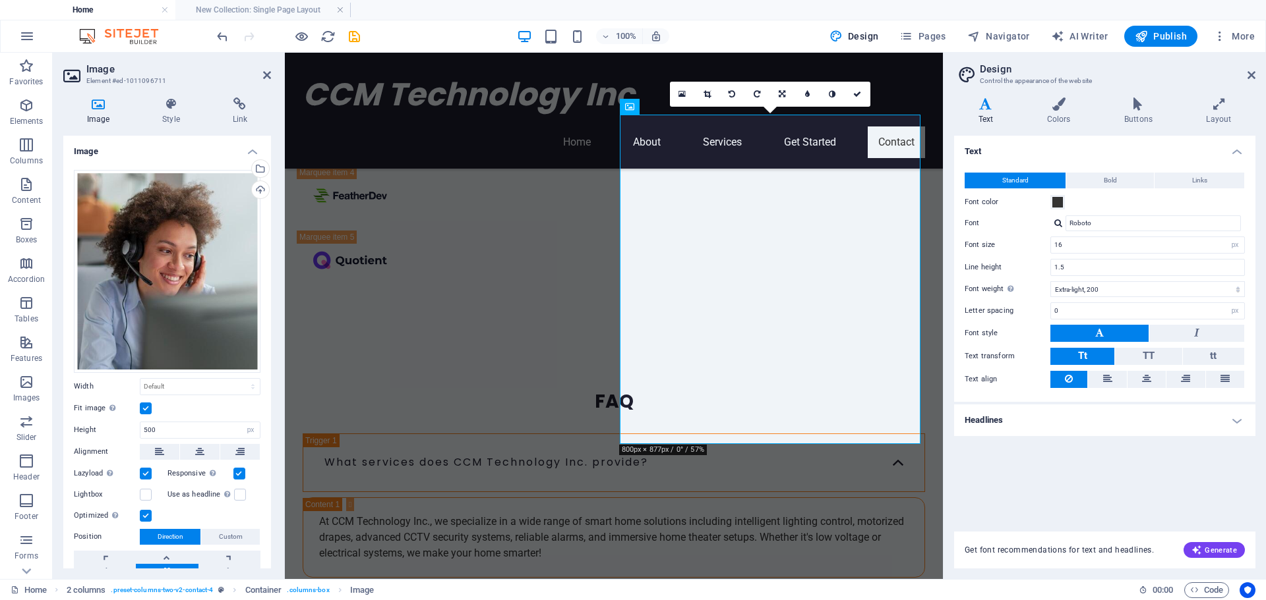
click at [1055, 465] on div "Text Standard Bold Links Font color Font Roboto Font size 16 rem px Line height…" at bounding box center [1104, 326] width 301 height 380
click at [1237, 32] on span "More" at bounding box center [1234, 36] width 42 height 13
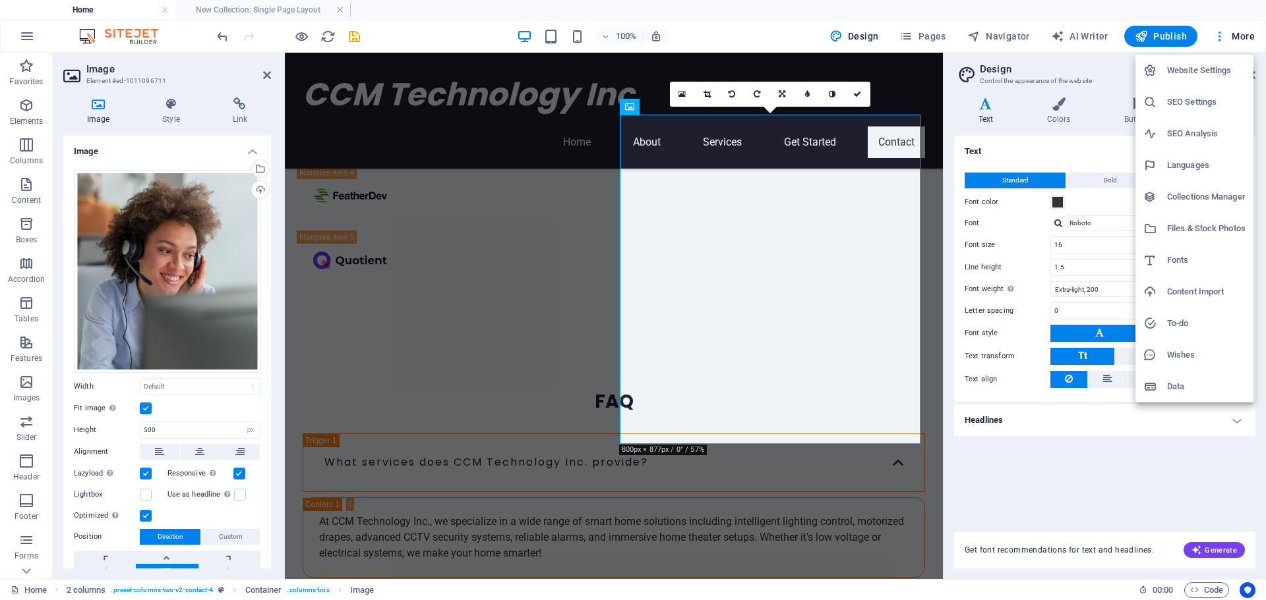
click at [1218, 64] on h6 "Website Settings" at bounding box center [1206, 71] width 78 height 16
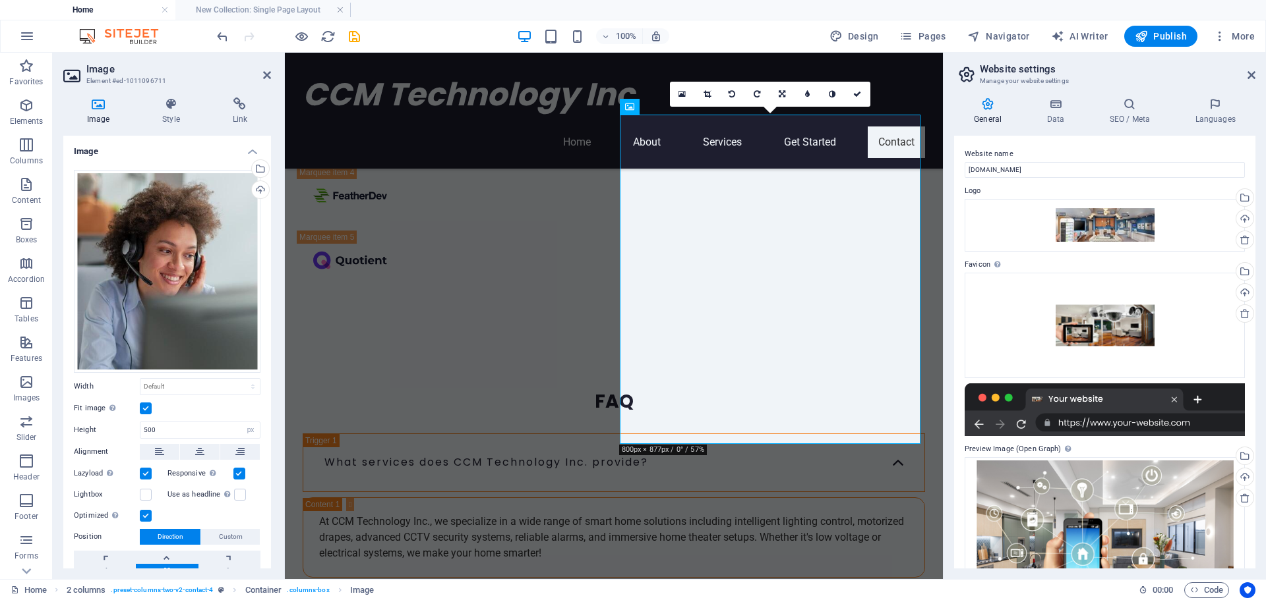
click at [703, 35] on div "100% Design Pages Navigator AI Writer Publish More" at bounding box center [736, 36] width 1045 height 21
click at [268, 78] on icon at bounding box center [267, 75] width 8 height 11
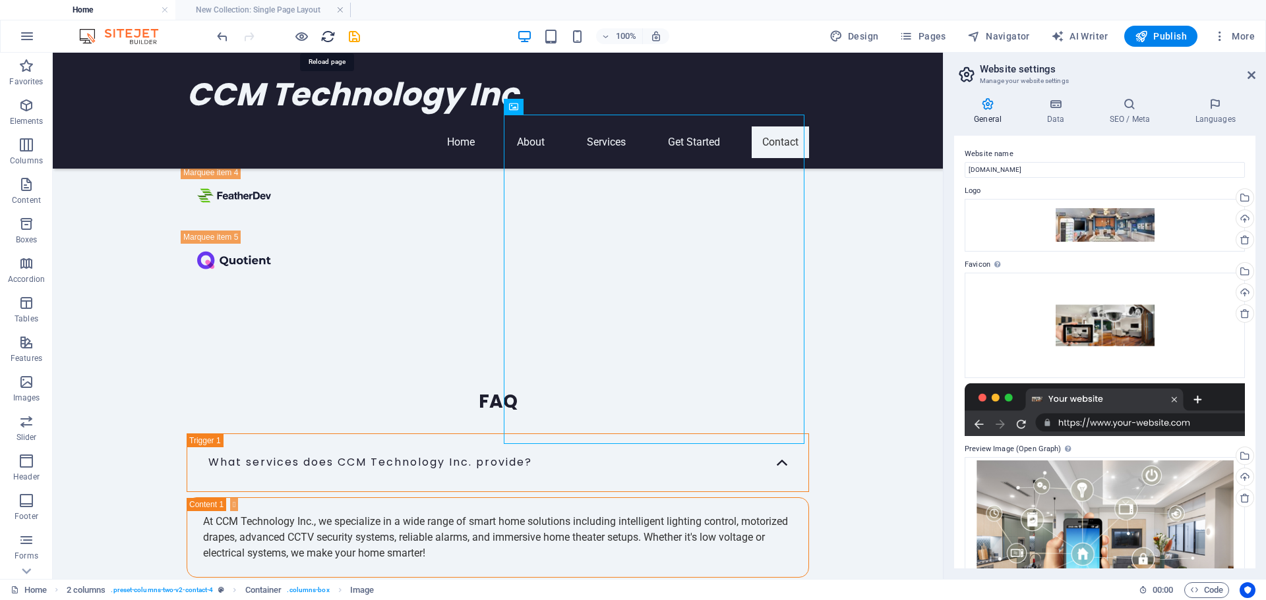
click at [328, 34] on icon "reload" at bounding box center [327, 36] width 15 height 15
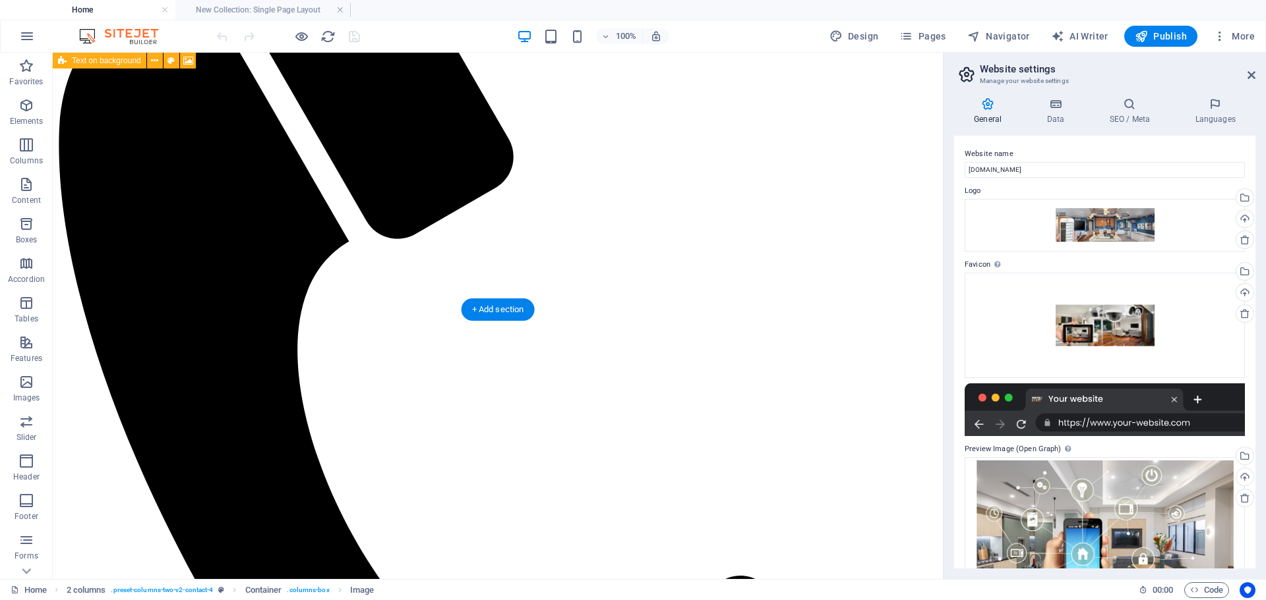
scroll to position [0, 0]
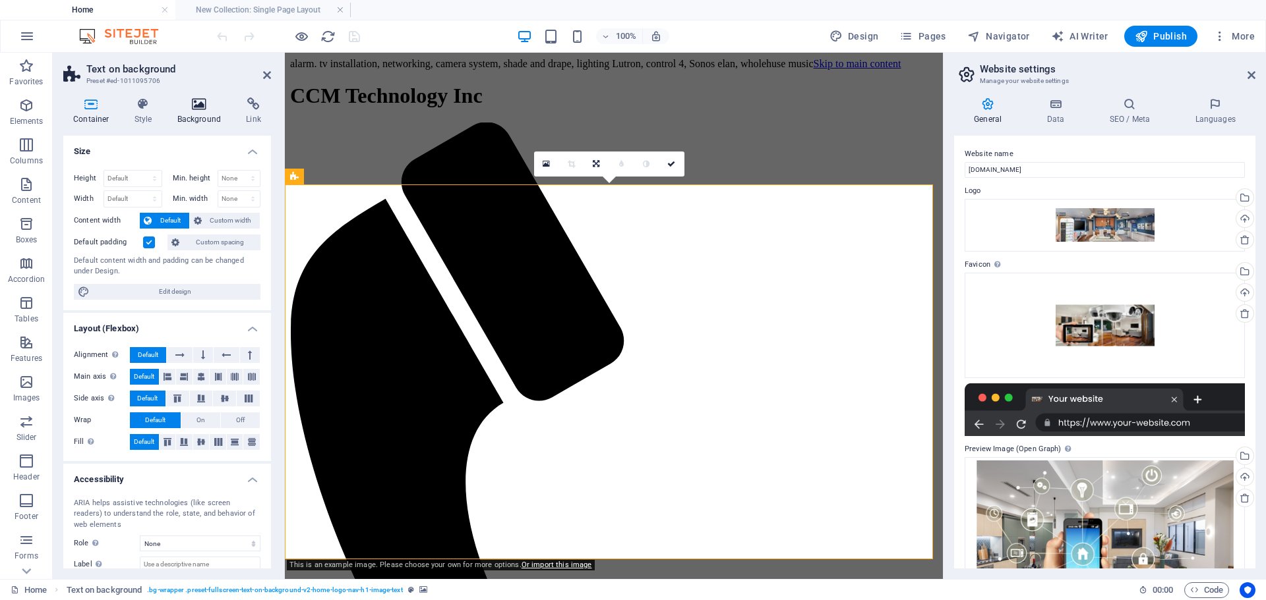
click at [190, 113] on h4 "Background" at bounding box center [201, 112] width 69 height 28
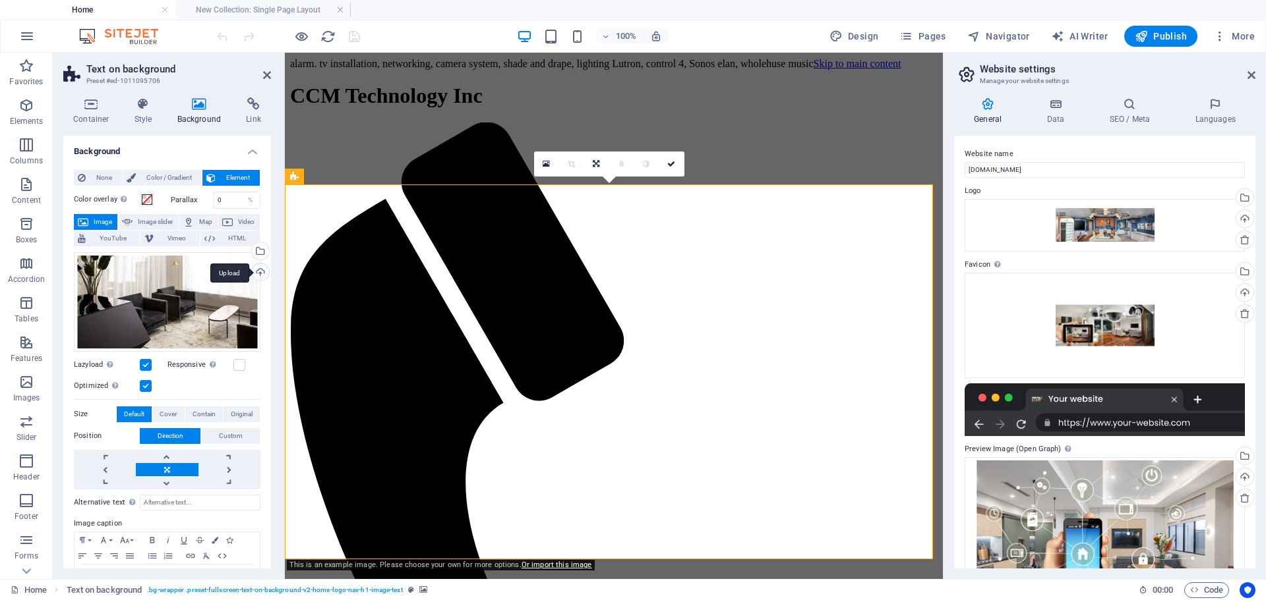
click at [259, 271] on div "Upload" at bounding box center [259, 274] width 20 height 20
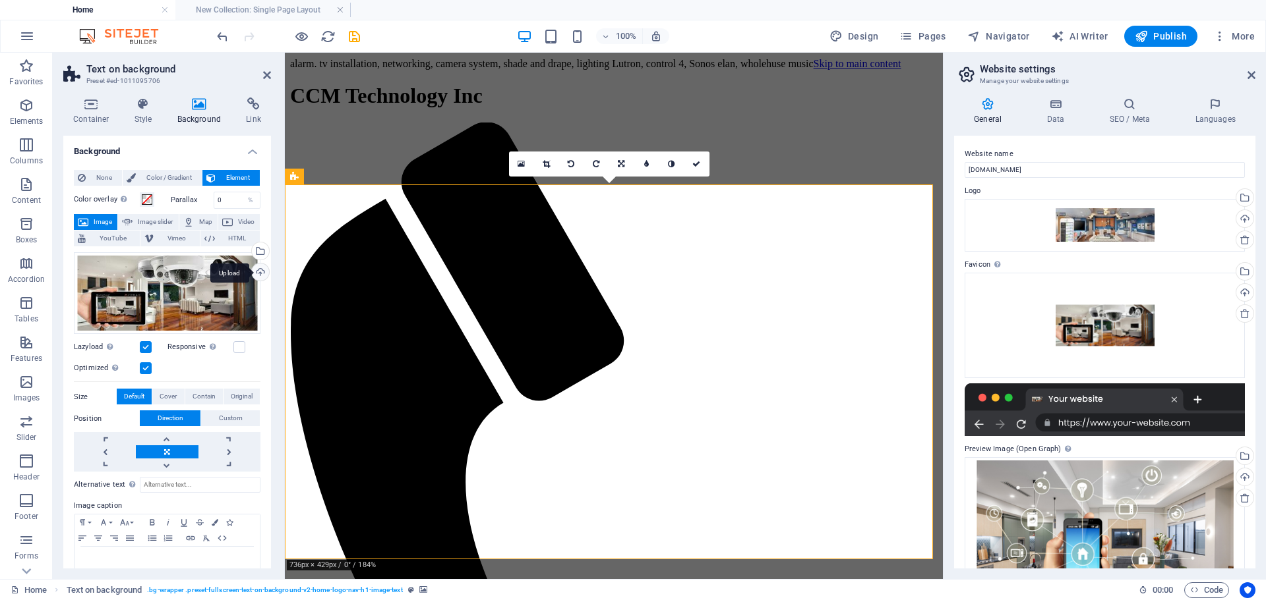
click at [260, 272] on div "Upload" at bounding box center [259, 274] width 20 height 20
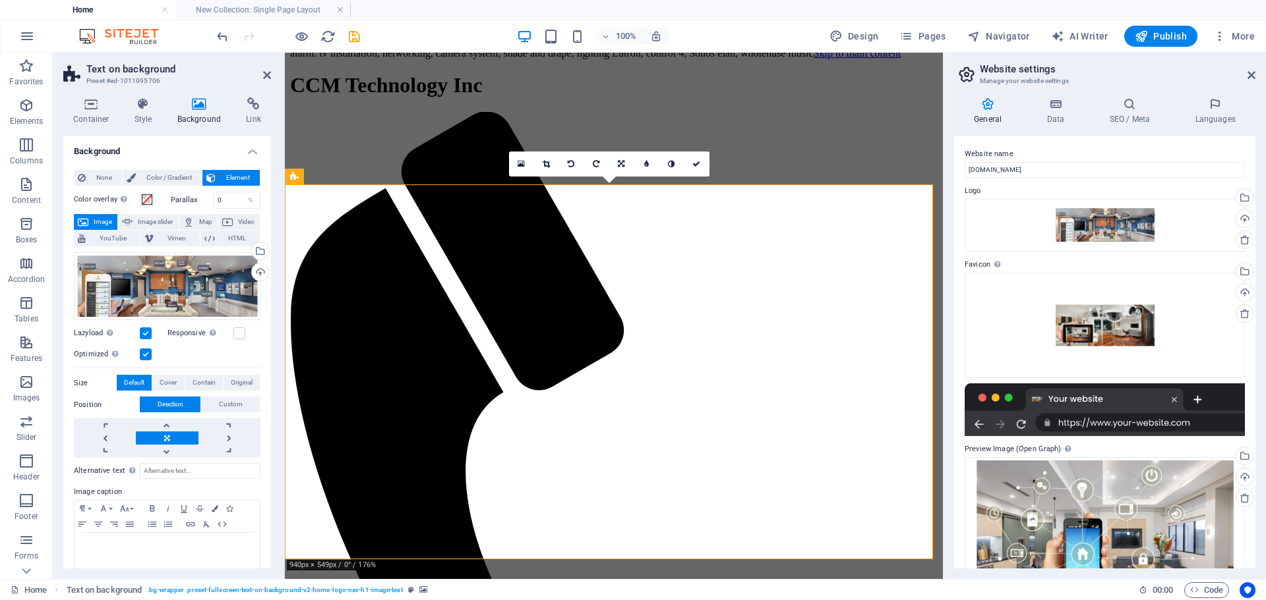
scroll to position [330, 0]
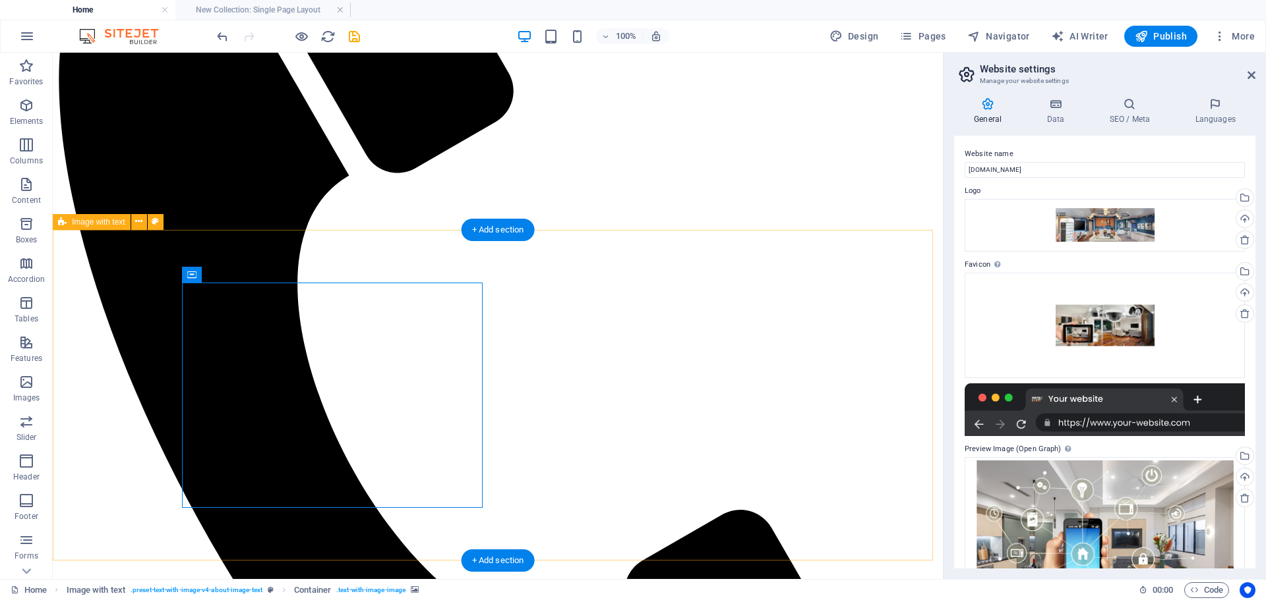
drag, startPoint x: 442, startPoint y: 405, endPoint x: 351, endPoint y: 274, distance: 159.6
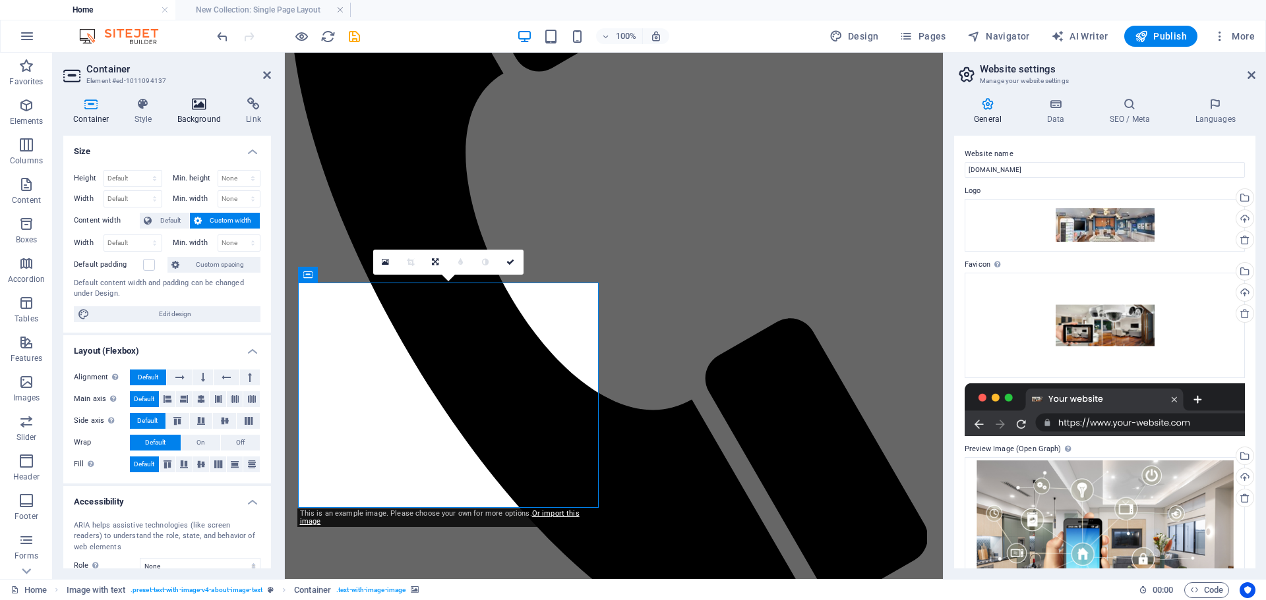
click at [196, 111] on h4 "Background" at bounding box center [201, 112] width 69 height 28
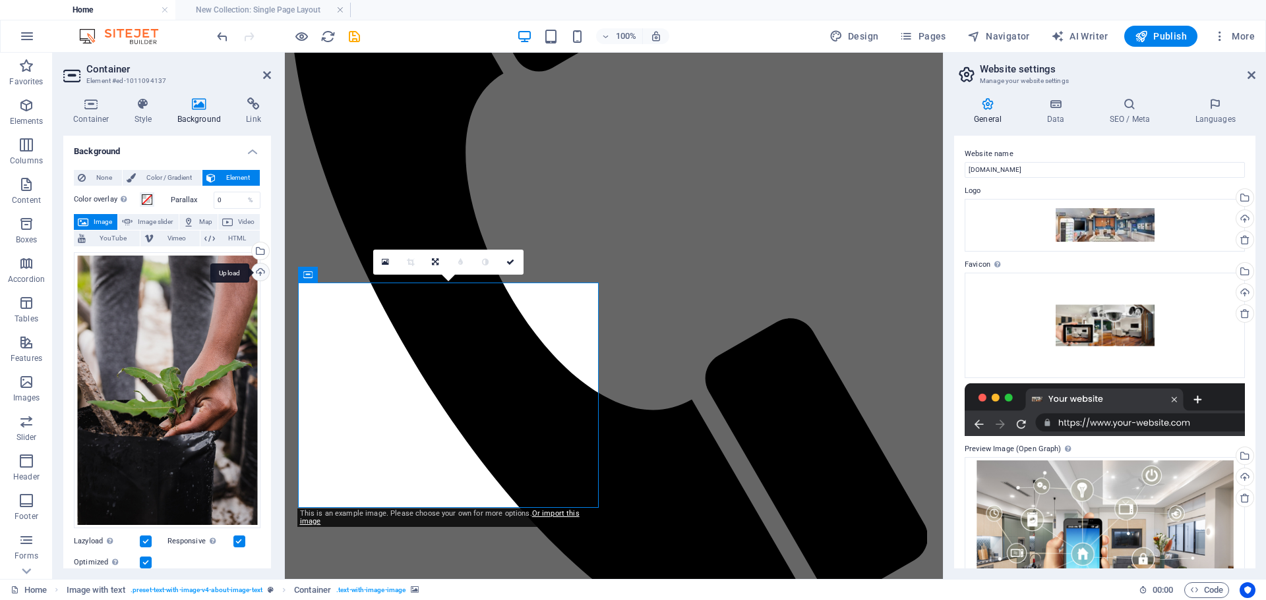
click at [260, 276] on div "Upload" at bounding box center [259, 274] width 20 height 20
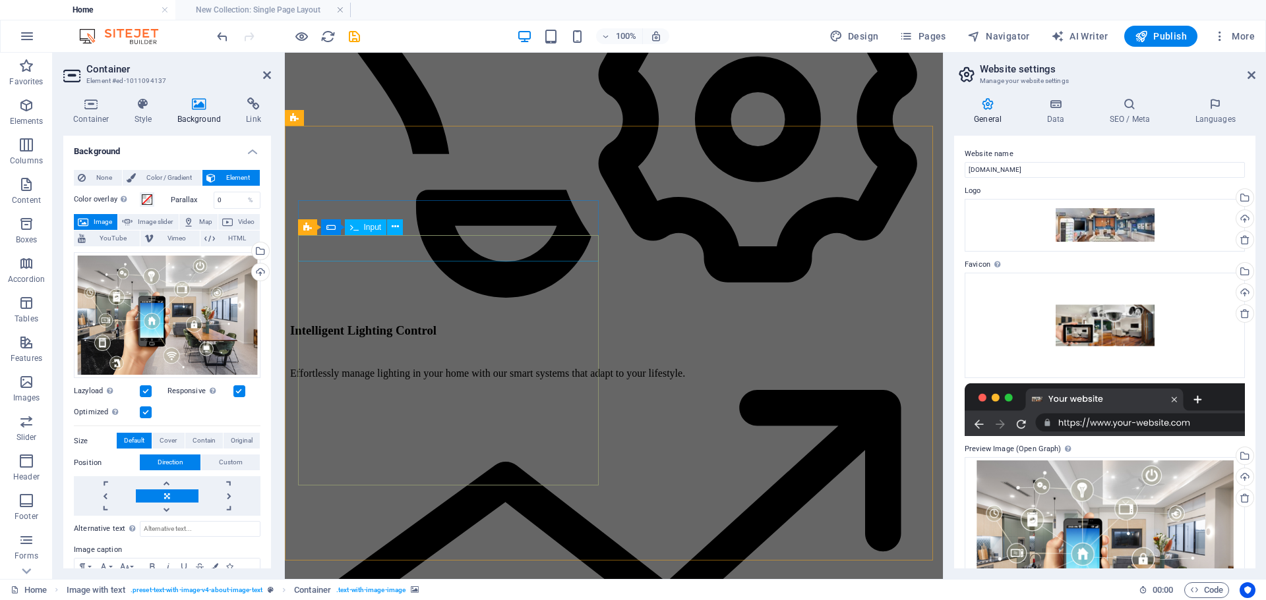
scroll to position [3164, 0]
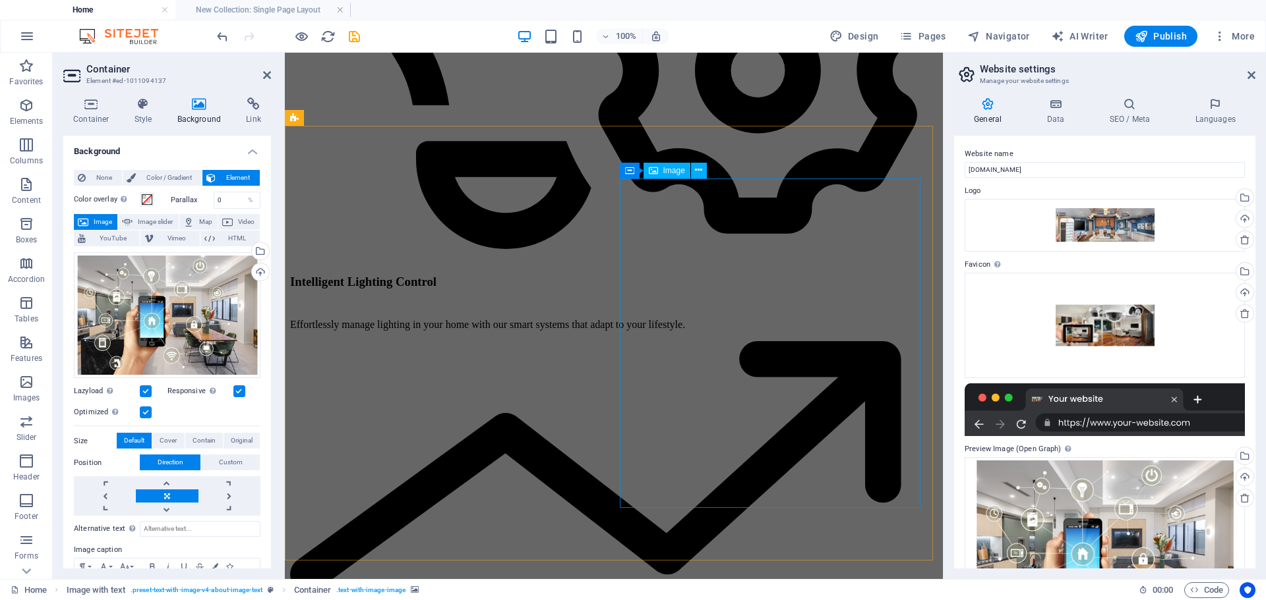
select select "px"
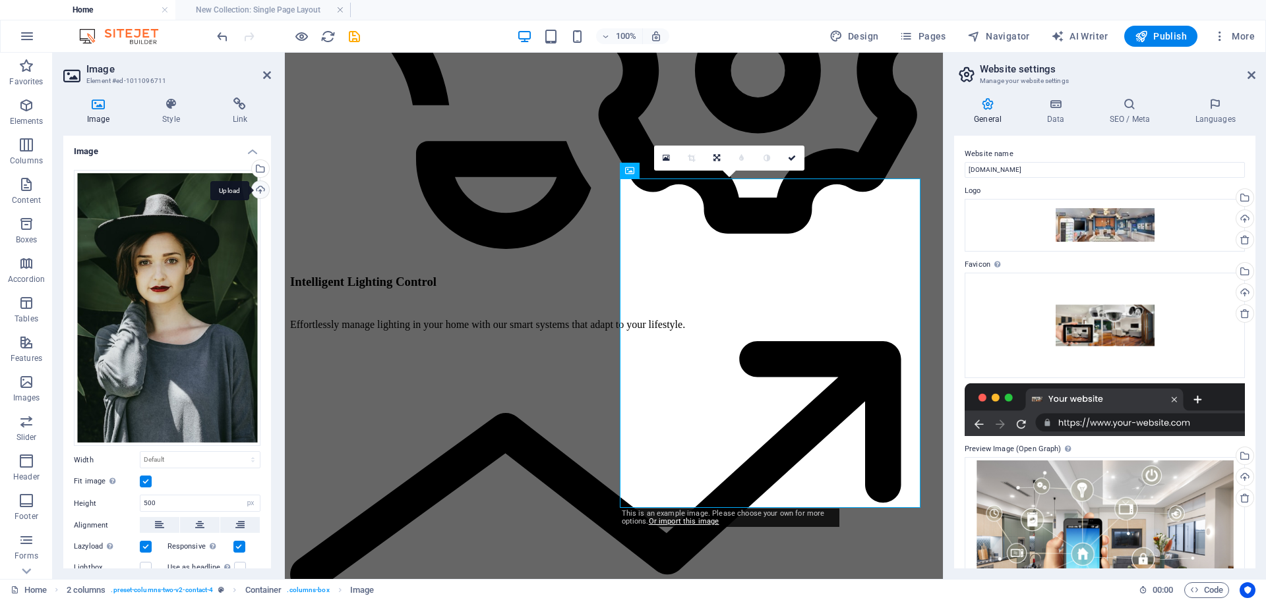
click at [260, 188] on div "Upload" at bounding box center [259, 191] width 20 height 20
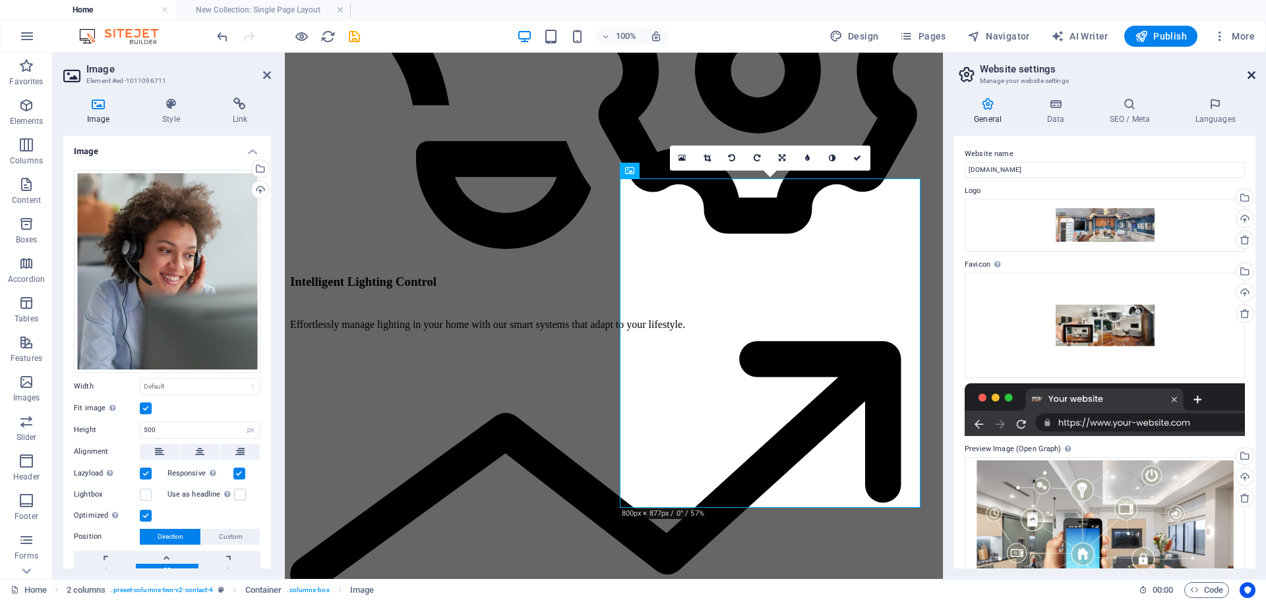
click at [1254, 74] on icon at bounding box center [1251, 75] width 8 height 11
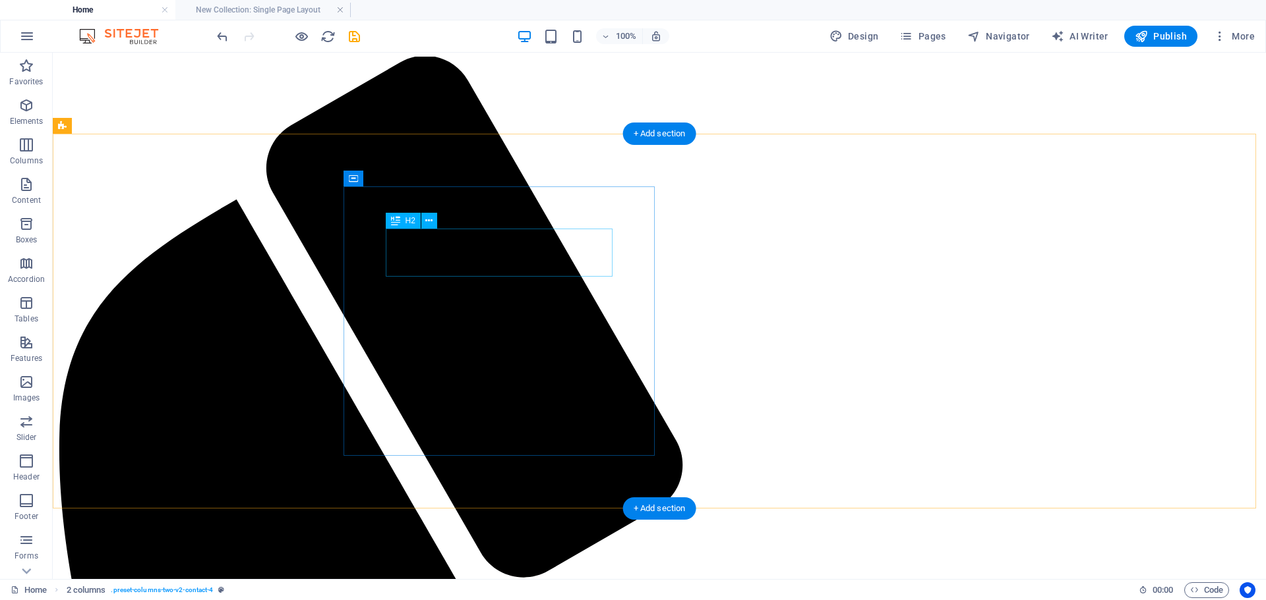
scroll to position [0, 0]
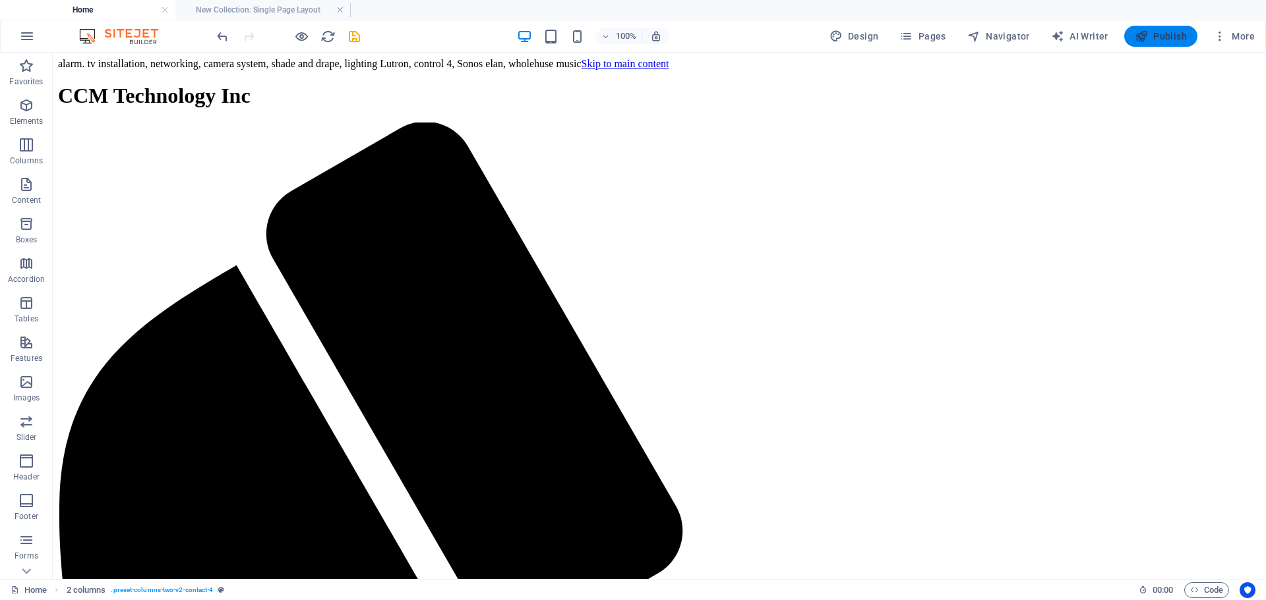
click at [1184, 39] on span "Publish" at bounding box center [1160, 36] width 52 height 13
checkbox input "false"
